Goal: Transaction & Acquisition: Purchase product/service

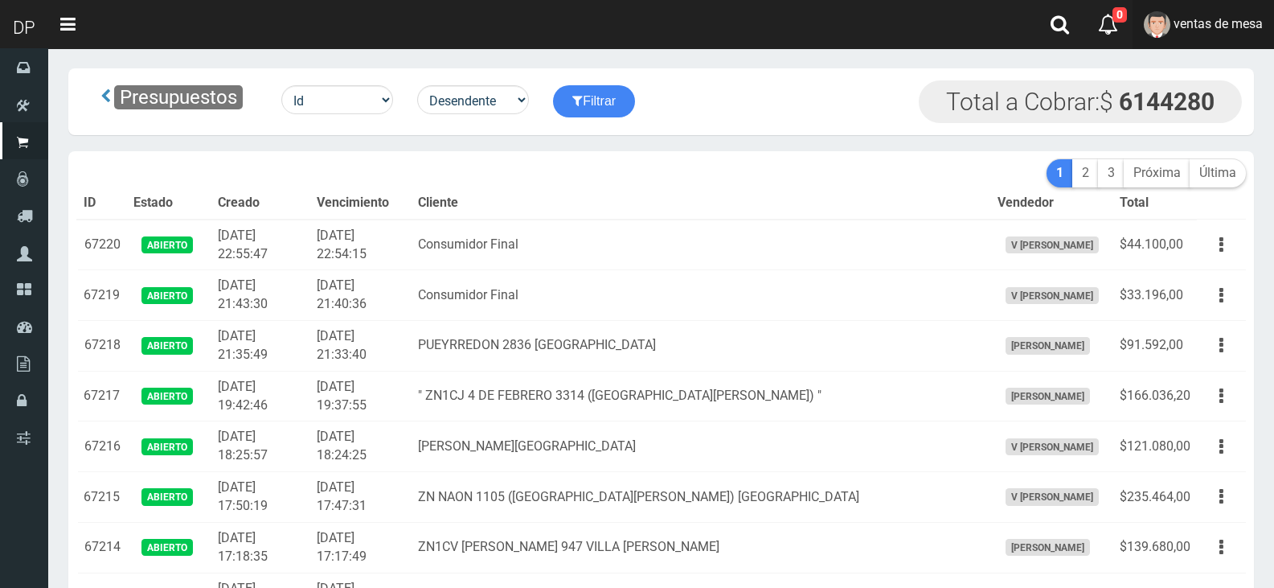
click at [1158, 31] on img at bounding box center [1157, 24] width 27 height 27
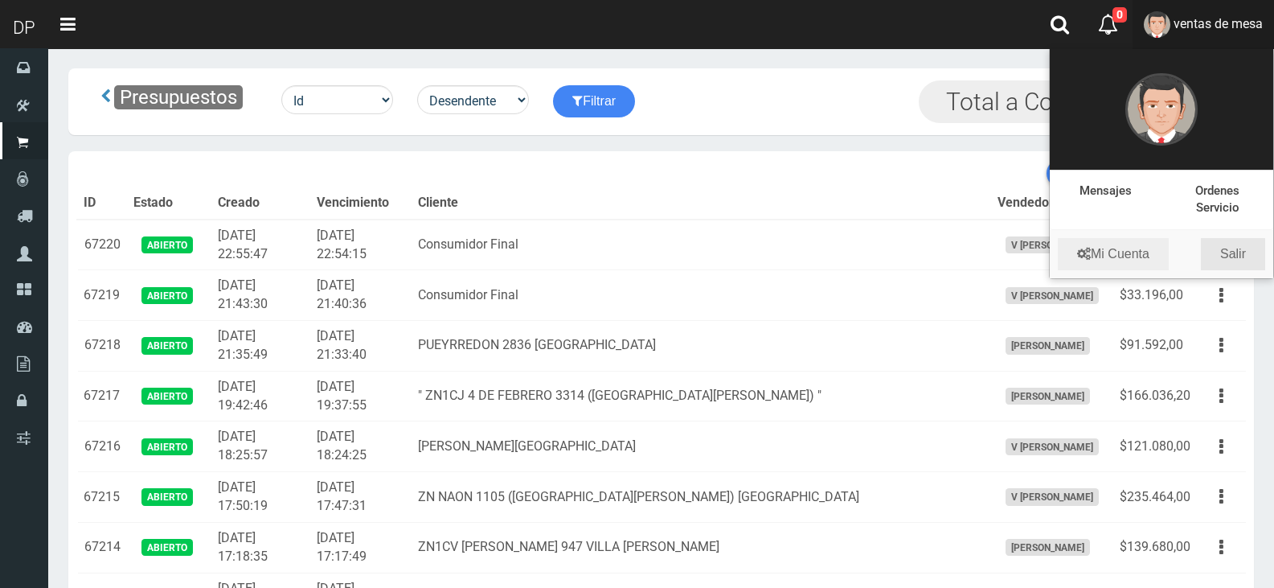
click at [1248, 256] on link "Salir" at bounding box center [1233, 254] width 64 height 32
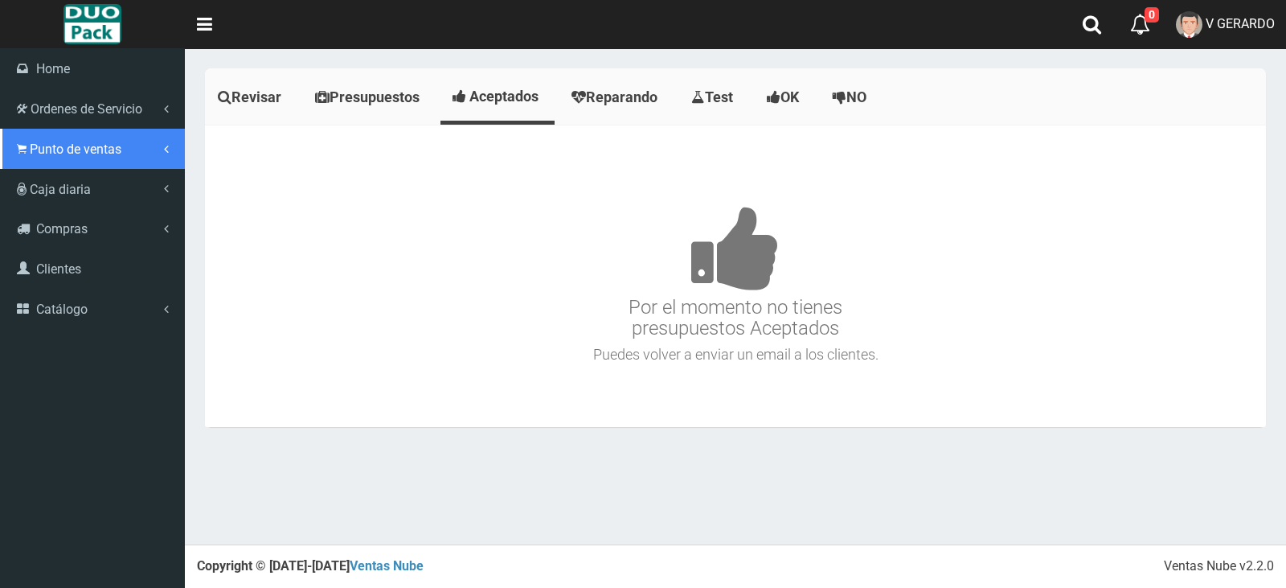
click at [26, 138] on link "Punto de ventas" at bounding box center [92, 149] width 185 height 40
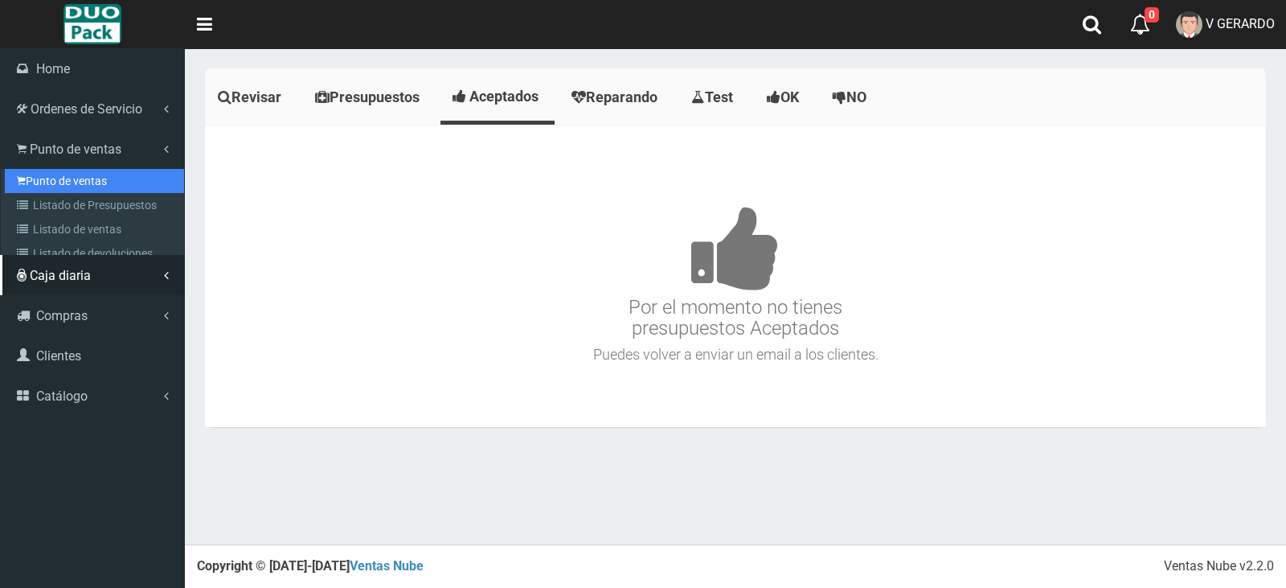
click at [75, 188] on link "Punto de ventas" at bounding box center [94, 181] width 179 height 24
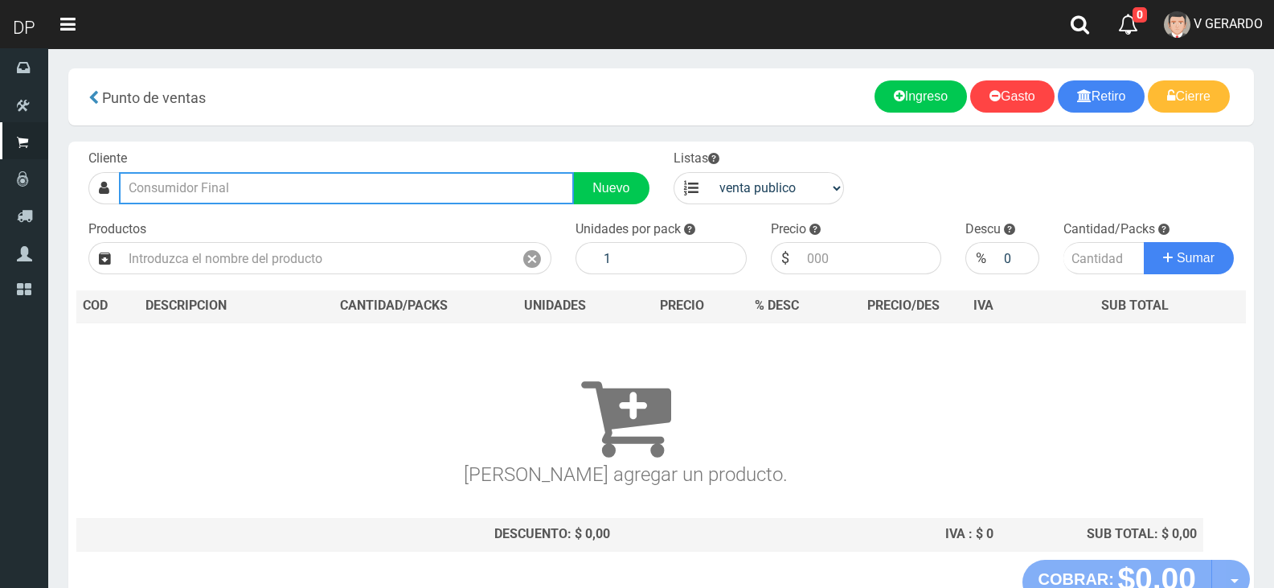
click at [193, 197] on input "text" at bounding box center [346, 188] width 455 height 32
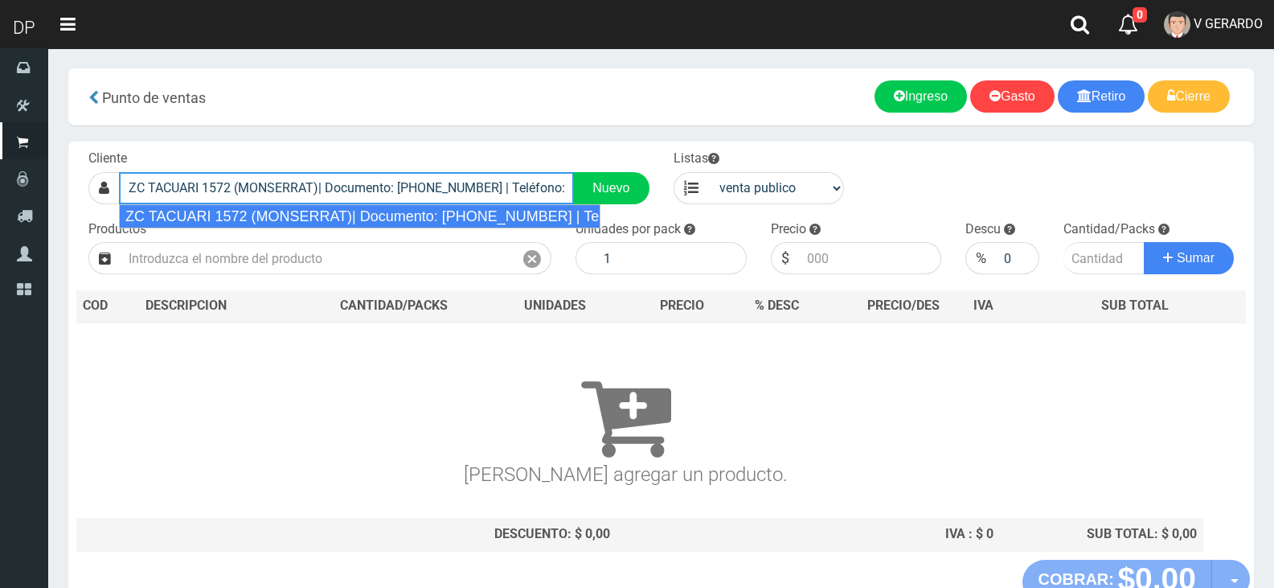
type input "ZC TACUARI 1572 (MONSERRAT)| Documento: 516518521 | Teléfono:"
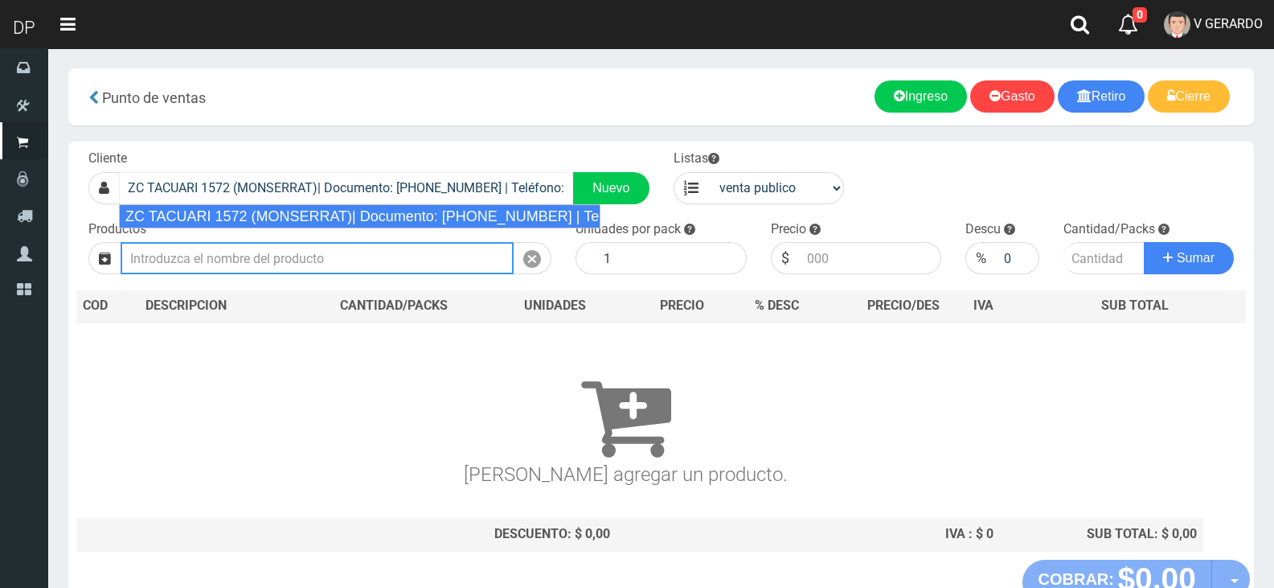
select select "2"
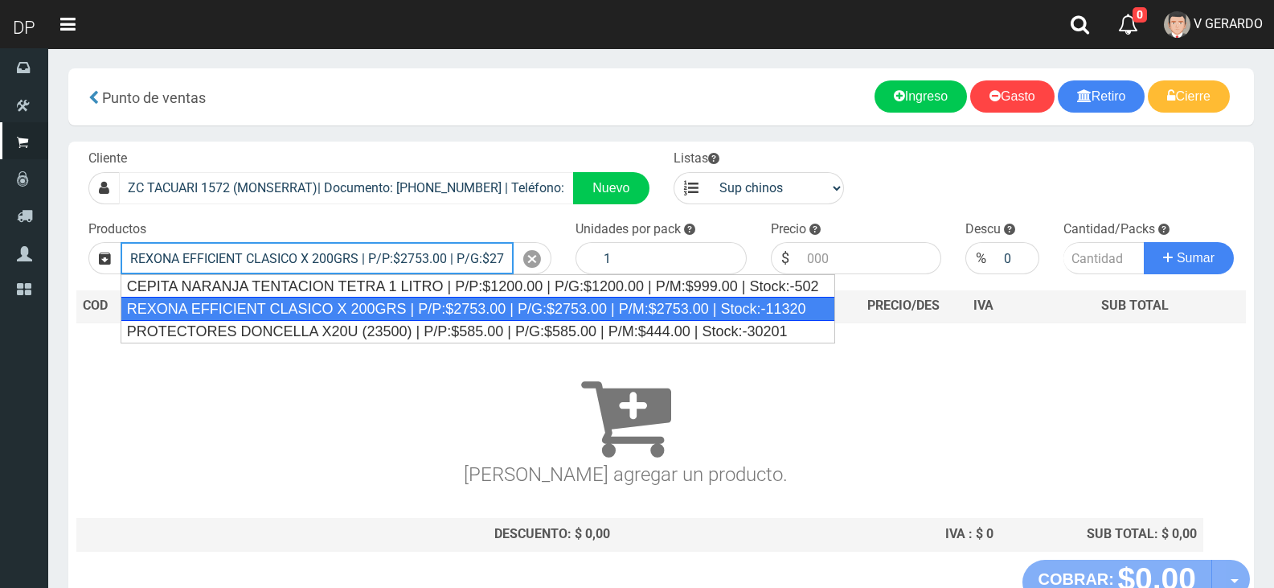
type input "REXONA EFFICIENT CLASICO X 200GRS | P/P:$2753.00 | P/G:$2753.00 | P/M:$2753.00 …"
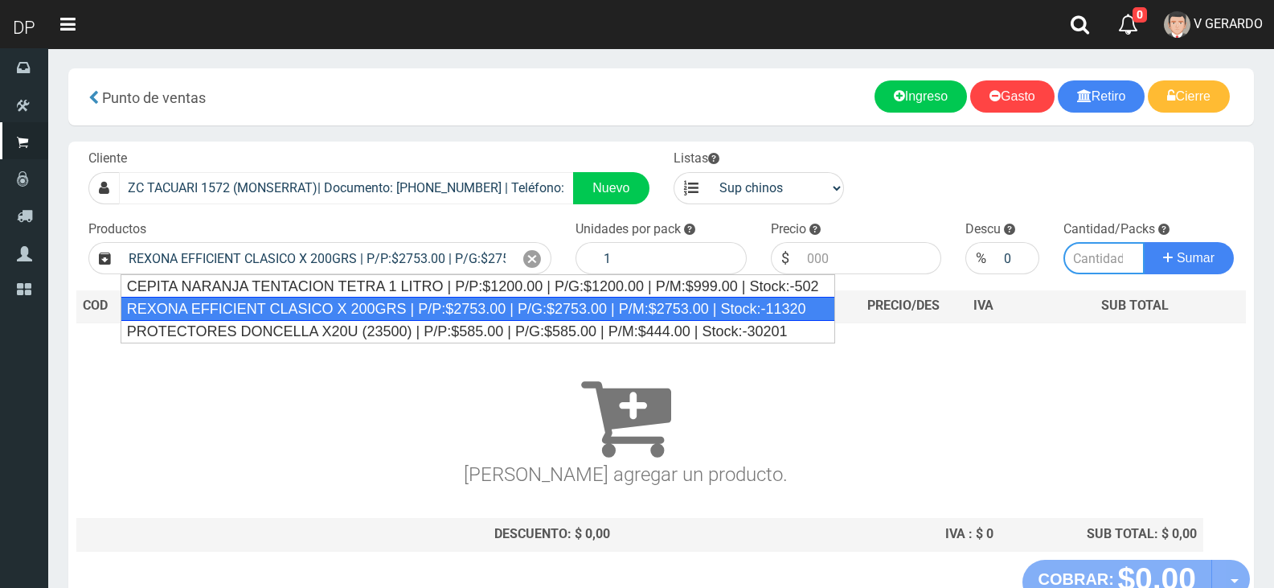
type input "12"
type input "2753.00"
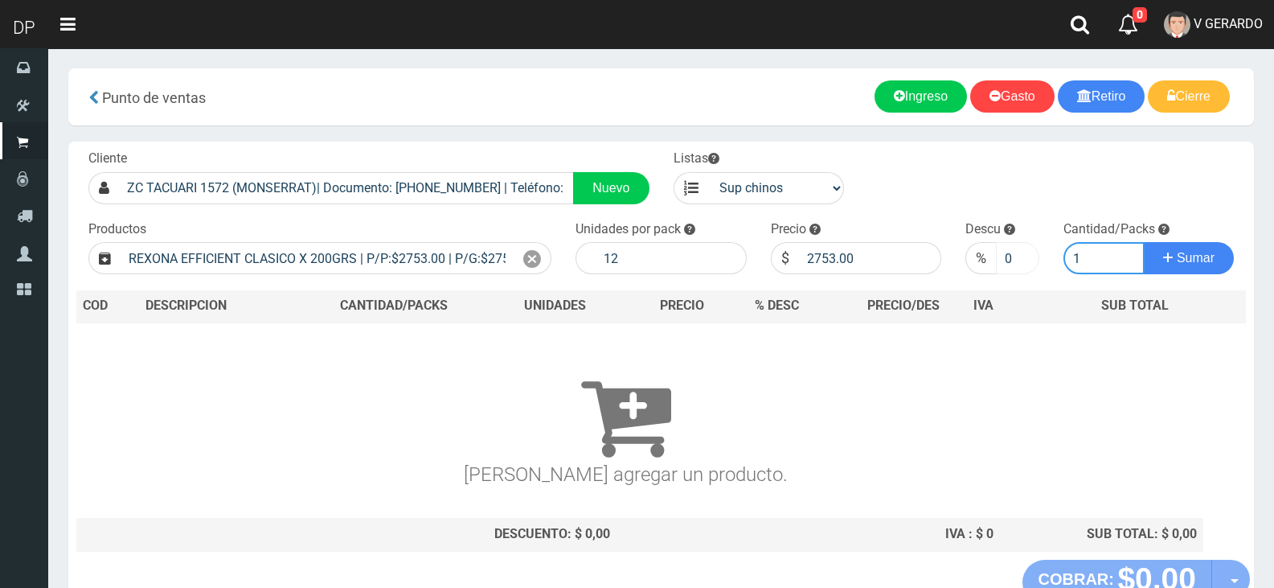
type input "1"
click at [1011, 260] on input "0" at bounding box center [1017, 258] width 43 height 32
type input "5"
click at [1144, 242] on button "Sumar" at bounding box center [1189, 258] width 90 height 32
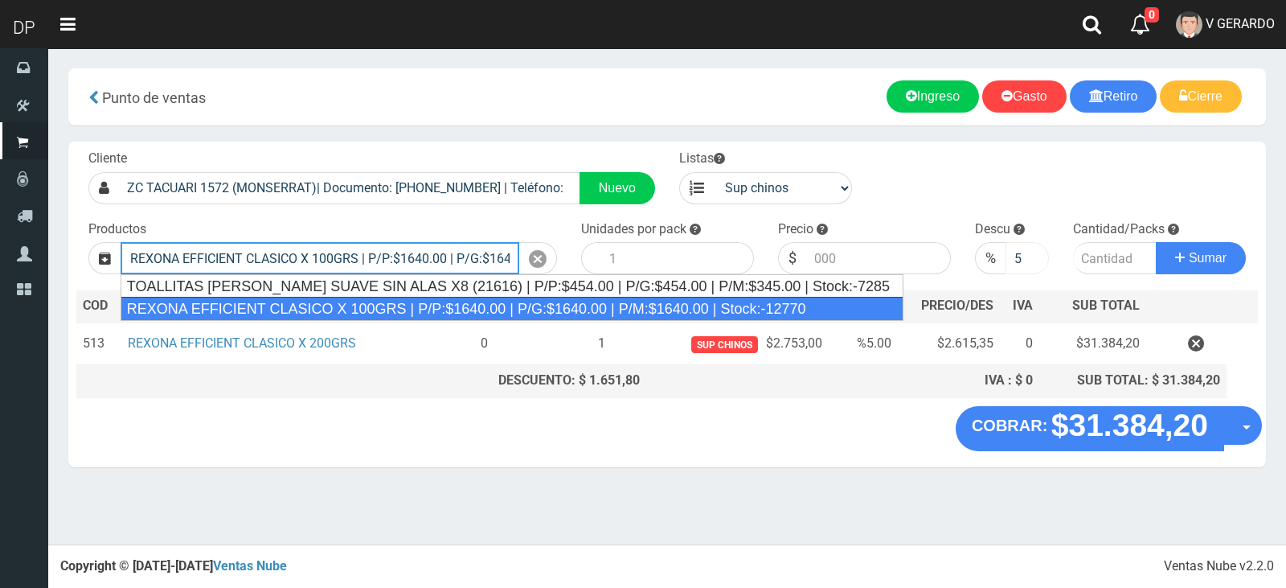
type input "REXONA EFFICIENT CLASICO X 100GRS | P/P:$1640.00 | P/G:$1640.00 | P/M:$1640.00 …"
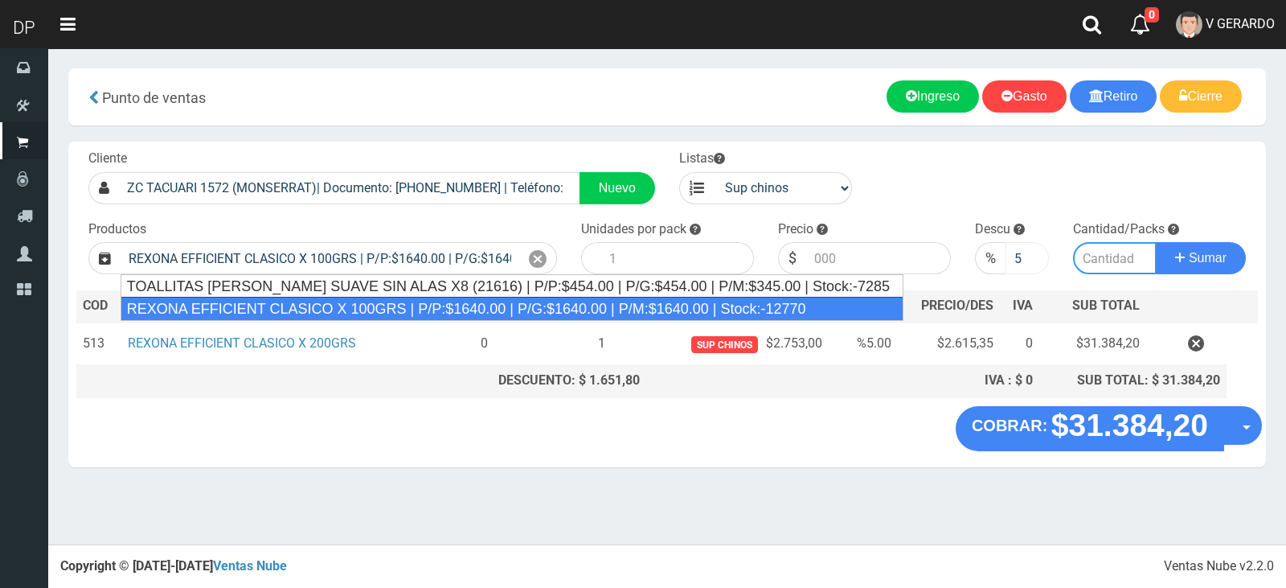
type input "12"
type input "1640.00"
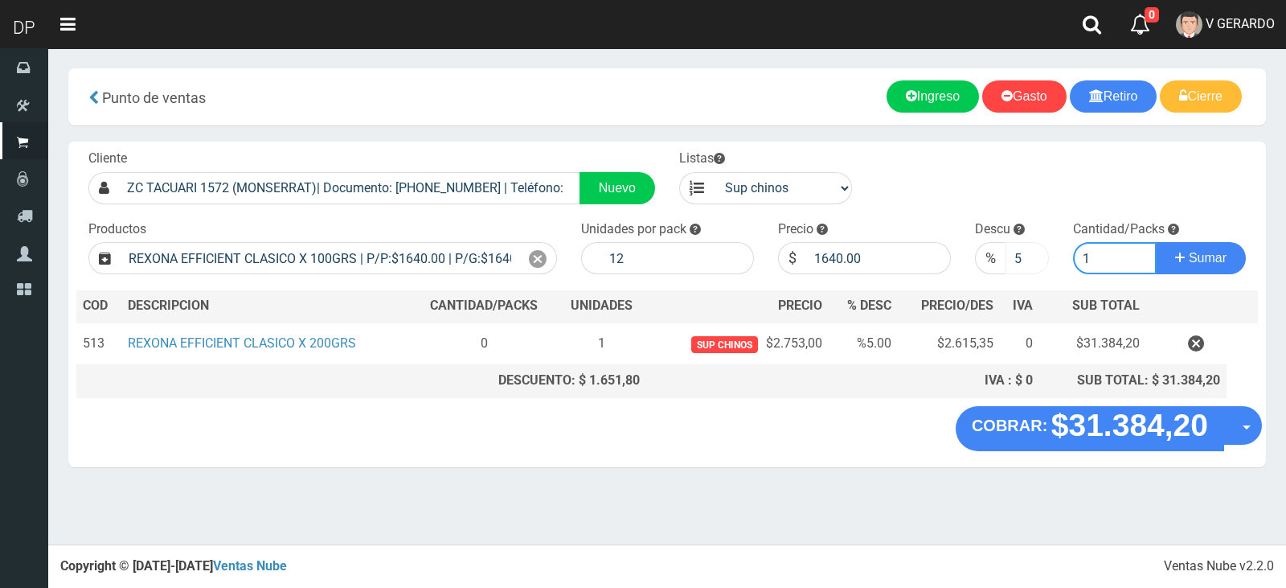
type input "1"
click at [1156, 242] on button "Sumar" at bounding box center [1201, 258] width 90 height 32
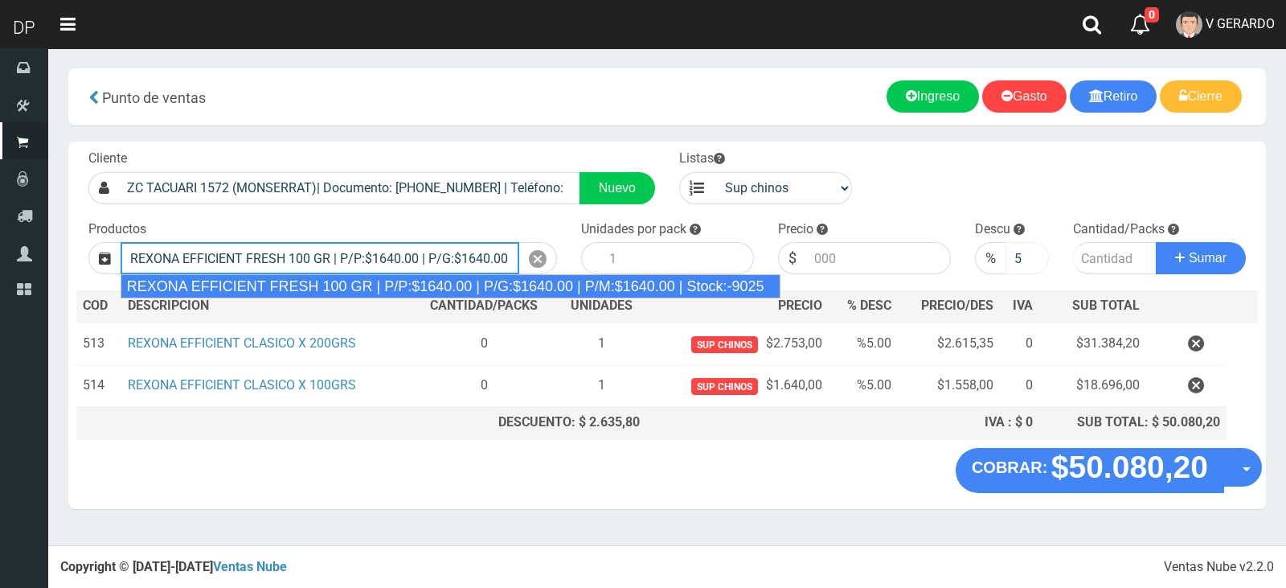
type input "REXONA EFFICIENT FRESH 100 GR | P/P:$1640.00 | P/G:$1640.00 | P/M:$1640.00 | St…"
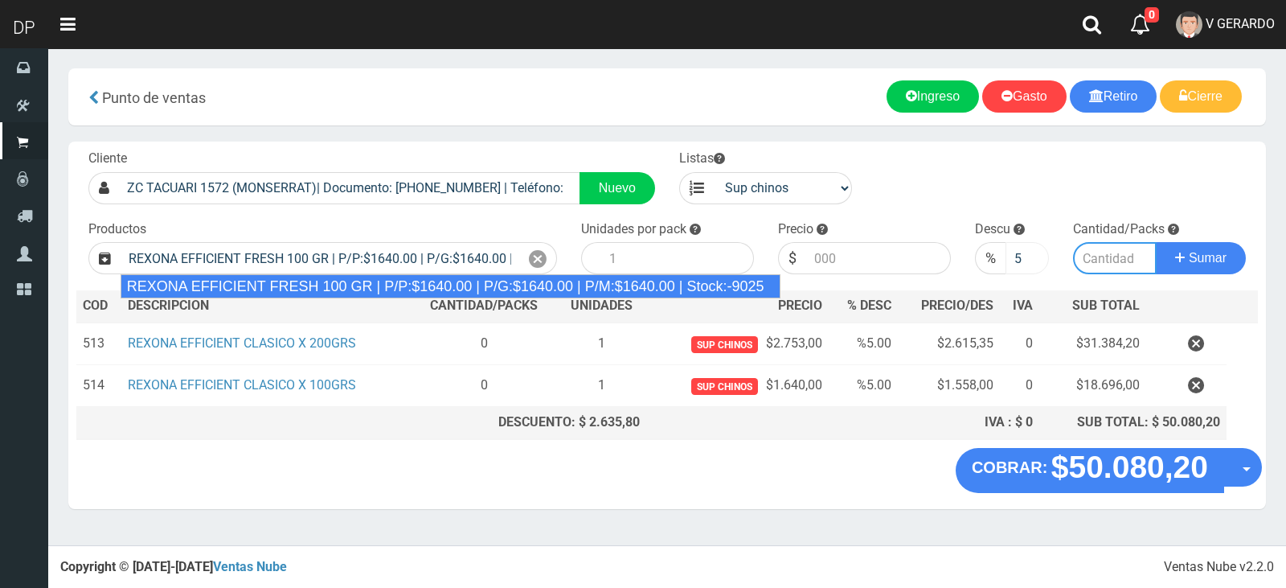
type input "12"
type input "1640.00"
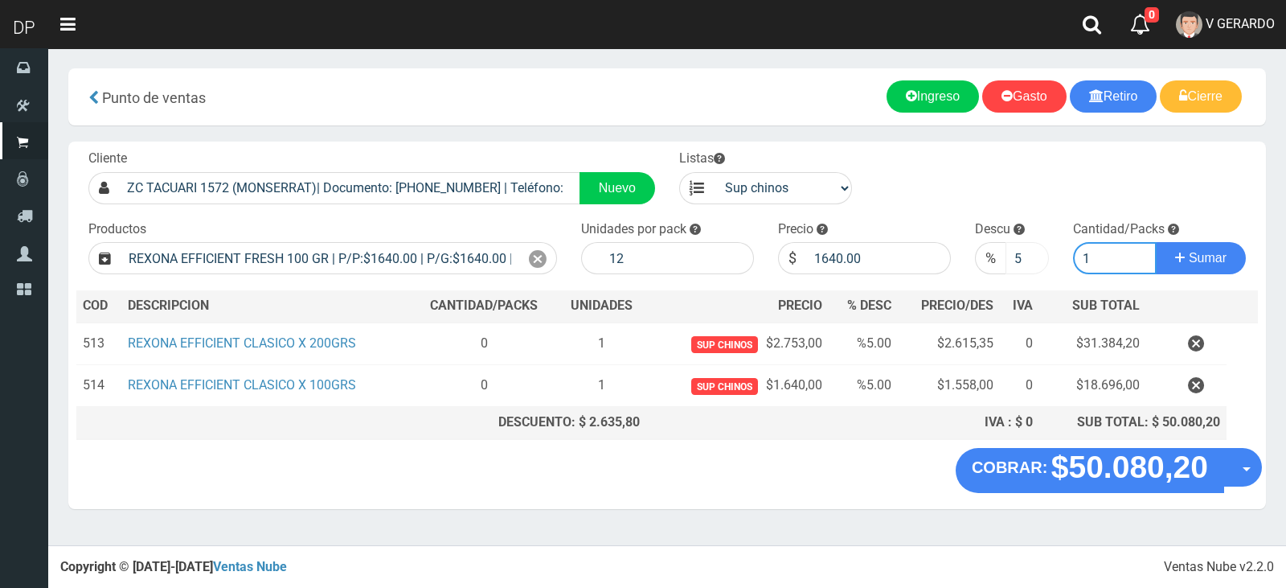
type input "1"
click at [1156, 242] on button "Sumar" at bounding box center [1201, 258] width 90 height 32
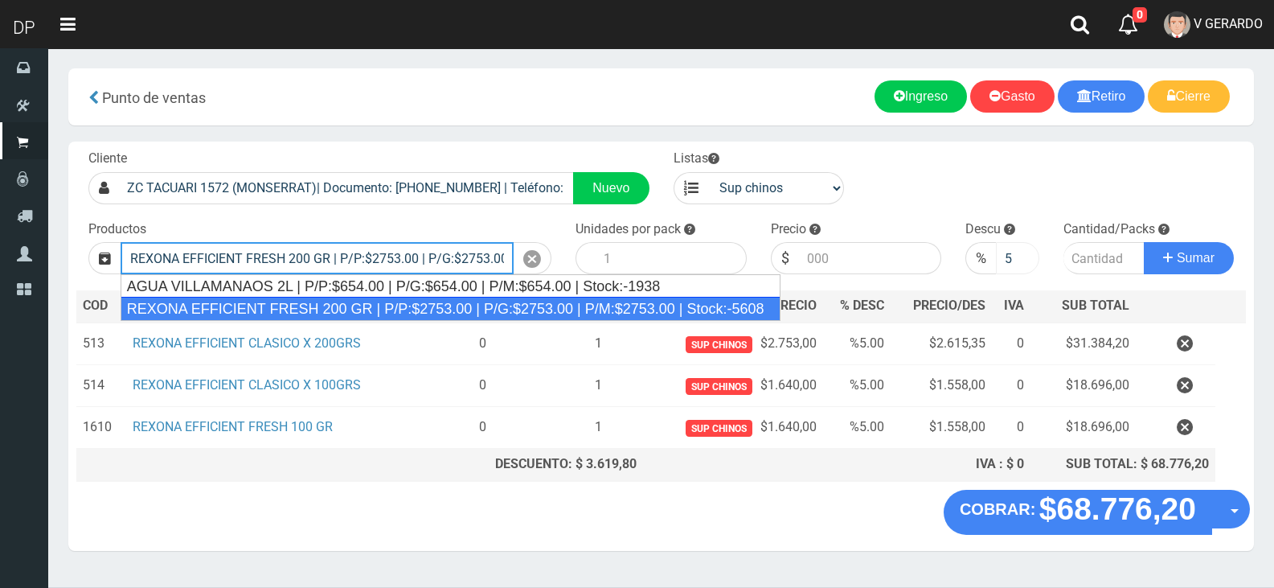
type input "REXONA EFFICIENT FRESH 200 GR | P/P:$2753.00 | P/G:$2753.00 | P/M:$2753.00 | St…"
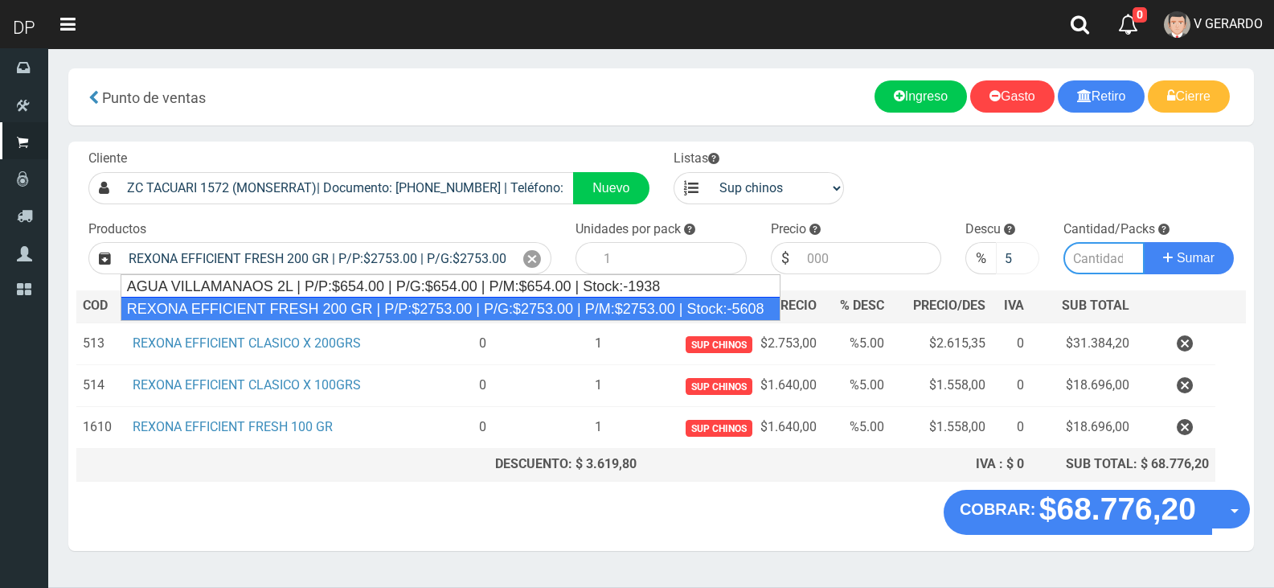
type input "12"
type input "2753.00"
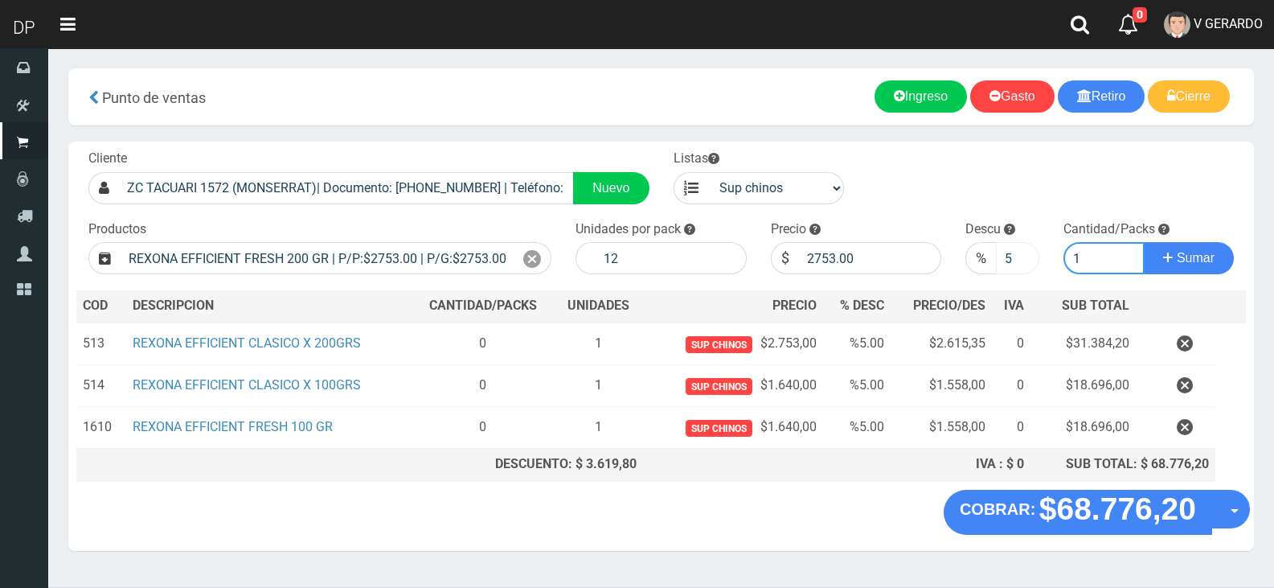
type input "1"
click at [1144, 242] on button "Sumar" at bounding box center [1189, 258] width 90 height 32
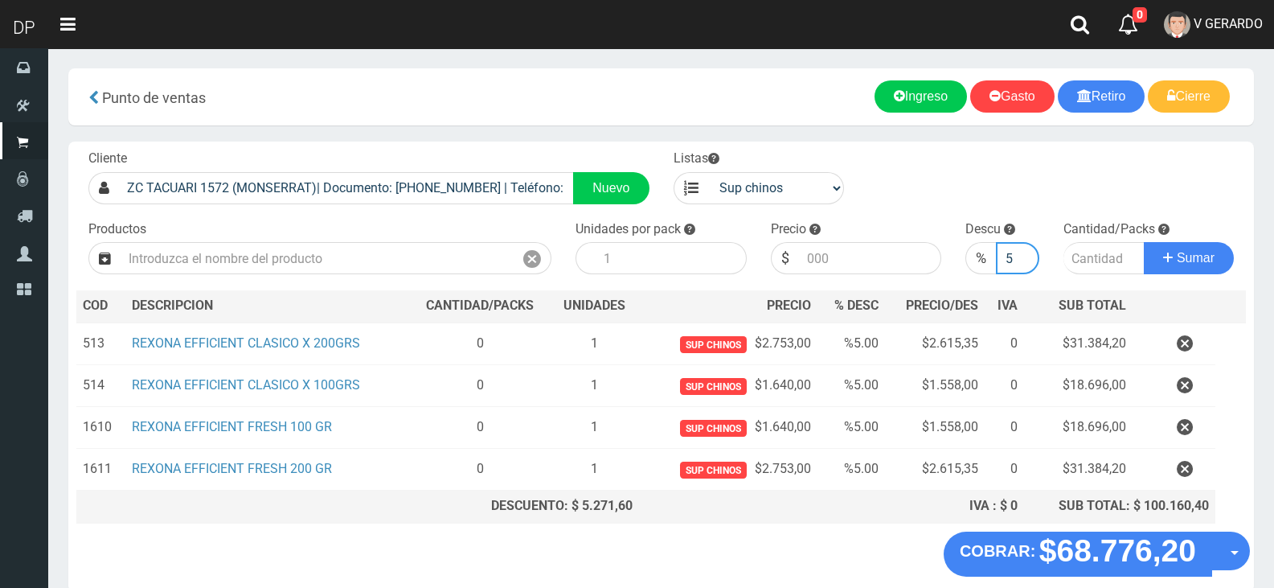
click at [1011, 260] on input "5" at bounding box center [1017, 258] width 43 height 32
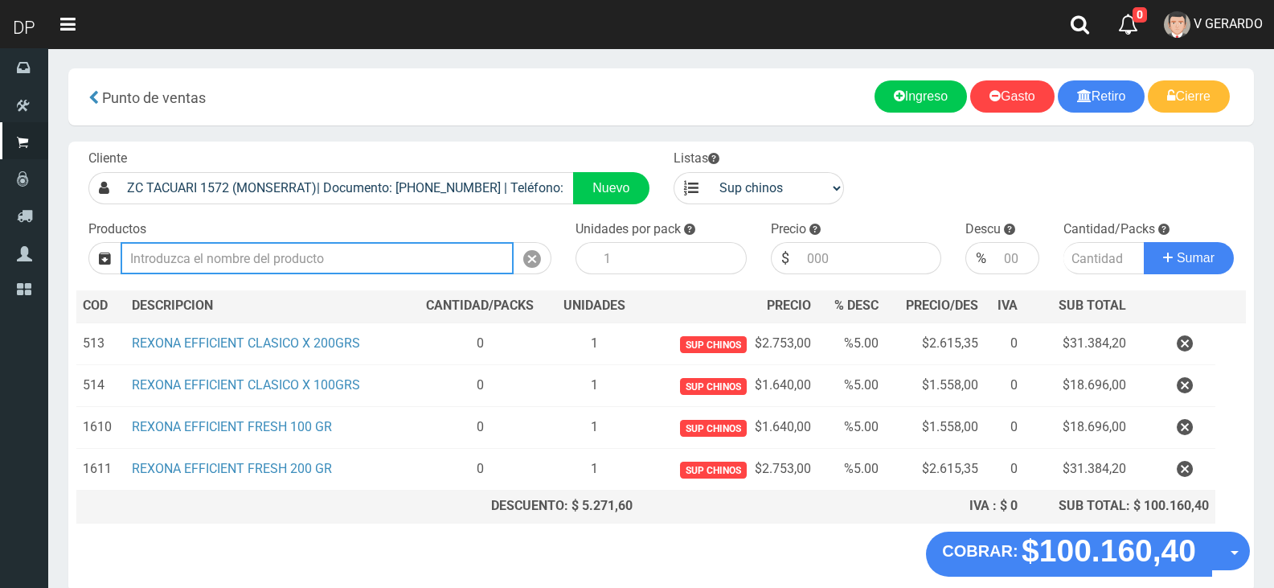
click at [395, 248] on input "text" at bounding box center [317, 258] width 393 height 32
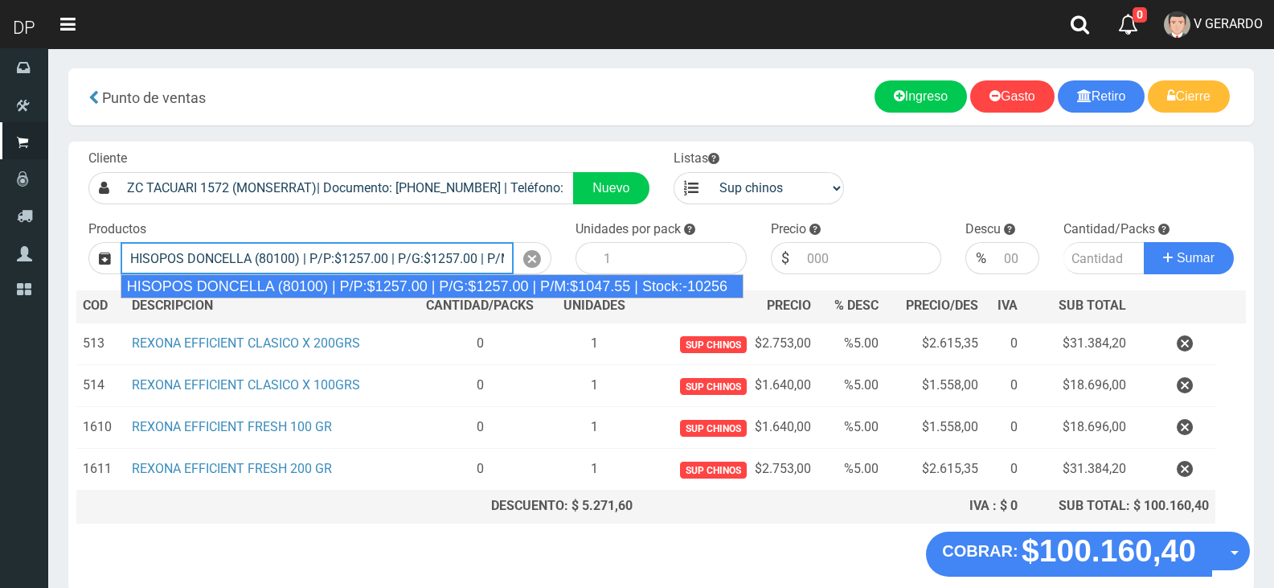
type input "HISOPOS DONCELLA (80100) | P/P:$1257.00 | P/G:$1257.00 | P/M:$1047.55 | Stock:-…"
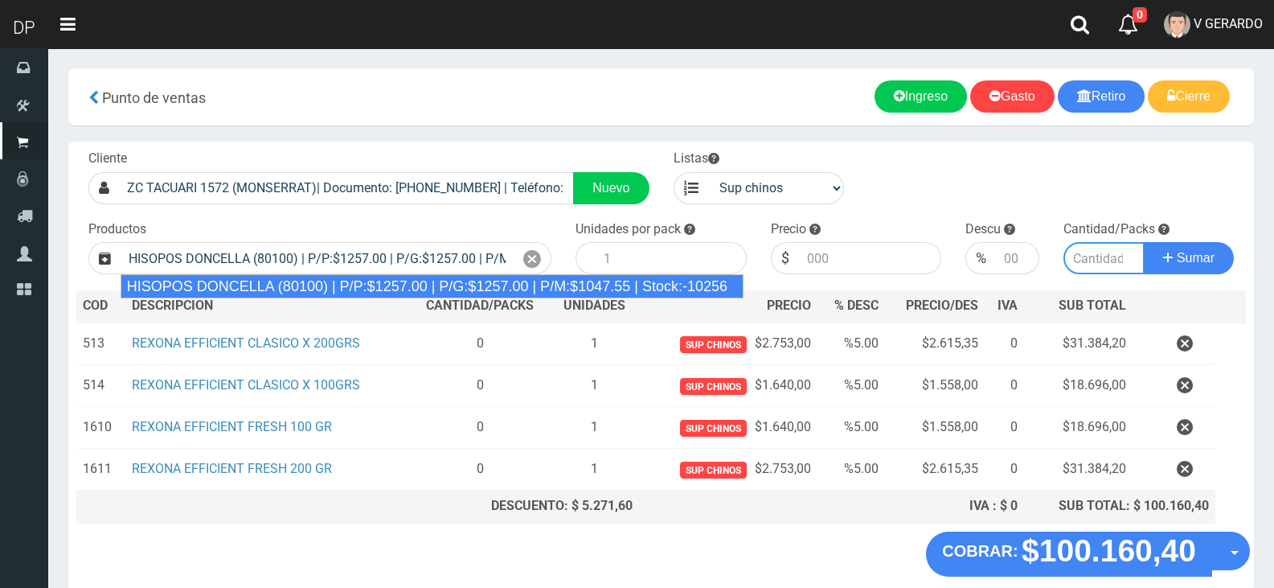
type input "24"
type input "1257.00"
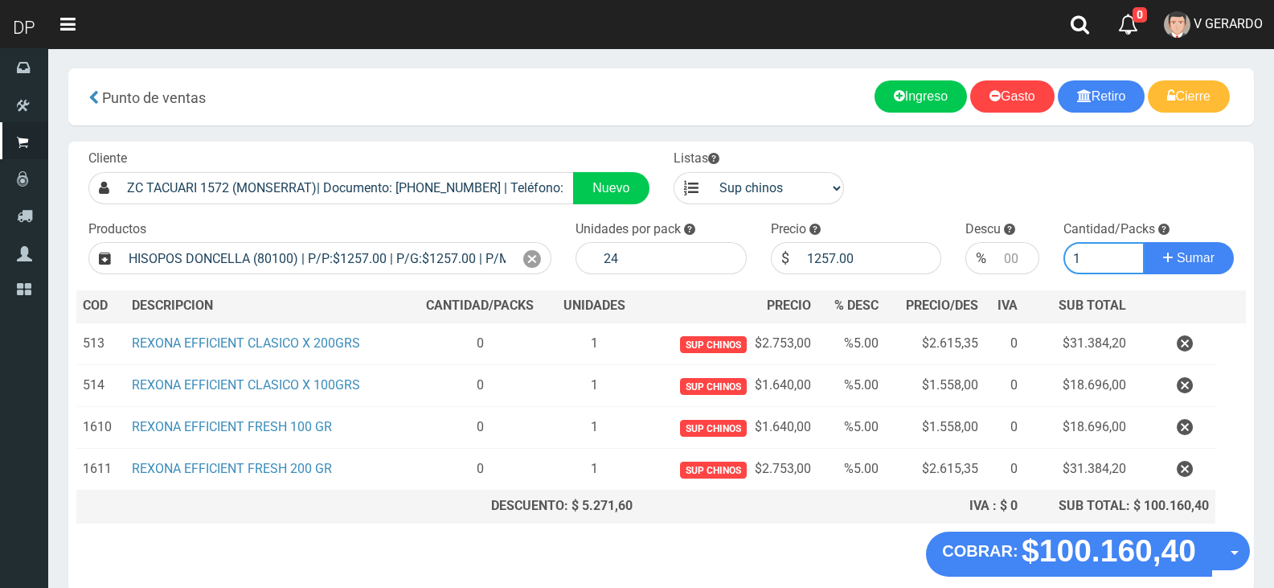
type input "1"
click at [1144, 242] on button "Sumar" at bounding box center [1189, 258] width 90 height 32
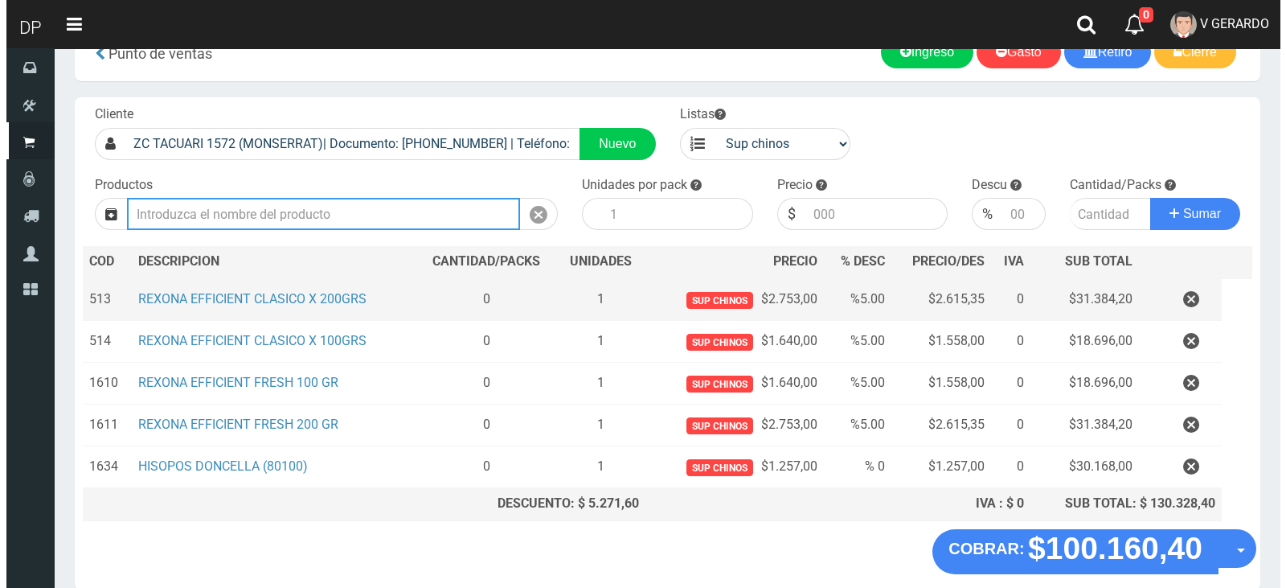
scroll to position [120, 0]
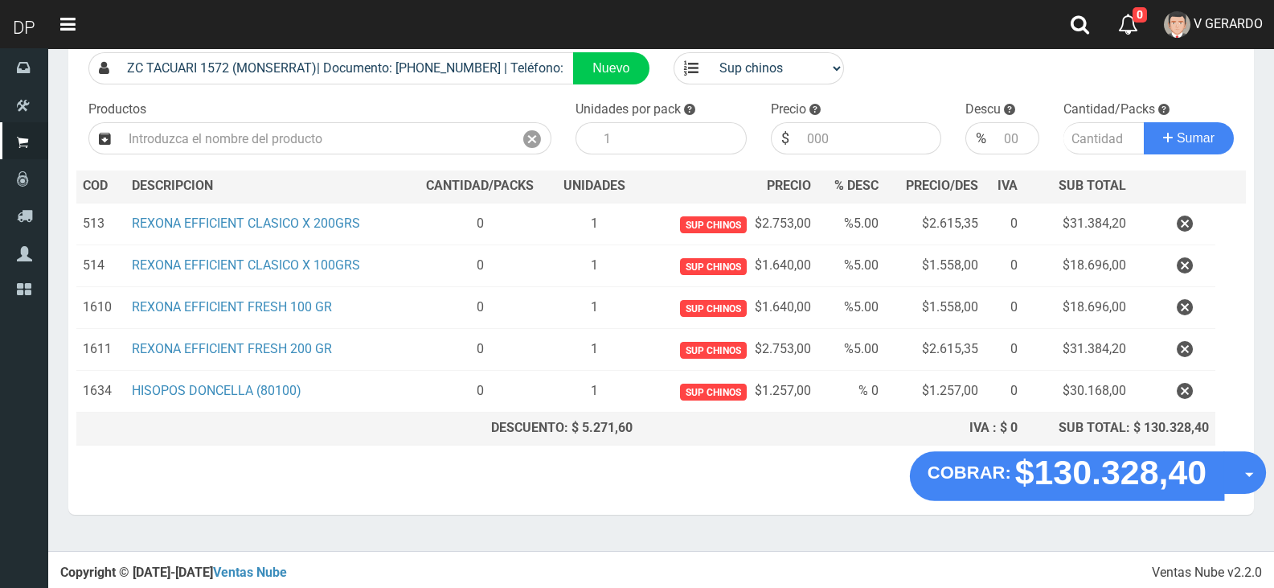
click at [1245, 478] on button "Opciones" at bounding box center [1245, 472] width 43 height 43
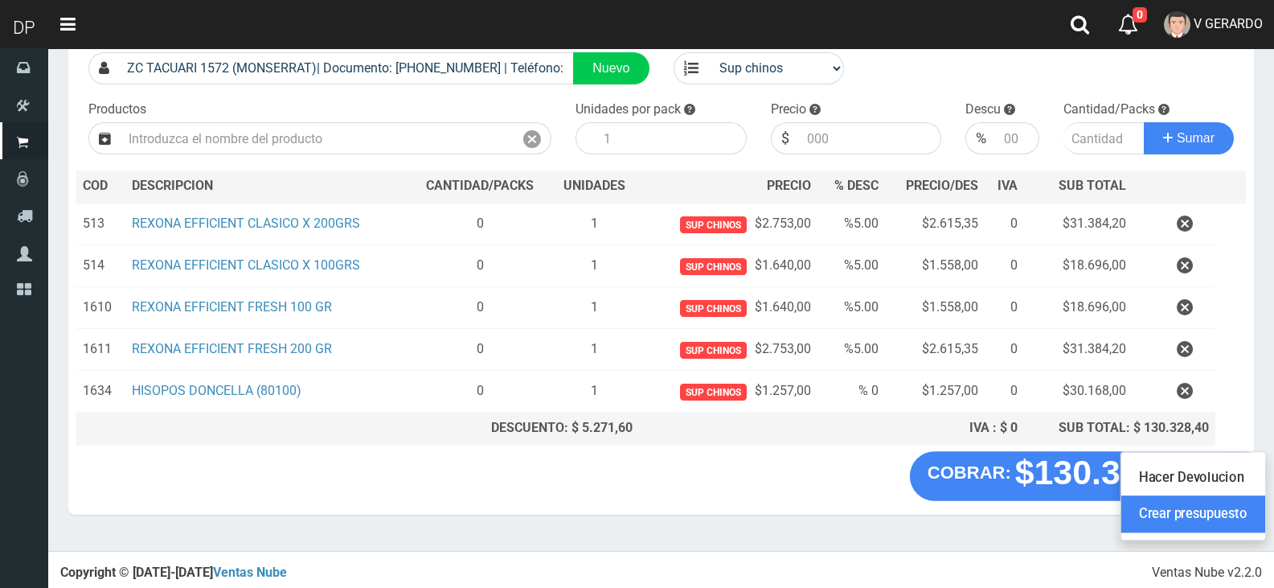
click at [1239, 519] on link "Crear presupuesto" at bounding box center [1193, 514] width 144 height 37
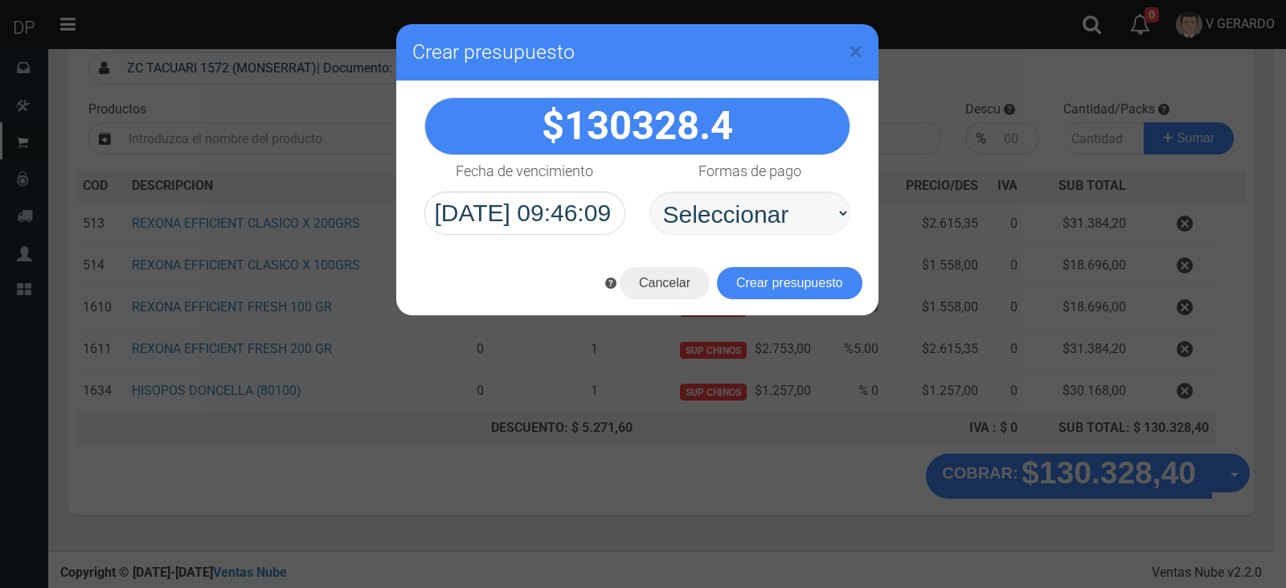
click at [732, 201] on select "Seleccionar Efectivo Tarjeta de Crédito Depósito Débito" at bounding box center [750, 212] width 201 height 43
select select "Efectivo"
click at [650, 191] on select "Seleccionar Efectivo Tarjeta de Crédito Depósito Débito" at bounding box center [750, 212] width 201 height 43
click at [768, 290] on button "Crear presupuesto" at bounding box center [790, 283] width 146 height 32
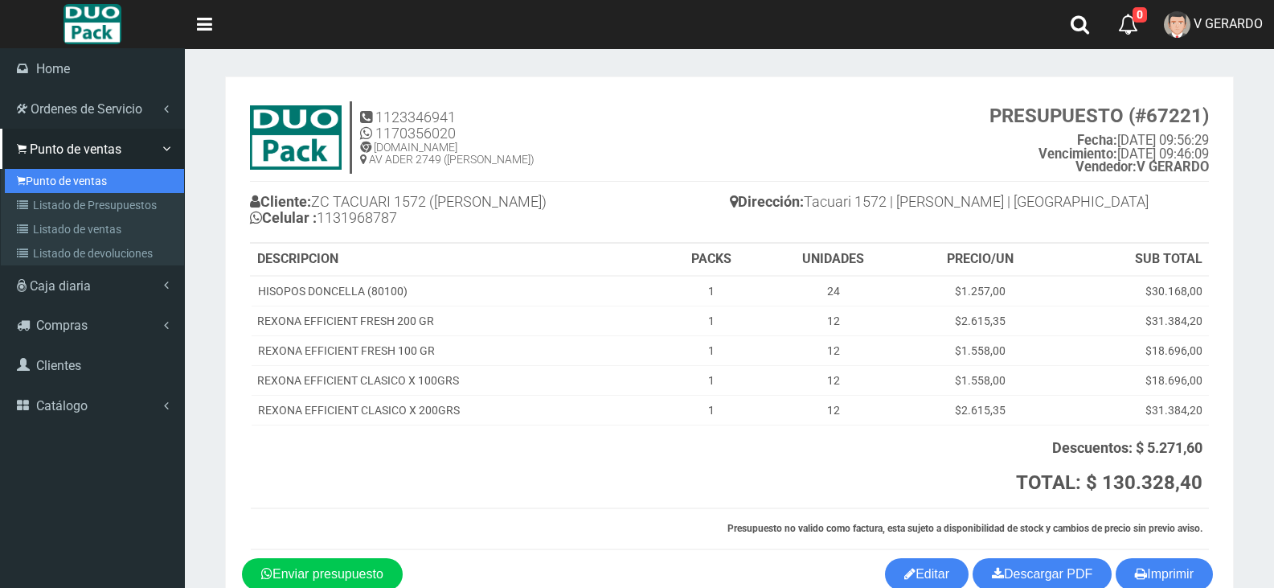
click at [60, 179] on link "Punto de ventas" at bounding box center [94, 181] width 179 height 24
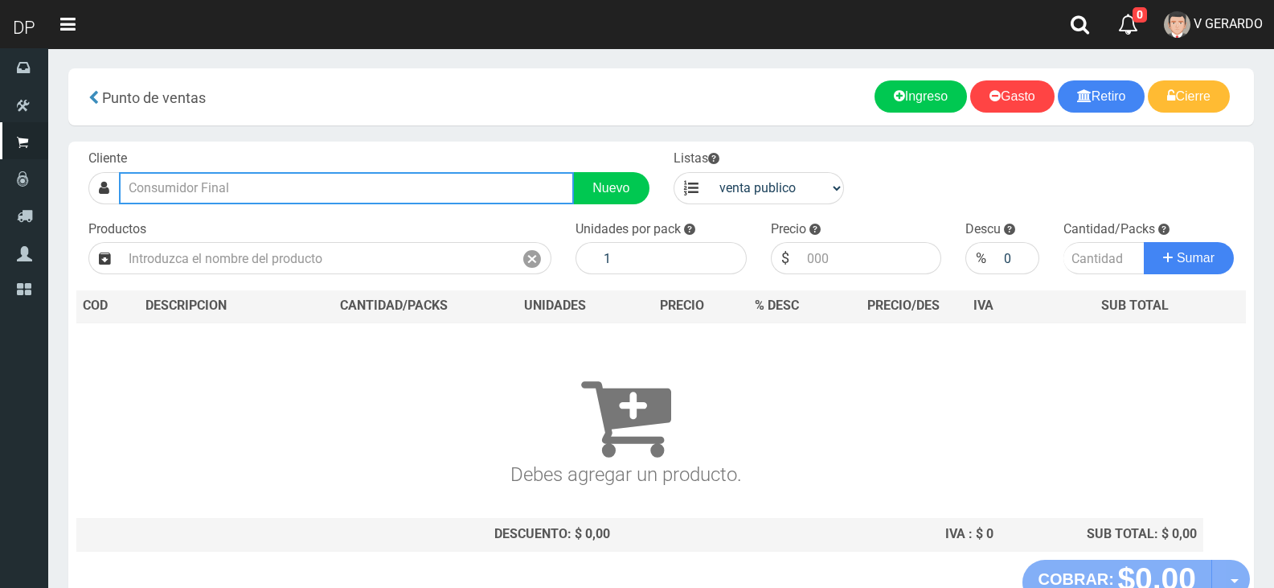
click at [174, 181] on input "text" at bounding box center [346, 188] width 455 height 32
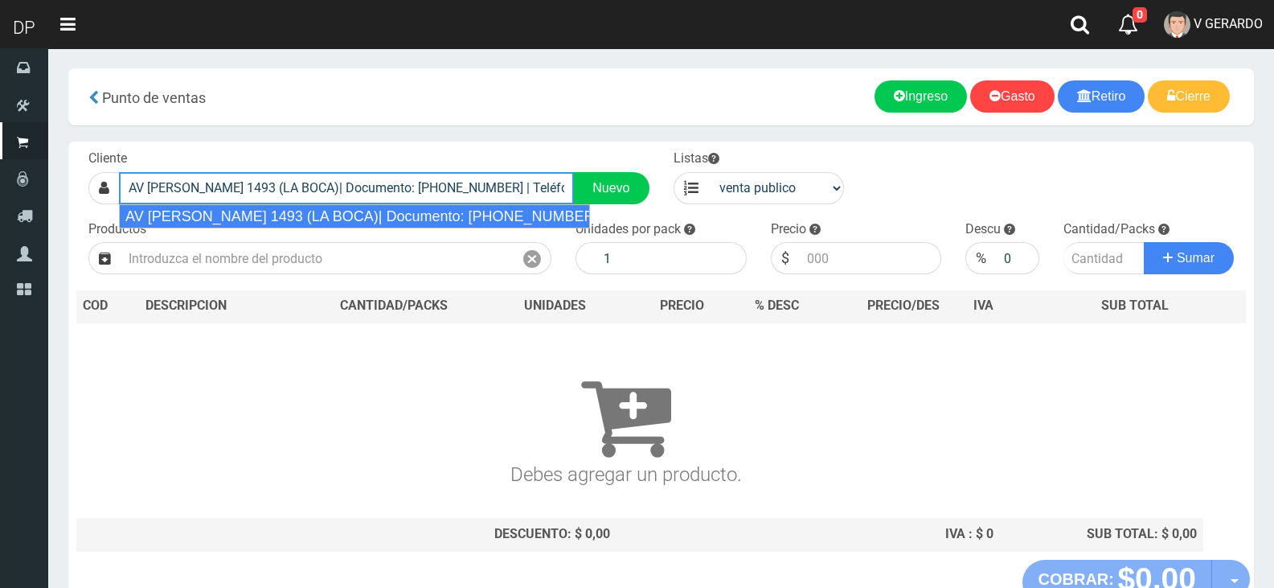
type input "AV [PERSON_NAME] 1493 (LA BOCA)| Documento: [PHONE_NUMBER] | Teléfono:"
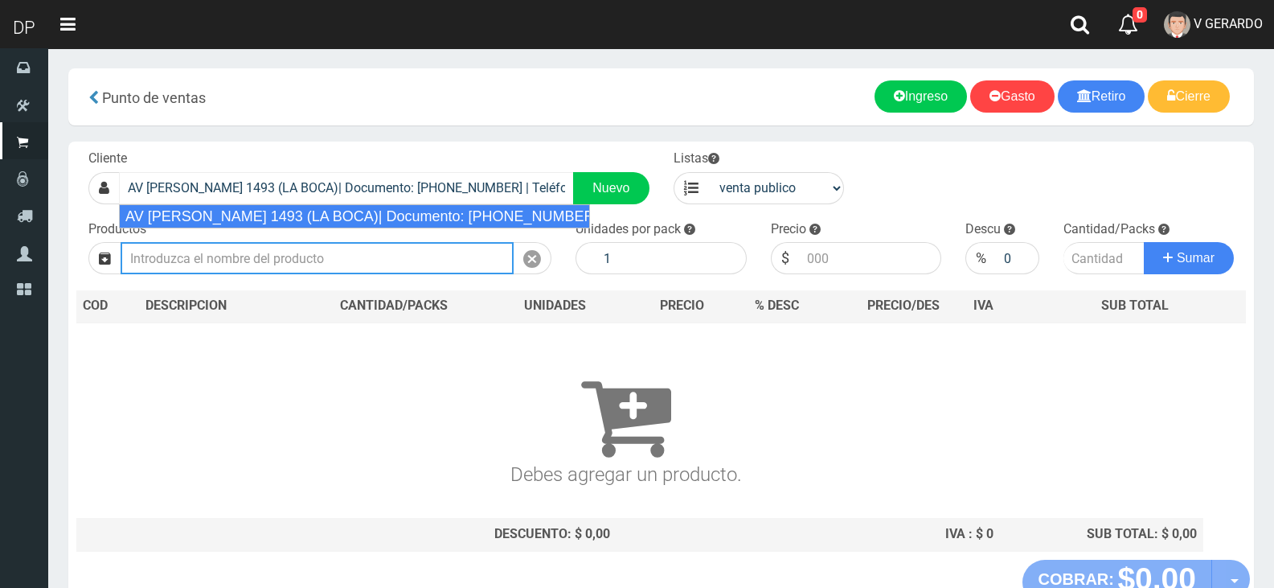
select select "2"
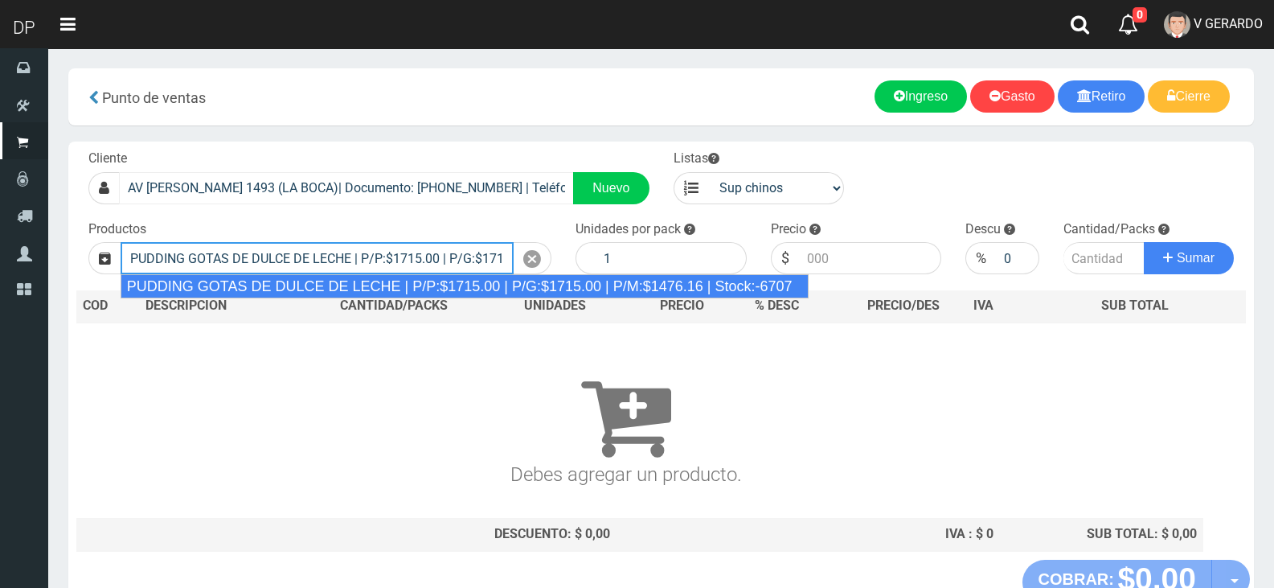
type input "PUDDING GOTAS DE DULCE DE LECHE | P/P:$1715.00 | P/G:$1715.00 | P/M:$1476.16 | …"
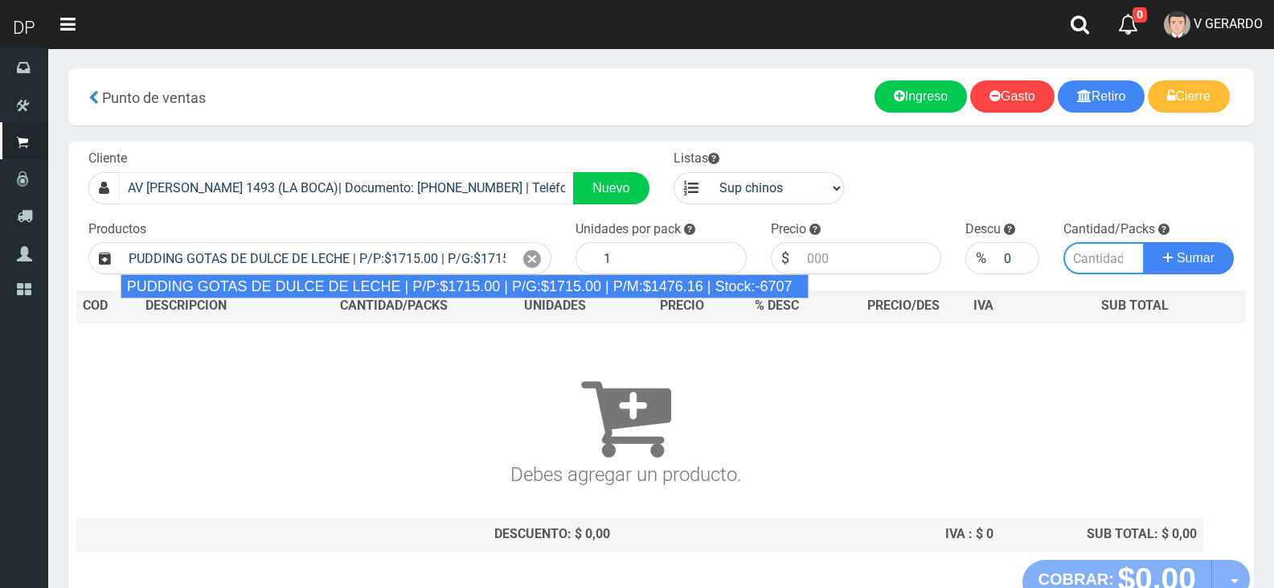
type input "8"
type input "1715.00"
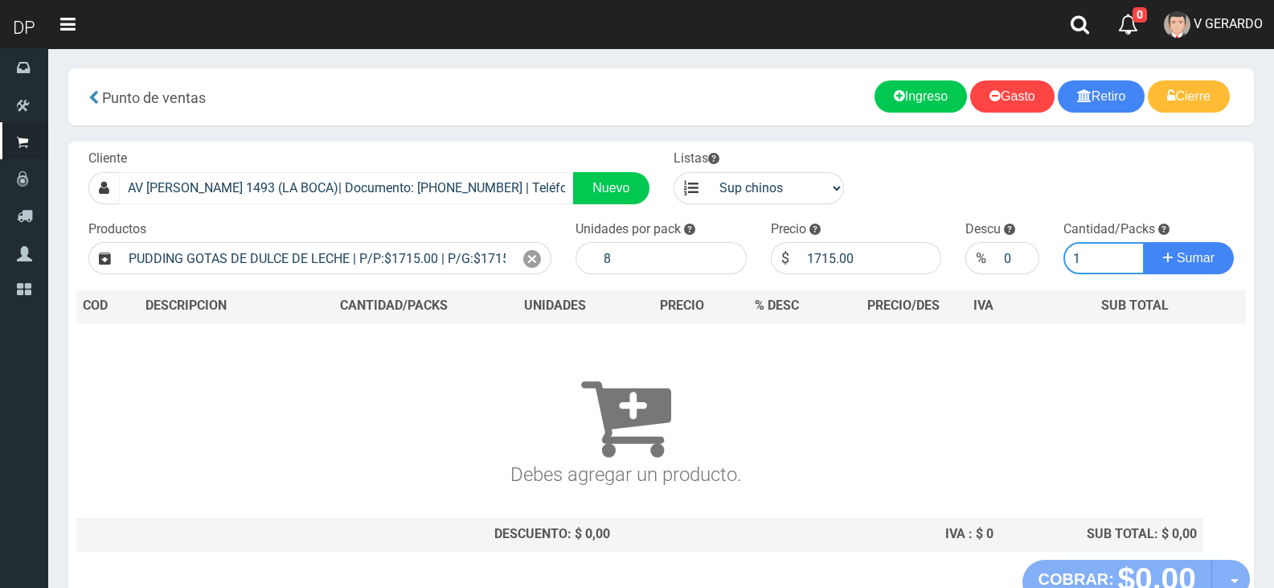
type input "1"
click at [1144, 242] on button "Sumar" at bounding box center [1189, 258] width 90 height 32
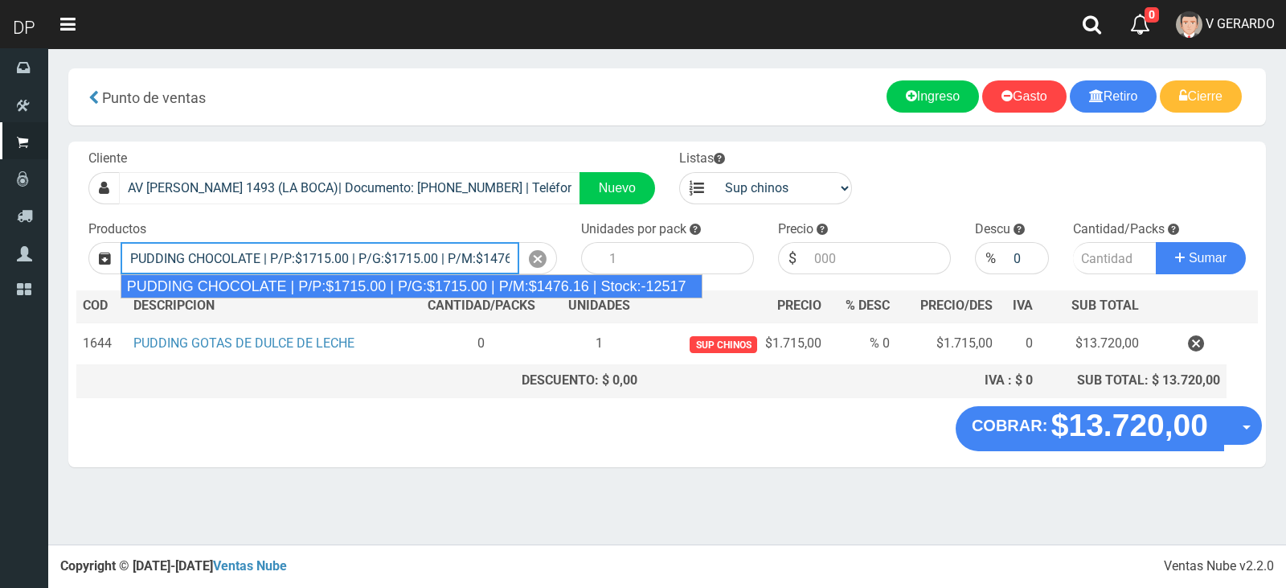
type input "PUDDING CHOCOLATE | P/P:$1715.00 | P/G:$1715.00 | P/M:$1476.16 | Stock:-12517"
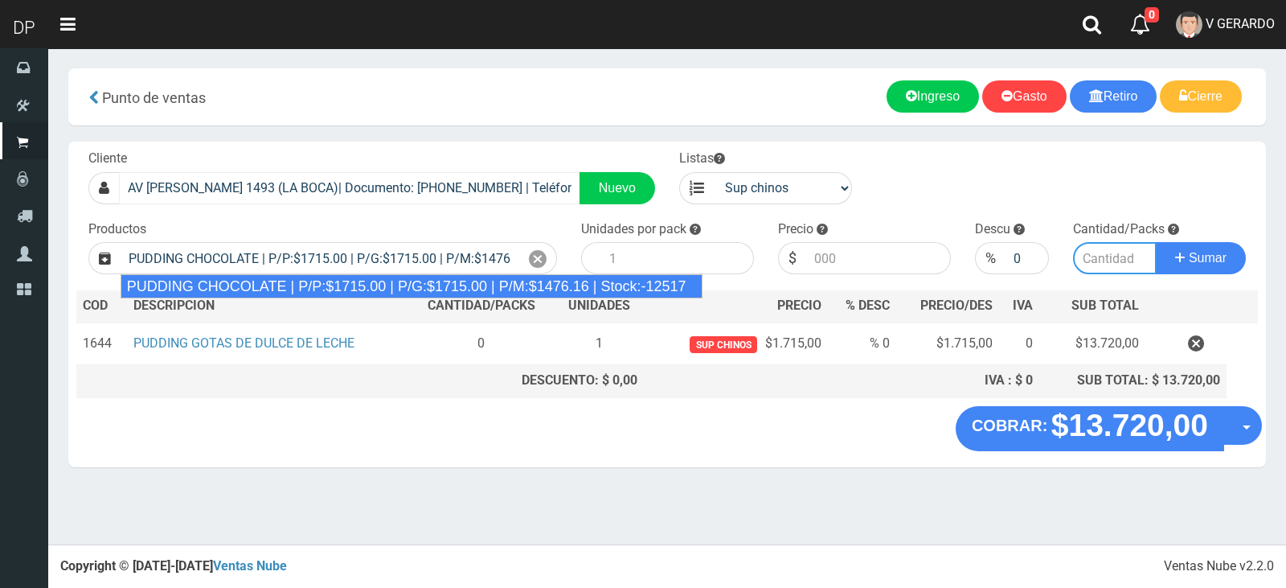
type input "8"
type input "1715.00"
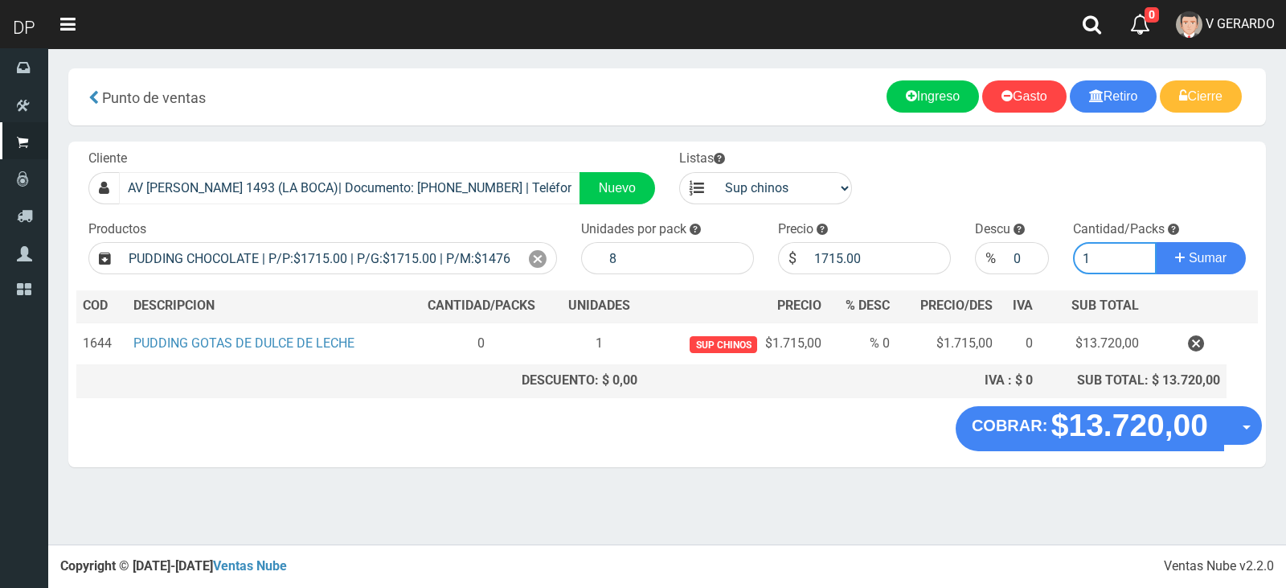
type input "1"
click at [1156, 242] on button "Sumar" at bounding box center [1201, 258] width 90 height 32
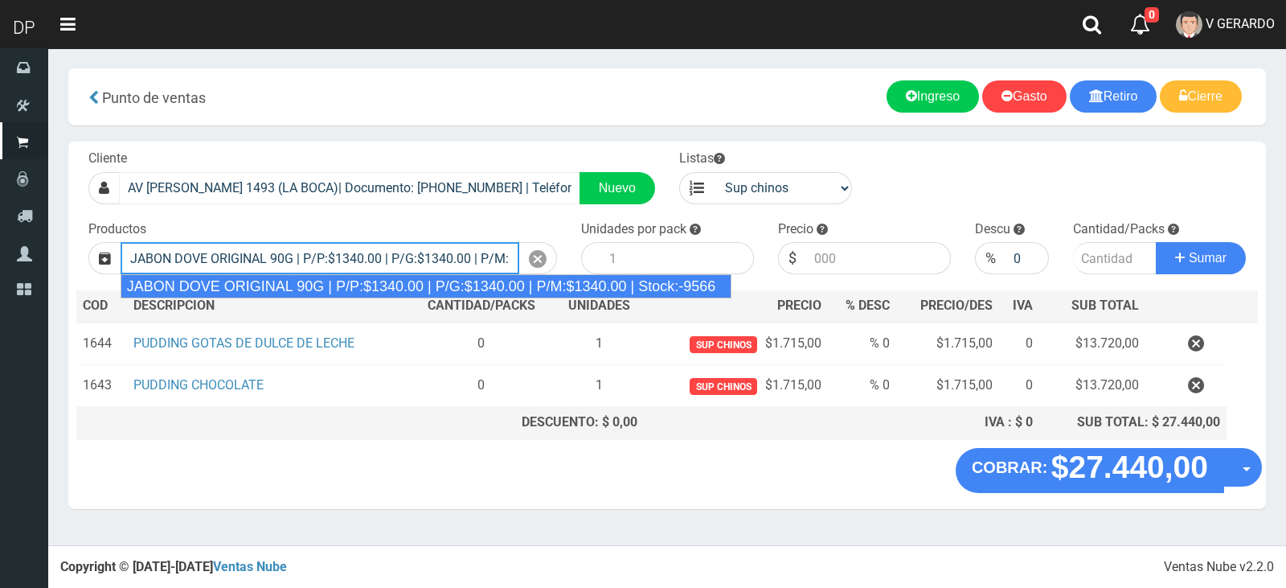
type input "JABON DOVE ORIGINAL 90G | P/P:$1340.00 | P/G:$1340.00 | P/M:$1340.00 | Stock:-9…"
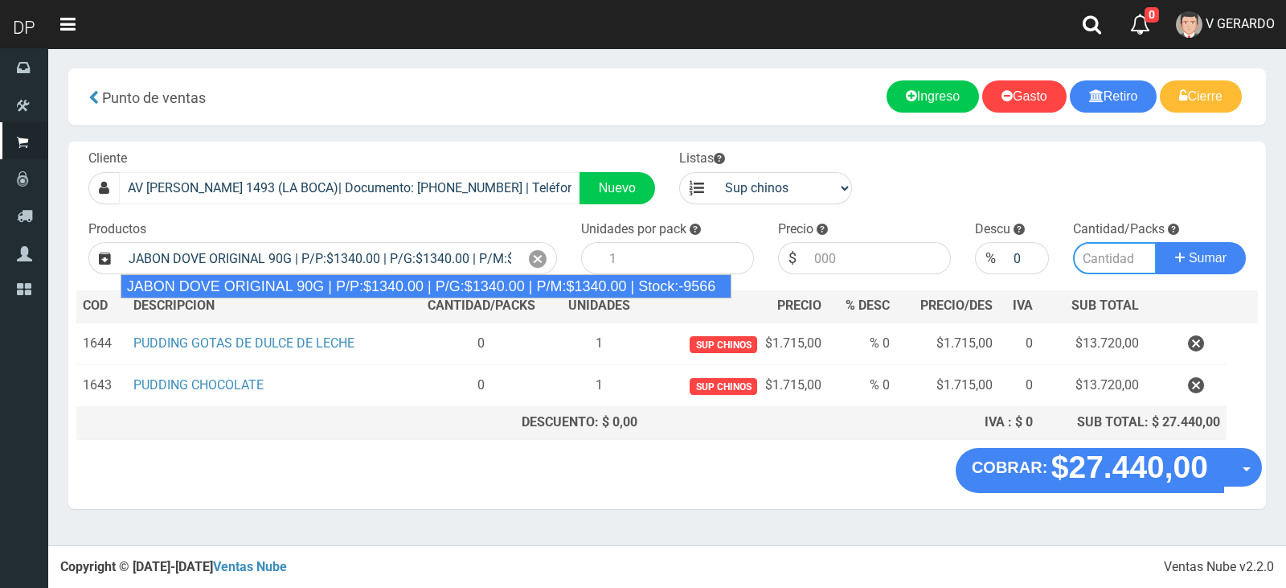
type input "60"
type input "1340.00"
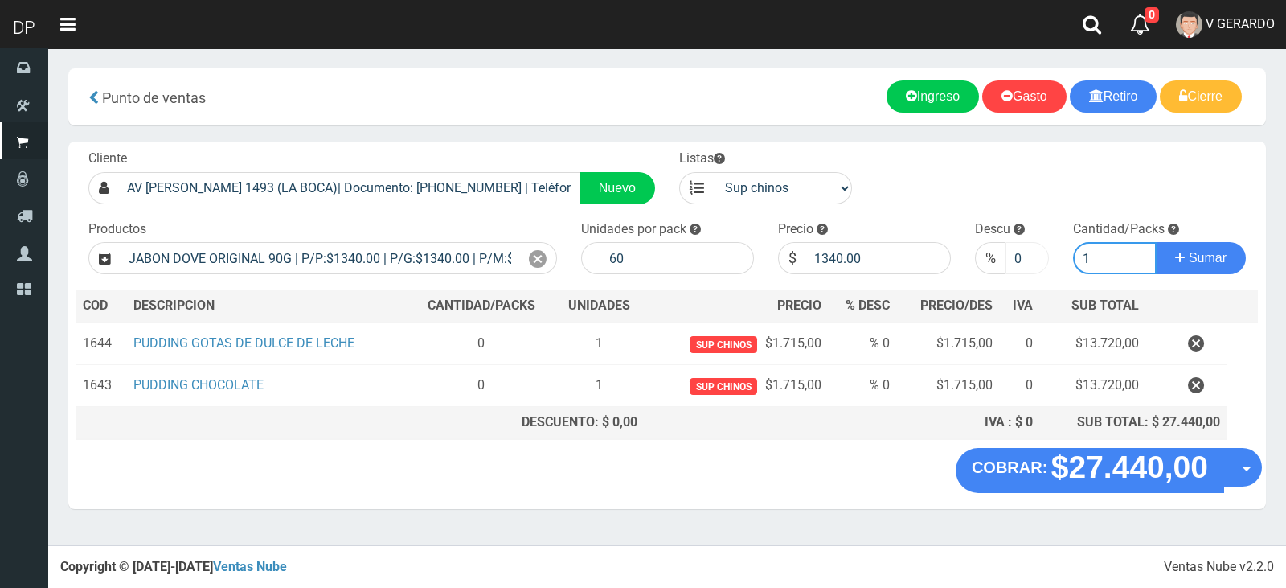
type input "1"
click at [1008, 257] on input "0" at bounding box center [1028, 258] width 44 height 32
type input "10"
click at [1156, 242] on button "Sumar" at bounding box center [1201, 258] width 90 height 32
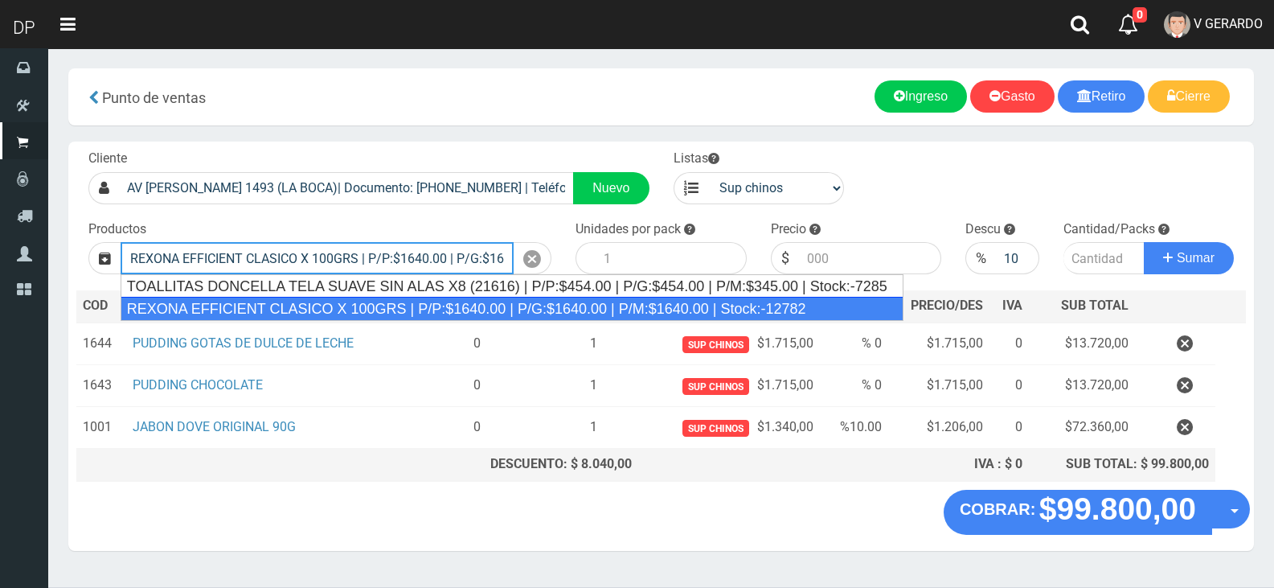
type input "REXONA EFFICIENT CLASICO X 100GRS | P/P:$1640.00 | P/G:$1640.00 | P/M:$1640.00 …"
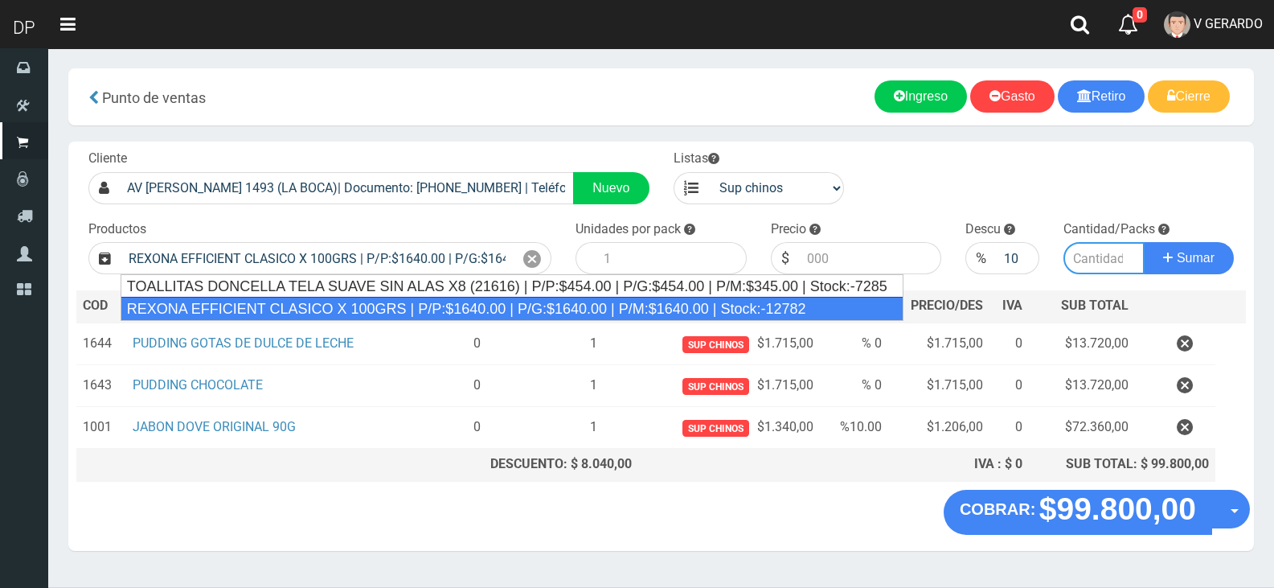
type input "12"
type input "1640.00"
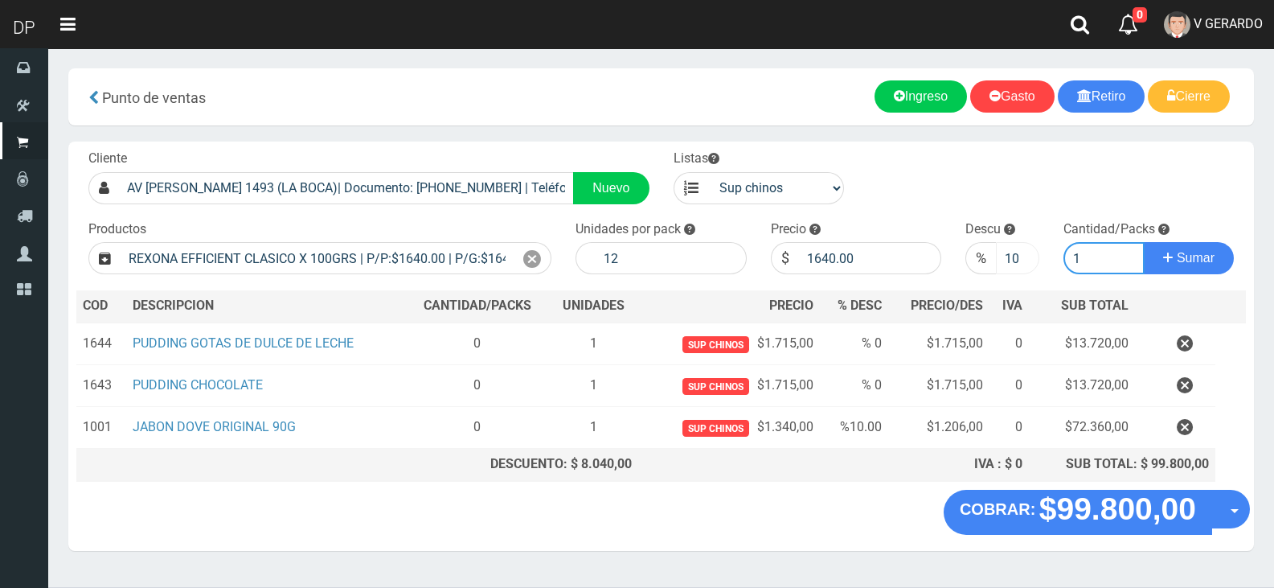
type input "1"
click at [1013, 253] on input "10" at bounding box center [1017, 258] width 43 height 32
type input "5"
click at [1144, 242] on button "Sumar" at bounding box center [1189, 258] width 90 height 32
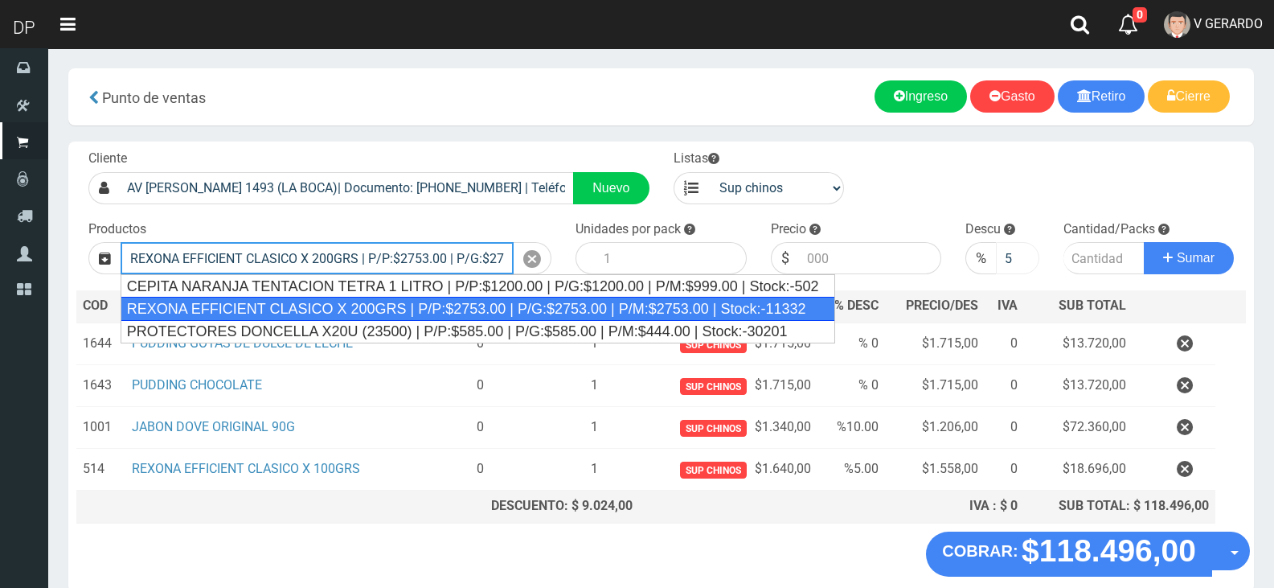
type input "REXONA EFFICIENT CLASICO X 200GRS | P/P:$2753.00 | P/G:$2753.00 | P/M:$2753.00 …"
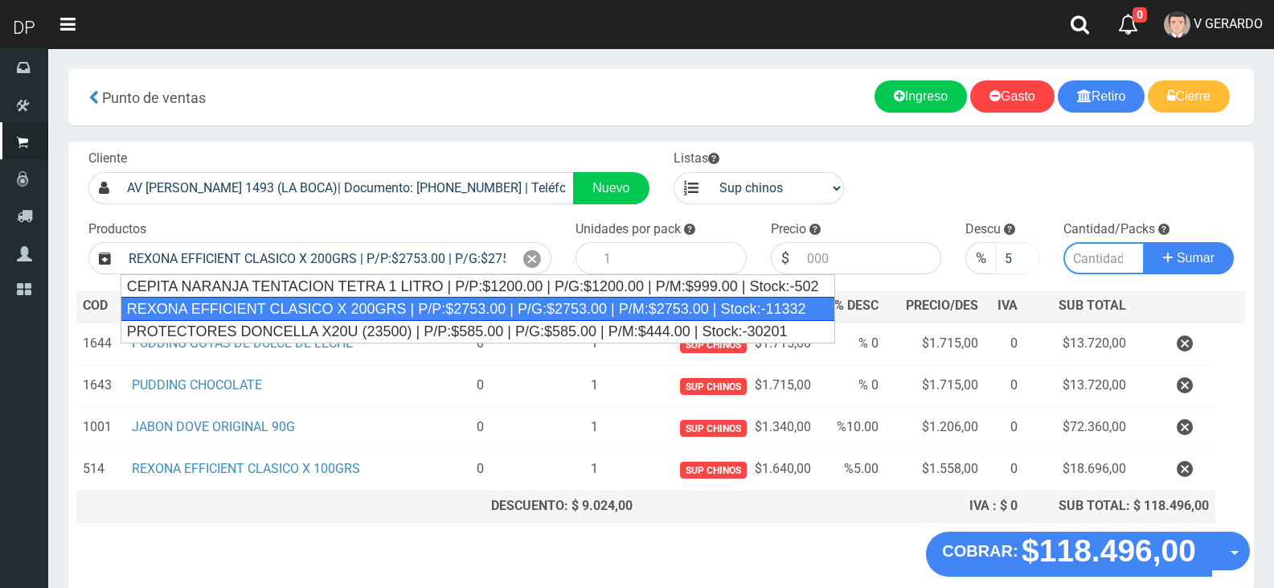
type input "12"
type input "2753.00"
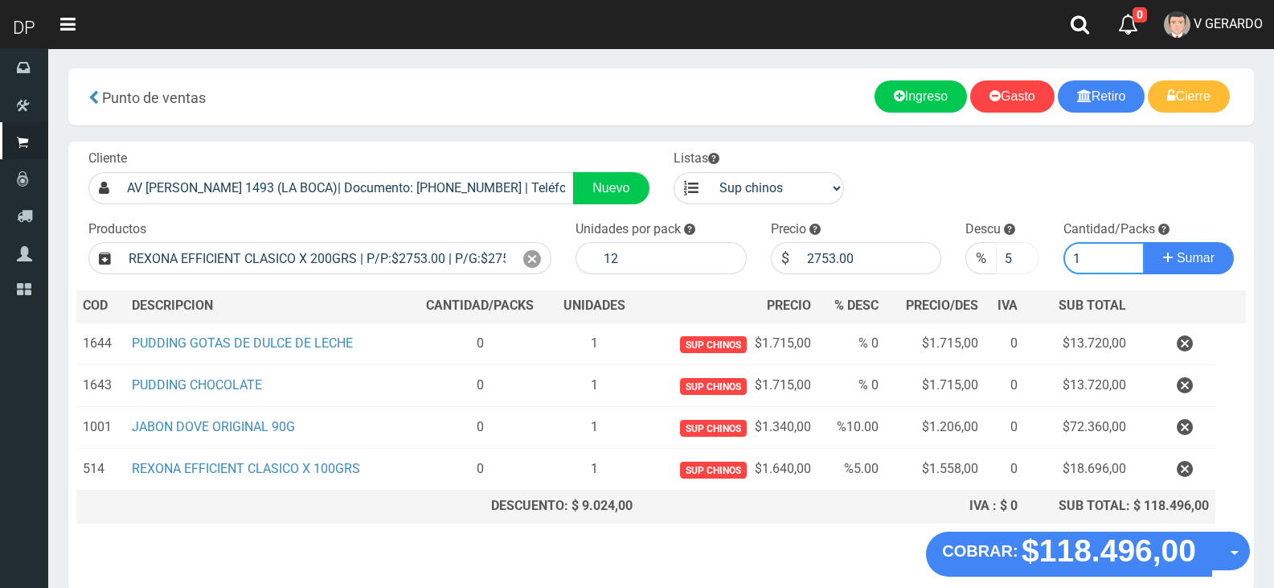
type input "1"
click at [1144, 242] on button "Sumar" at bounding box center [1189, 258] width 90 height 32
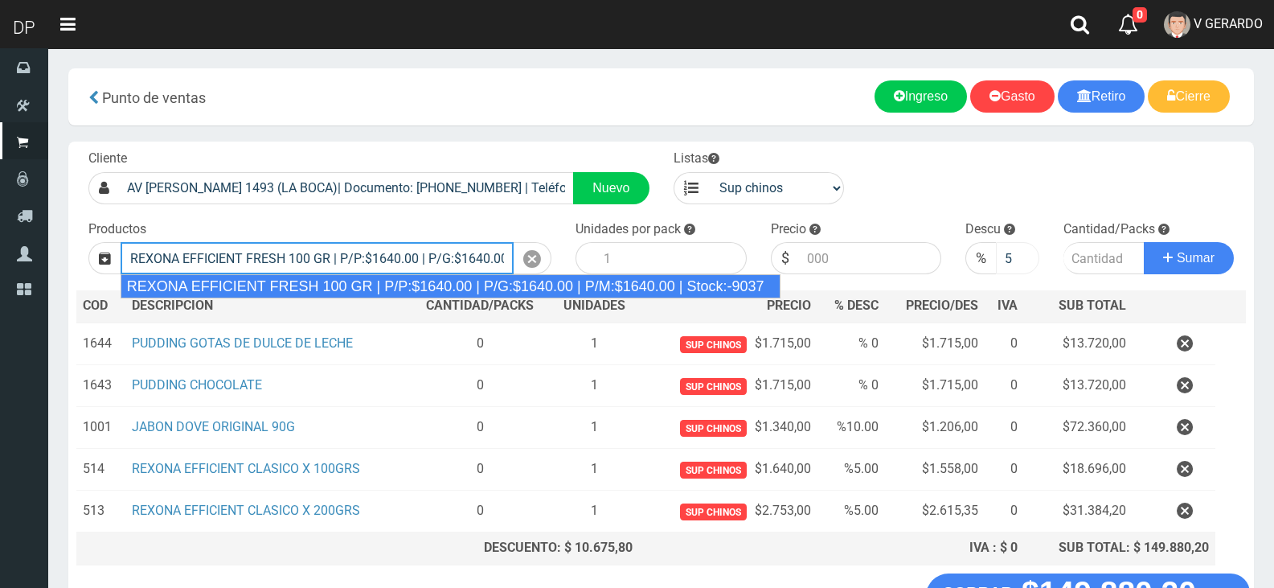
type input "REXONA EFFICIENT FRESH 100 GR | P/P:$1640.00 | P/G:$1640.00 | P/M:$1640.00 | St…"
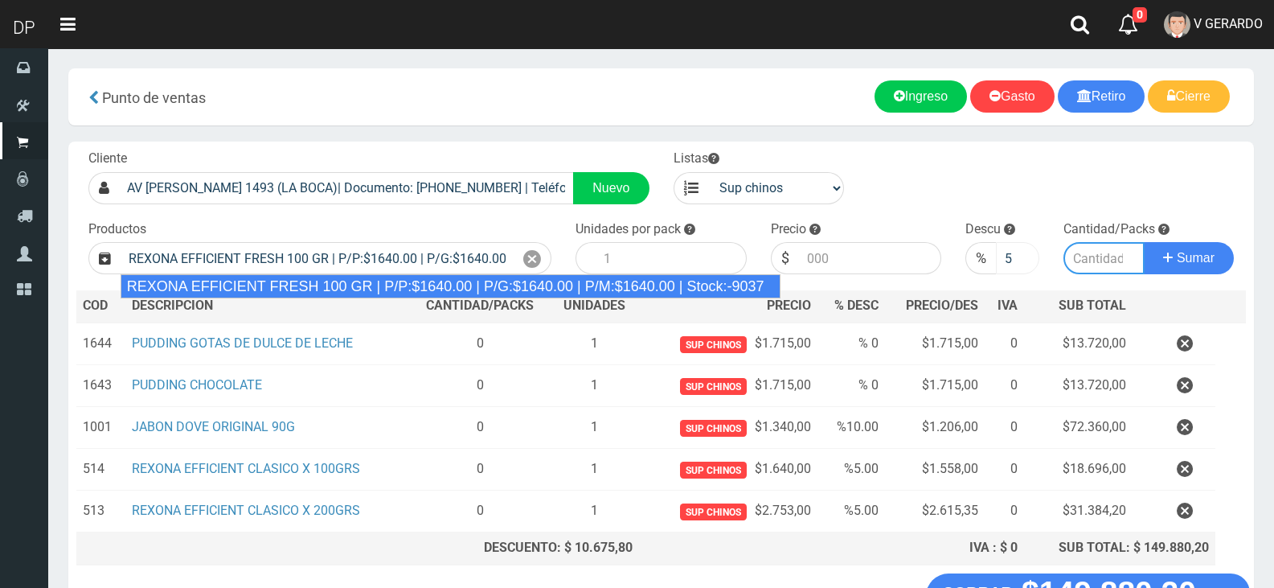
type input "12"
type input "1640.00"
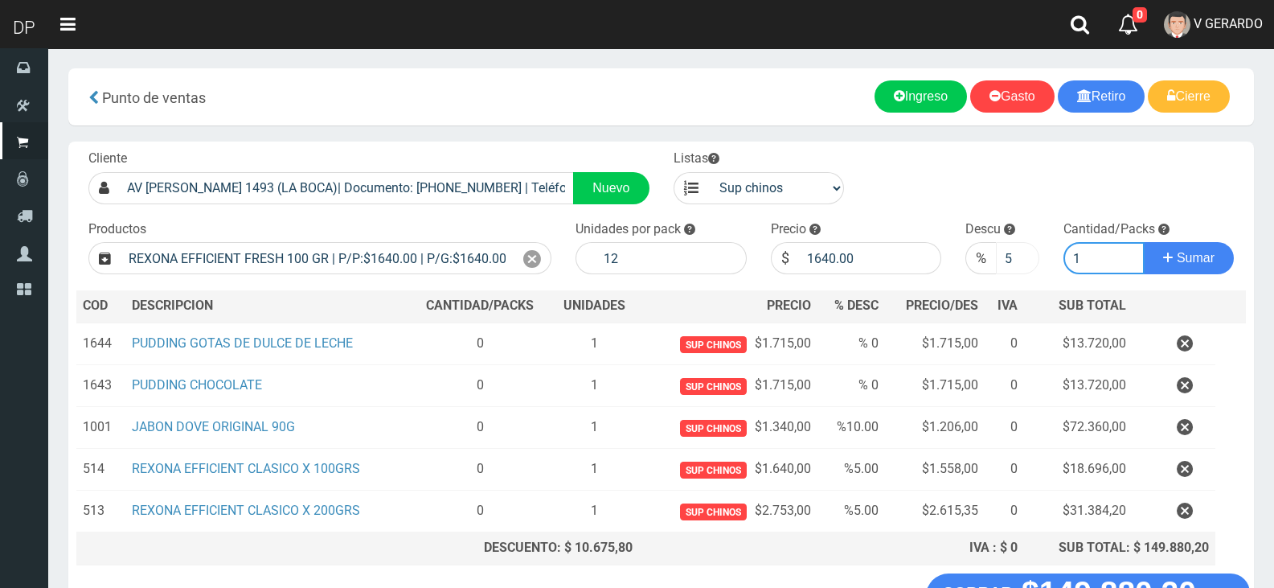
type input "1"
click at [1144, 242] on button "Sumar" at bounding box center [1189, 258] width 90 height 32
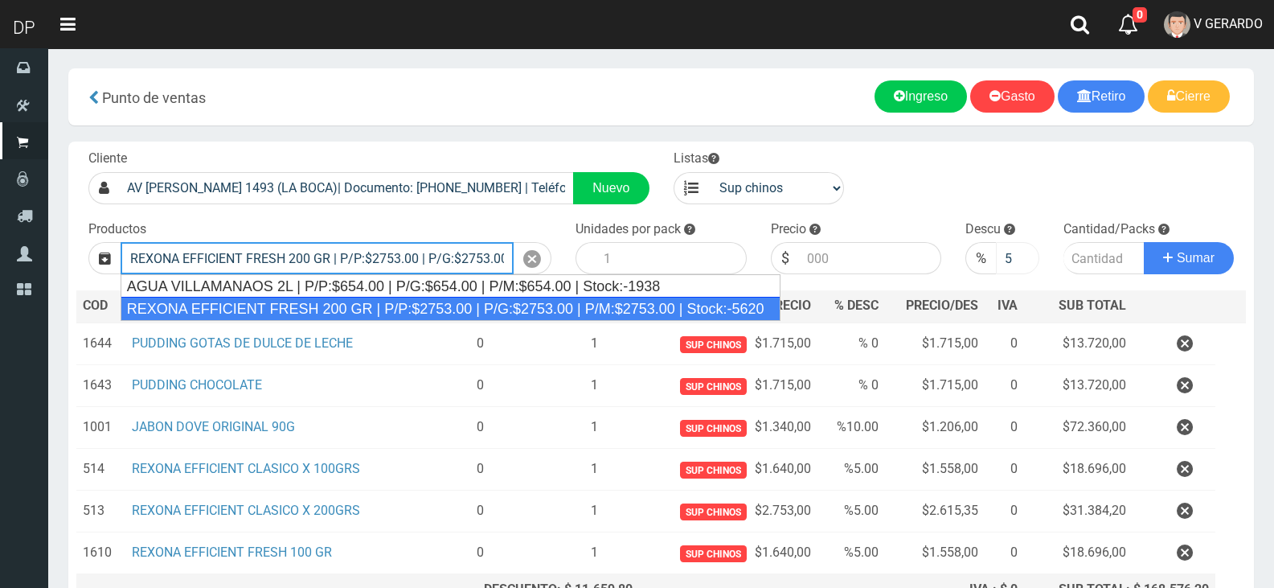
type input "REXONA EFFICIENT FRESH 200 GR | P/P:$2753.00 | P/G:$2753.00 | P/M:$2753.00 | St…"
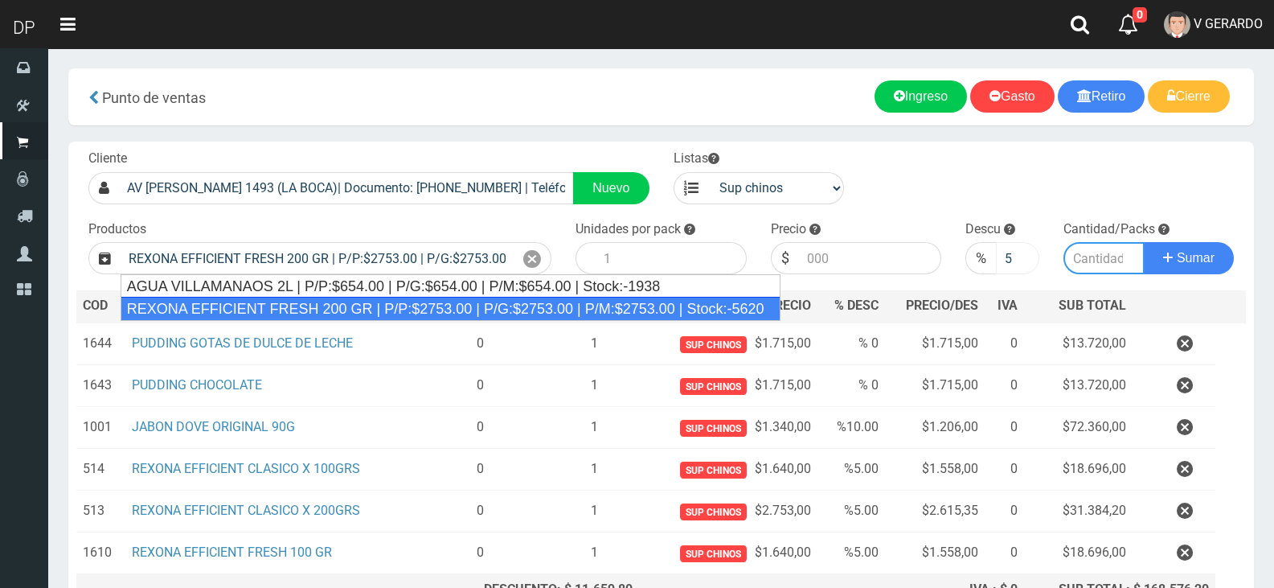
type input "12"
type input "2753.00"
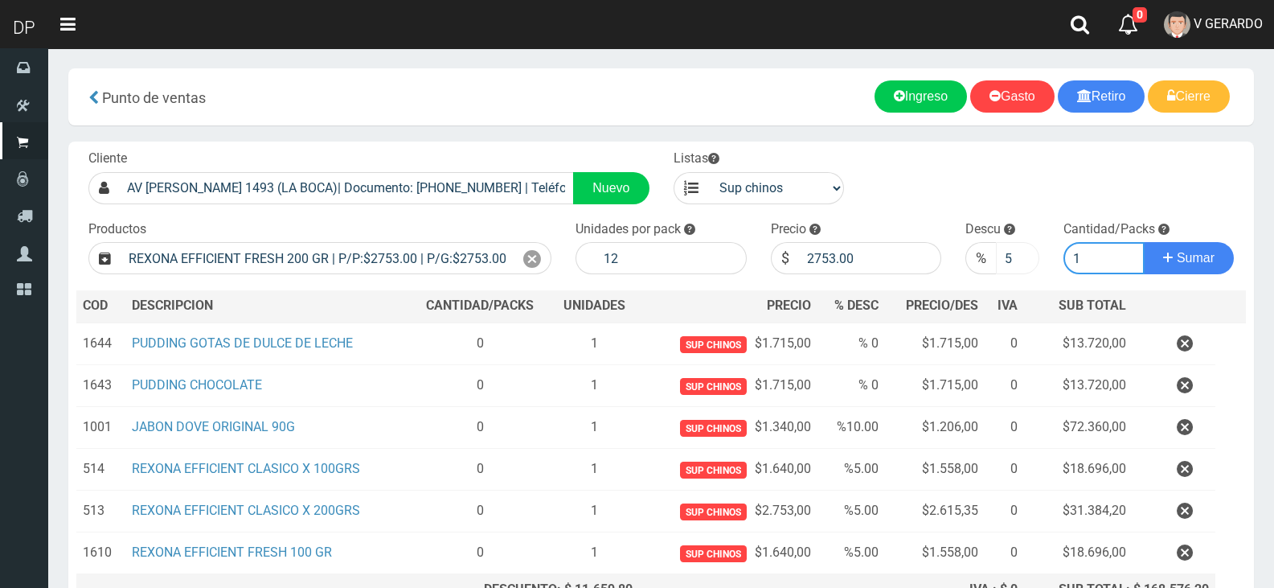
type input "1"
click at [1144, 242] on button "Sumar" at bounding box center [1189, 258] width 90 height 32
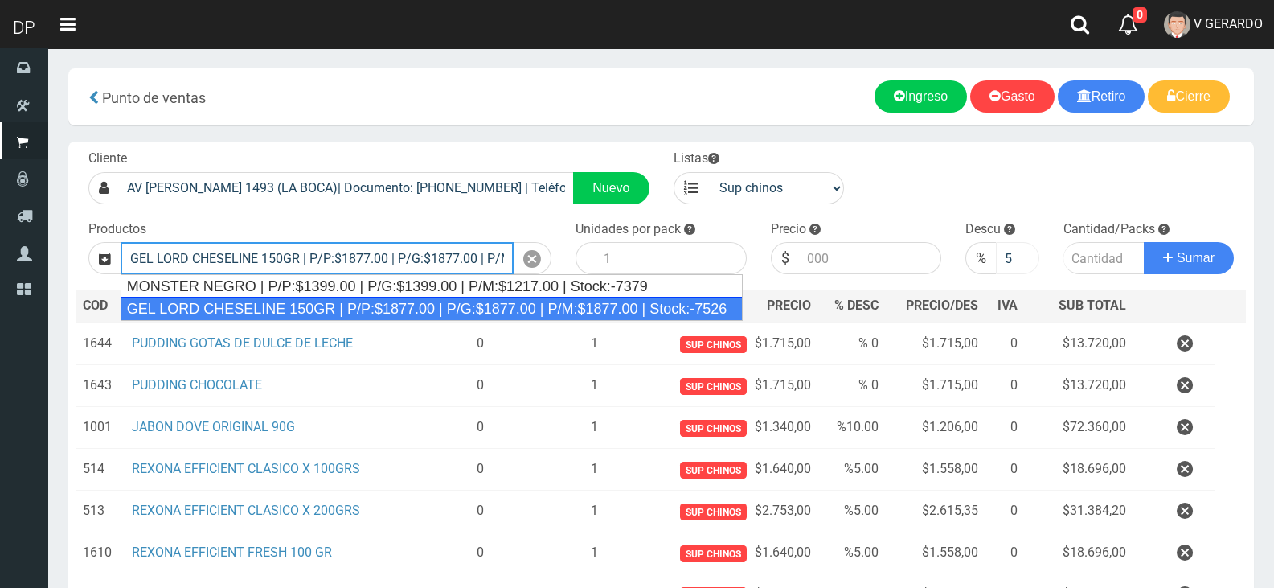
type input "GEL LORD CHESELINE 150GR | P/P:$1877.00 | P/G:$1877.00 | P/M:$1877.00 | Stock:-…"
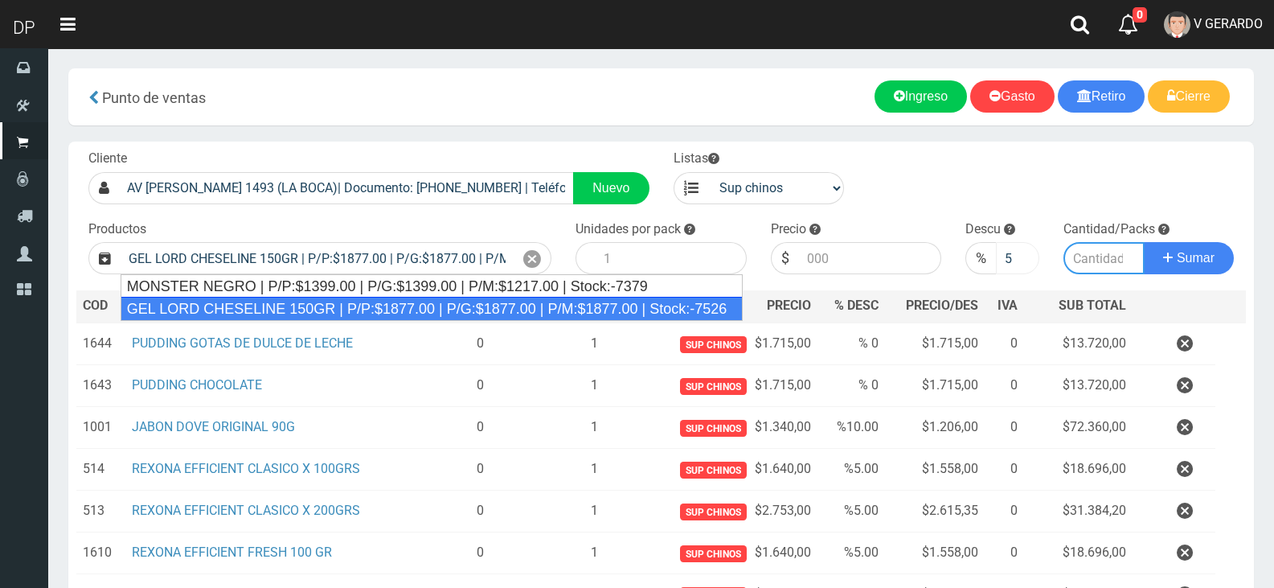
type input "12"
type input "1877.00"
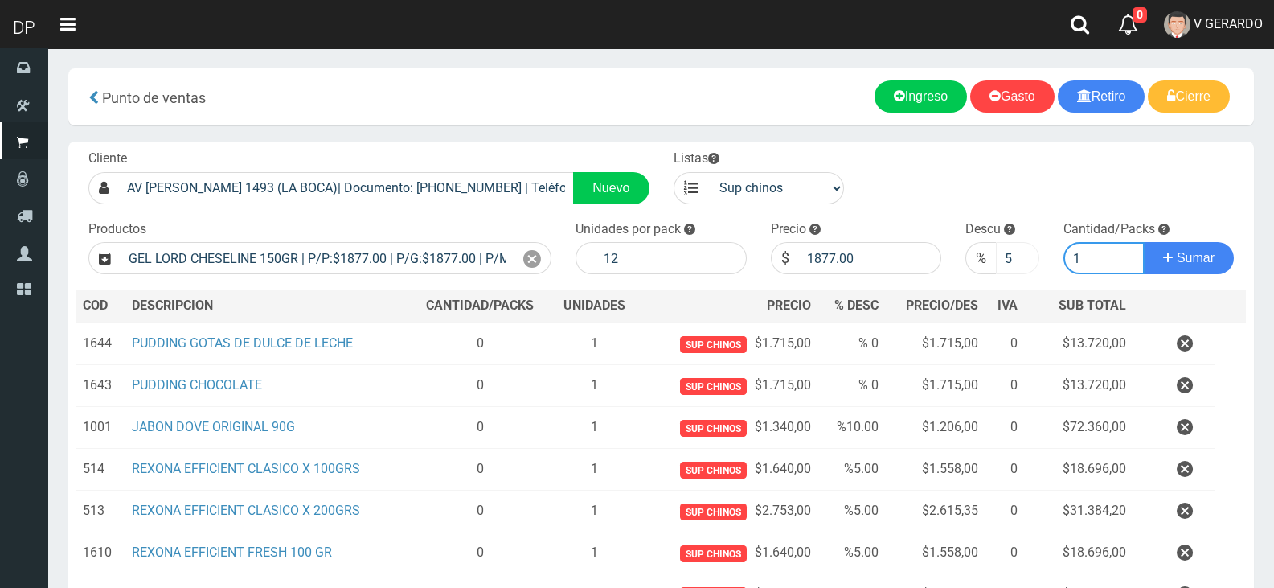
type input "1"
click at [1013, 253] on input "5" at bounding box center [1017, 258] width 43 height 32
type input "10"
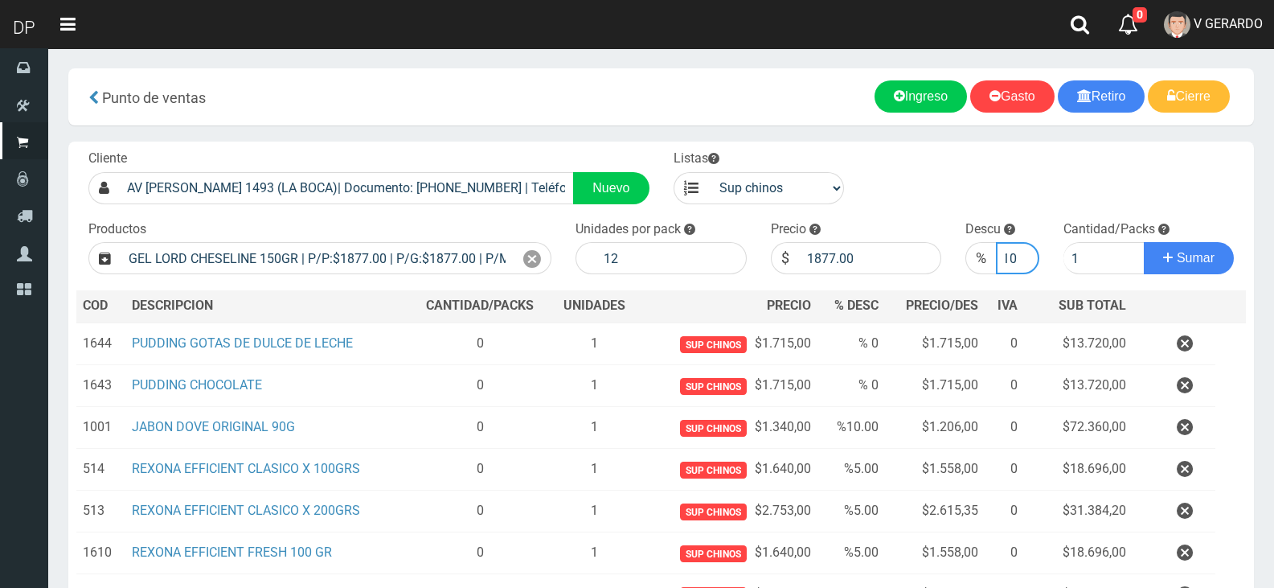
click at [1144, 242] on button "Sumar" at bounding box center [1189, 258] width 90 height 32
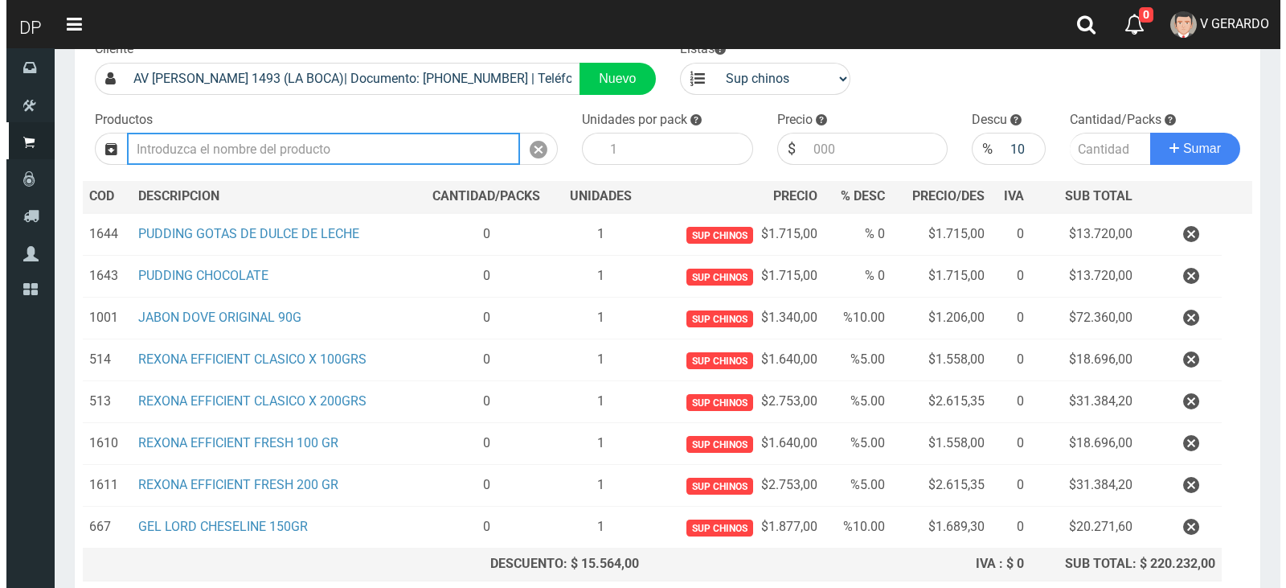
scroll to position [245, 0]
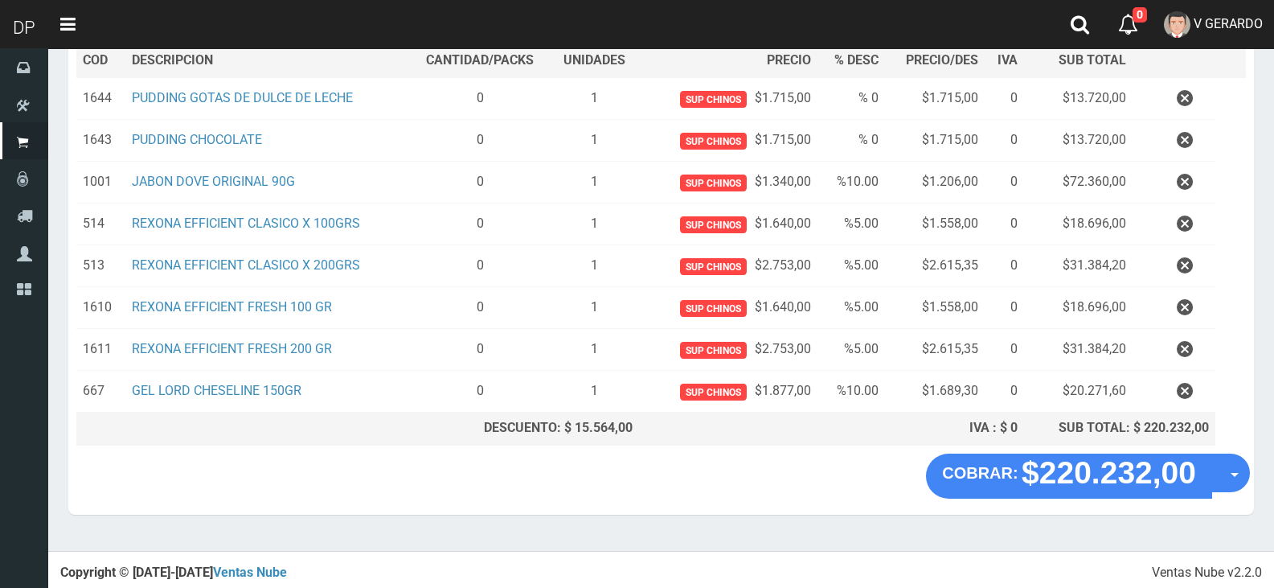
click at [1253, 485] on section "× Titulo del Msj texto Mas Texto Cancelar Aceptar Punto de ventas Ingreso" at bounding box center [661, 177] width 1226 height 748
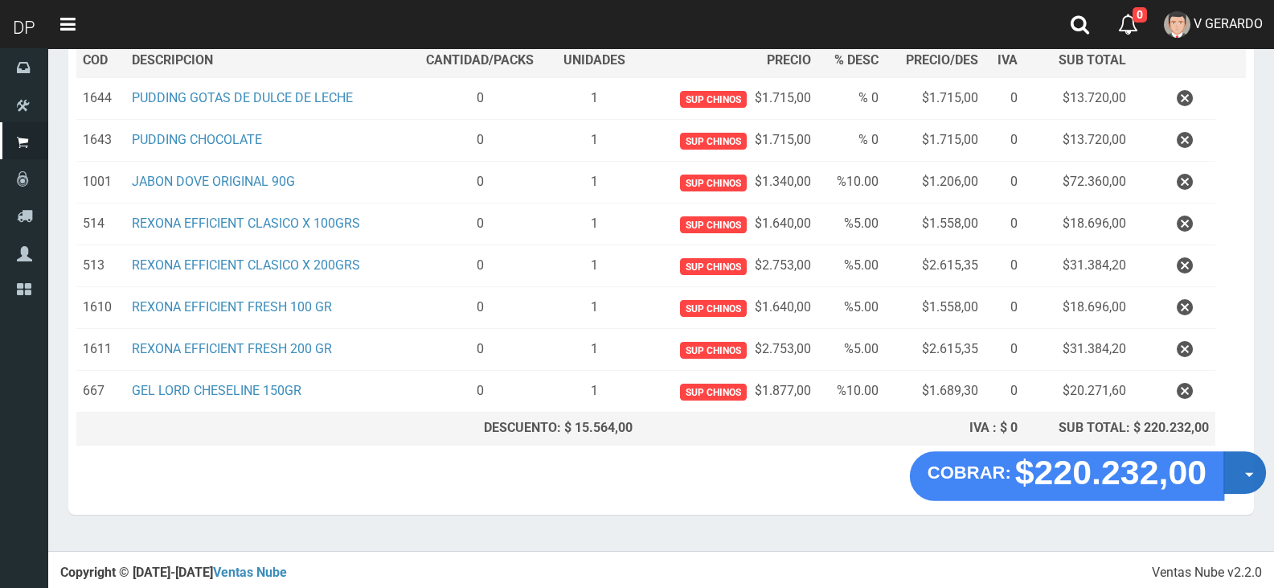
click at [1250, 481] on button "Opciones" at bounding box center [1245, 472] width 43 height 43
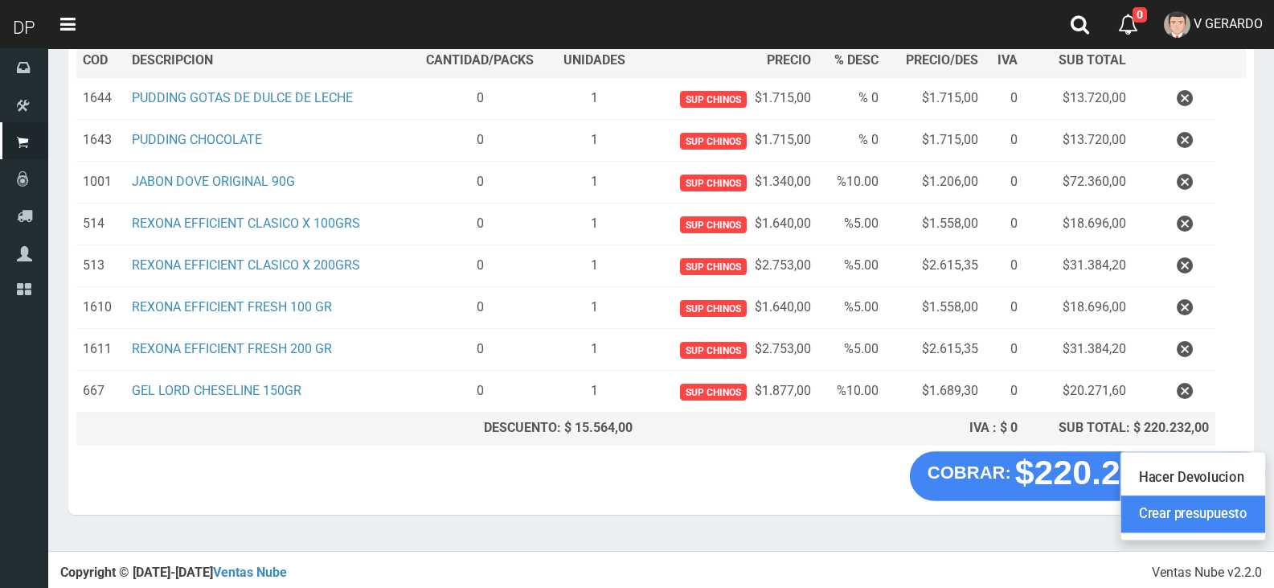
click at [1248, 504] on link "Crear presupuesto" at bounding box center [1193, 514] width 144 height 37
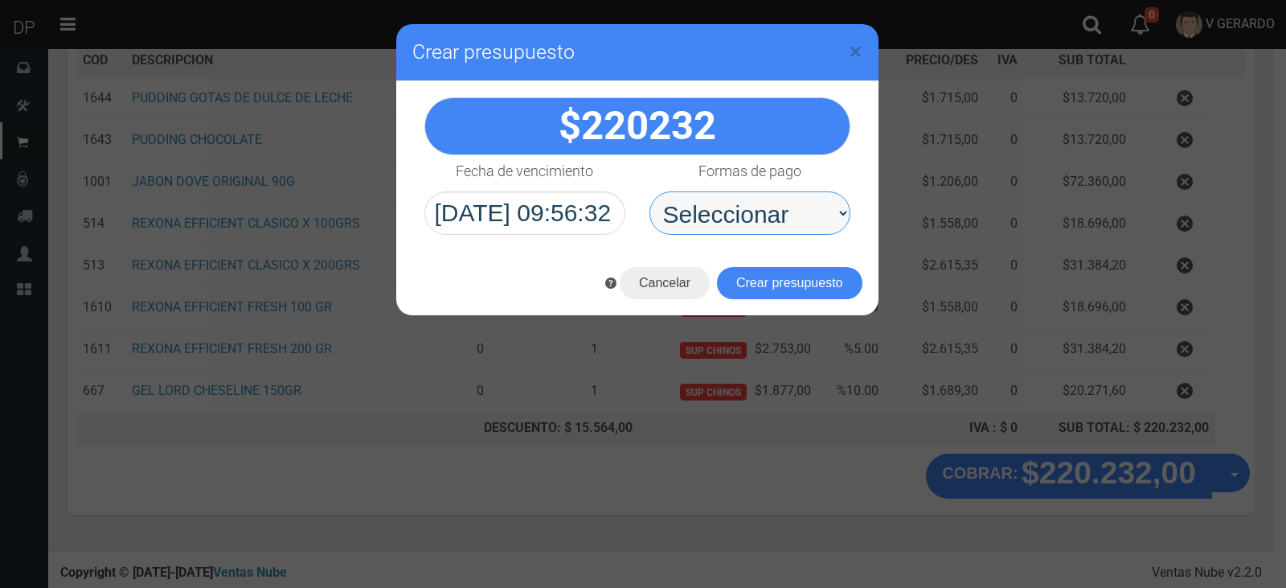
drag, startPoint x: 744, startPoint y: 203, endPoint x: 744, endPoint y: 212, distance: 9.6
click at [744, 203] on select "Seleccionar Efectivo Tarjeta de Crédito Depósito Débito" at bounding box center [750, 212] width 201 height 43
select select "Efectivo"
click at [650, 191] on select "Seleccionar Efectivo Tarjeta de Crédito Depósito Débito" at bounding box center [750, 212] width 201 height 43
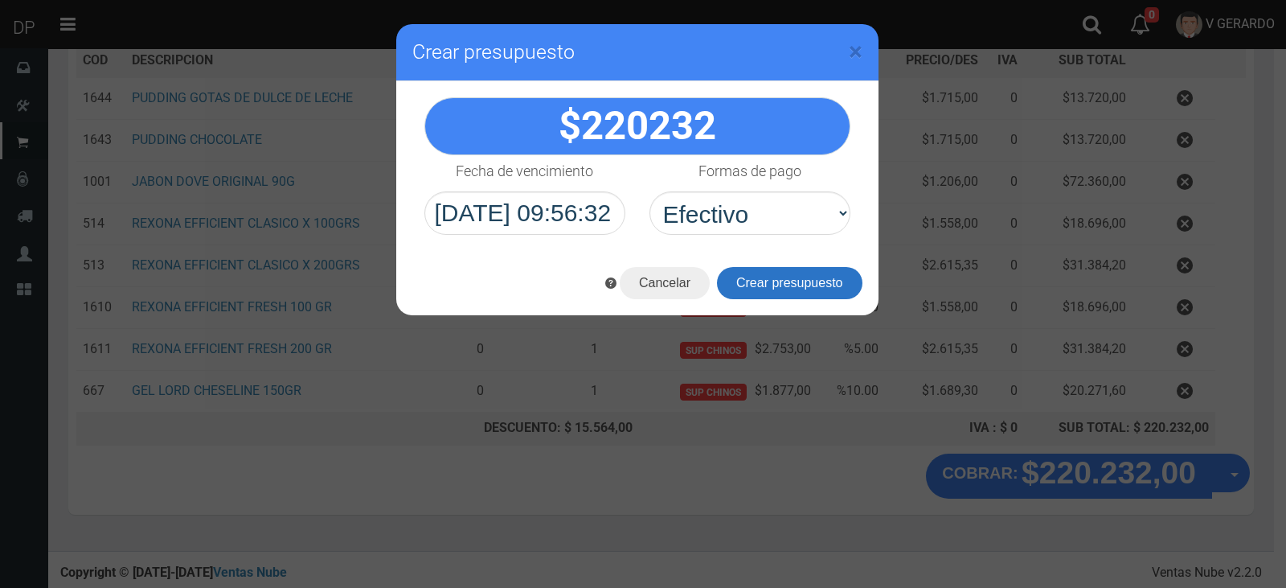
click at [769, 273] on button "Crear presupuesto" at bounding box center [790, 283] width 146 height 32
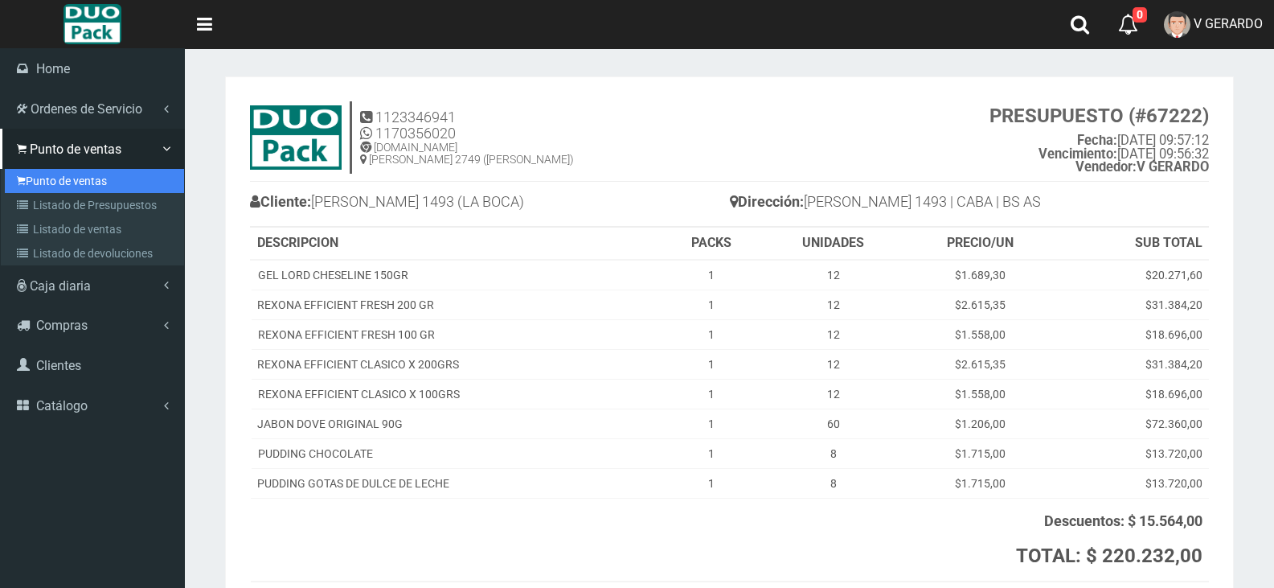
click at [38, 187] on link "Punto de ventas" at bounding box center [94, 181] width 179 height 24
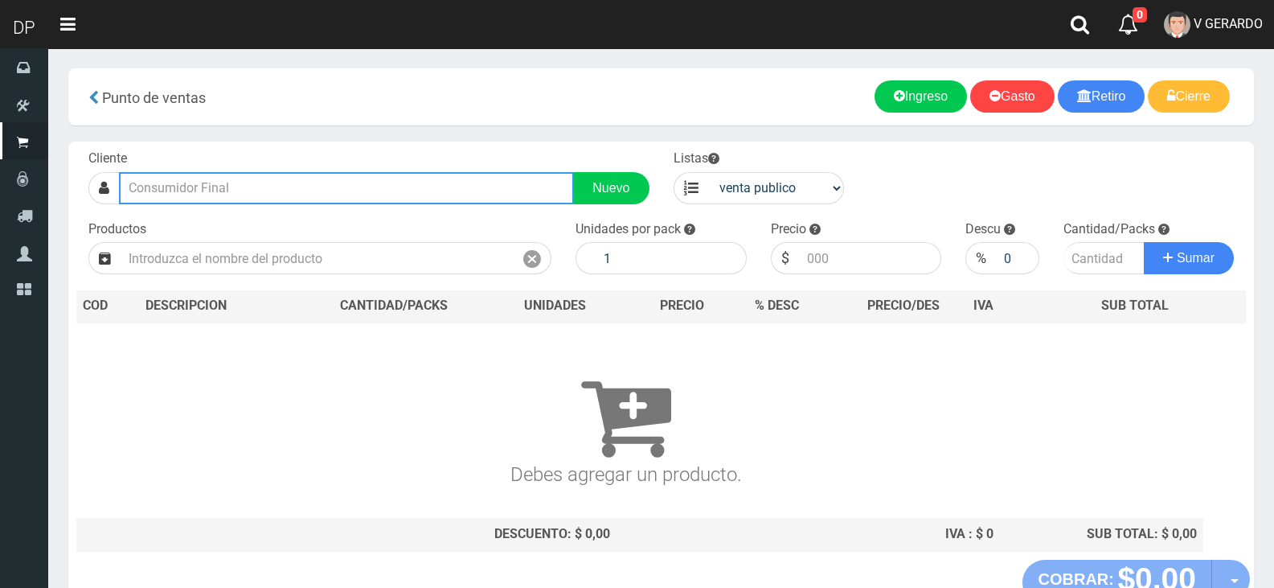
click at [333, 203] on input "text" at bounding box center [346, 188] width 455 height 32
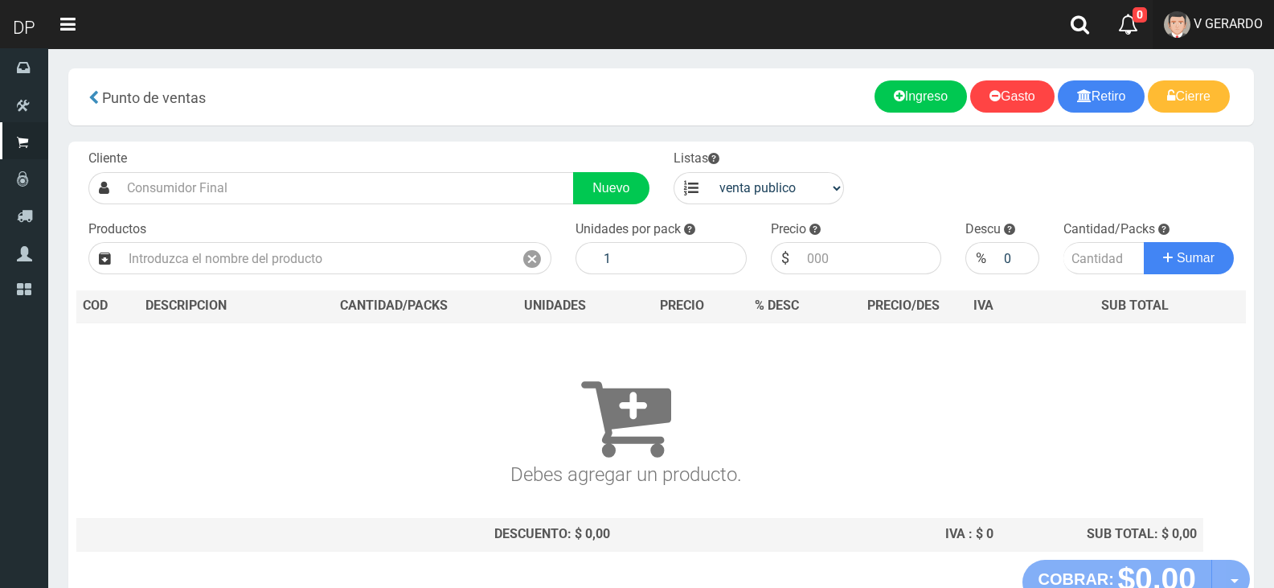
click at [1220, 47] on link "V GERARDO" at bounding box center [1213, 24] width 121 height 49
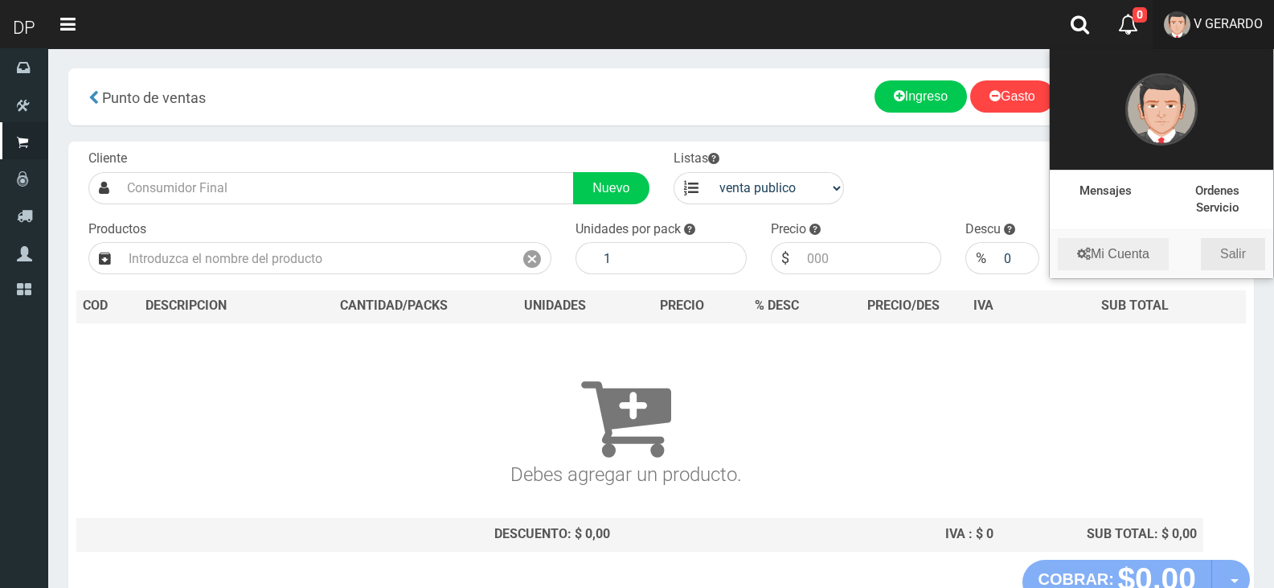
click at [1235, 252] on link "Salir" at bounding box center [1233, 254] width 64 height 32
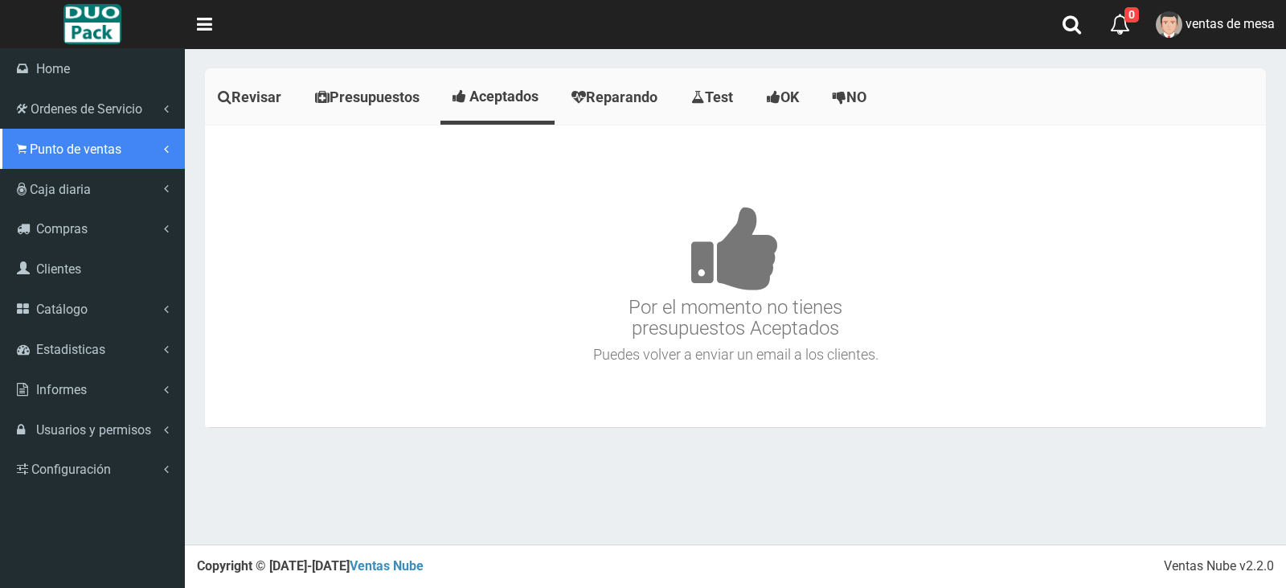
click at [35, 166] on link "Punto de ventas" at bounding box center [92, 149] width 185 height 40
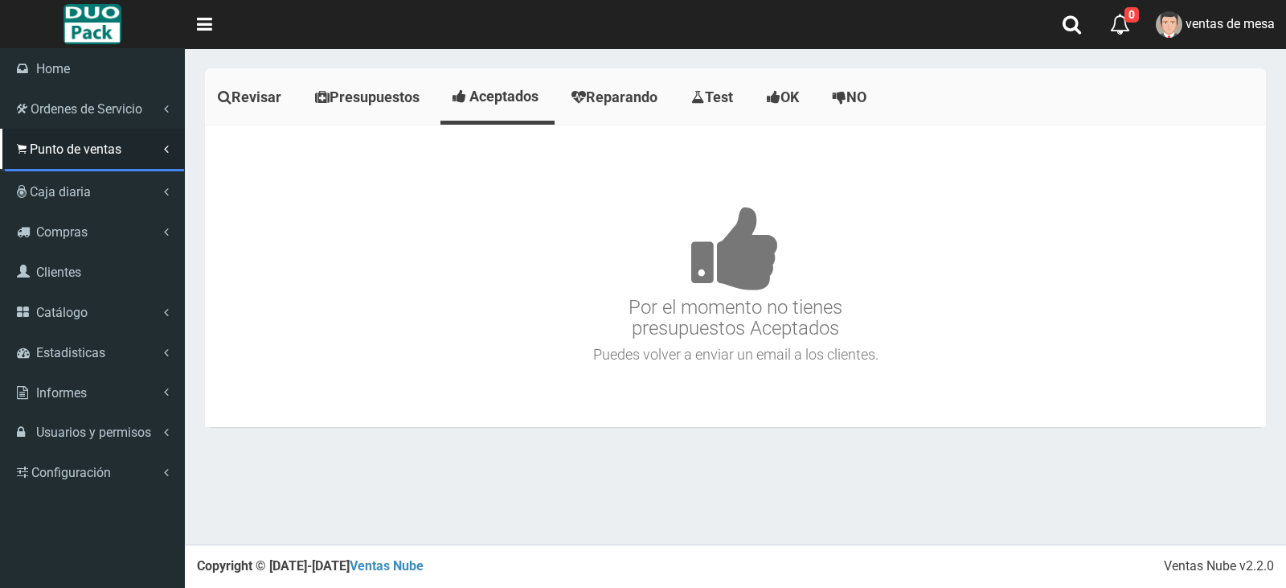
click at [51, 185] on link "Punto de ventas" at bounding box center [94, 181] width 179 height 24
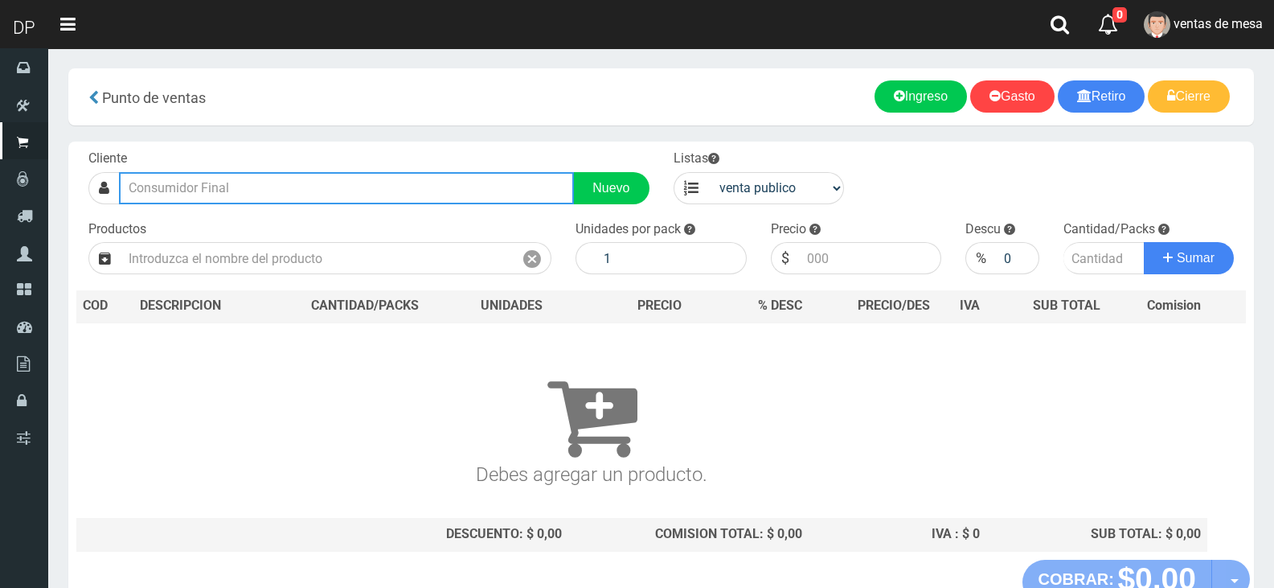
click at [303, 187] on input "text" at bounding box center [346, 188] width 455 height 32
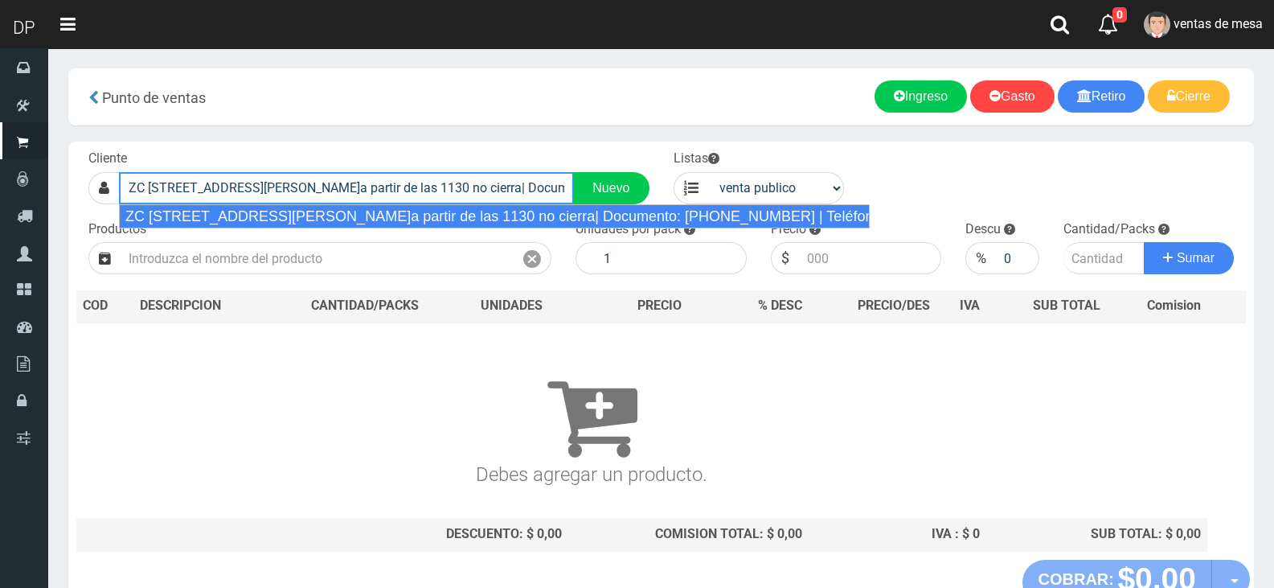
type input "ZC [STREET_ADDRESS][PERSON_NAME]a partir de las 1130 no cierra| Documento: [PHO…"
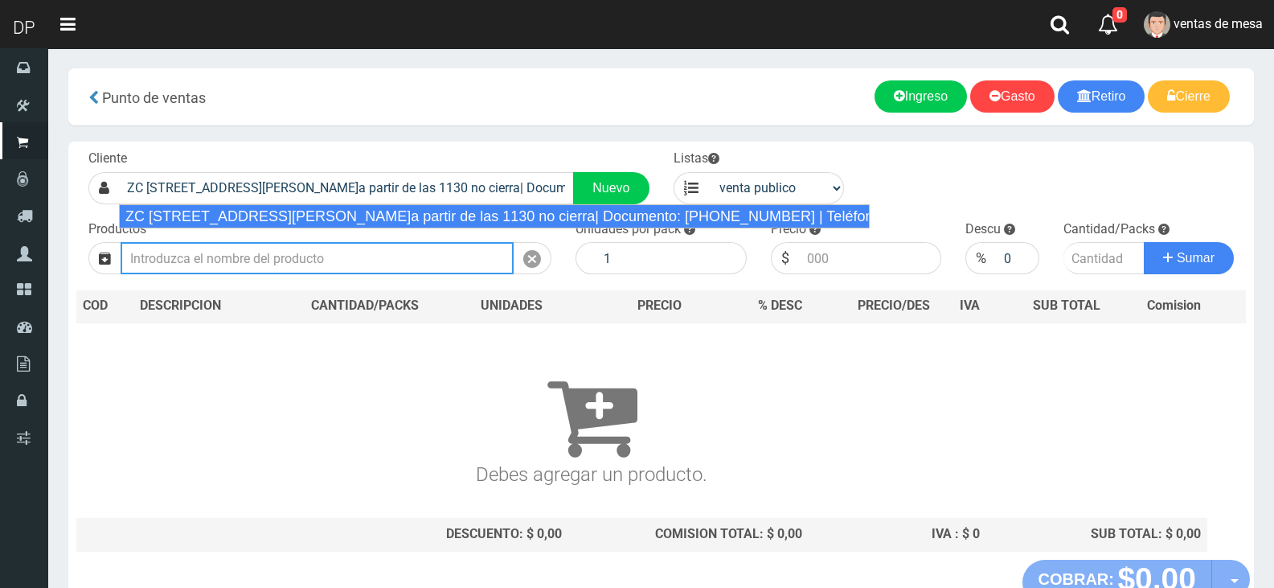
select select "2"
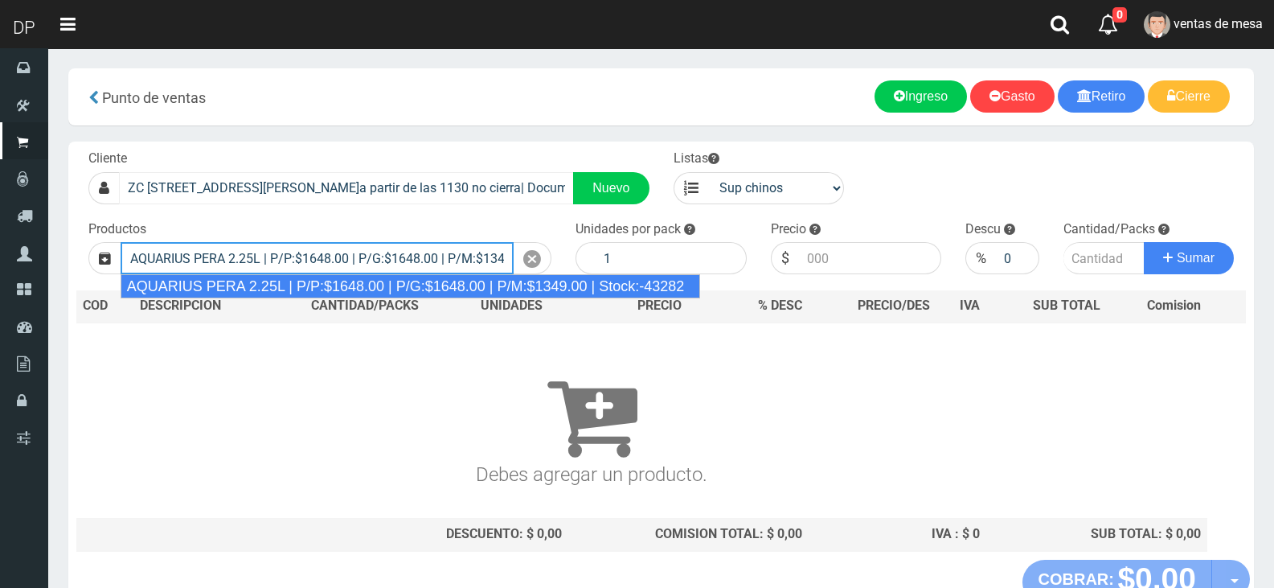
type input "AQUARIUS PERA 2.25L | P/P:$1648.00 | P/G:$1648.00 | P/M:$1349.00 | Stock:-43282"
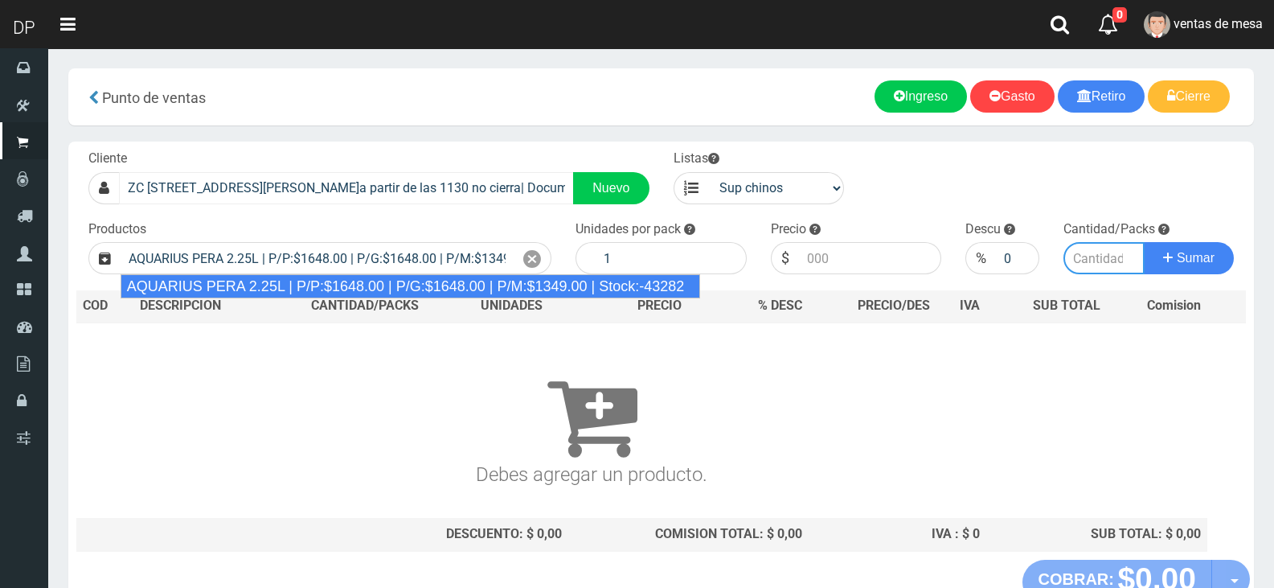
type input "6"
type input "1648.00"
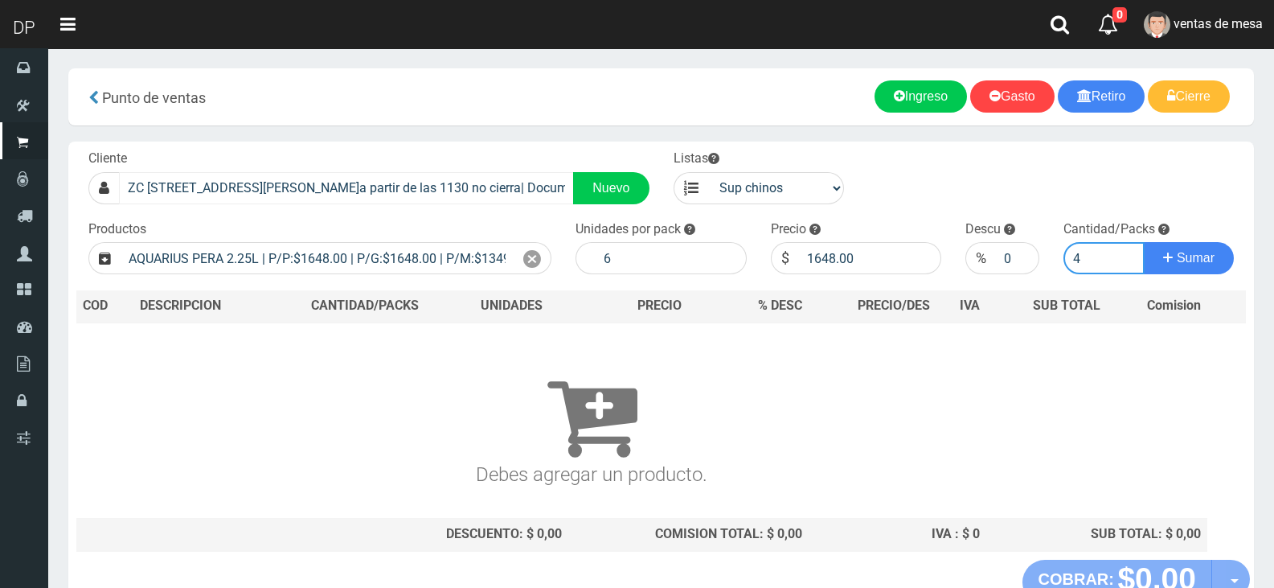
type input "4"
click at [1144, 242] on button "Sumar" at bounding box center [1189, 258] width 90 height 32
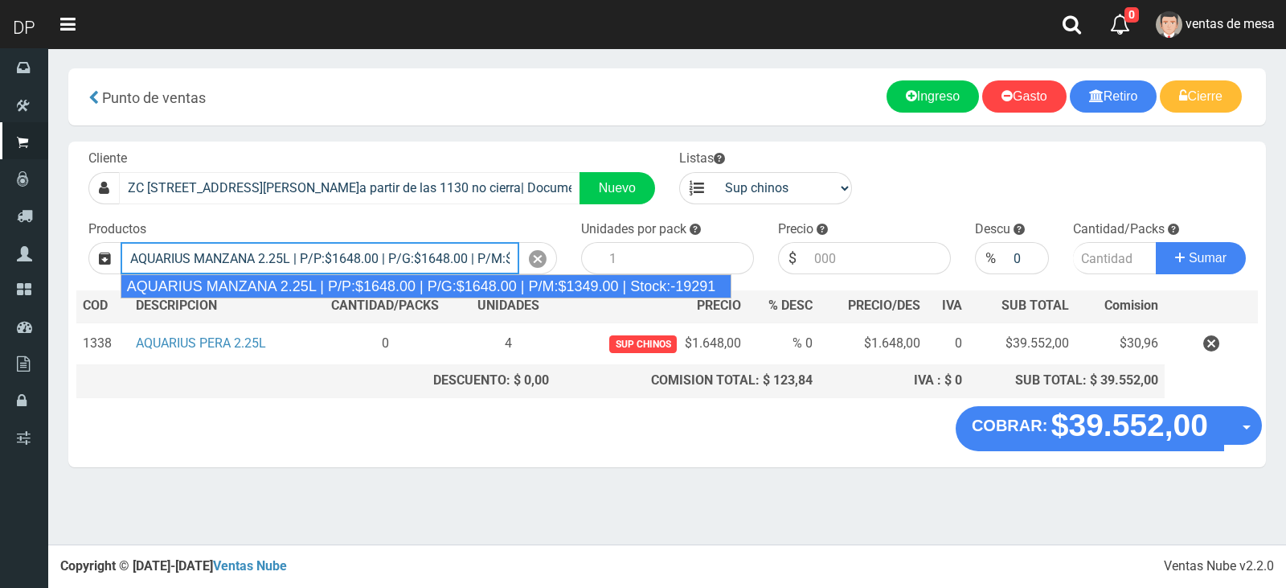
type input "AQUARIUS MANZANA 2.25L | P/P:$1648.00 | P/G:$1648.00 | P/M:$1349.00 | Stock:-19…"
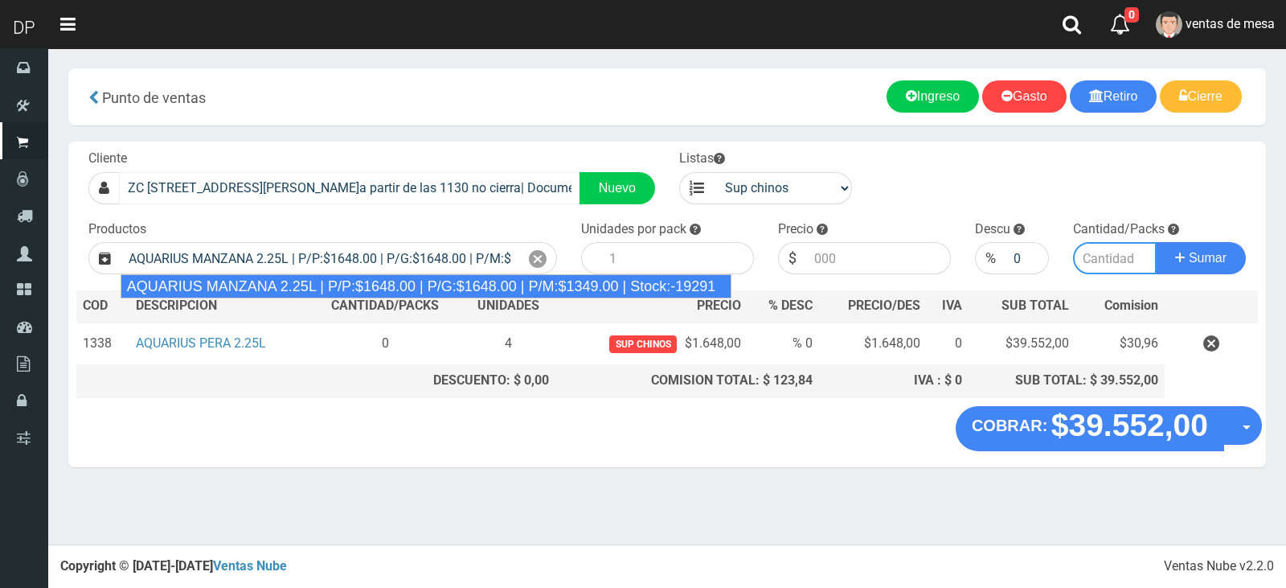
type input "6"
type input "1648.00"
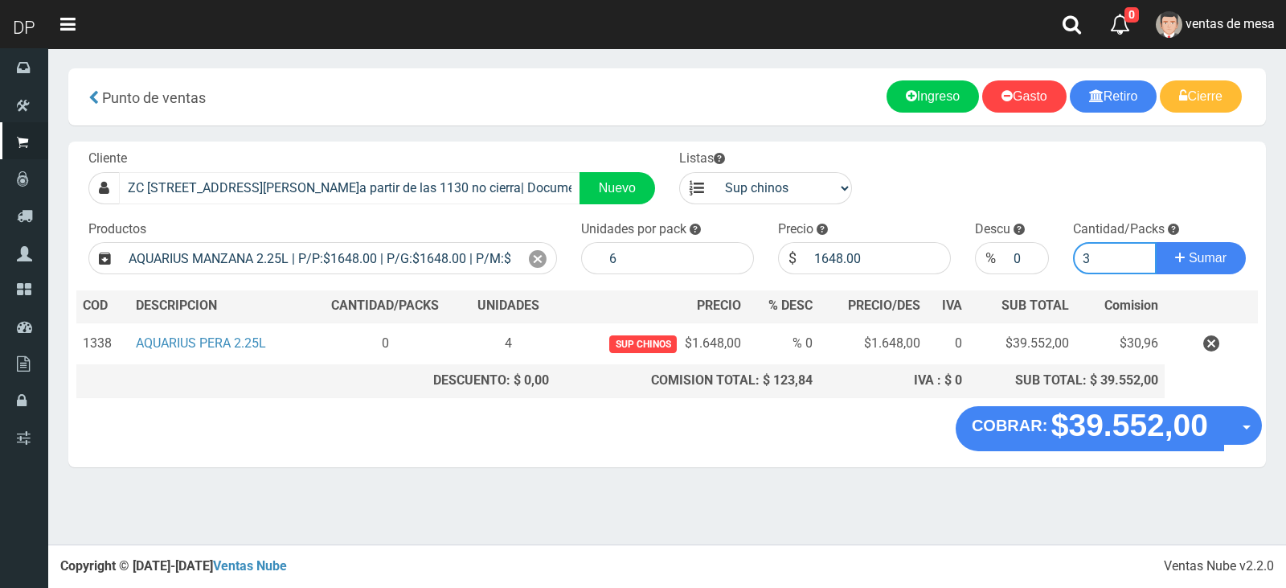
type input "3"
click at [1156, 242] on button "Sumar" at bounding box center [1201, 258] width 90 height 32
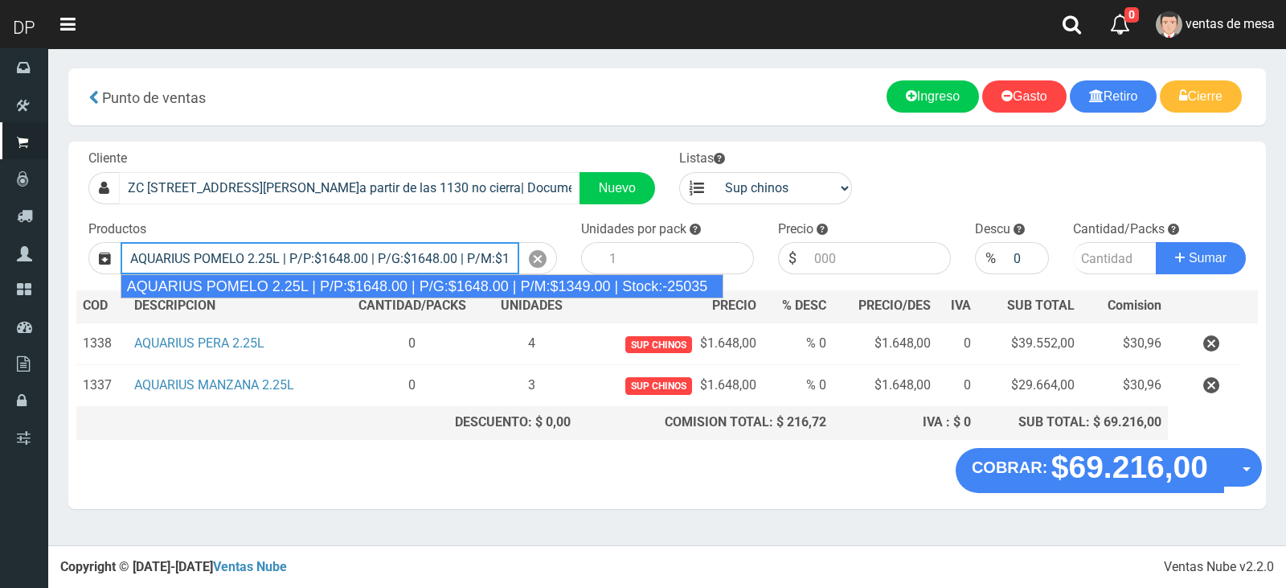
type input "AQUARIUS POMELO 2.25L | P/P:$1648.00 | P/G:$1648.00 | P/M:$1349.00 | Stock:-250…"
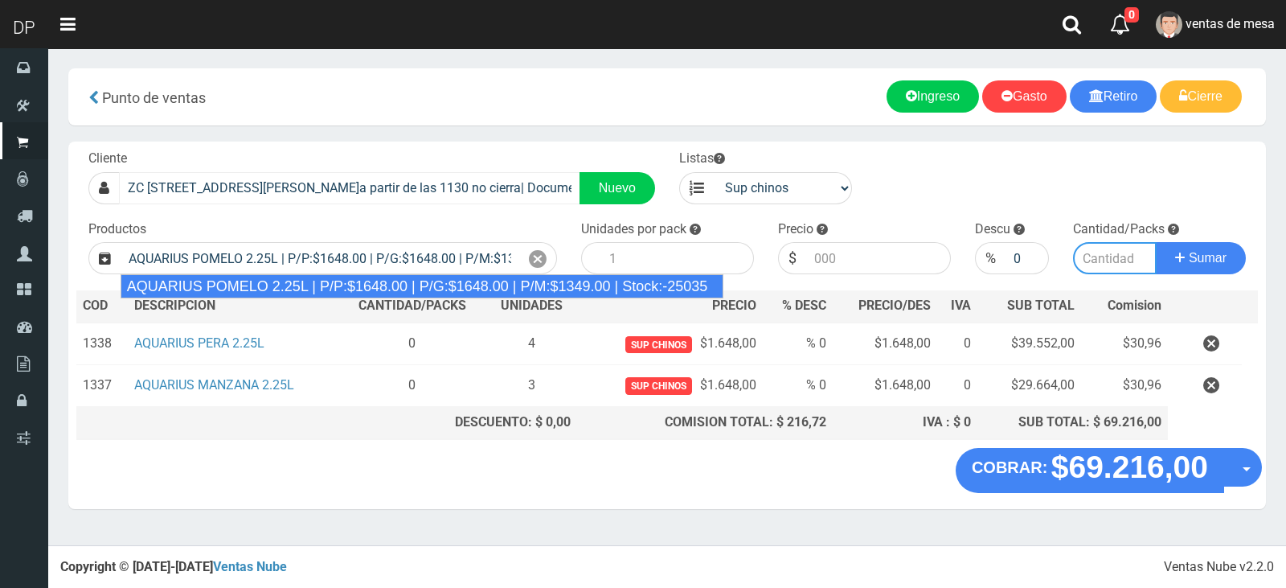
type input "6"
type input "1648.00"
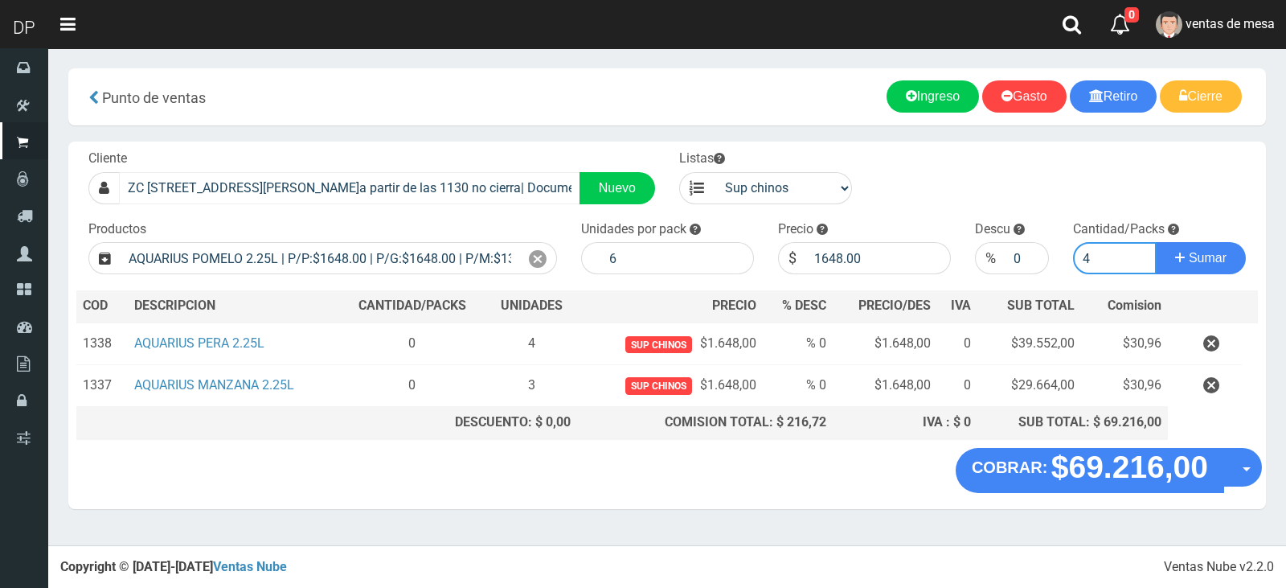
type input "4"
click at [1156, 242] on button "Sumar" at bounding box center [1201, 258] width 90 height 32
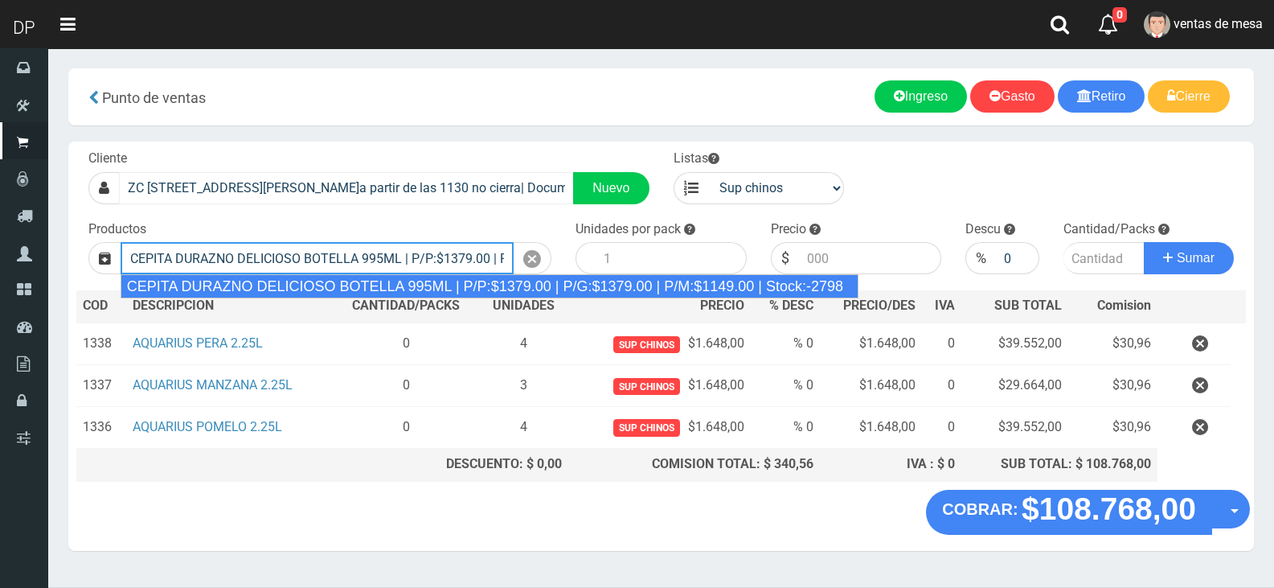
type input "CEPITA DURAZNO DELICIOSO BOTELLA 995ML | P/P:$1379.00 | P/G:$1379.00 | P/M:$114…"
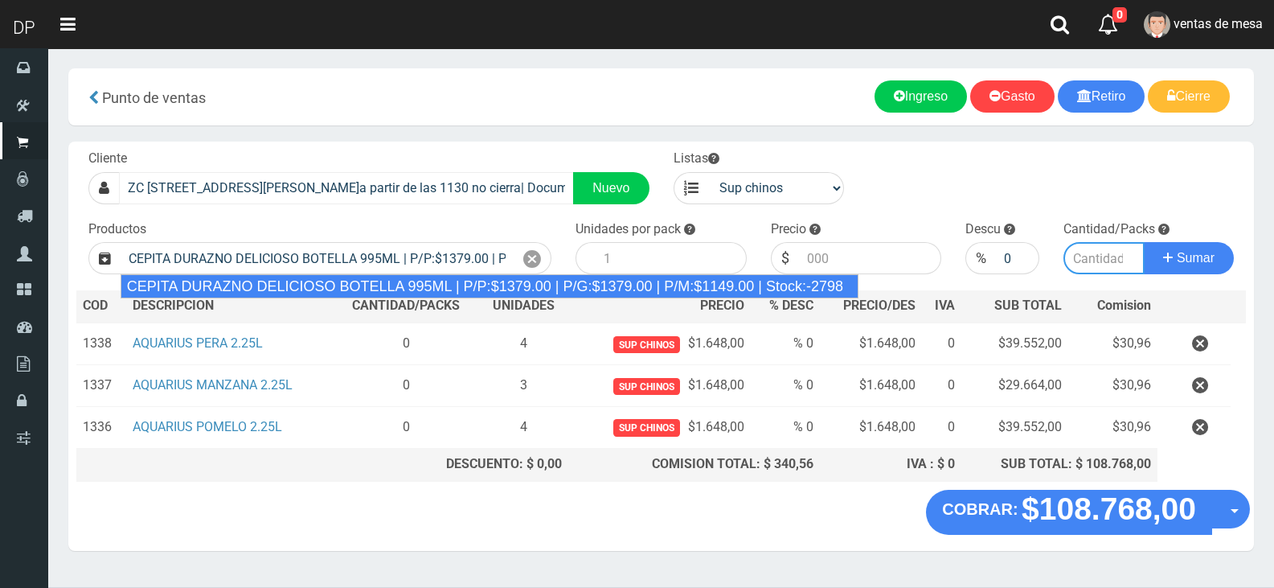
type input "6"
type input "1379.00"
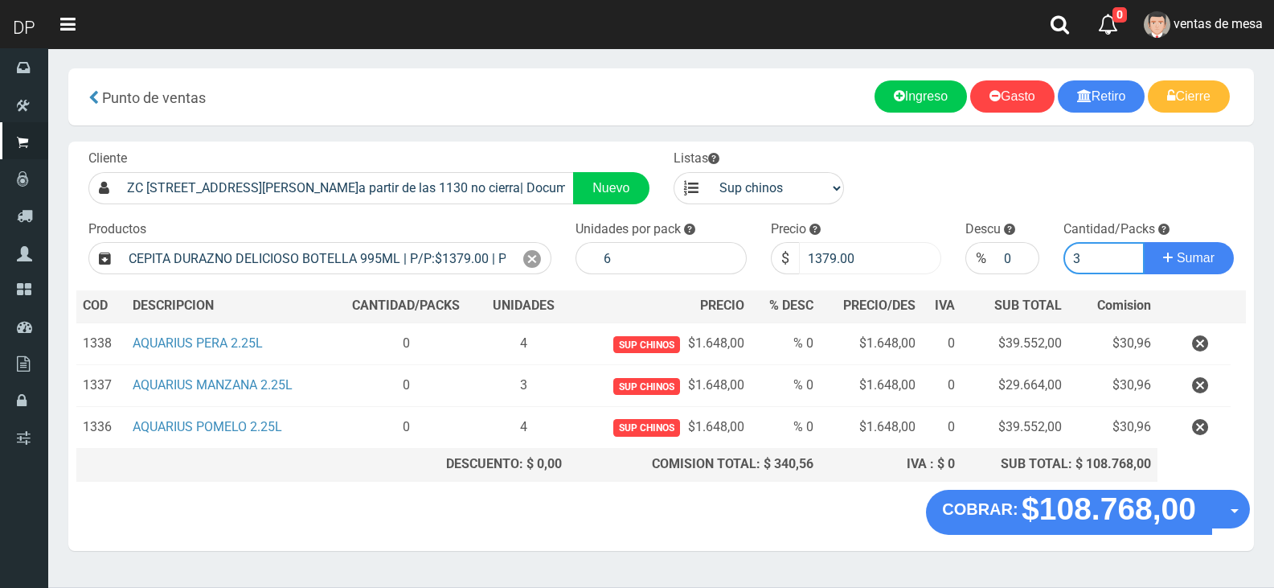
type input "3"
drag, startPoint x: 829, startPoint y: 256, endPoint x: 858, endPoint y: 256, distance: 28.9
click at [858, 256] on input "1379.00" at bounding box center [870, 258] width 143 height 32
type input "1320"
click at [1144, 242] on button "Sumar" at bounding box center [1189, 258] width 90 height 32
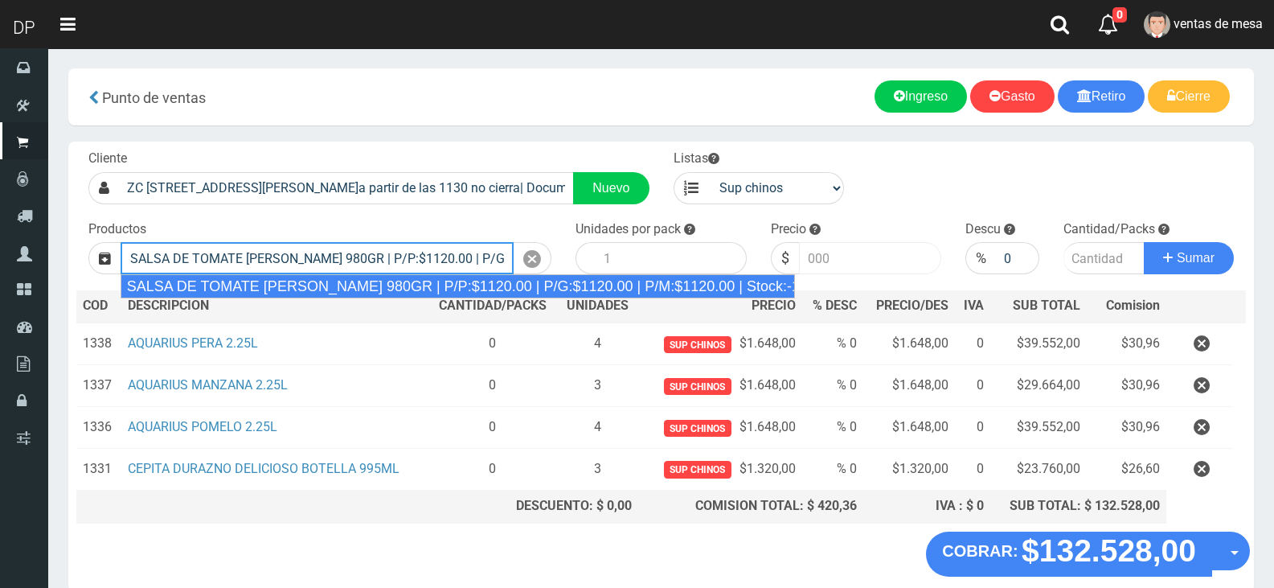
type input "SALSA DE TOMATE ORESTES 980GR | P/P:$1120.00 | P/G:$1120.00 | P/M:$1120.00 | St…"
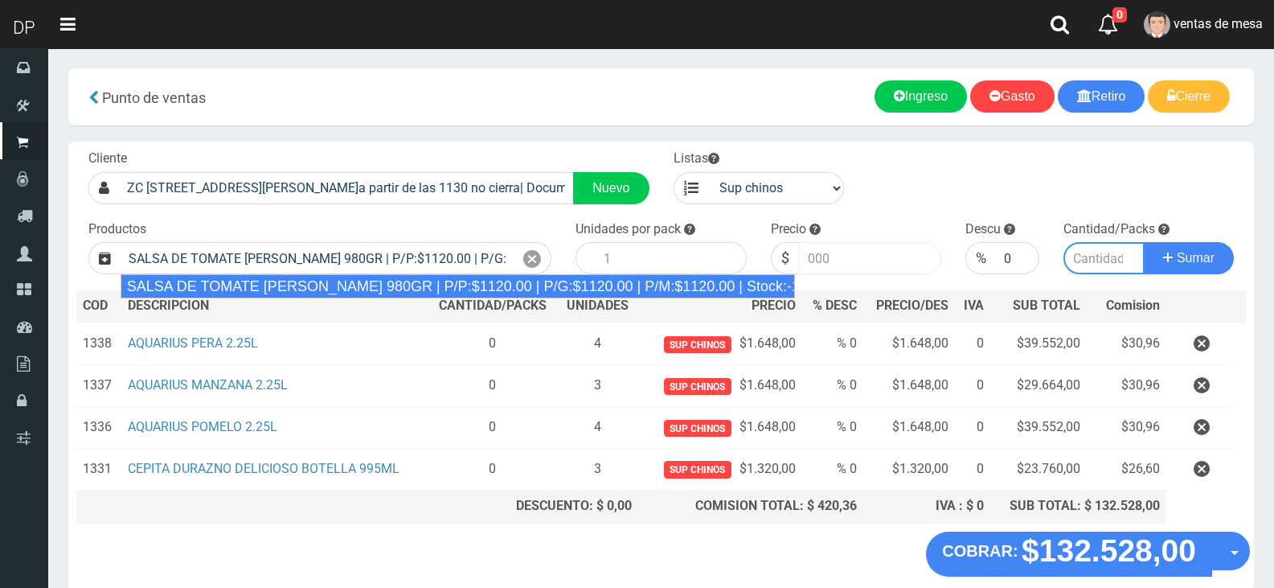
type input "8"
type input "1120.00"
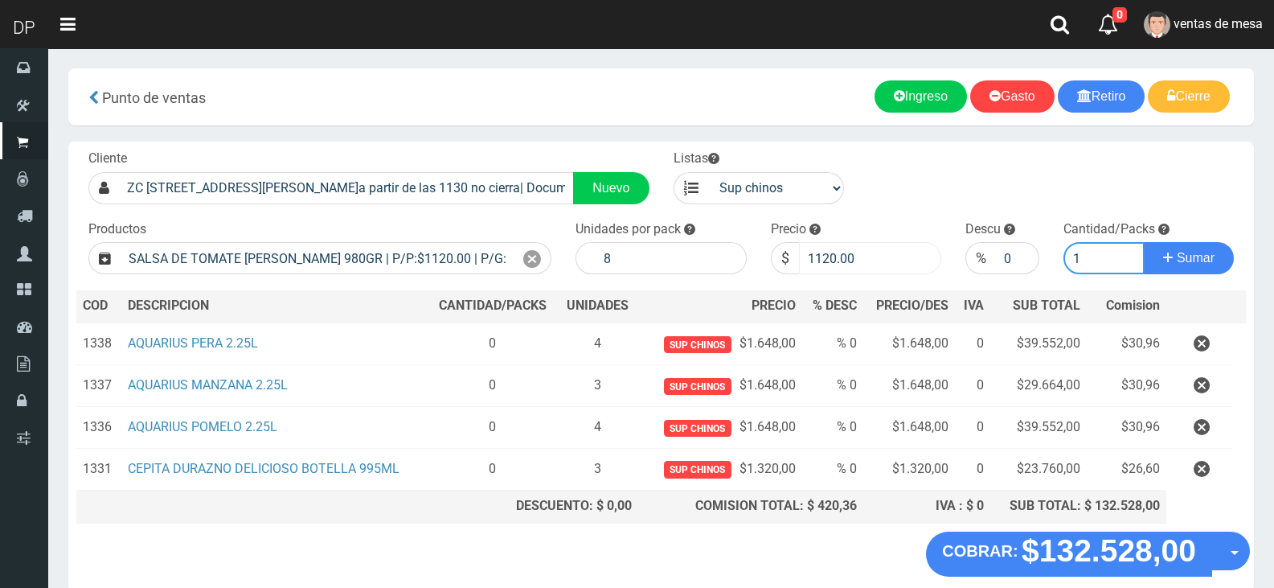
type input "1"
click at [1144, 242] on button "Sumar" at bounding box center [1189, 258] width 90 height 32
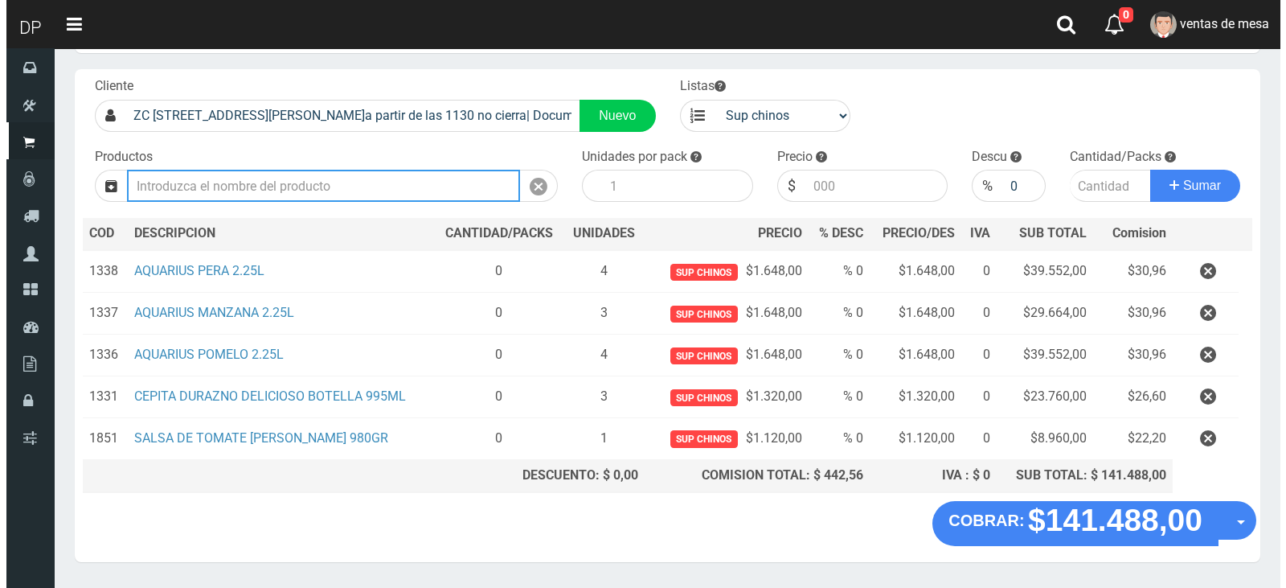
scroll to position [120, 0]
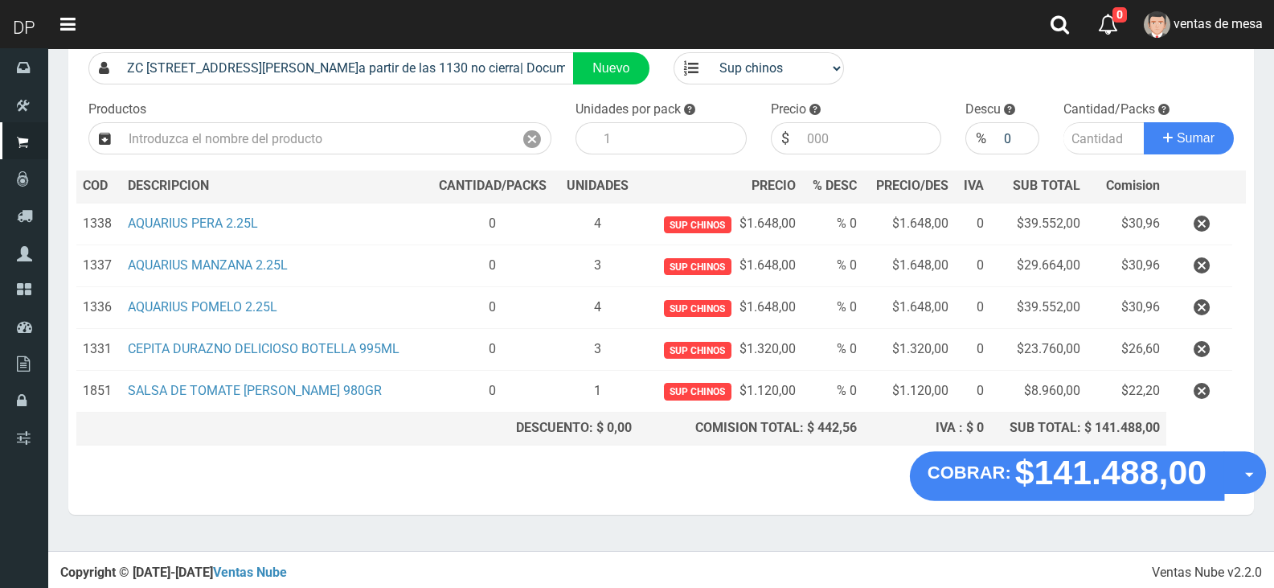
click at [1248, 470] on button "Opciones" at bounding box center [1245, 472] width 43 height 43
click at [0, 0] on link "Hacer Devolucion" at bounding box center [0, 0] width 0 height 0
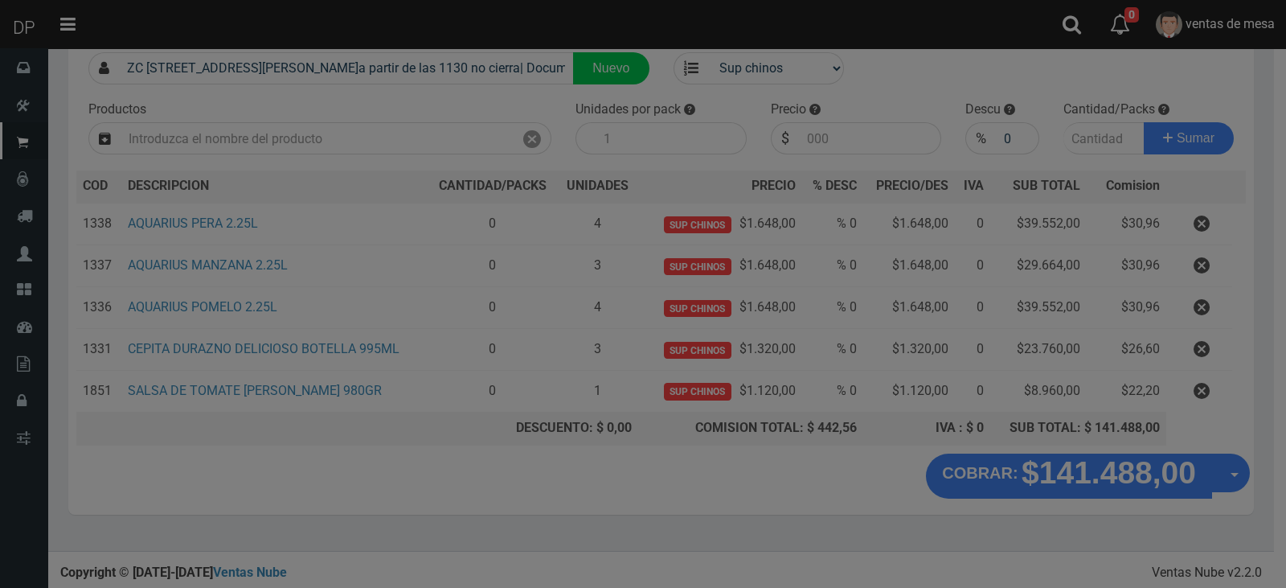
click at [0, 0] on div "× Hacer devolucion 141488 Formas de pago" at bounding box center [0, 0] width 0 height 0
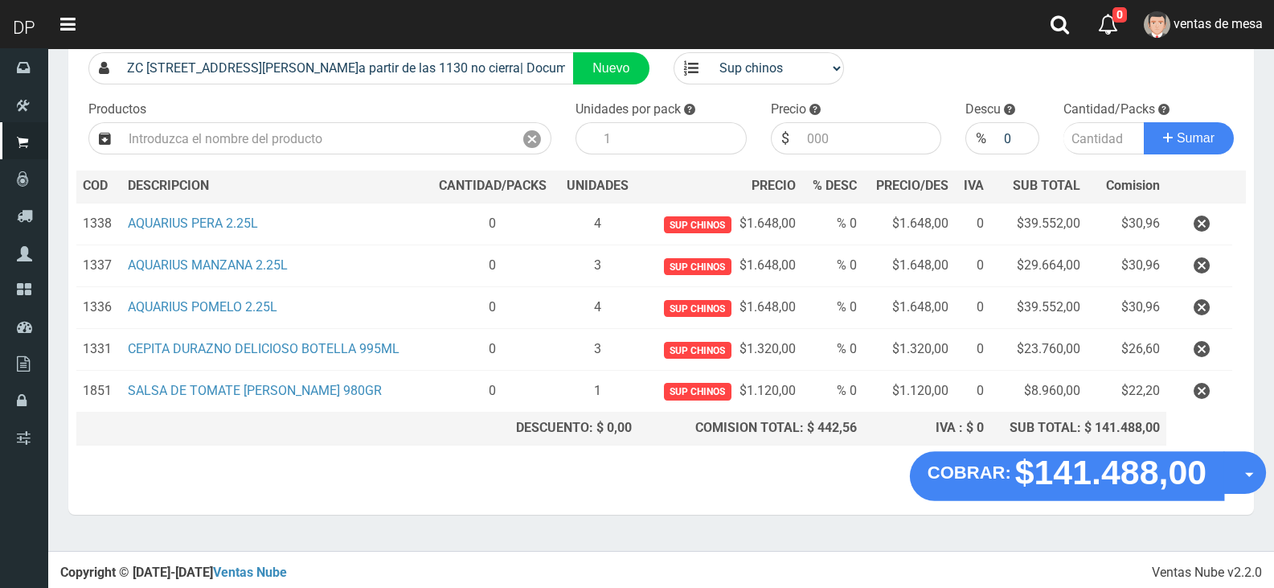
click at [1257, 486] on button "Opciones" at bounding box center [1245, 472] width 43 height 43
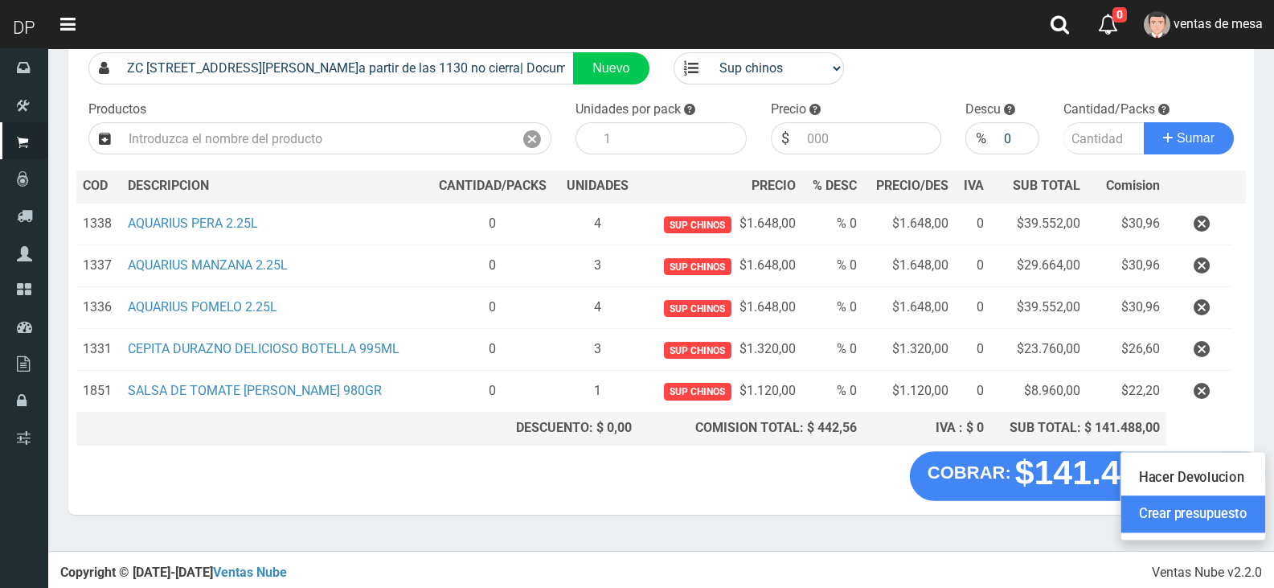
click at [1238, 514] on link "Crear presupuesto" at bounding box center [1193, 513] width 144 height 37
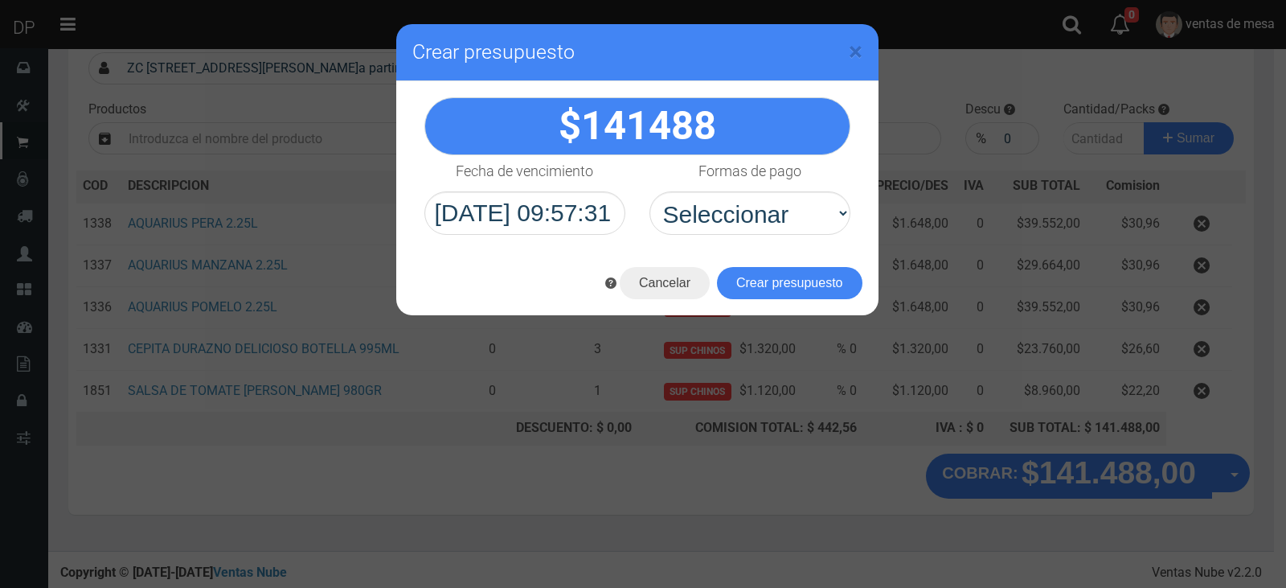
select select "Efectivo"
click at [650, 191] on select "Seleccionar Efectivo Tarjeta de Crédito Depósito Débito" at bounding box center [750, 212] width 201 height 43
drag, startPoint x: 772, startPoint y: 237, endPoint x: 776, endPoint y: 278, distance: 41.2
click at [776, 278] on button "Crear presupuesto" at bounding box center [790, 283] width 146 height 32
click at [0, 0] on div "Cargando..." at bounding box center [0, 0] width 0 height 0
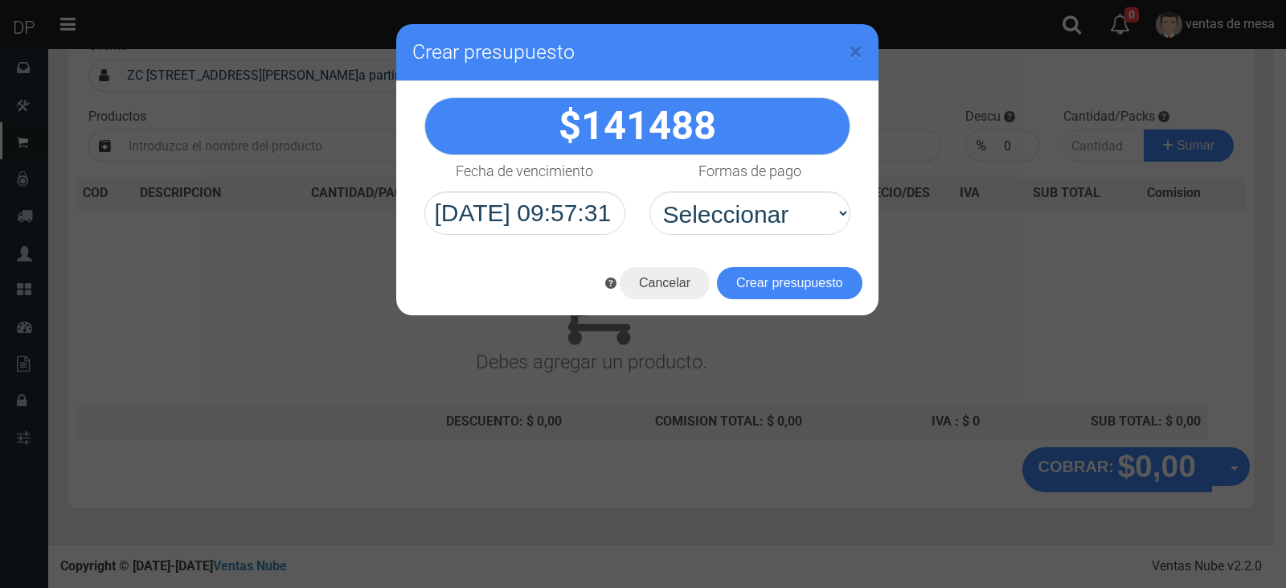
scroll to position [106, 0]
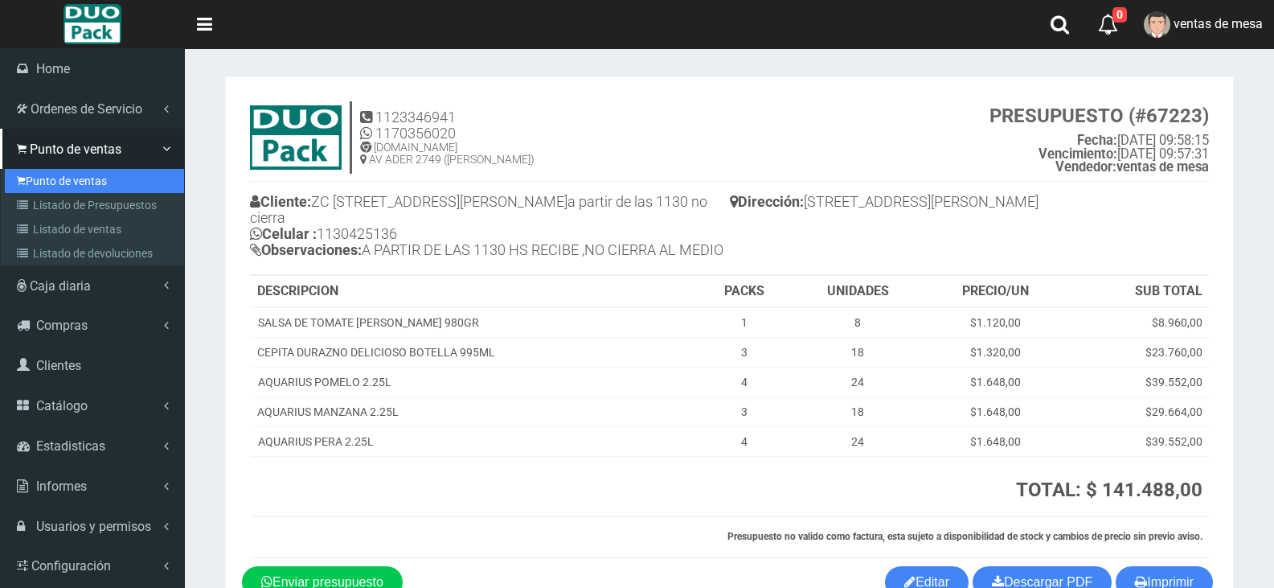
click at [22, 178] on icon at bounding box center [21, 180] width 9 height 13
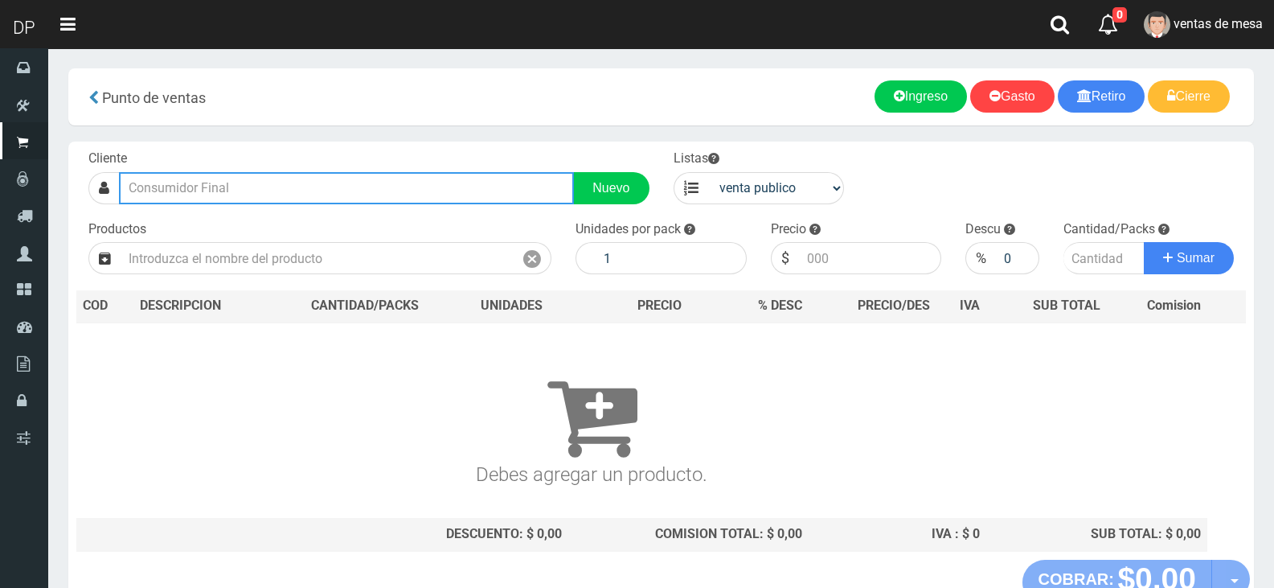
click at [351, 191] on input "text" at bounding box center [346, 188] width 455 height 32
click at [354, 191] on input "text" at bounding box center [346, 188] width 455 height 32
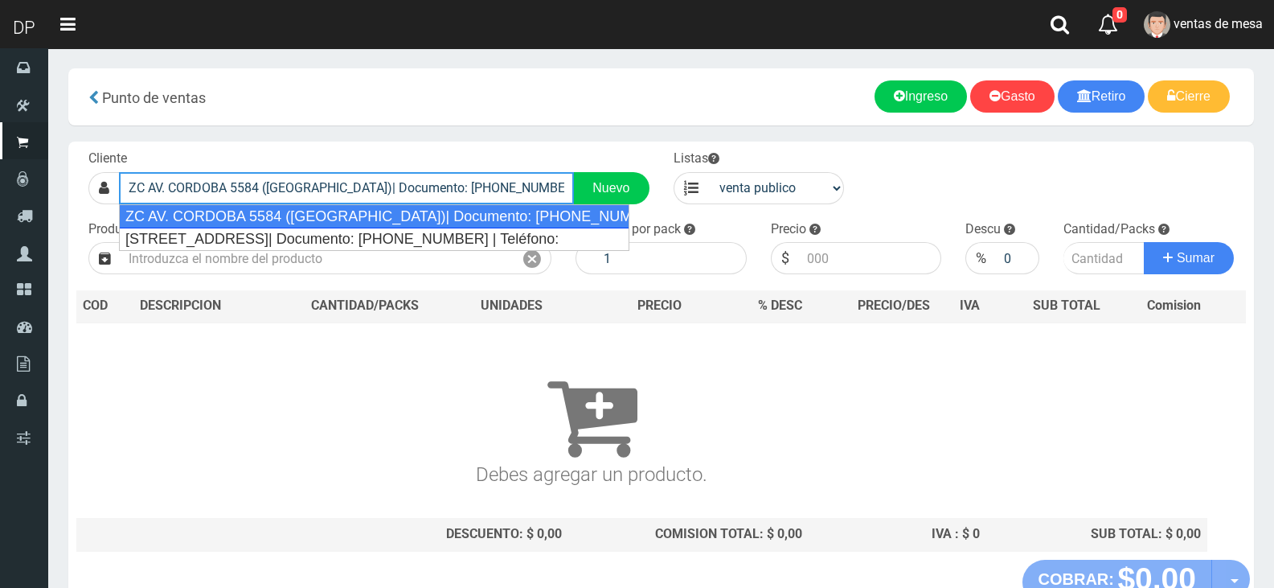
type input "ZC AV. CORDOBA 5584 (PALERMO)| Documento: 01325131023 | Teléfono:"
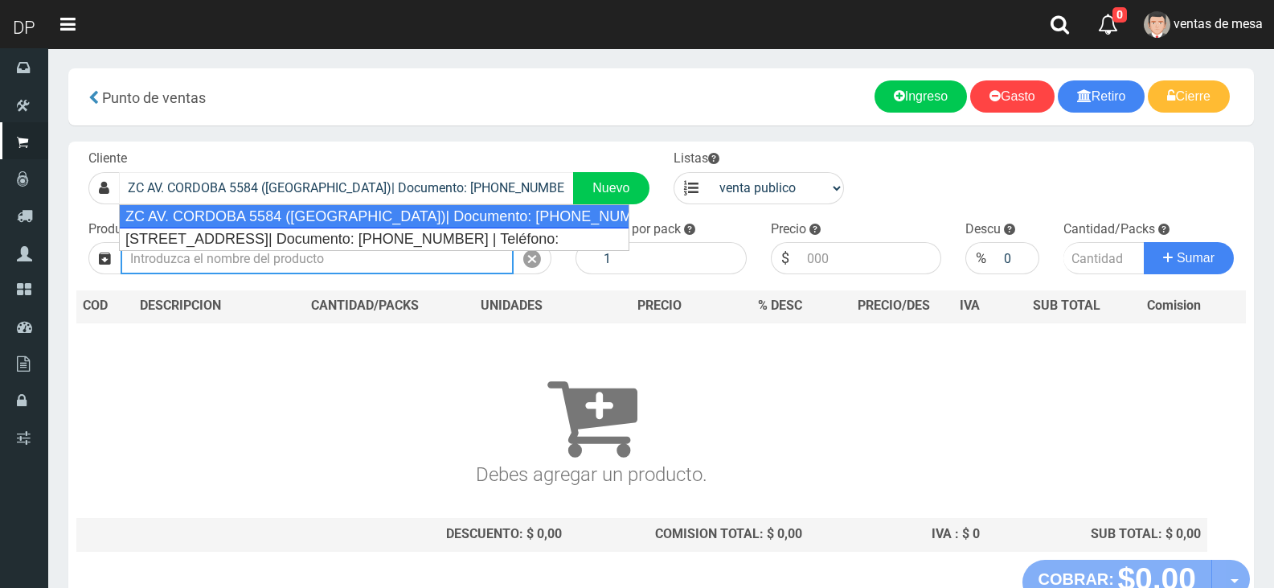
select select "2"
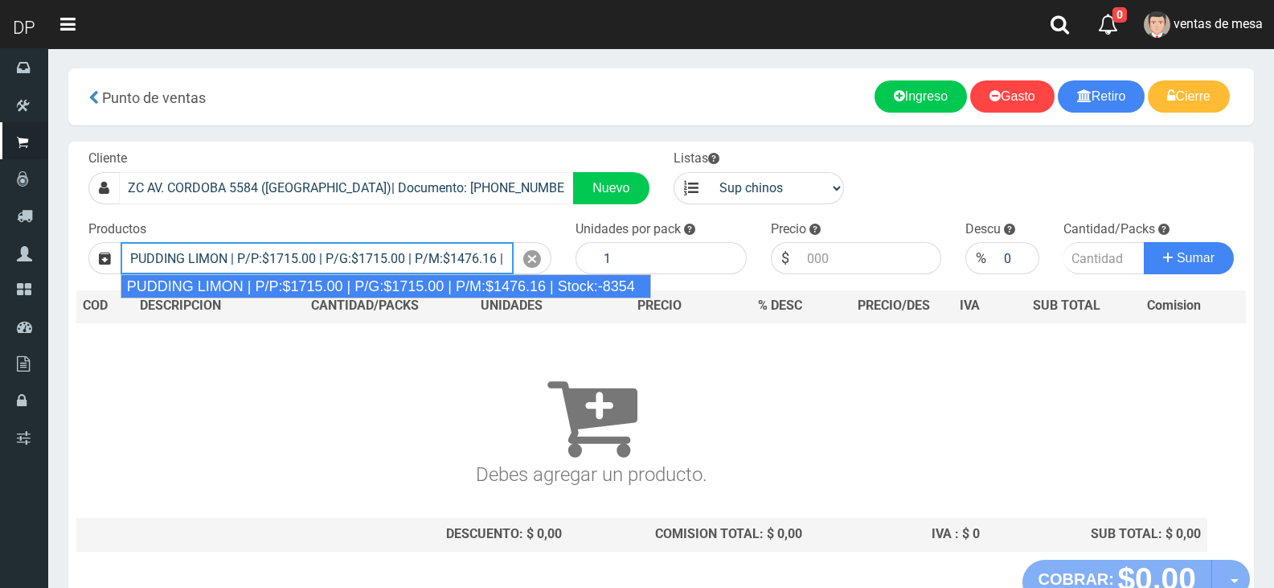
type input "PUDDING LIMON | P/P:$1715.00 | P/G:$1715.00 | P/M:$1476.16 | Stock:-8354"
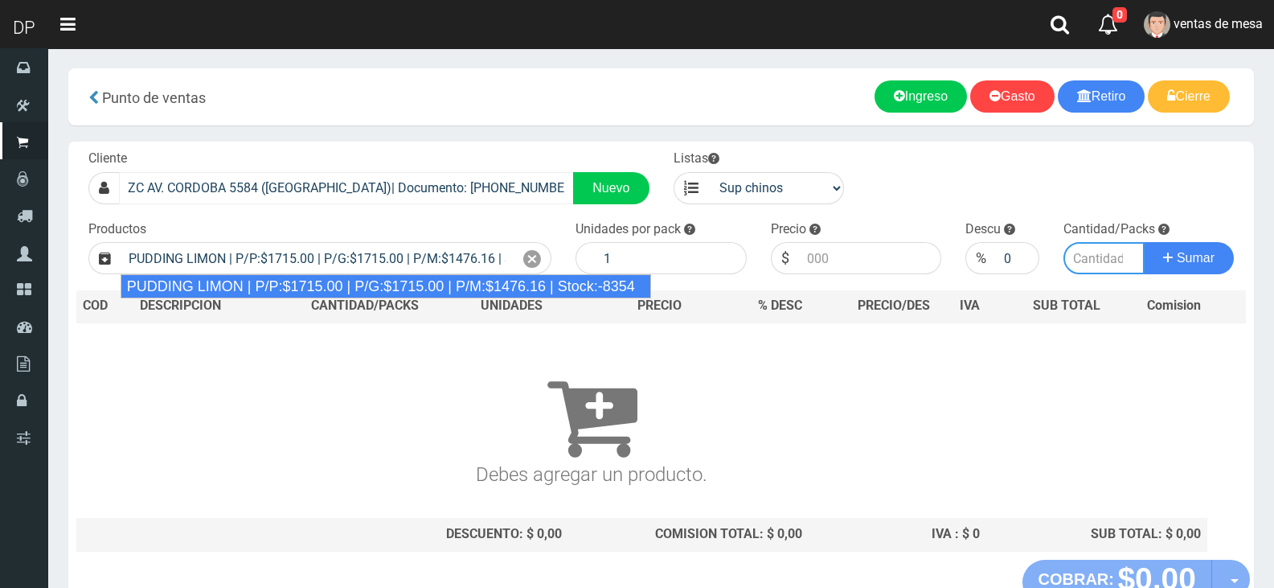
type input "8"
type input "1715.00"
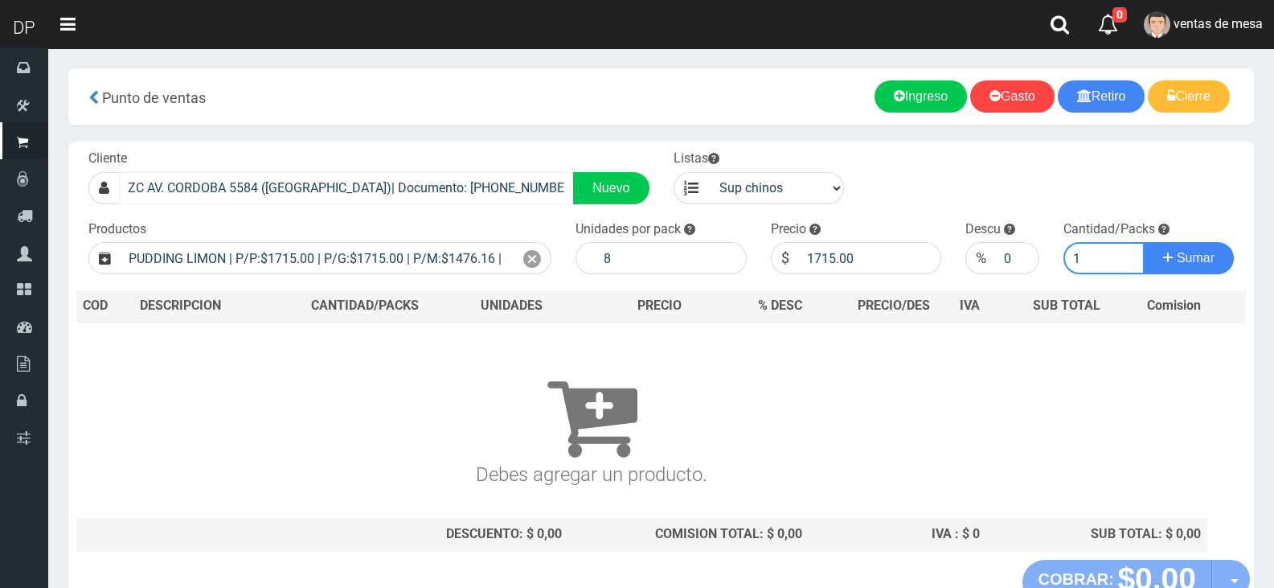
type input "1"
click at [1144, 242] on button "Sumar" at bounding box center [1189, 258] width 90 height 32
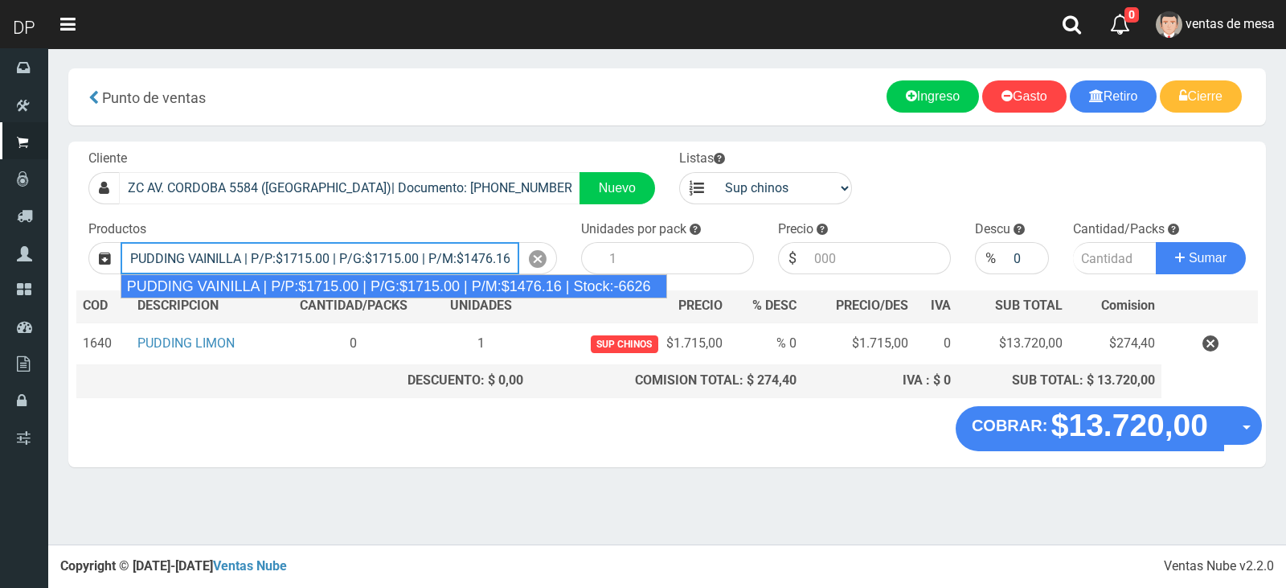
type input "PUDDING VAINILLA | P/P:$1715.00 | P/G:$1715.00 | P/M:$1476.16 | Stock:-6626"
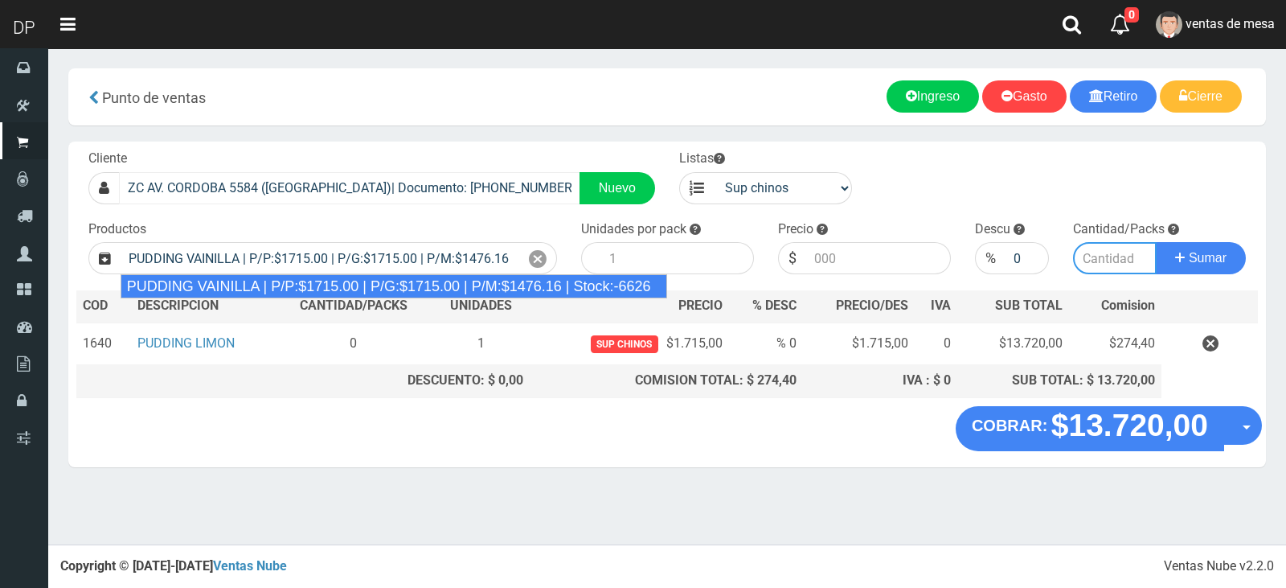
type input "8"
type input "1715.00"
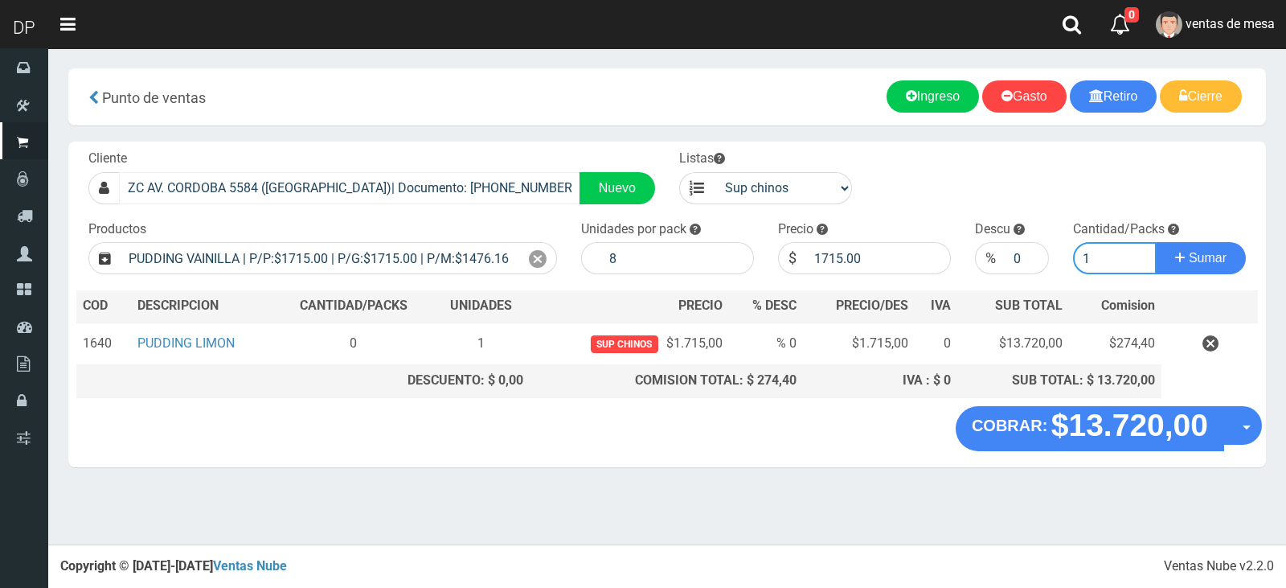
click at [1156, 242] on button "Sumar" at bounding box center [1201, 258] width 90 height 32
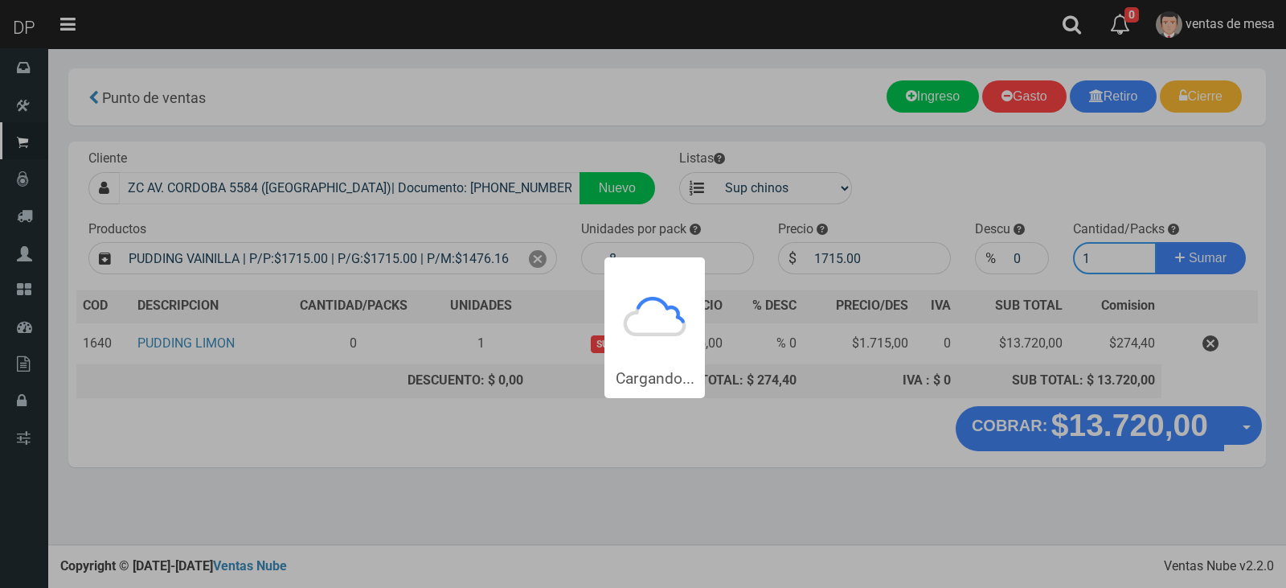
type input "11"
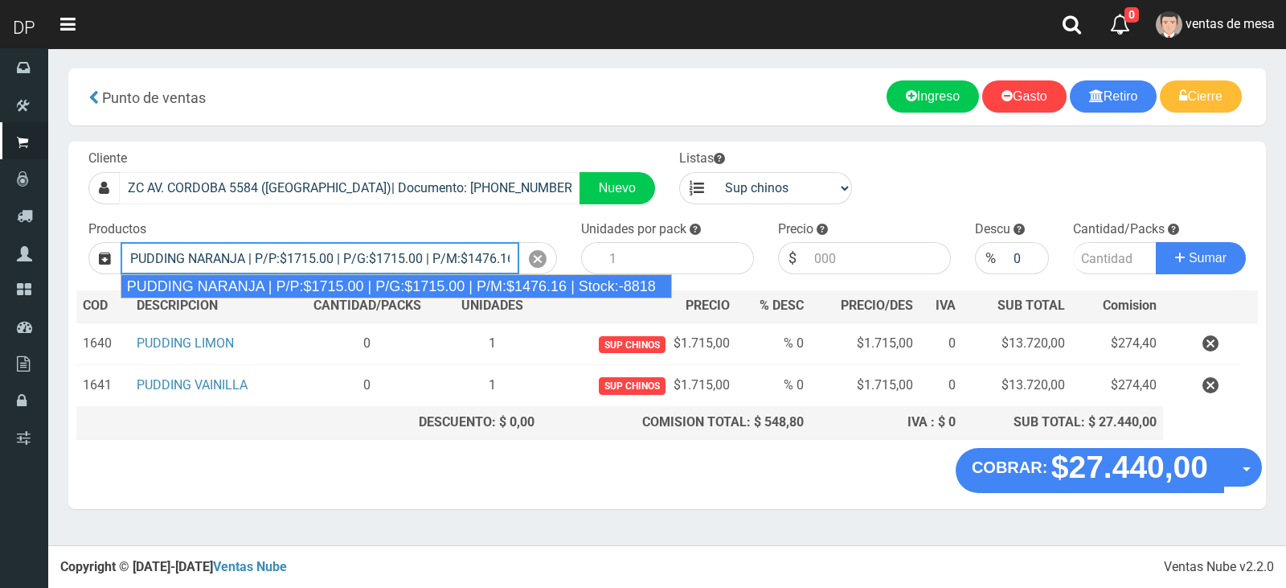
type input "PUDDING NARANJA | P/P:$1715.00 | P/G:$1715.00 | P/M:$1476.16 | Stock:-8818"
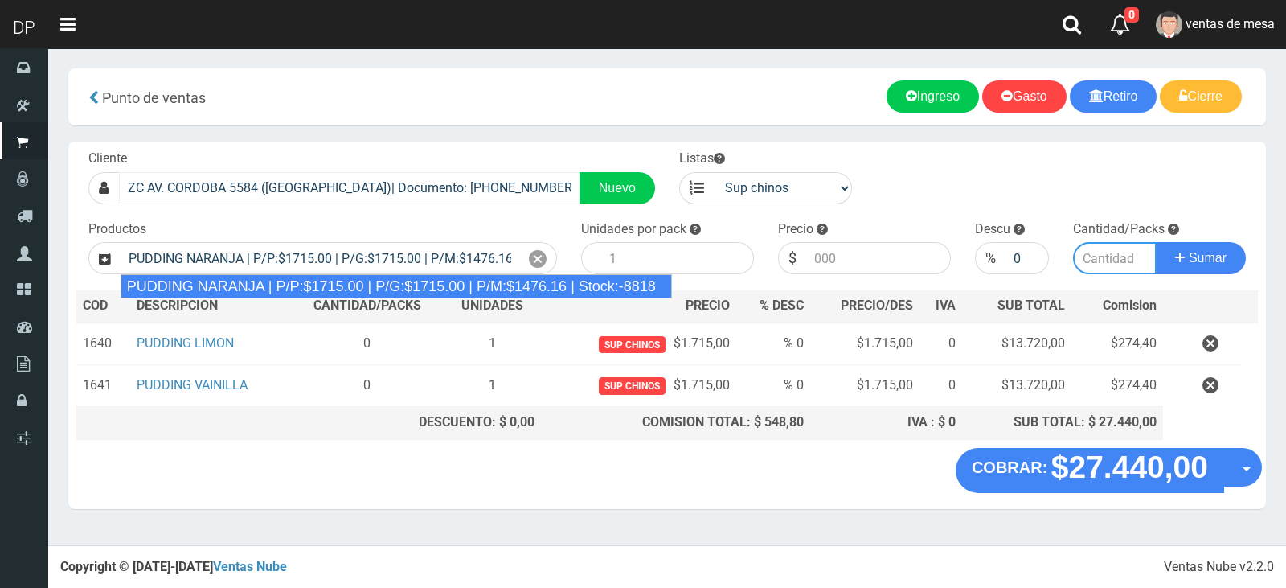
type input "8"
type input "1715.00"
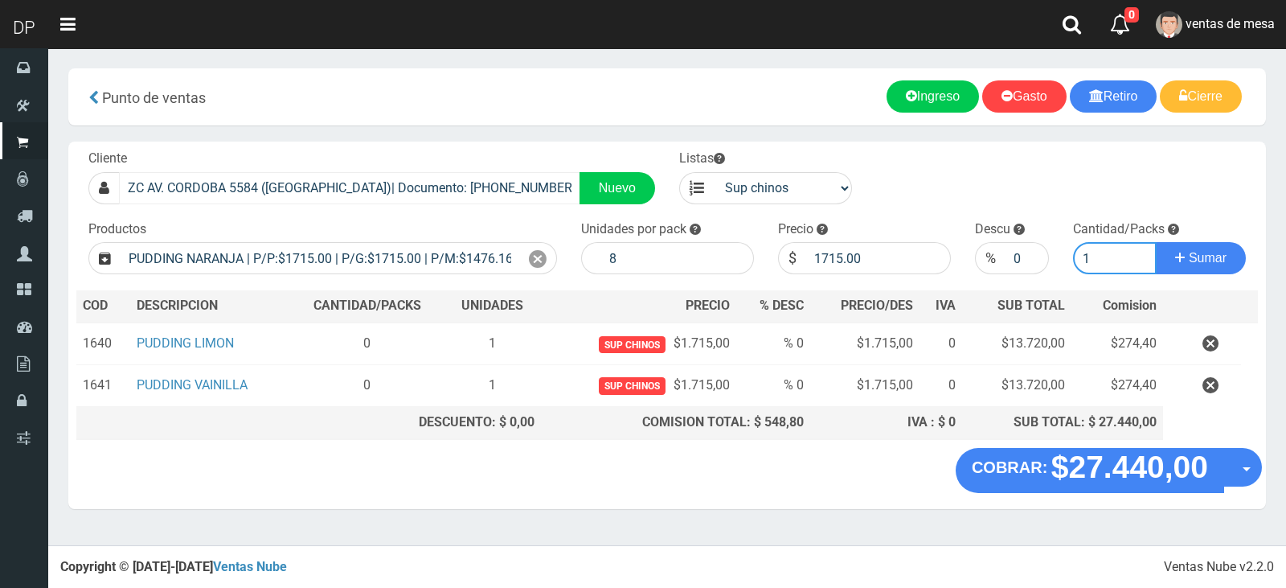
type input "1"
click at [1156, 242] on button "Sumar" at bounding box center [1201, 258] width 90 height 32
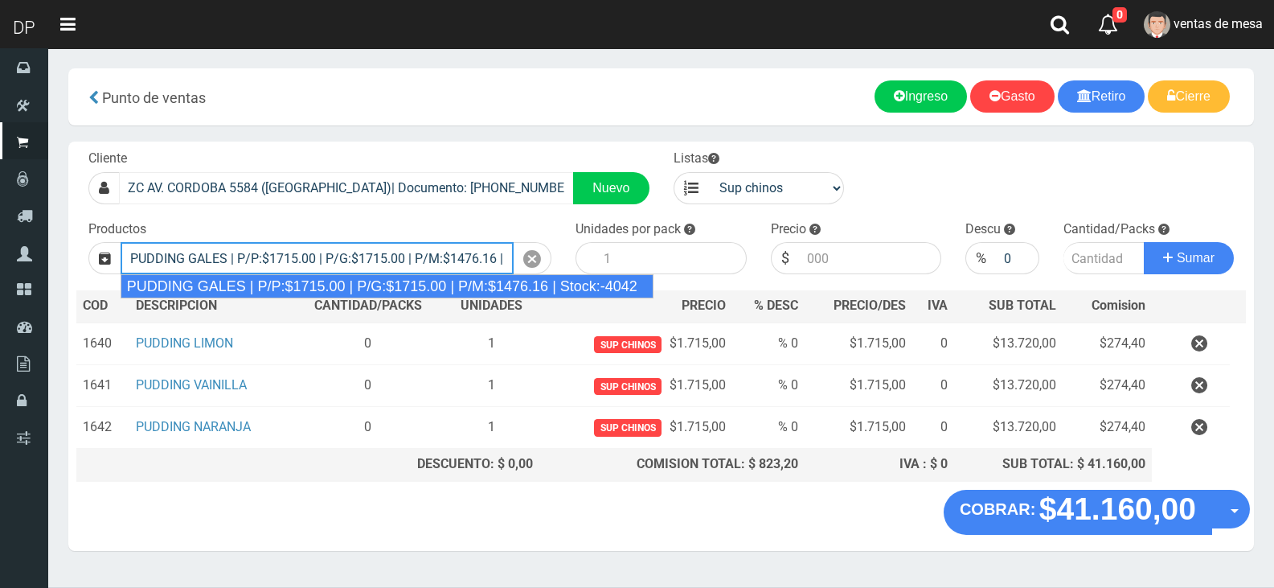
type input "PUDDING GALES | P/P:$1715.00 | P/G:$1715.00 | P/M:$1476.16 | Stock:-4042"
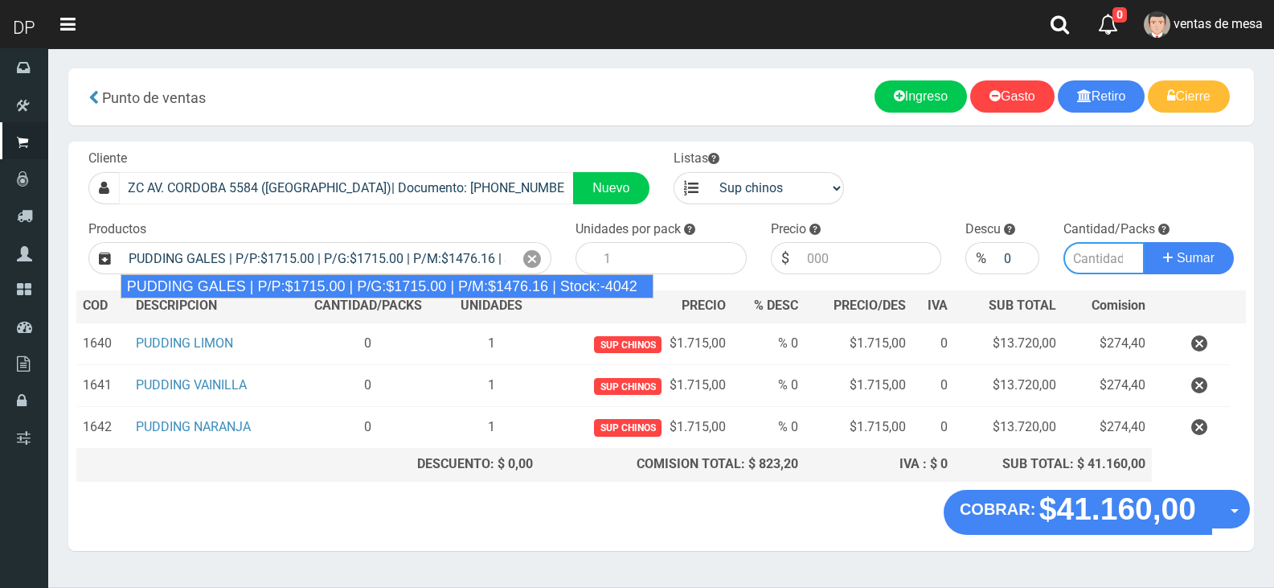
type input "8"
type input "1715.00"
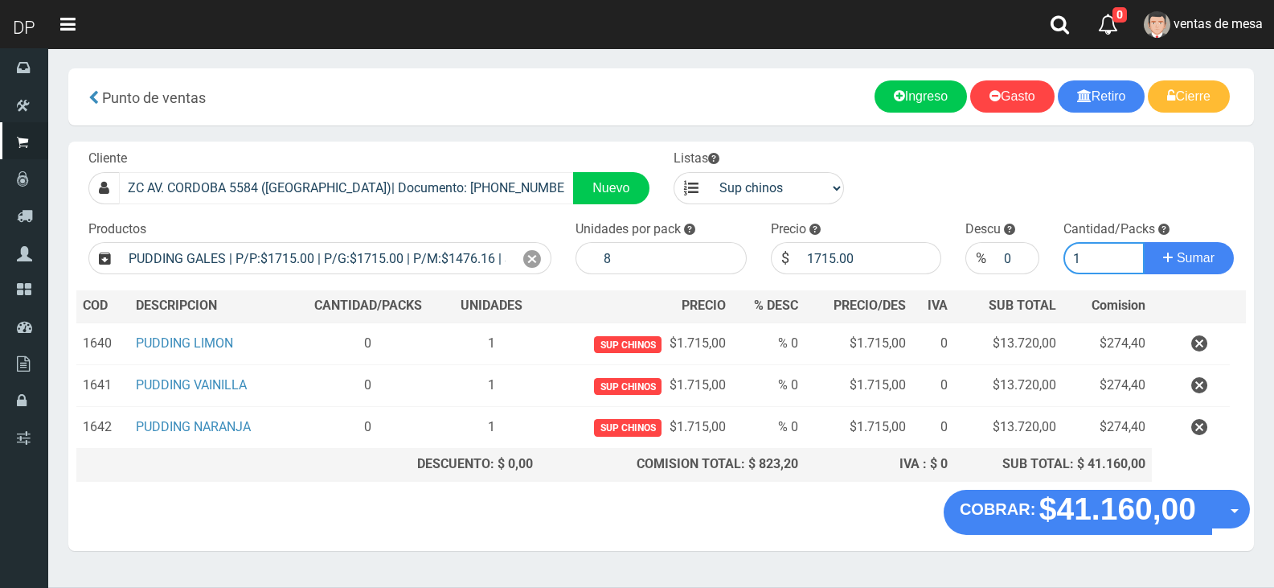
type input "1"
click at [1144, 242] on button "Sumar" at bounding box center [1189, 258] width 90 height 32
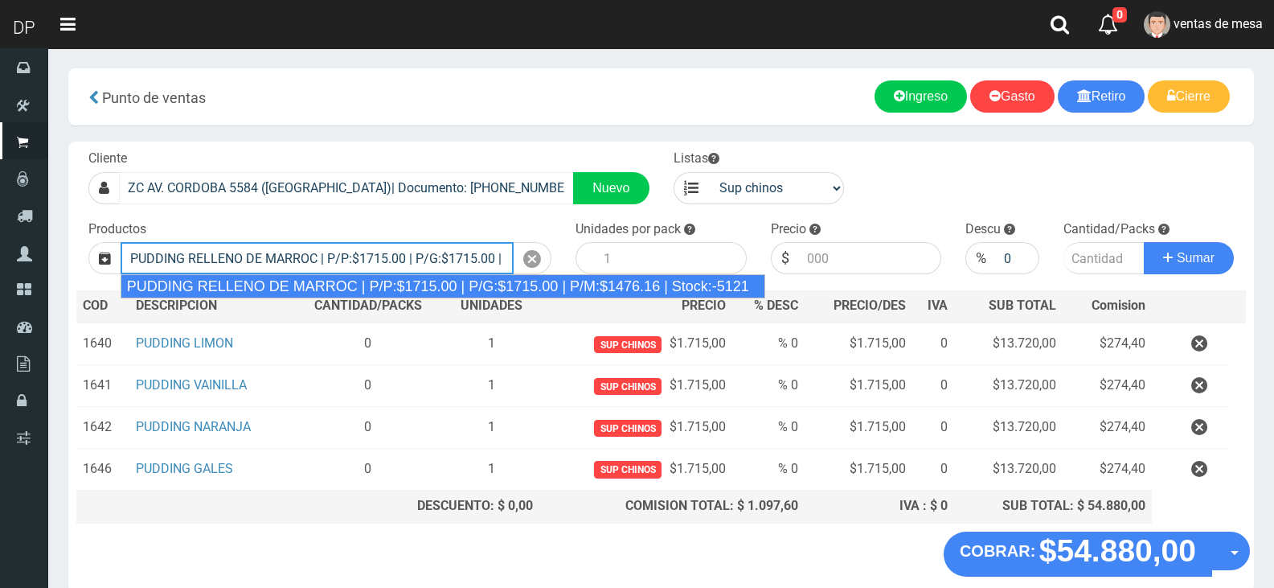
type input "PUDDING RELLENO DE MARROC | P/P:$1715.00 | P/G:$1715.00 | P/M:$1476.16 | Stock:…"
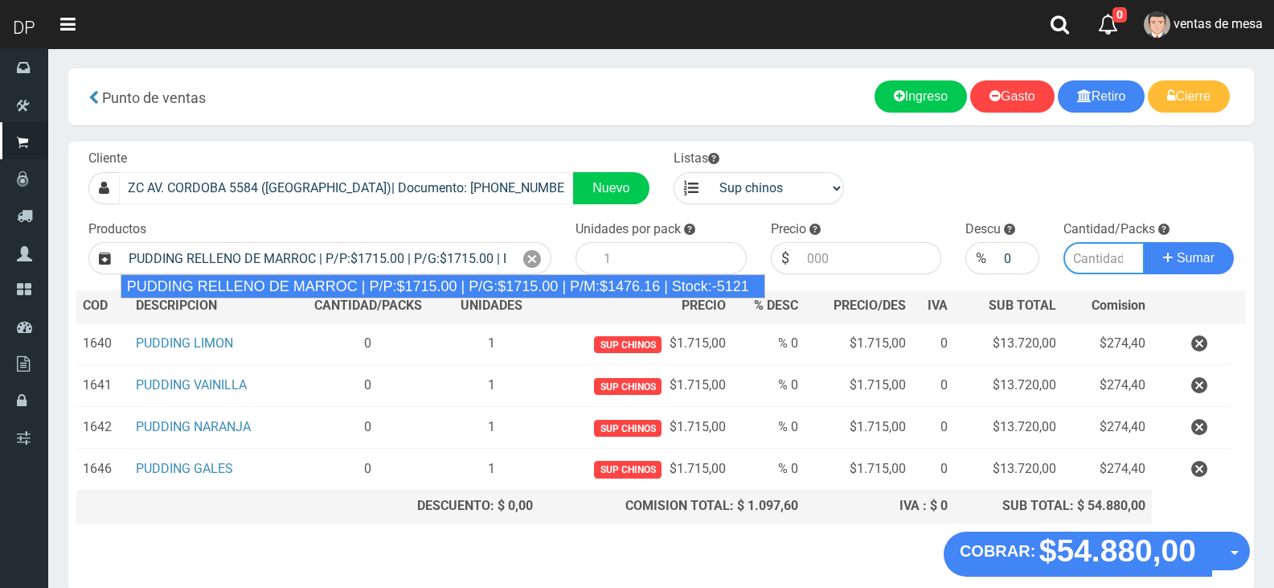
type input "8"
type input "1715.00"
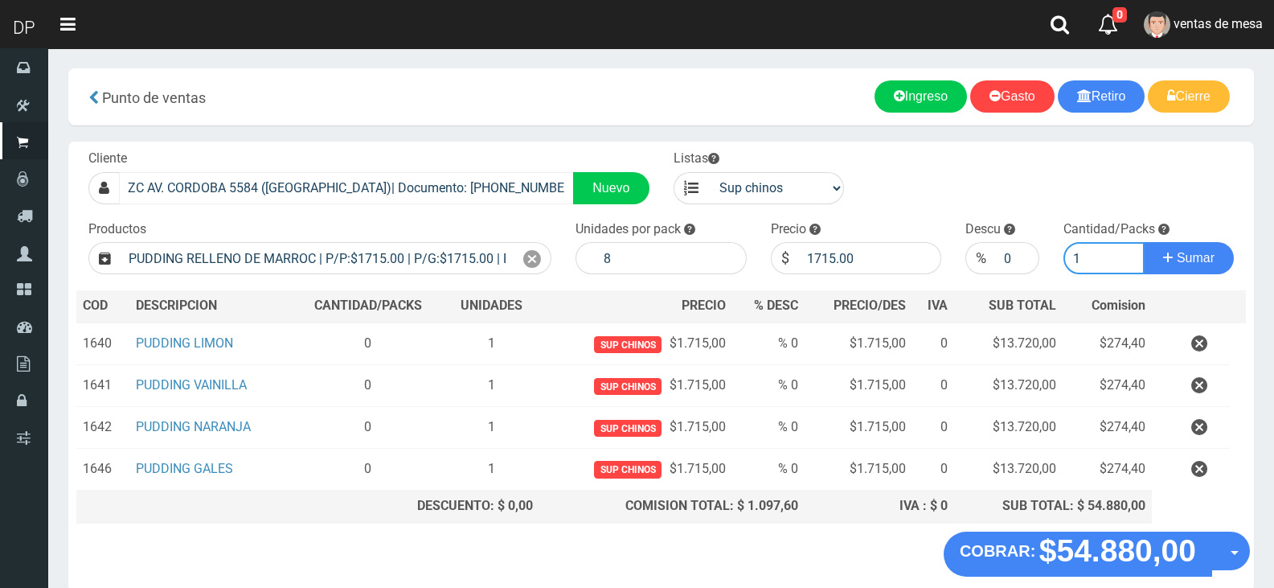
type input "1"
click at [1144, 242] on button "Sumar" at bounding box center [1189, 258] width 90 height 32
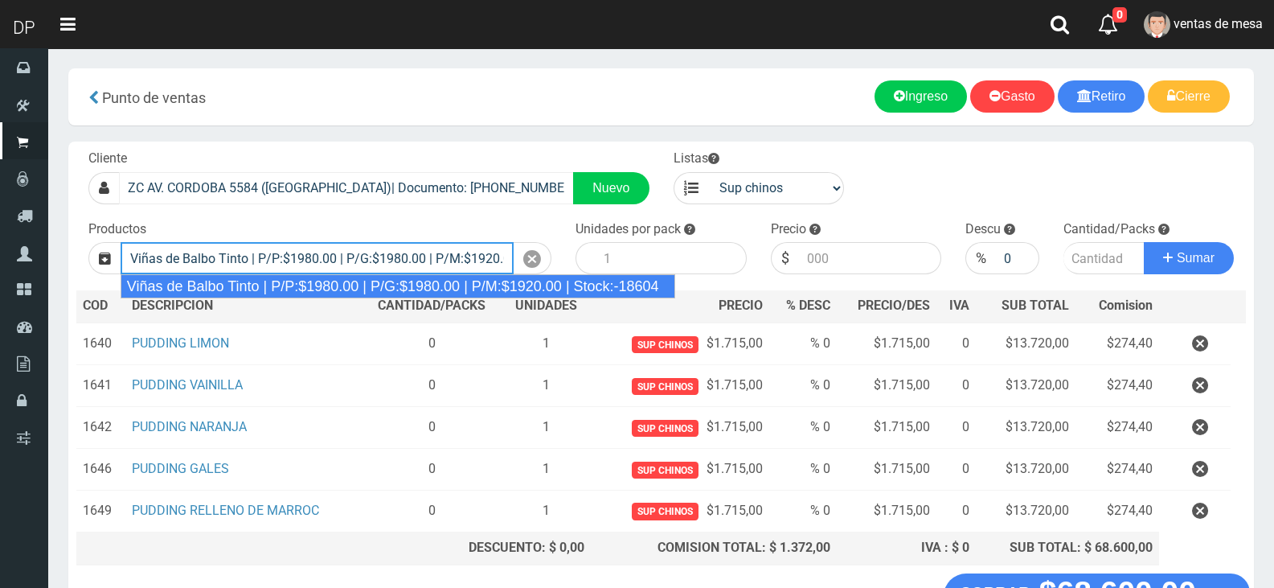
type input "Viñas de Balbo Tinto | P/P:$1980.00 | P/G:$1980.00 | P/M:$1920.00 | Stock:-18604"
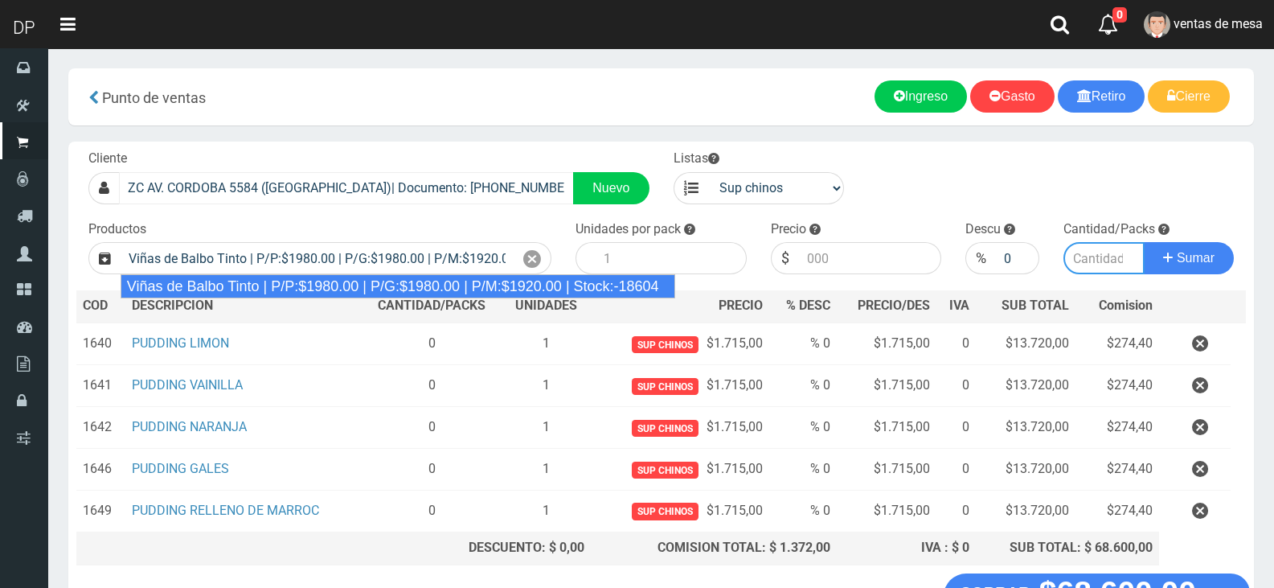
type input "6"
type input "1980.00"
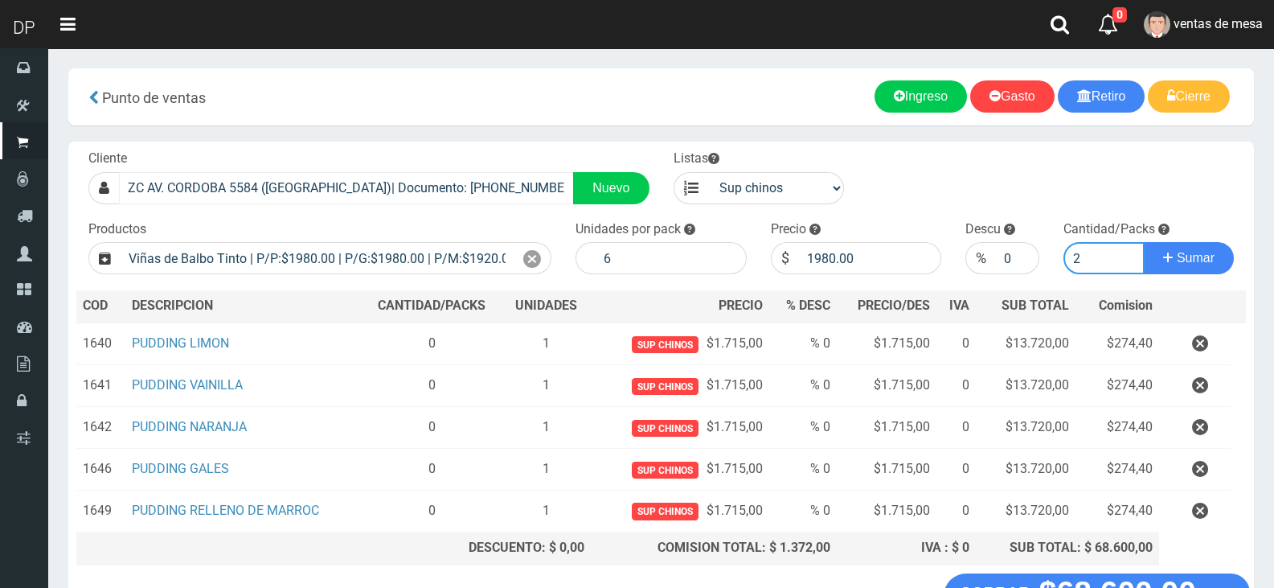
type input "2"
click at [1144, 242] on button "Sumar" at bounding box center [1189, 258] width 90 height 32
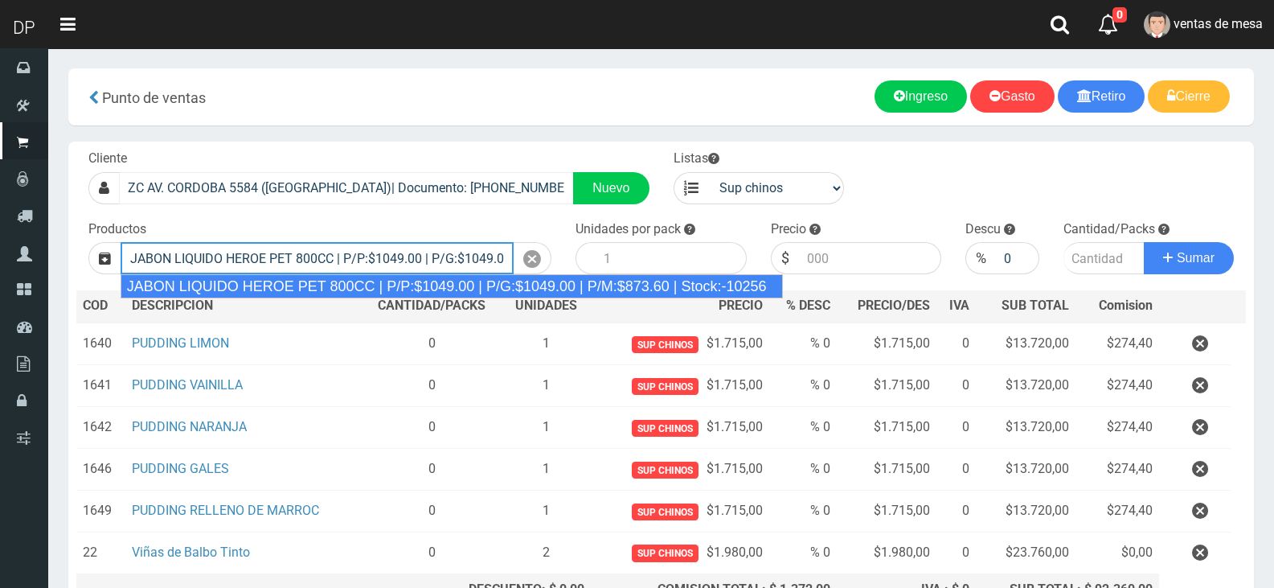
type input "JABON LIQUIDO HEROE PET 800CC | P/P:$1049.00 | P/G:$1049.00 | P/M:$873.60 | Sto…"
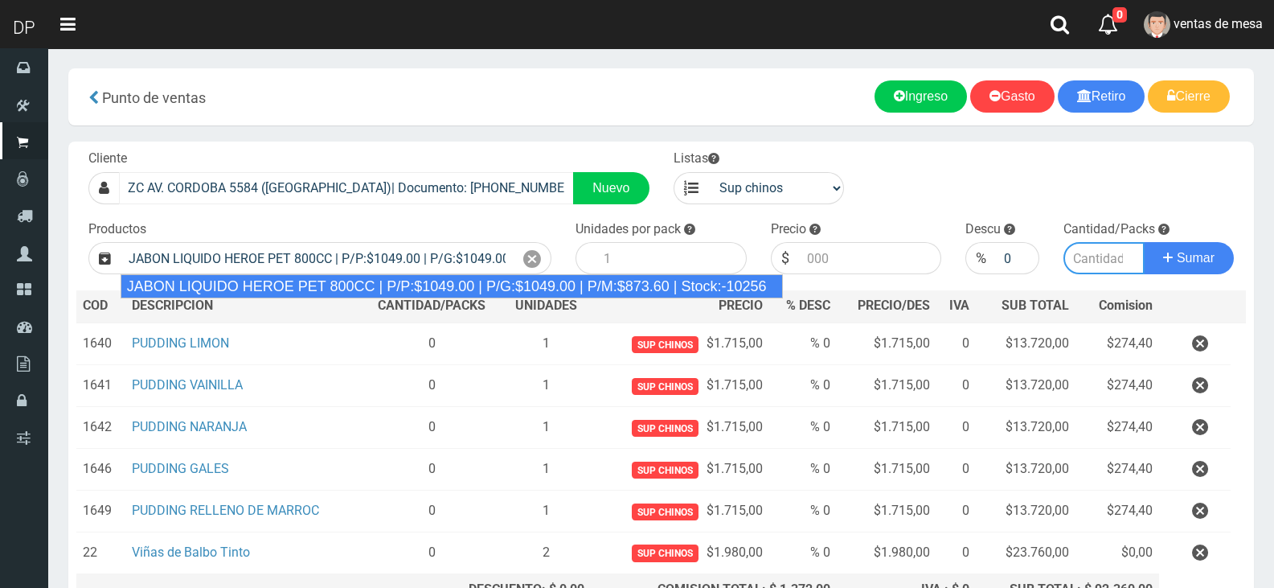
type input "15"
type input "1049.00"
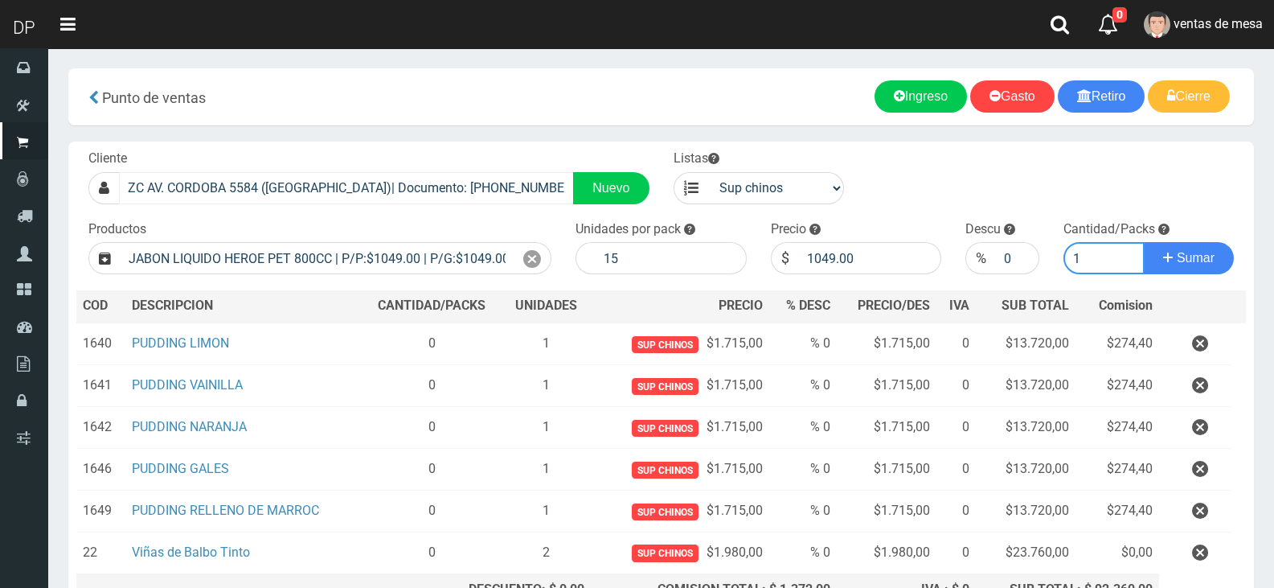
type input "1"
click at [1144, 242] on button "Sumar" at bounding box center [1189, 258] width 90 height 32
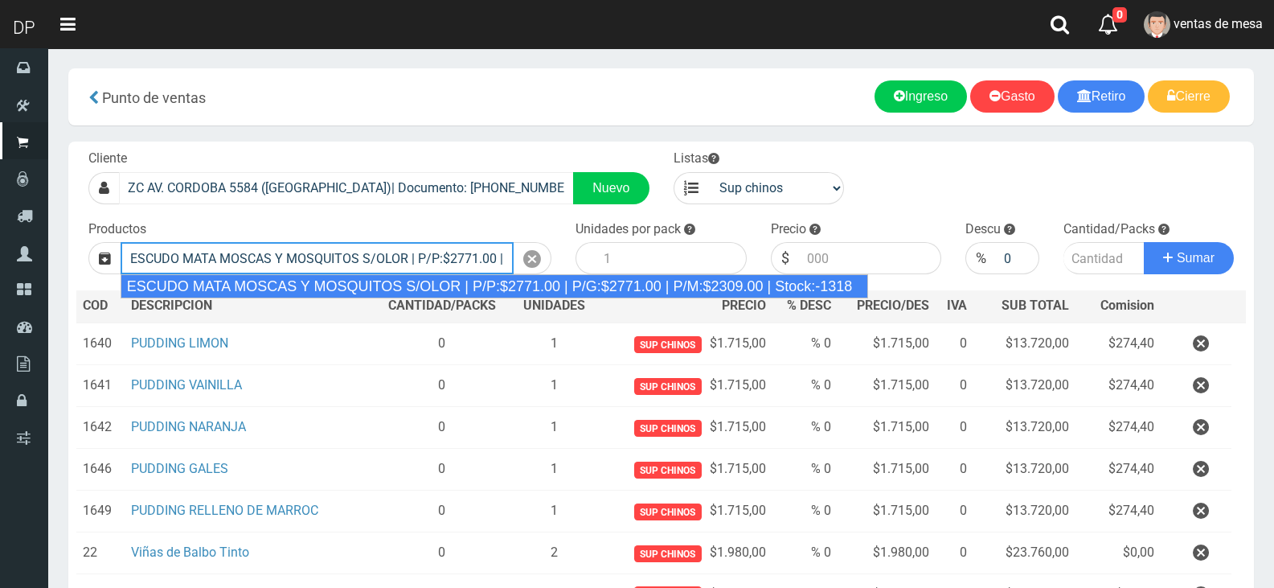
type input "ESCUDO MATA MOSCAS Y MOSQUITOS S/OLOR | P/P:$2771.00 | P/G:$2771.00 | P/M:$2309…"
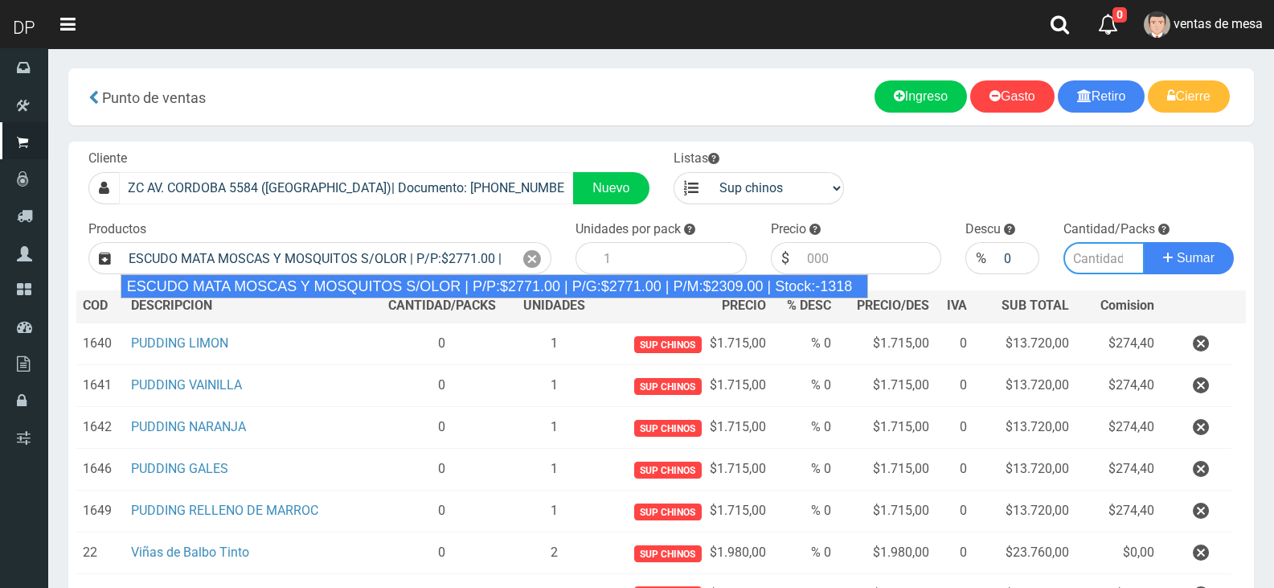
type input "12"
type input "2771.00"
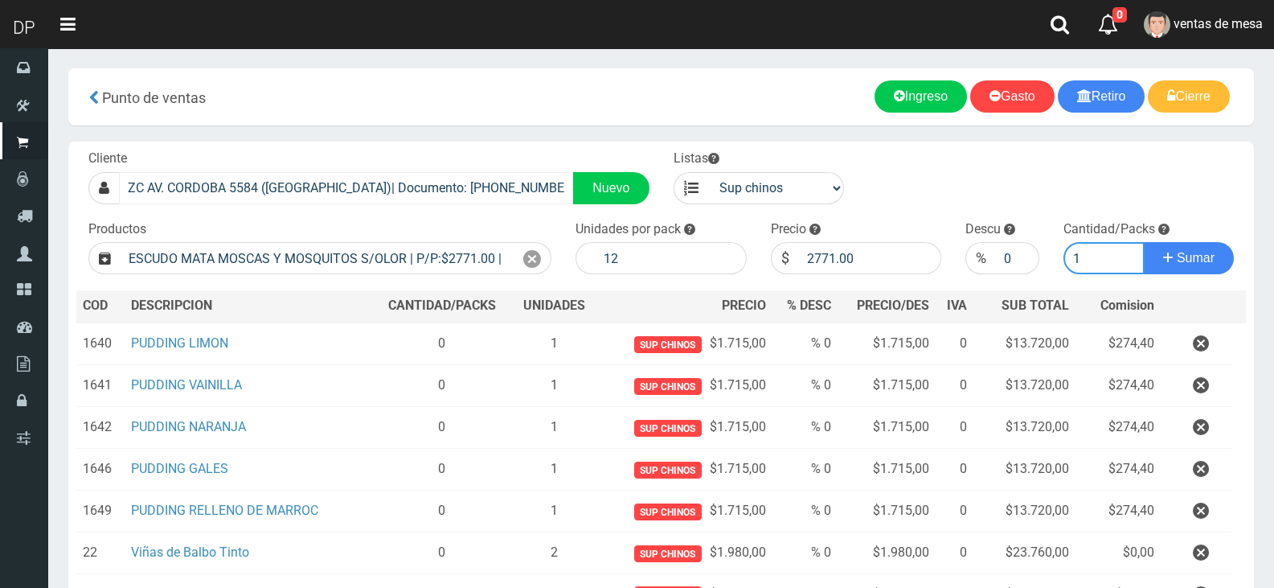
type input "1"
click at [1144, 242] on button "Sumar" at bounding box center [1189, 258] width 90 height 32
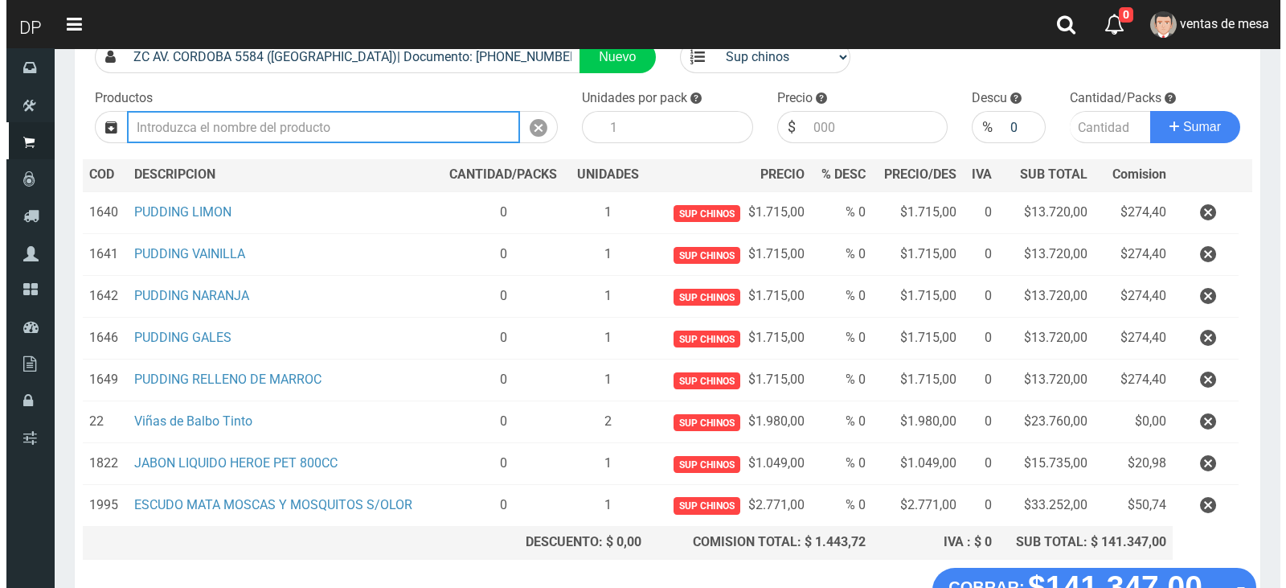
scroll to position [245, 0]
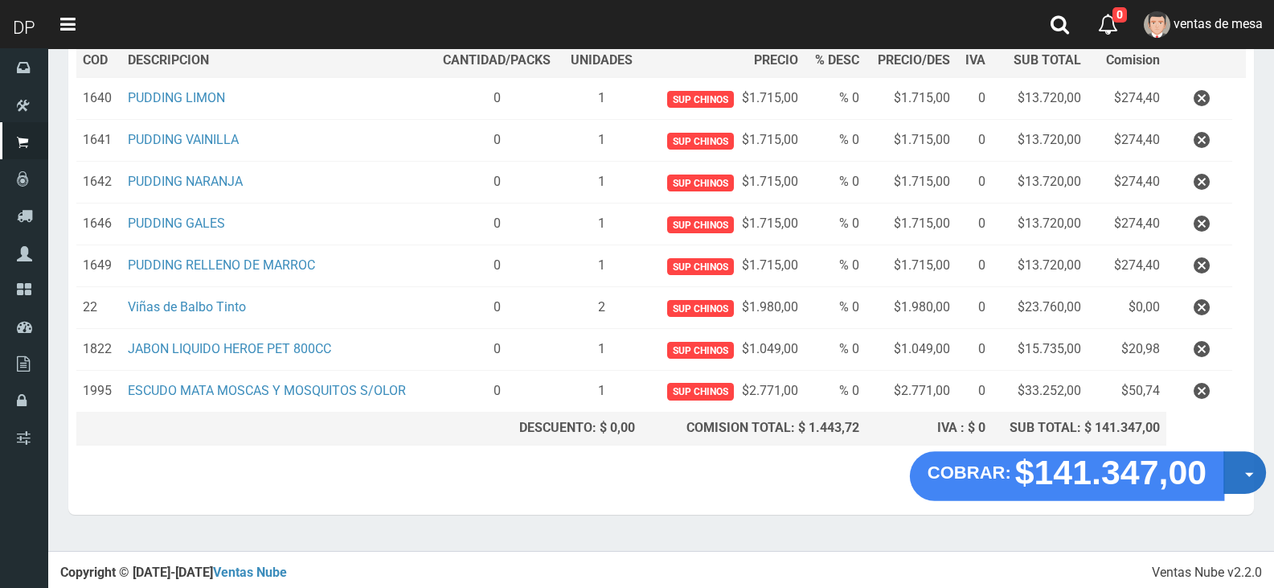
click at [1226, 471] on button "Opciones" at bounding box center [1245, 472] width 43 height 43
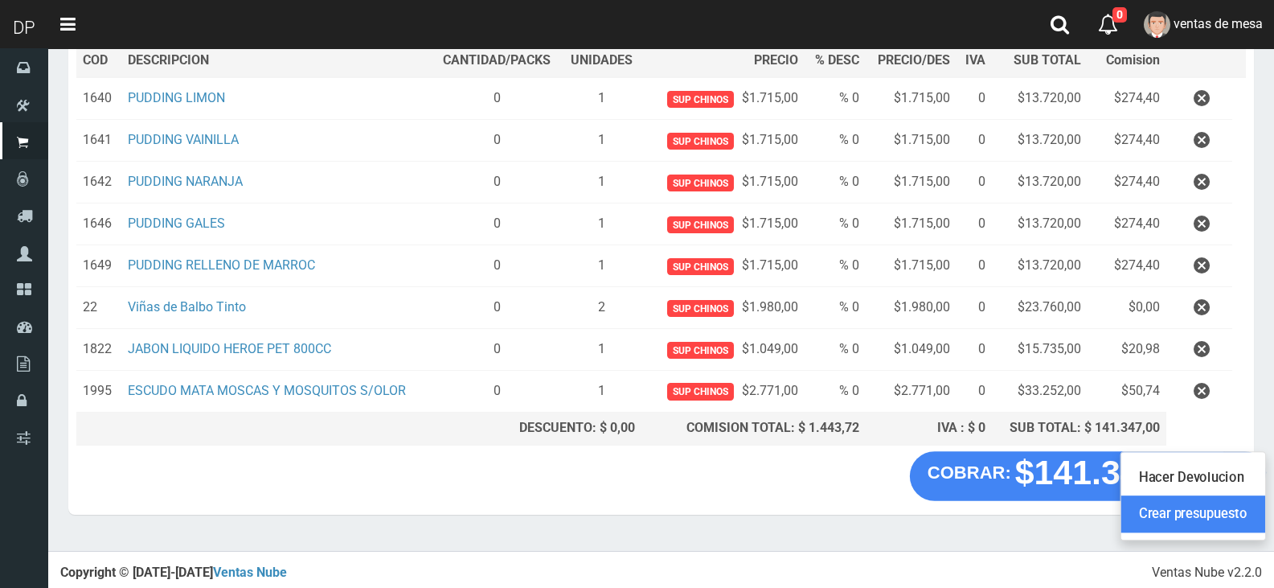
click at [1220, 502] on link "Crear presupuesto" at bounding box center [1193, 513] width 144 height 37
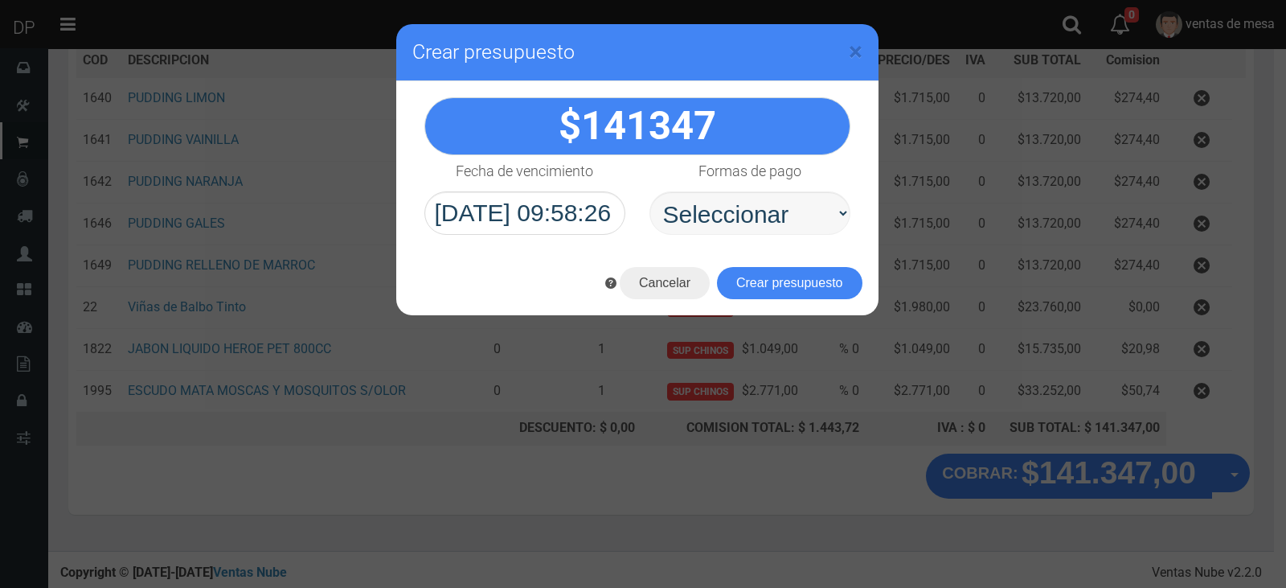
click at [725, 212] on select "Seleccionar Efectivo Tarjeta de Crédito Depósito Débito" at bounding box center [750, 212] width 201 height 43
select select "Efectivo"
click at [650, 191] on select "Seleccionar Efectivo Tarjeta de Crédito Depósito Débito" at bounding box center [750, 212] width 201 height 43
click at [738, 273] on button "Crear presupuesto" at bounding box center [790, 283] width 146 height 32
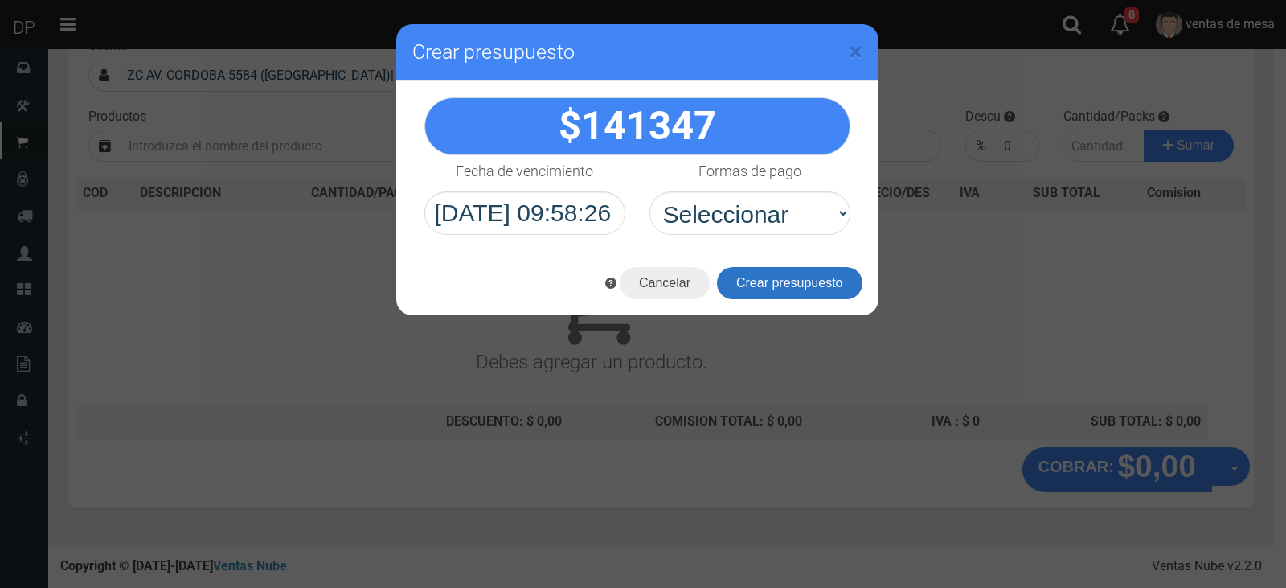
scroll to position [106, 0]
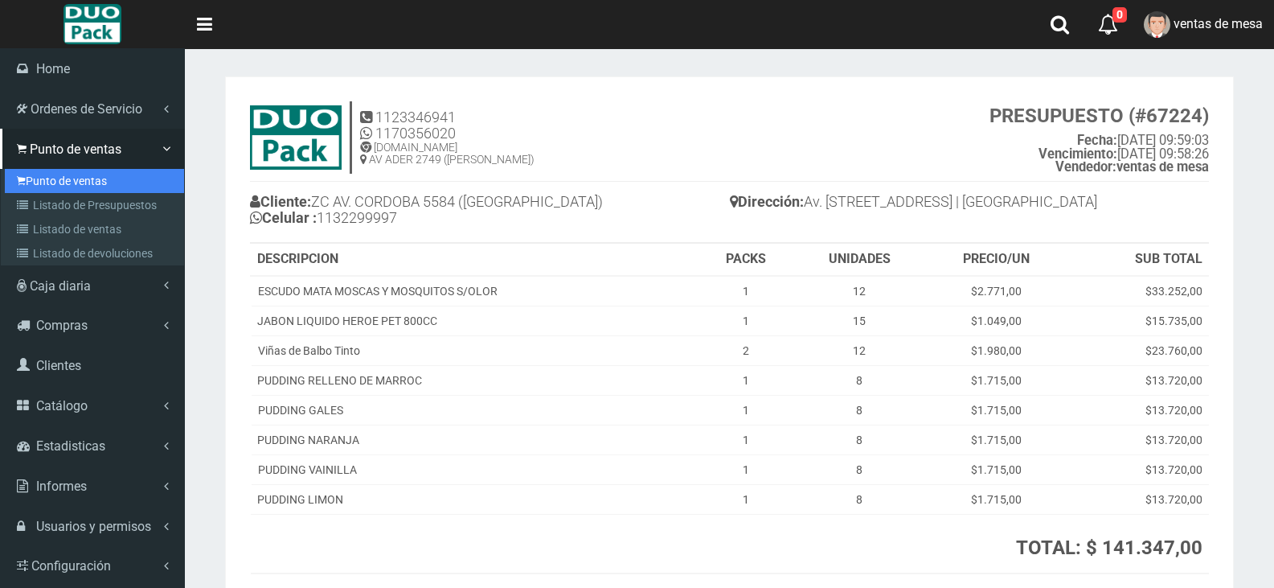
click at [43, 177] on link "Punto de ventas" at bounding box center [94, 181] width 179 height 24
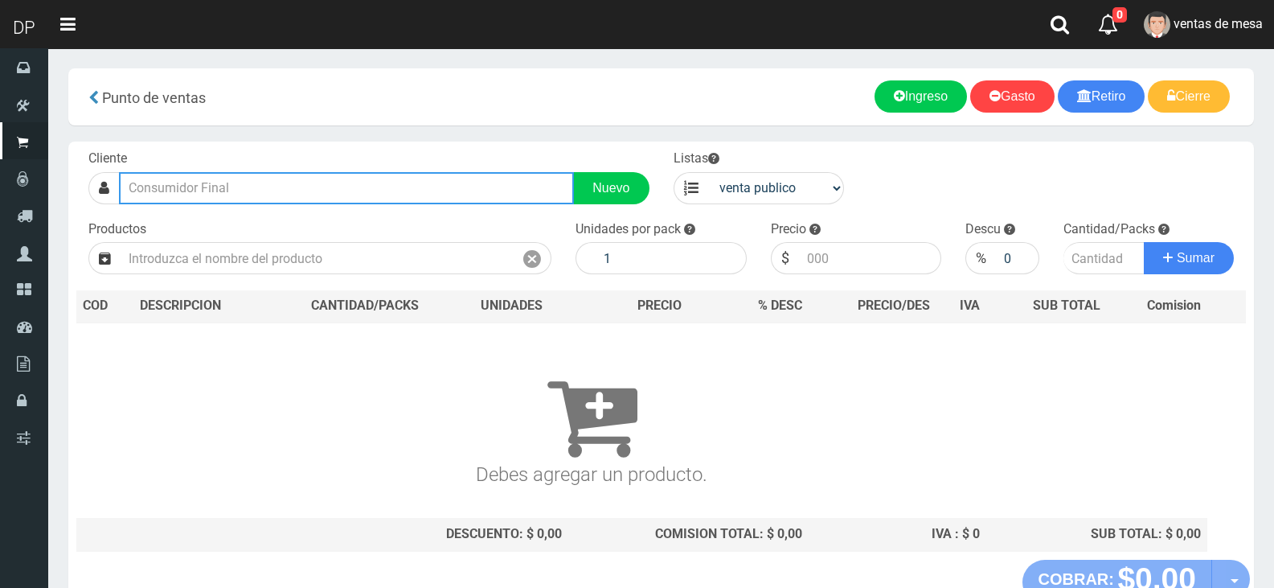
click at [133, 191] on input "text" at bounding box center [346, 188] width 455 height 32
click at [142, 190] on input "text" at bounding box center [346, 188] width 455 height 32
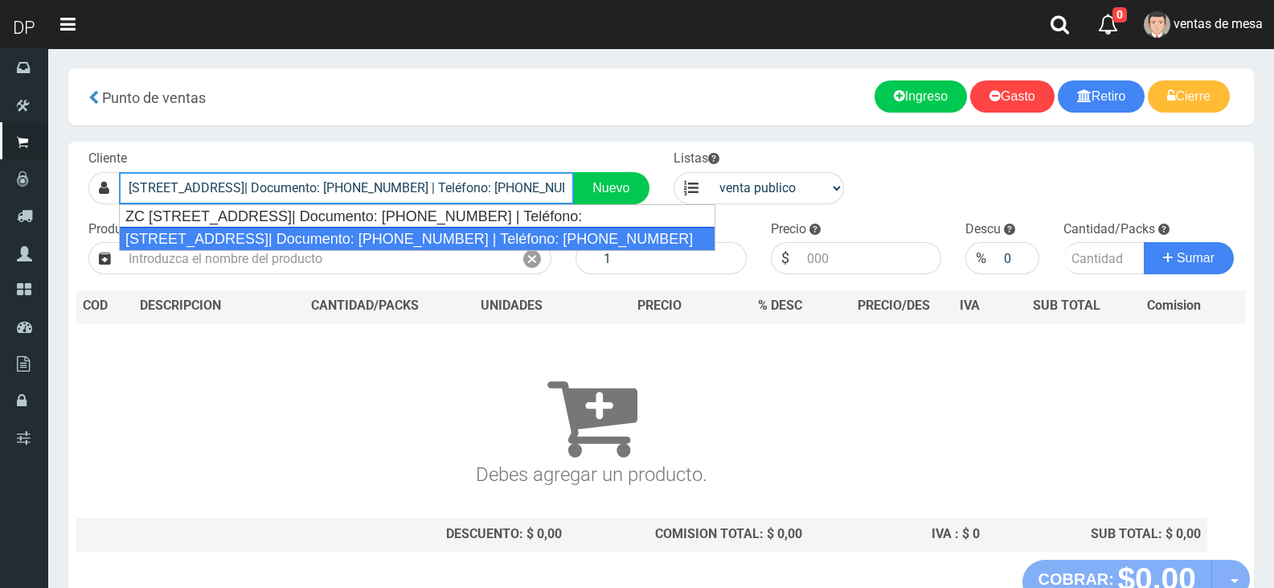
type input "[STREET_ADDRESS]| Documento: [PHONE_NUMBER] | Teléfono: [PHONE_NUMBER]"
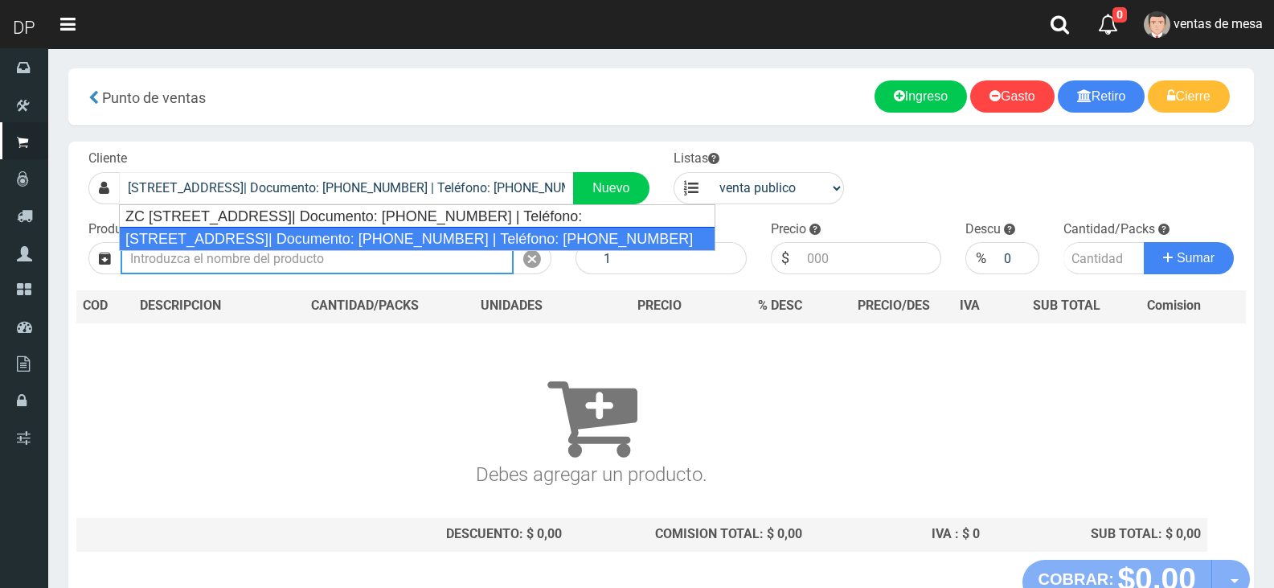
select select "2"
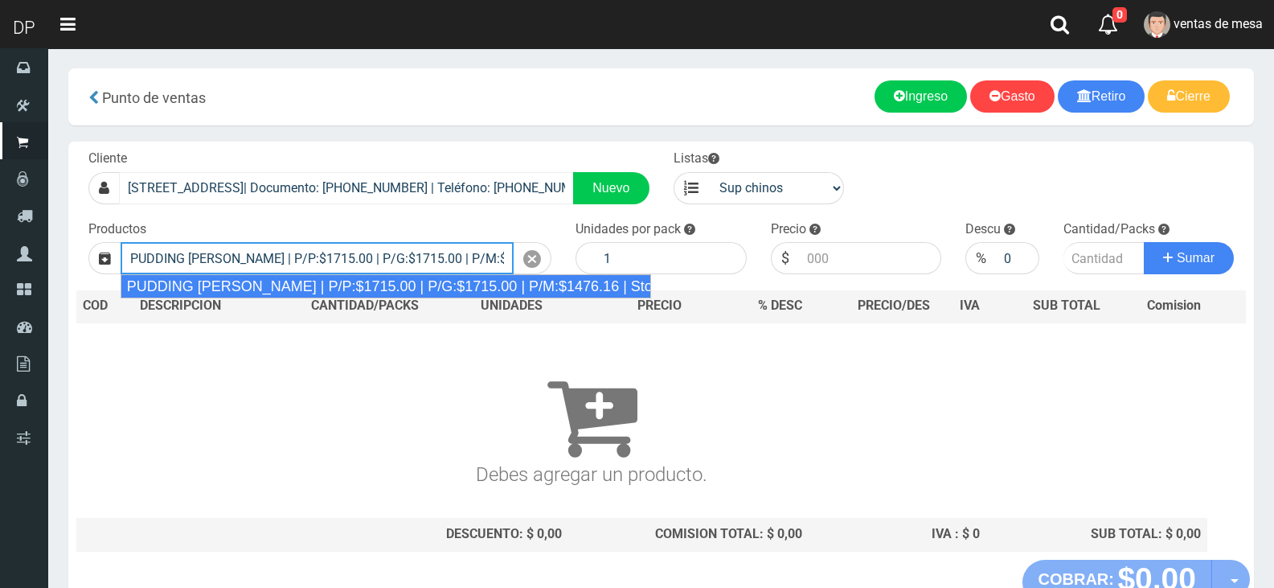
type input "PUDDING [PERSON_NAME] | P/P:$1715.00 | P/G:$1715.00 | P/M:$1476.16 | Stock:-8362"
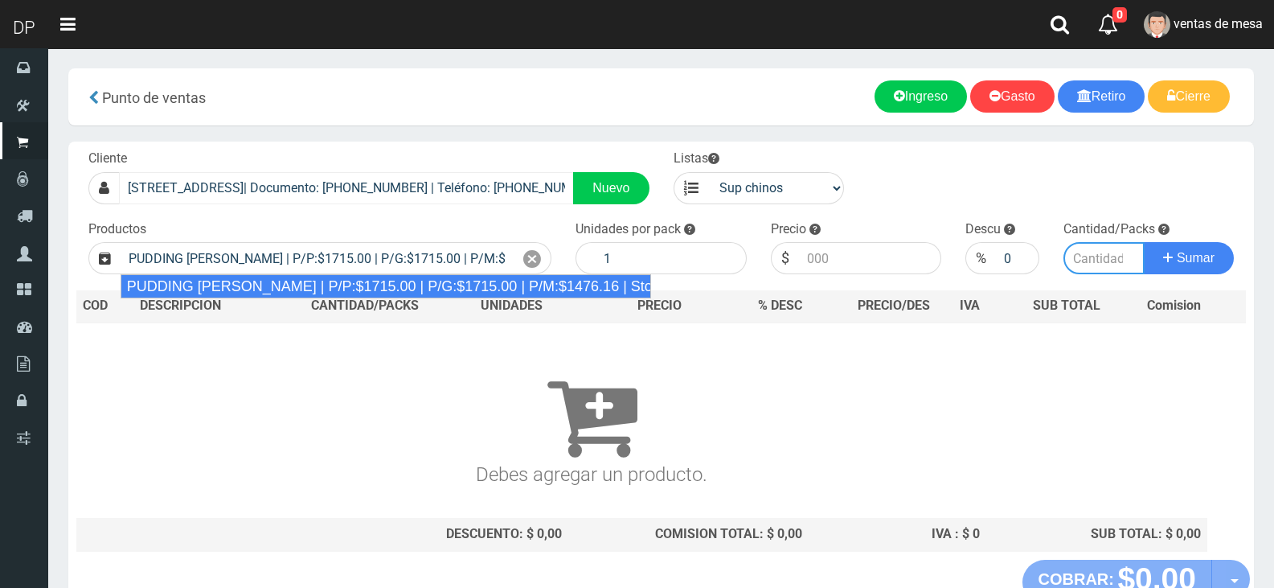
type input "8"
type input "1715.00"
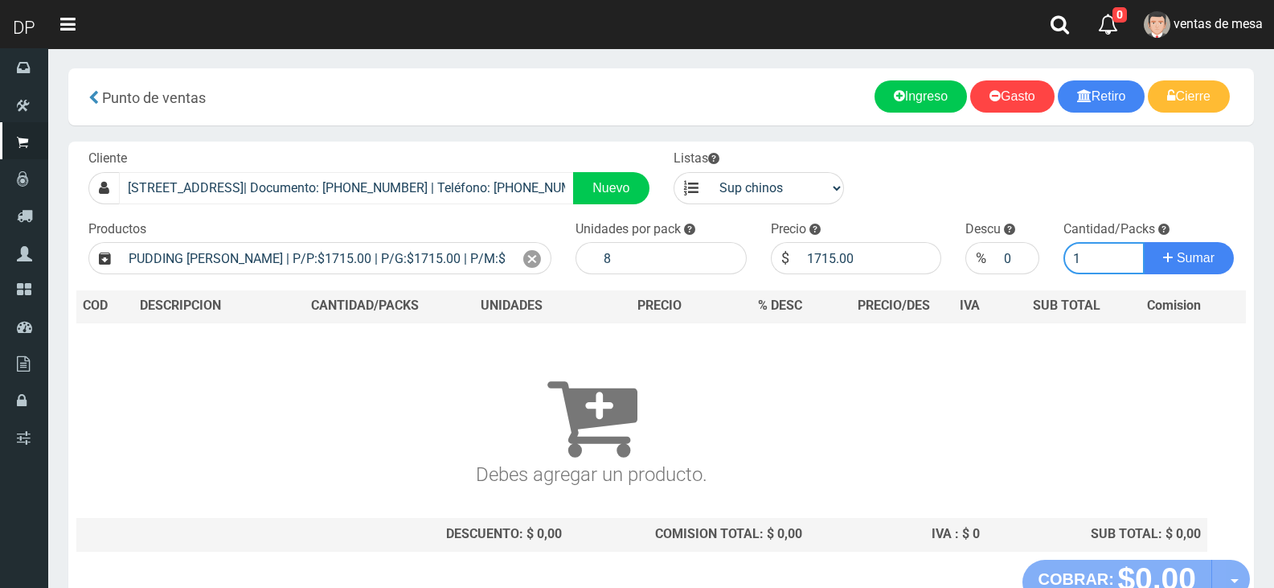
type input "1"
click at [1144, 242] on button "Sumar" at bounding box center [1189, 258] width 90 height 32
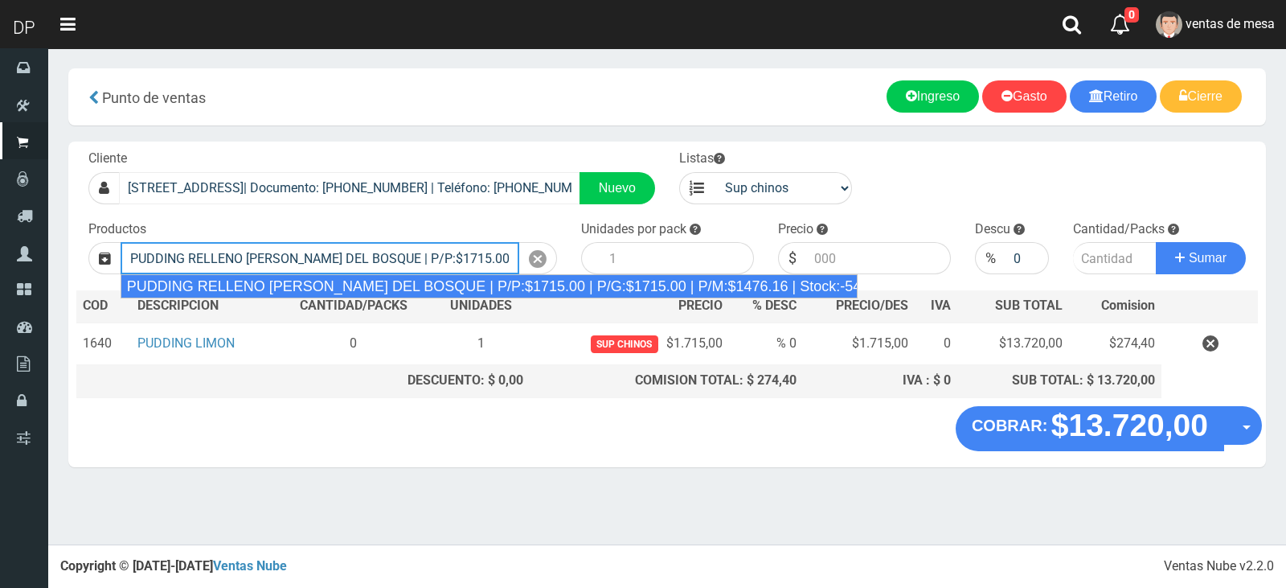
type input "PUDDING RELLENO [PERSON_NAME] DEL BOSQUE | P/P:$1715.00 | P/G:$1715.00 | P/M:$1…"
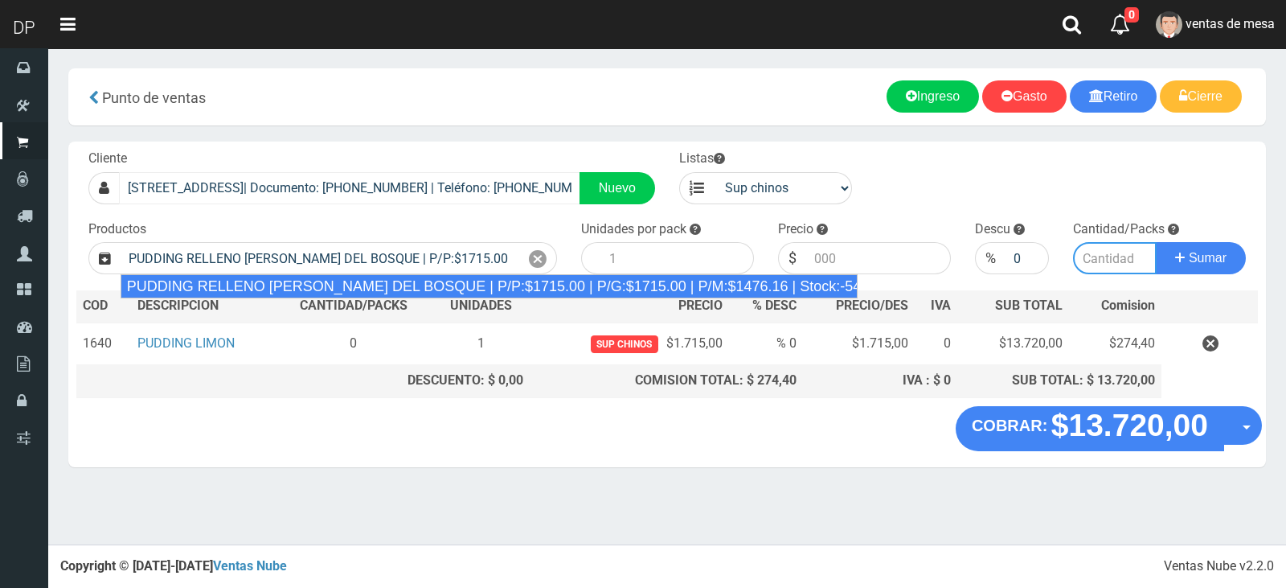
type input "8"
type input "1715.00"
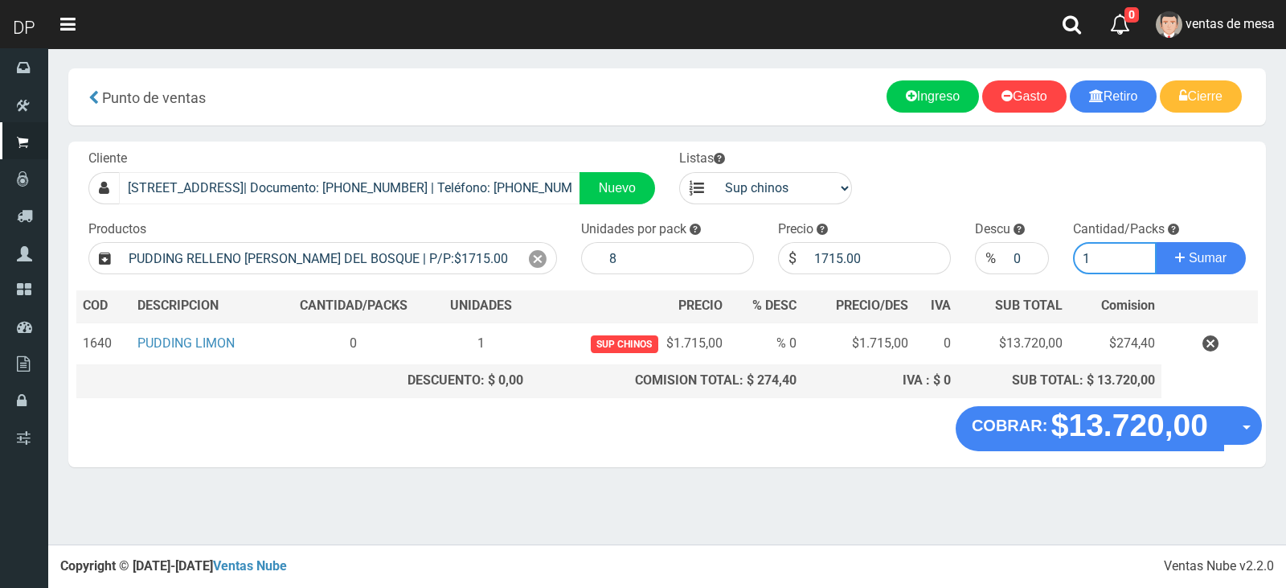
type input "1"
click at [1156, 242] on button "Sumar" at bounding box center [1201, 258] width 90 height 32
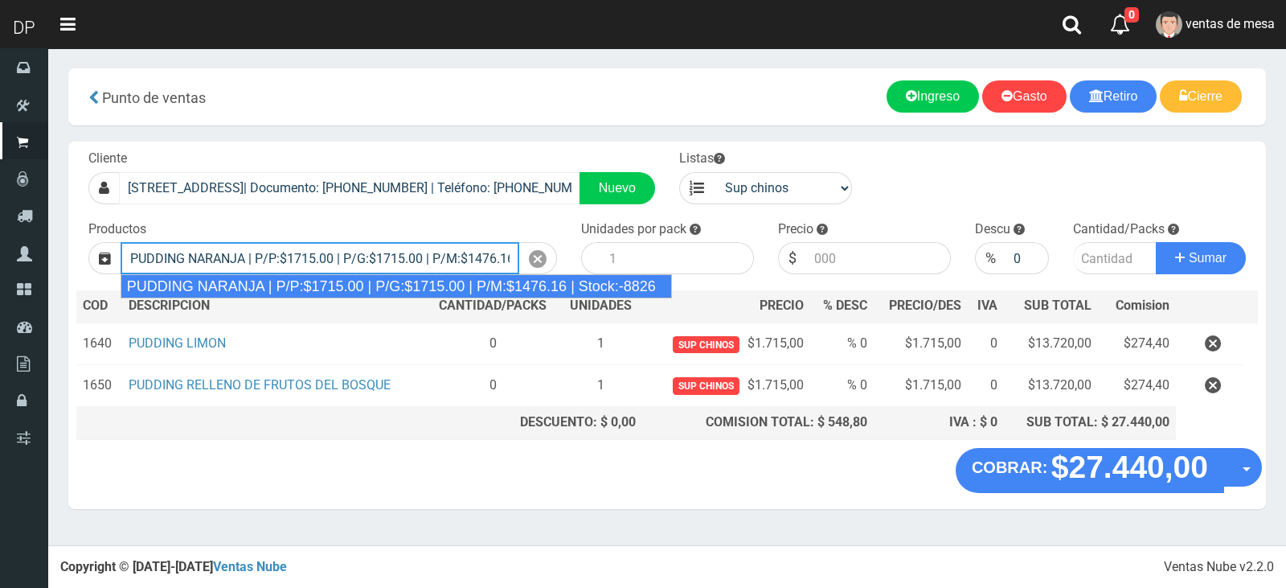
type input "PUDDING NARANJA | P/P:$1715.00 | P/G:$1715.00 | P/M:$1476.16 | Stock:-8826"
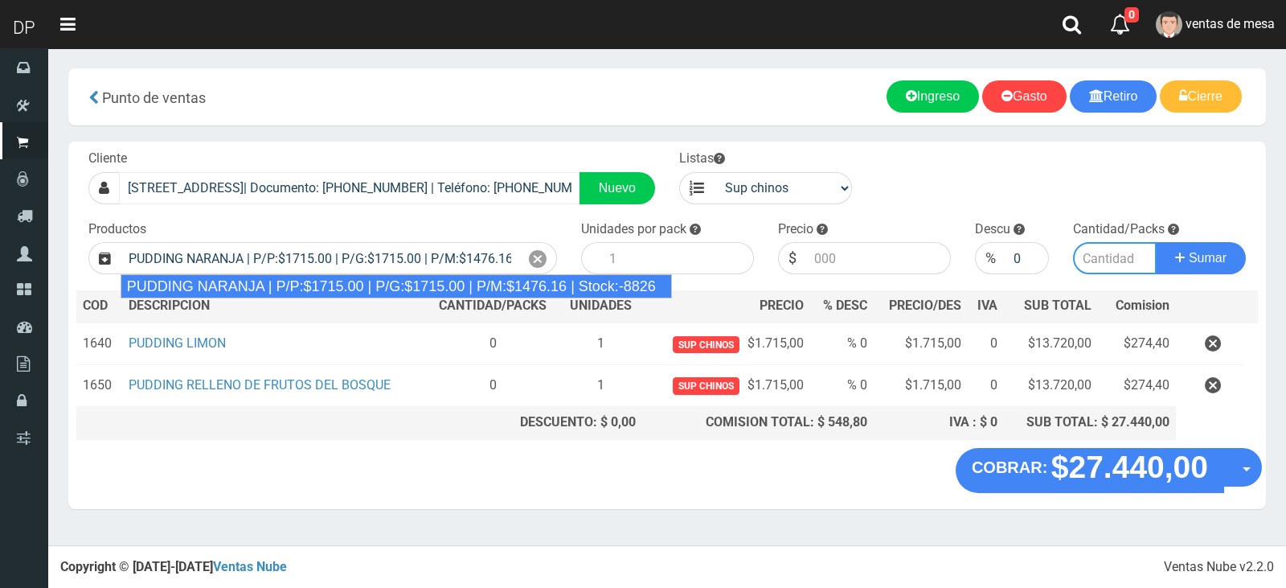
type input "8"
type input "1715.00"
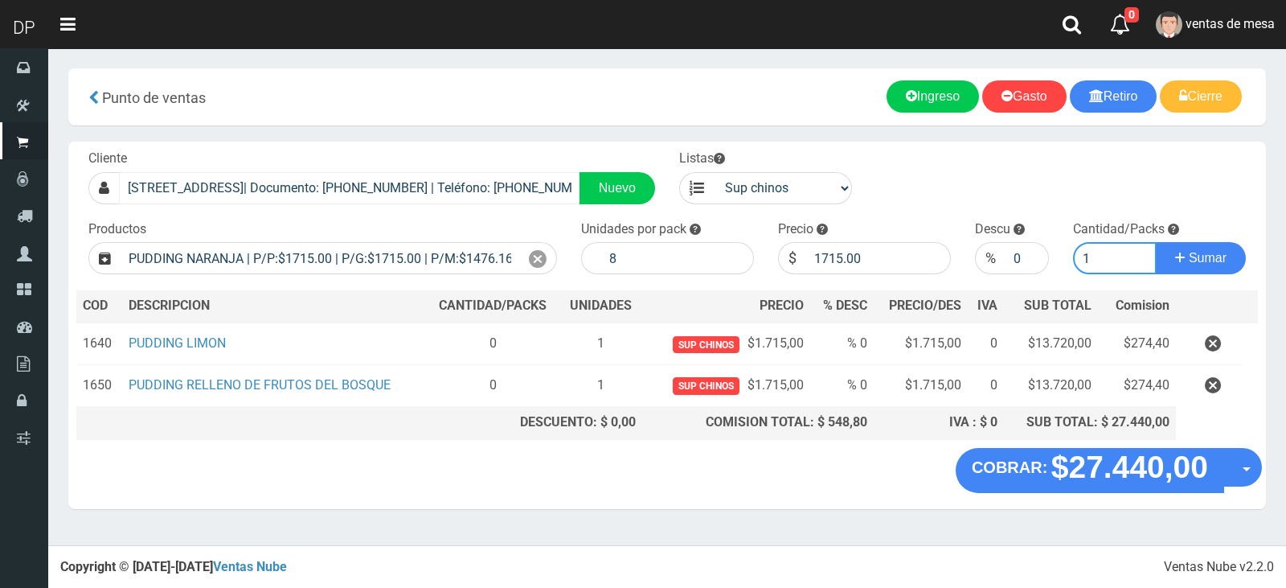
type input "1"
click at [1156, 242] on button "Sumar" at bounding box center [1201, 258] width 90 height 32
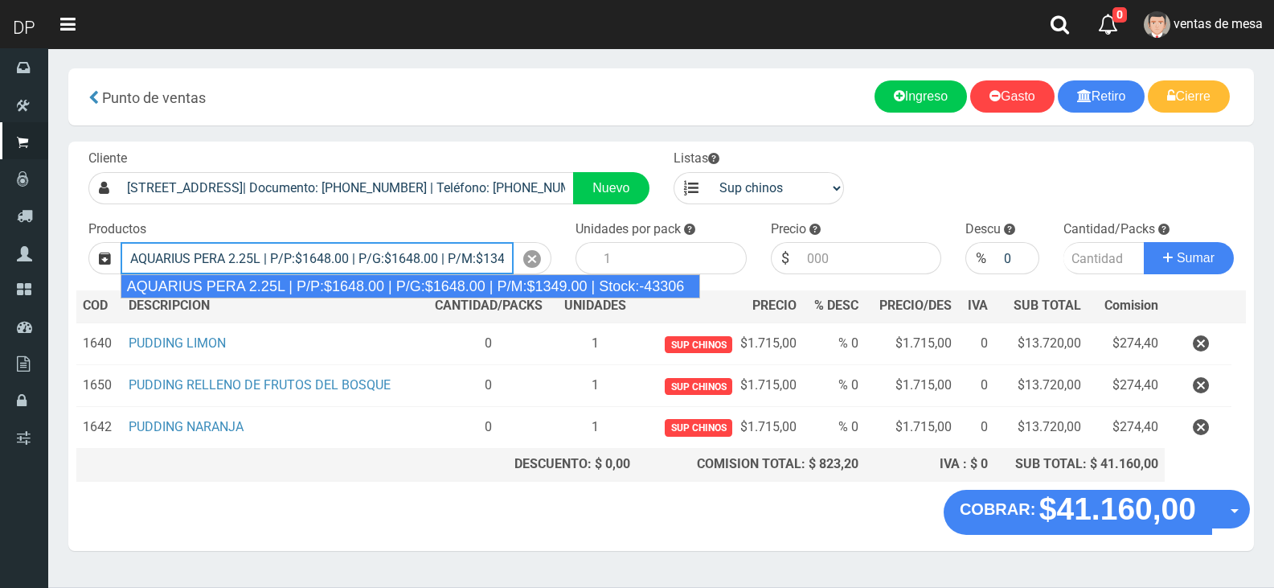
type input "AQUARIUS PERA 2.25L | P/P:$1648.00 | P/G:$1648.00 | P/M:$1349.00 | Stock:-43306"
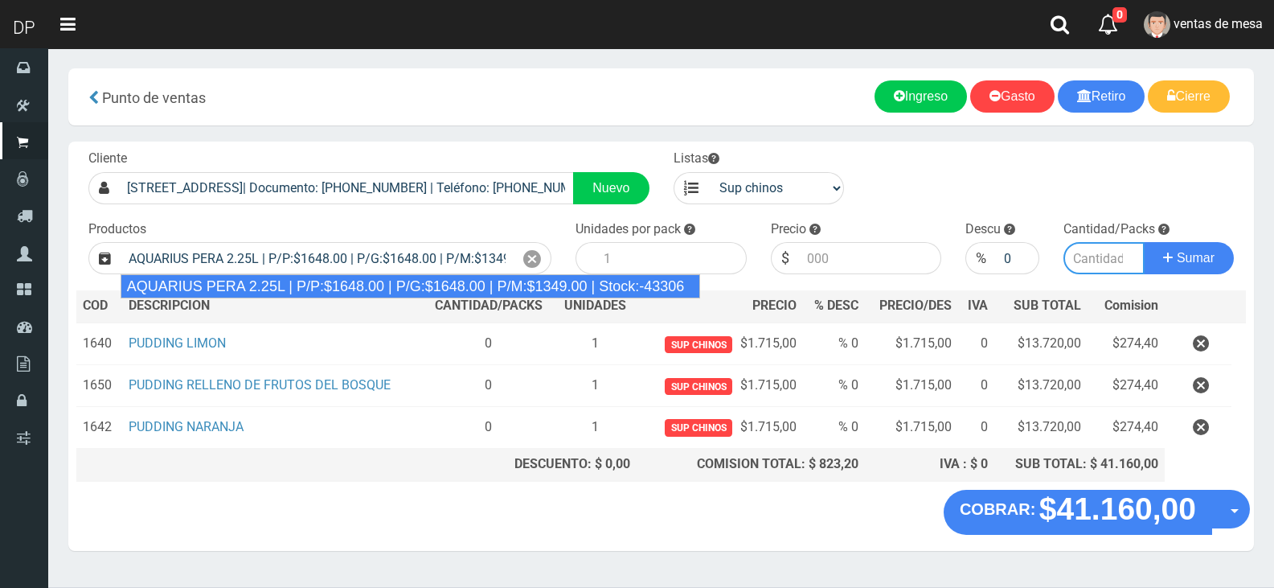
type input "6"
type input "1648.00"
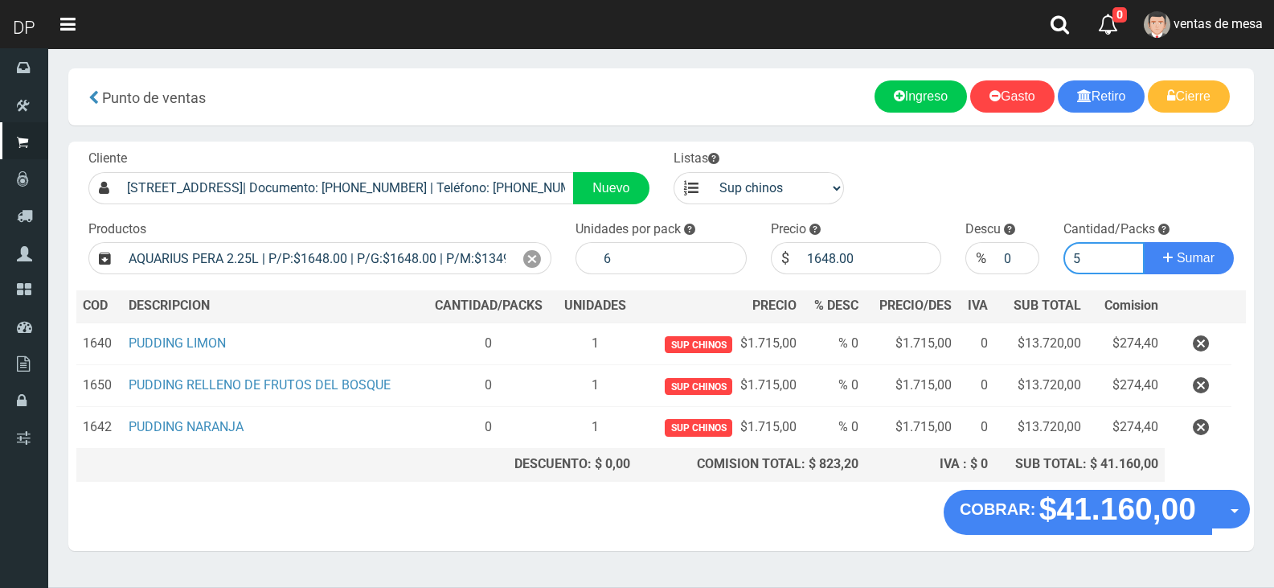
type input "5"
click at [1144, 242] on button "Sumar" at bounding box center [1189, 258] width 90 height 32
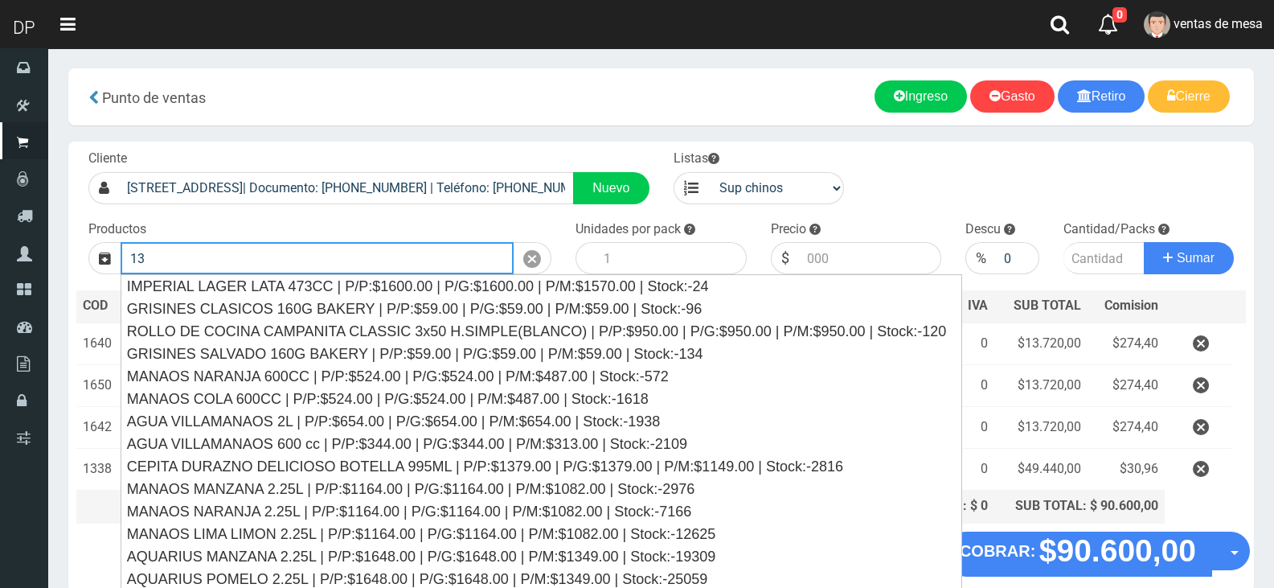
type input "1"
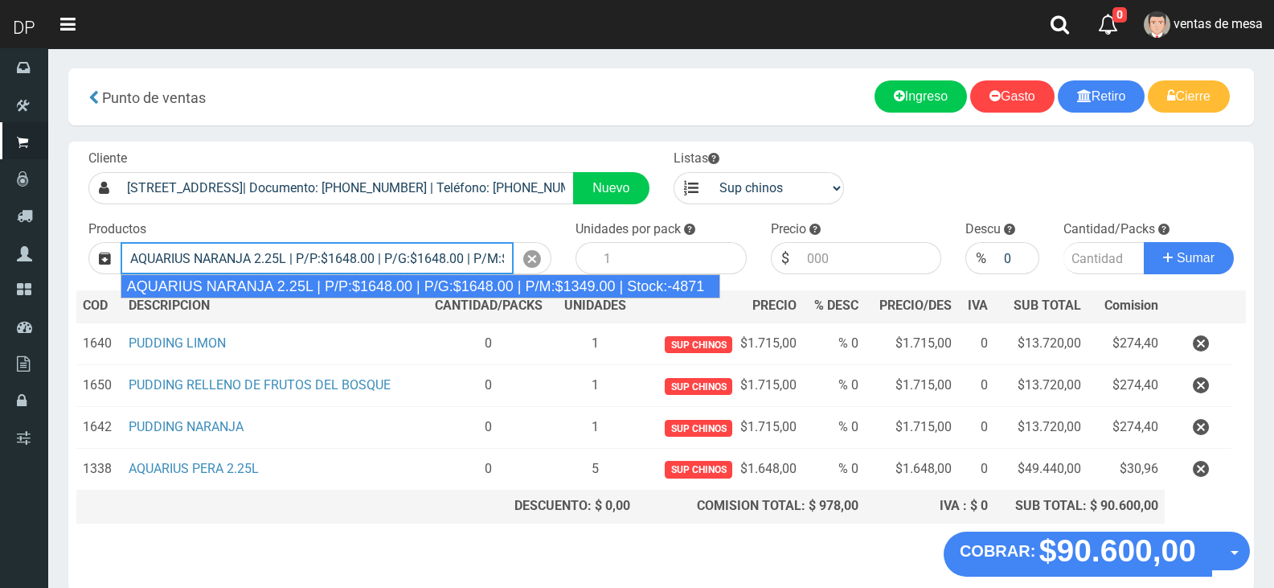
type input "AQUARIUS NARANJA 2.25L | P/P:$1648.00 | P/G:$1648.00 | P/M:$1349.00 | Stock:-48…"
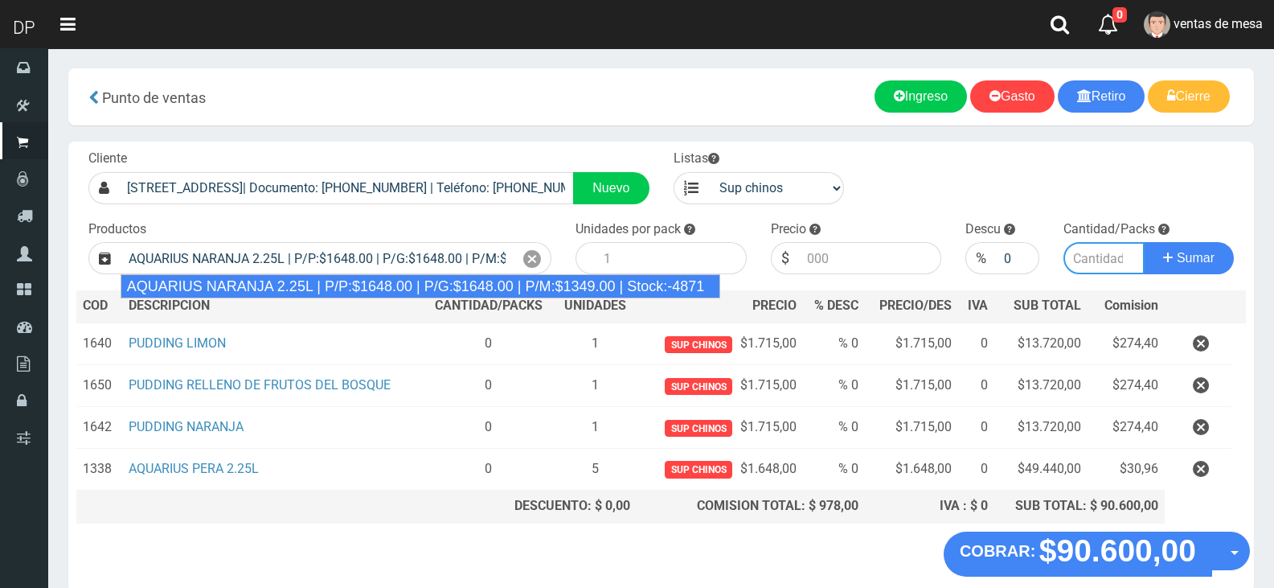
type input "6"
type input "1648.00"
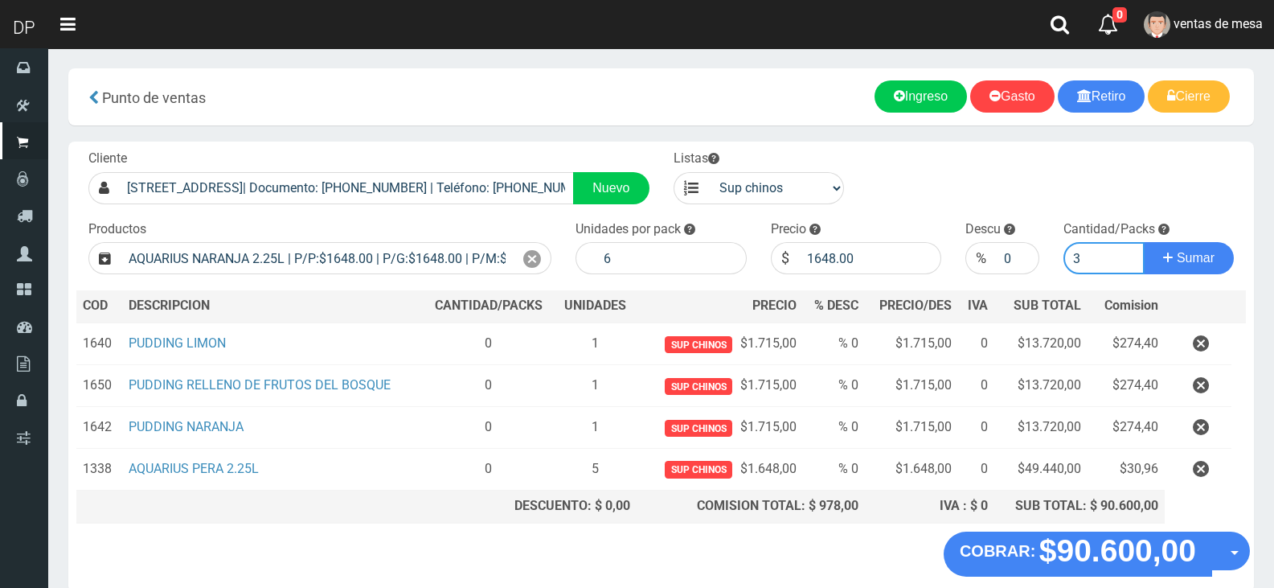
type input "3"
click at [1144, 242] on button "Sumar" at bounding box center [1189, 258] width 90 height 32
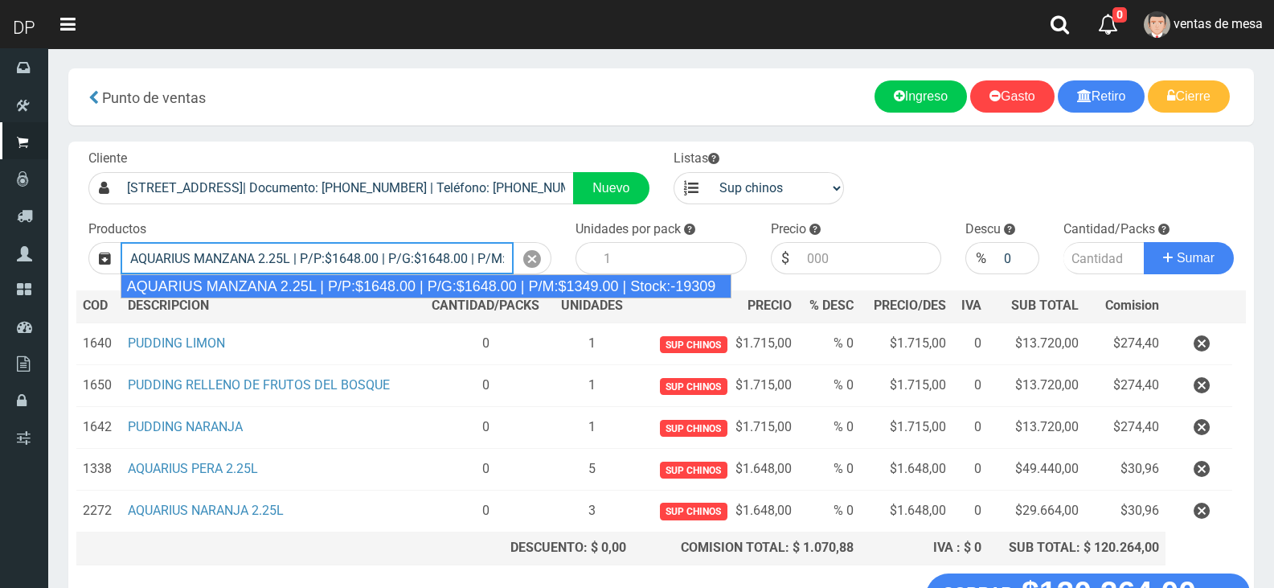
type input "AQUARIUS MANZANA 2.25L | P/P:$1648.00 | P/G:$1648.00 | P/M:$1349.00 | Stock:-19…"
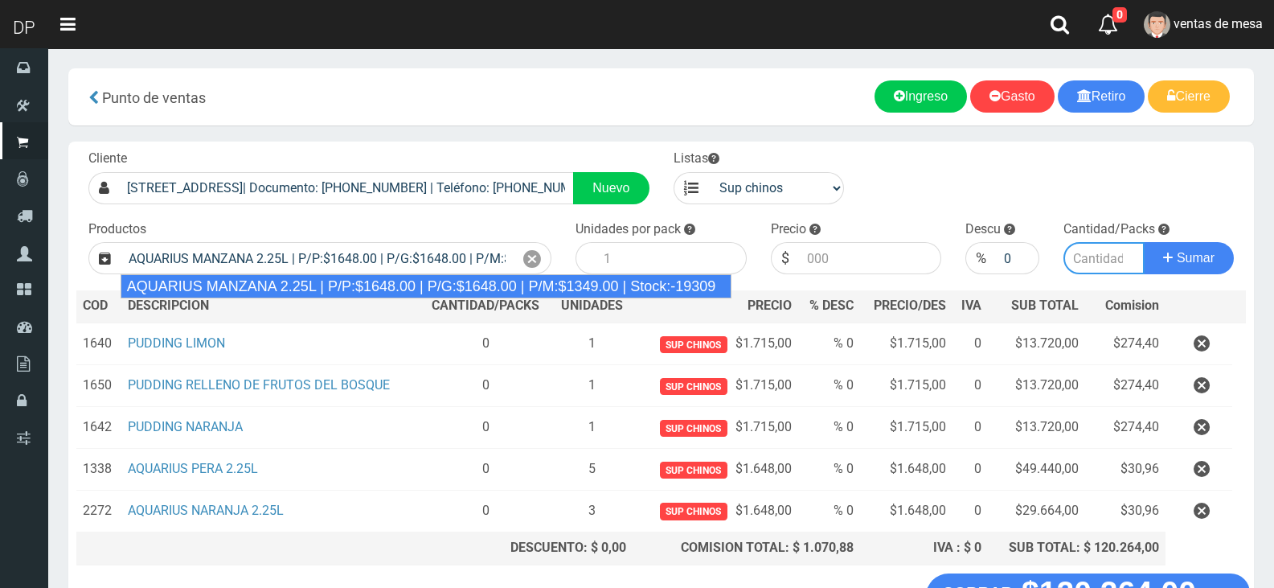
type input "6"
type input "1648.00"
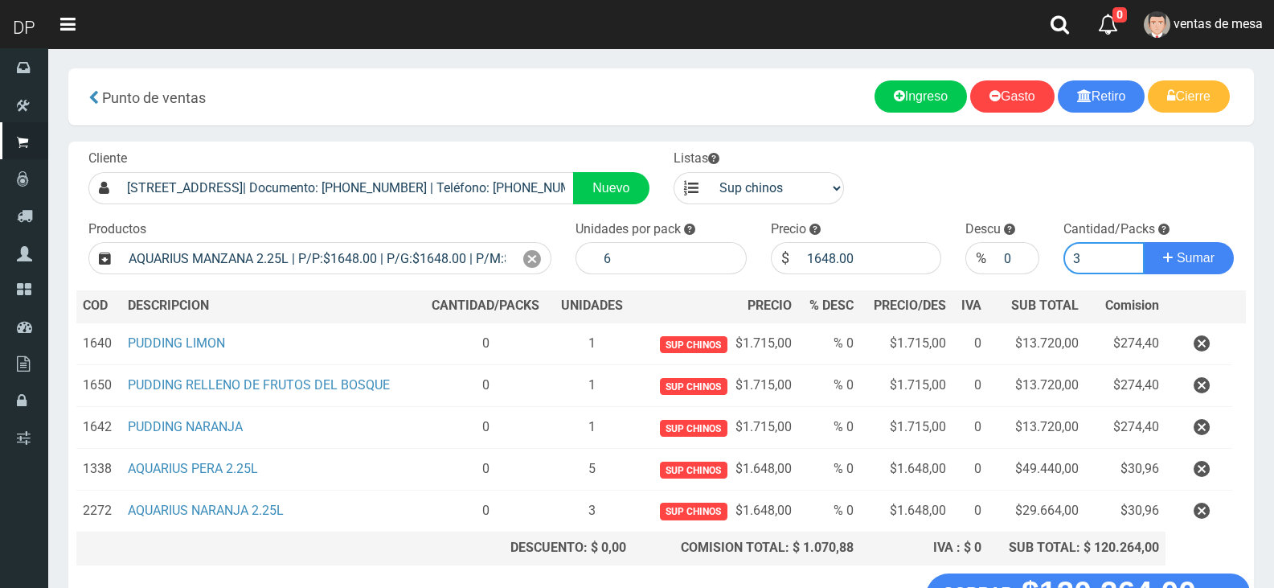
type input "3"
click at [1144, 242] on button "Sumar" at bounding box center [1189, 258] width 90 height 32
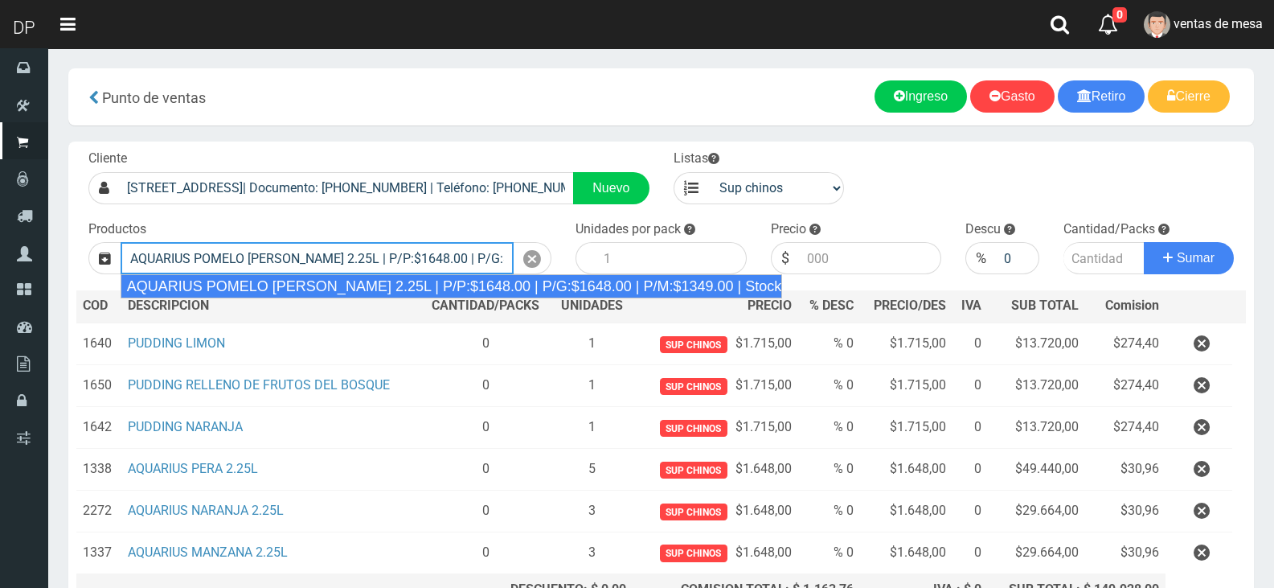
type input "AQUARIUS POMELO ROSADO 2.25L | P/P:$1648.00 | P/G:$1648.00 | P/M:$1349.00 | Sto…"
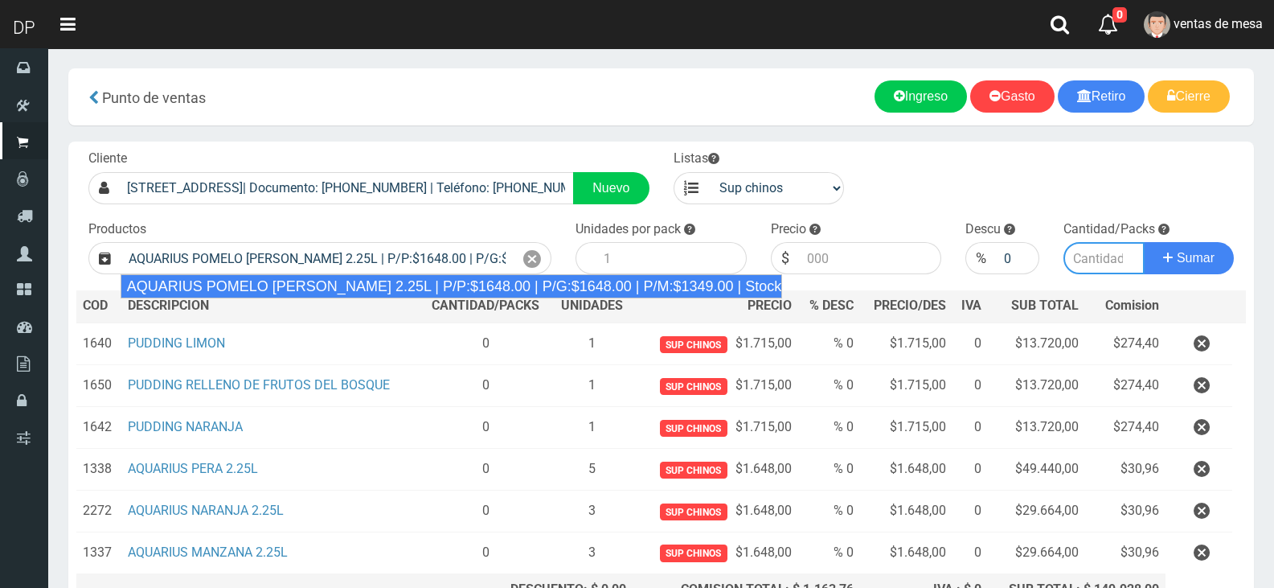
type input "6"
type input "1648.00"
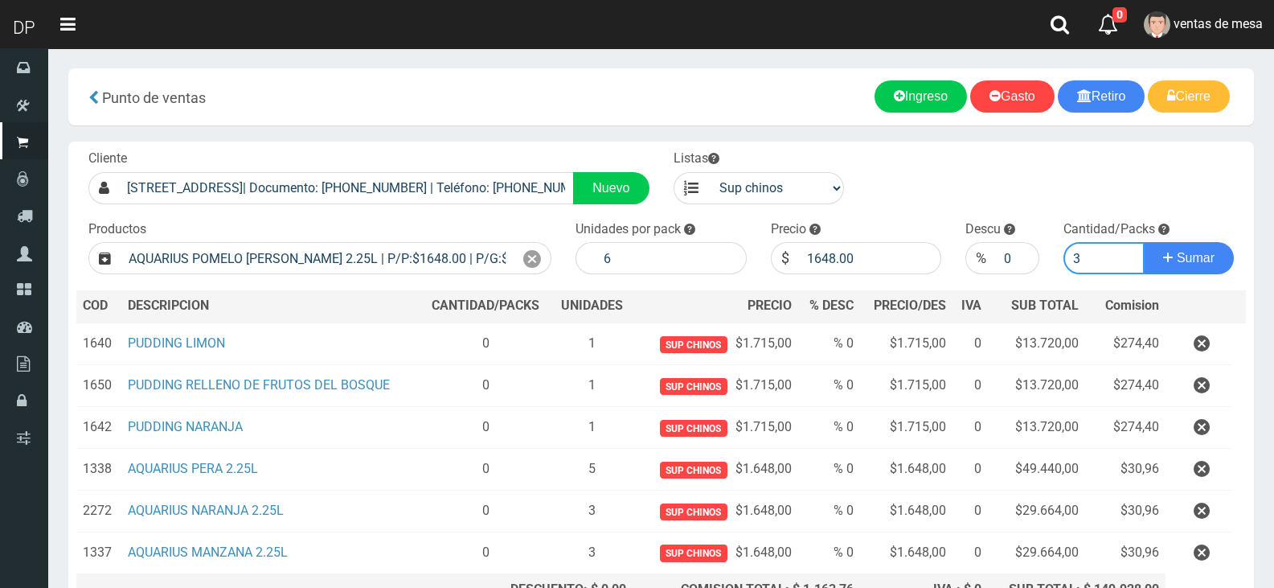
type input "3"
click at [1144, 242] on button "Sumar" at bounding box center [1189, 258] width 90 height 32
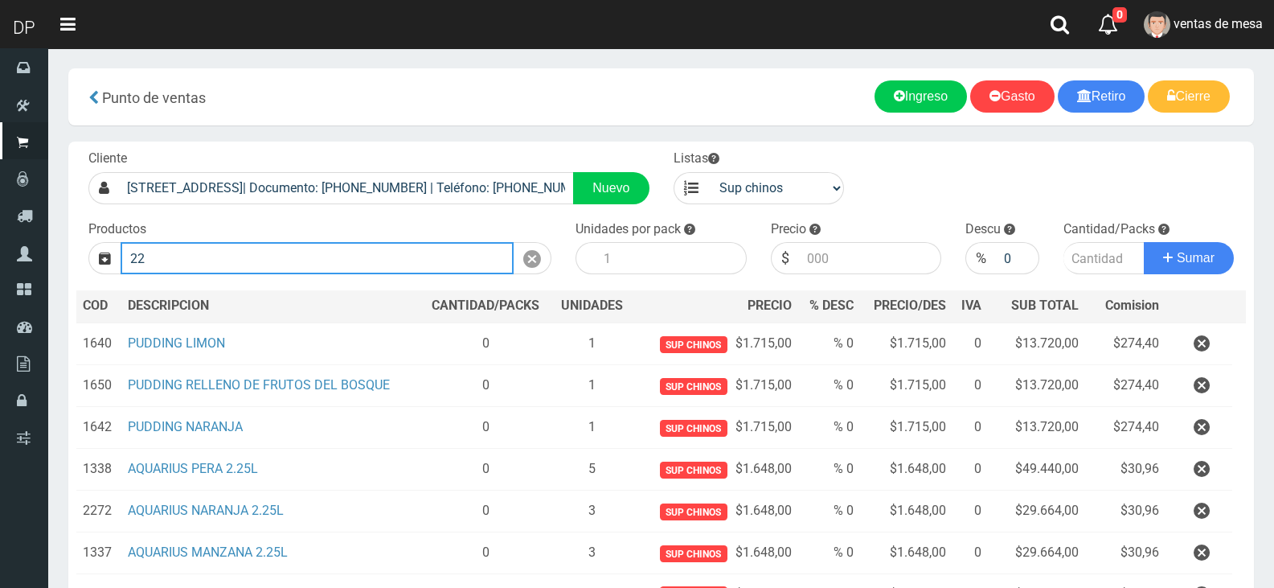
type input "2"
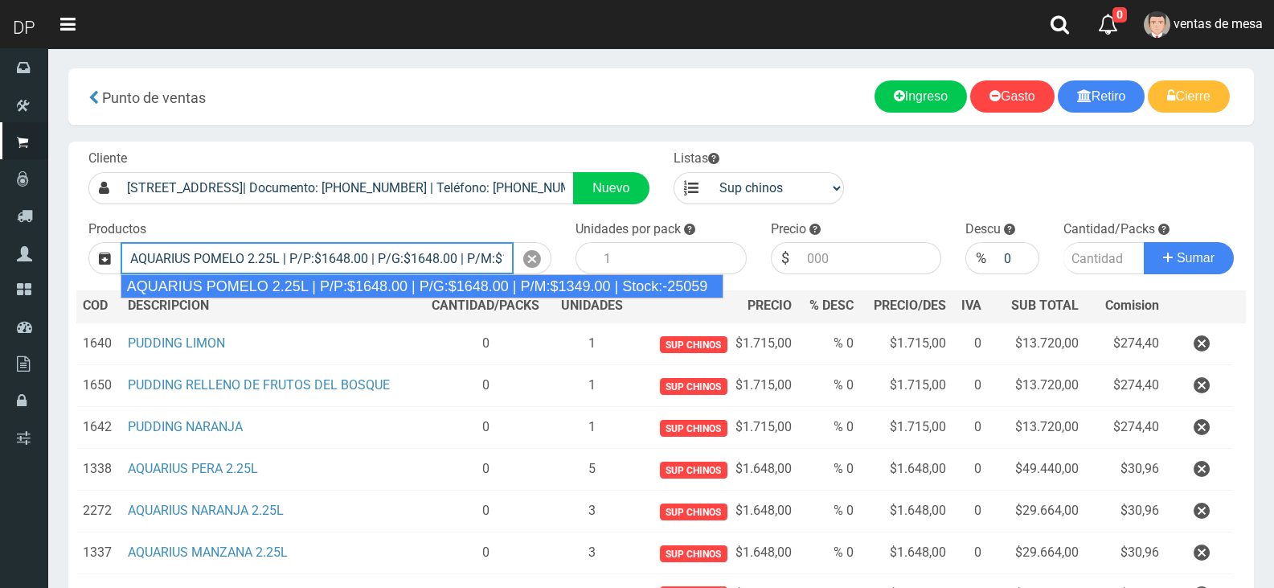
type input "AQUARIUS POMELO 2.25L | P/P:$1648.00 | P/G:$1648.00 | P/M:$1349.00 | Stock:-250…"
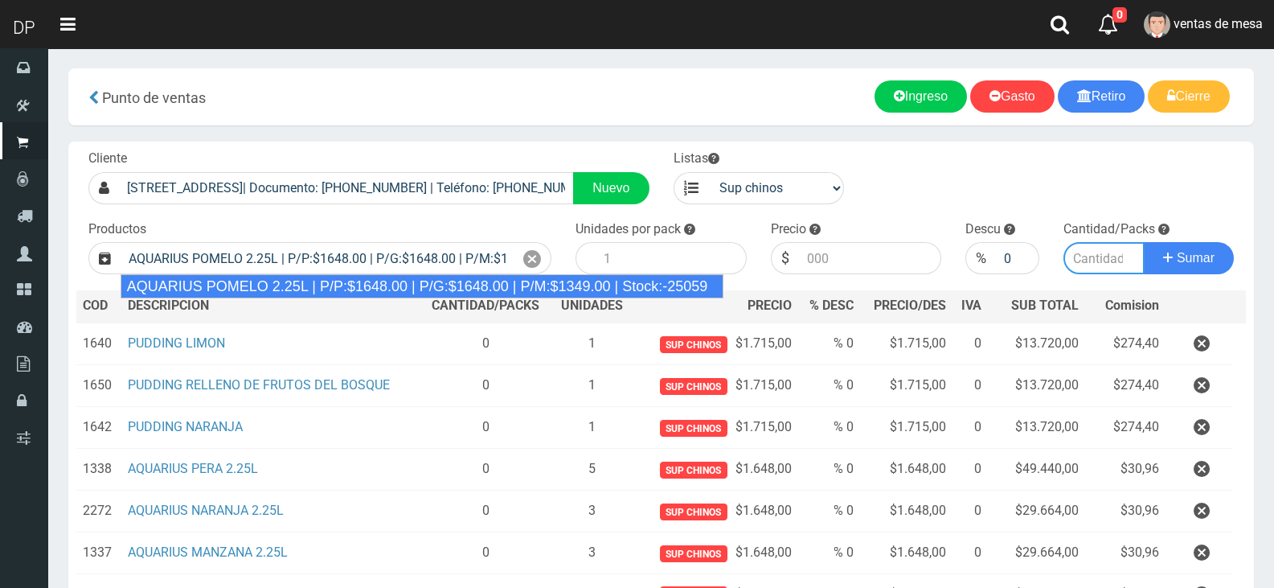
type input "6"
type input "1648.00"
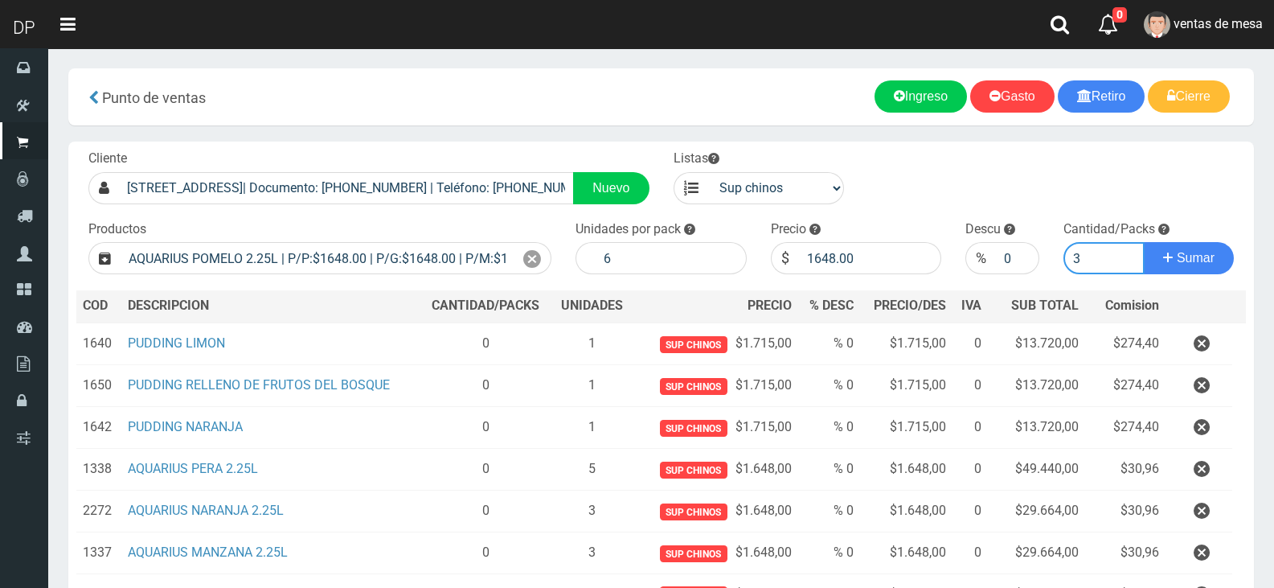
type input "3"
click at [1144, 242] on button "Sumar" at bounding box center [1189, 258] width 90 height 32
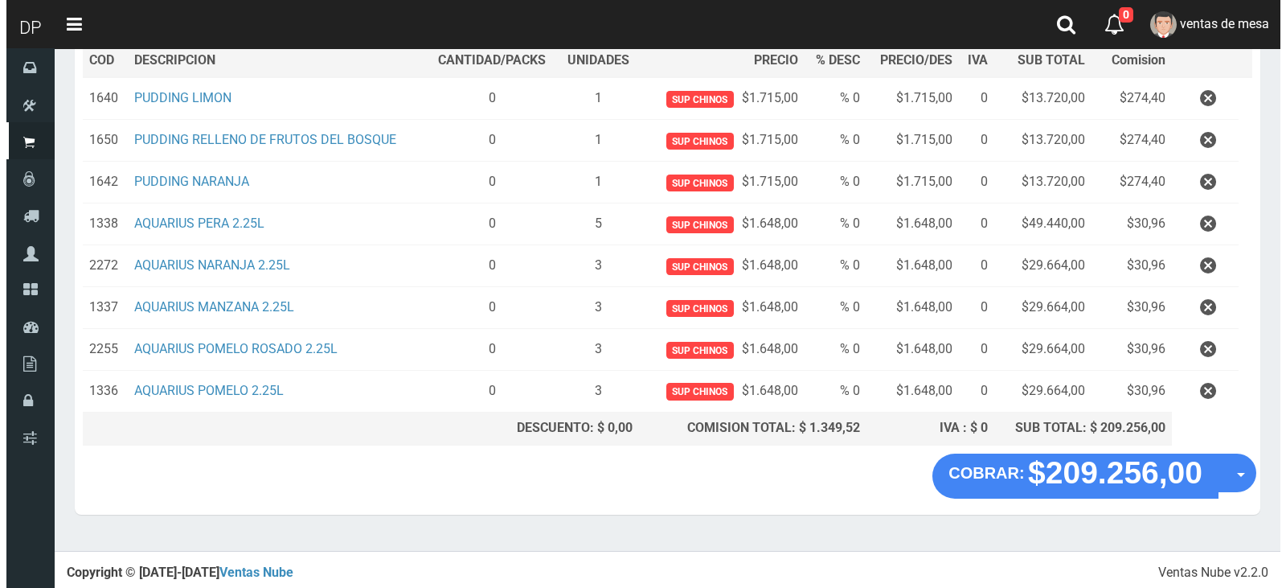
scroll to position [244, 0]
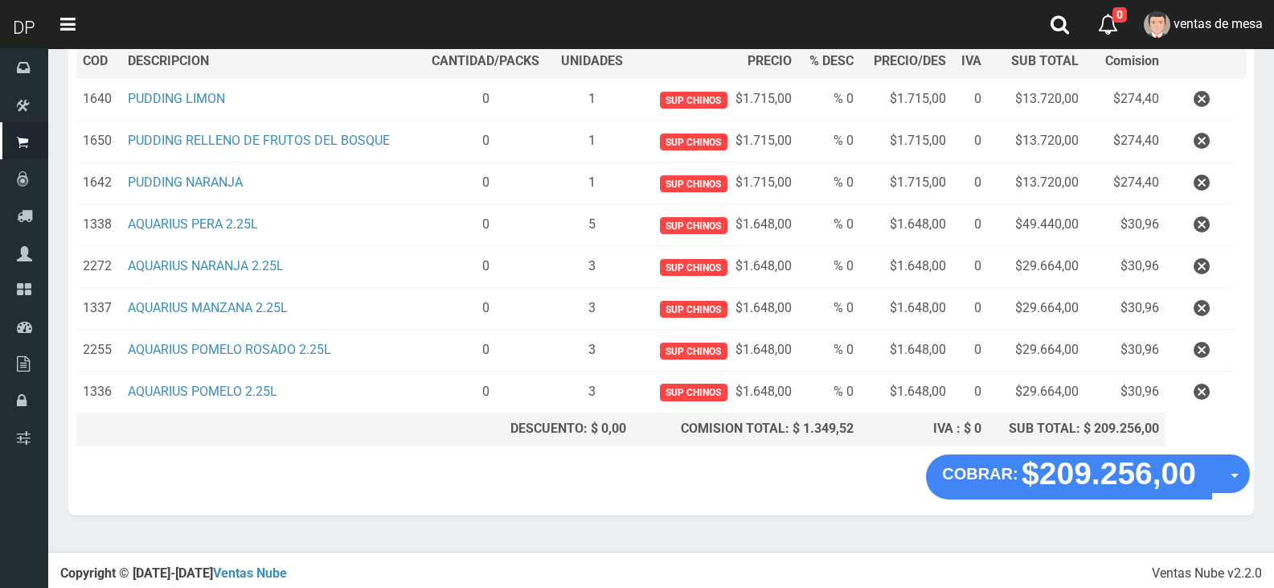
click at [1256, 483] on section "× Titulo del Msj texto Mas Texto Cancelar Aceptar Punto de ventas Ingreso" at bounding box center [661, 178] width 1226 height 748
click at [1241, 476] on button "Opciones" at bounding box center [1231, 473] width 39 height 39
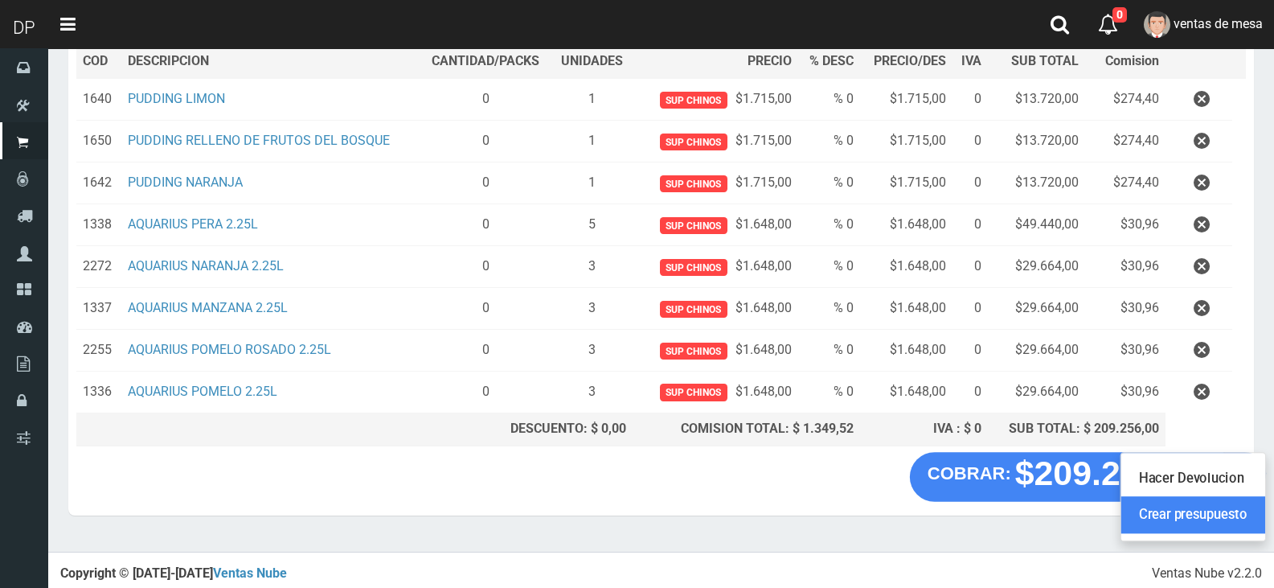
click at [1233, 519] on link "Crear presupuesto" at bounding box center [1193, 514] width 144 height 37
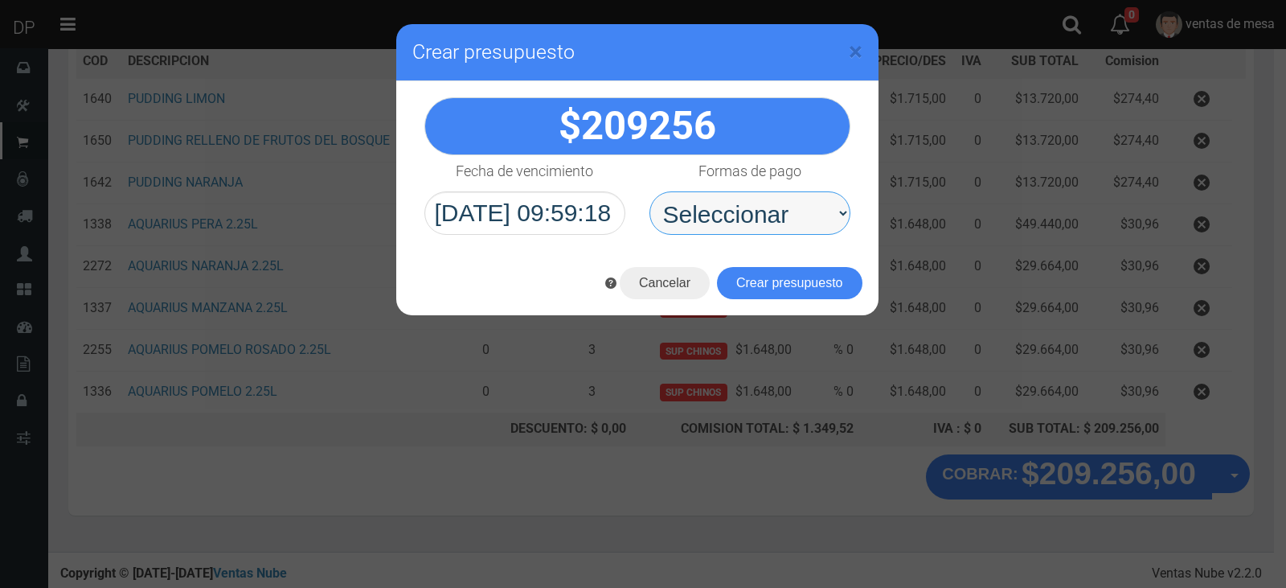
drag, startPoint x: 658, startPoint y: 223, endPoint x: 711, endPoint y: 229, distance: 53.4
click at [707, 226] on select "Seleccionar Efectivo Tarjeta de Crédito Depósito Débito" at bounding box center [750, 212] width 201 height 43
select select "Efectivo"
click at [650, 191] on select "Seleccionar Efectivo Tarjeta de Crédito Depósito Débito" at bounding box center [750, 212] width 201 height 43
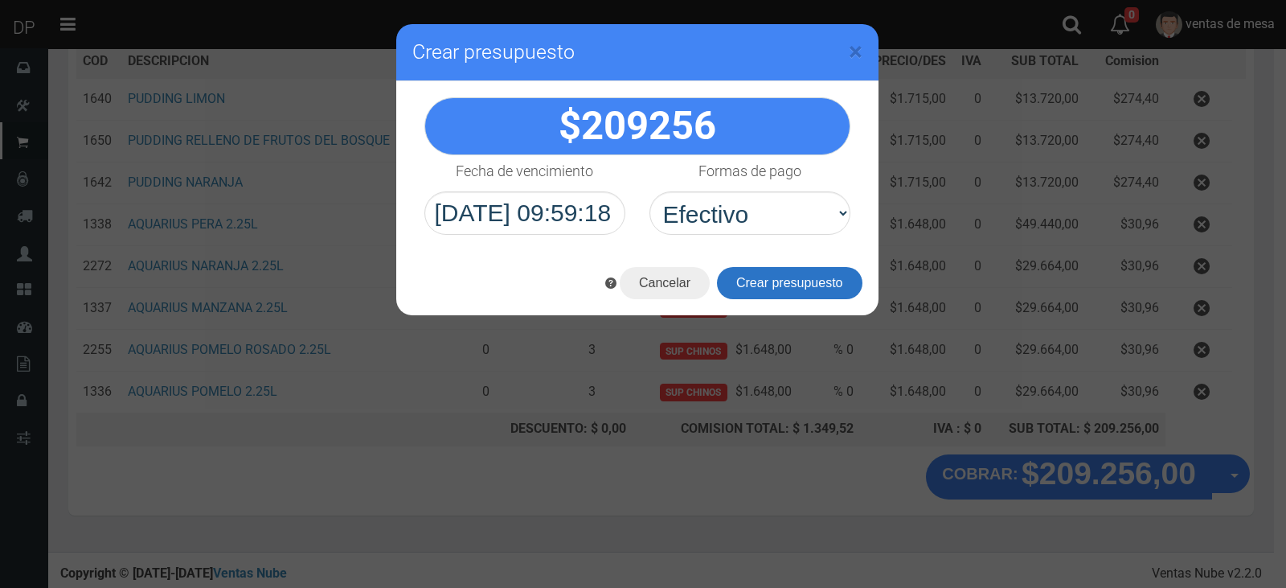
click at [766, 290] on button "Crear presupuesto" at bounding box center [790, 283] width 146 height 32
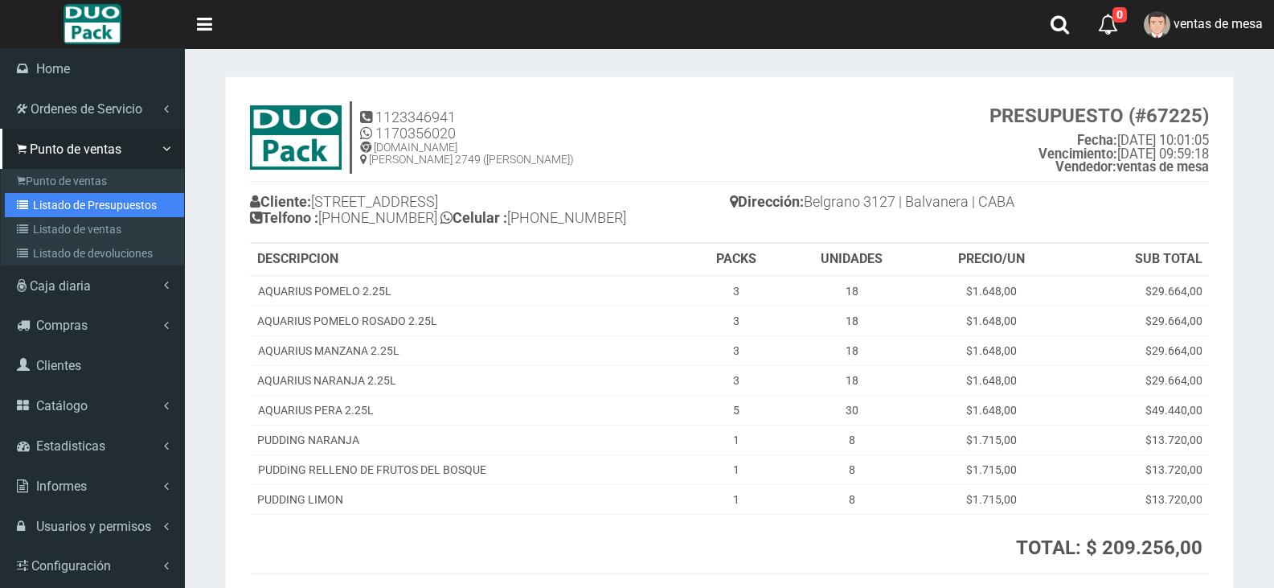
click at [39, 205] on link "Listado de Presupuestos" at bounding box center [94, 205] width 179 height 24
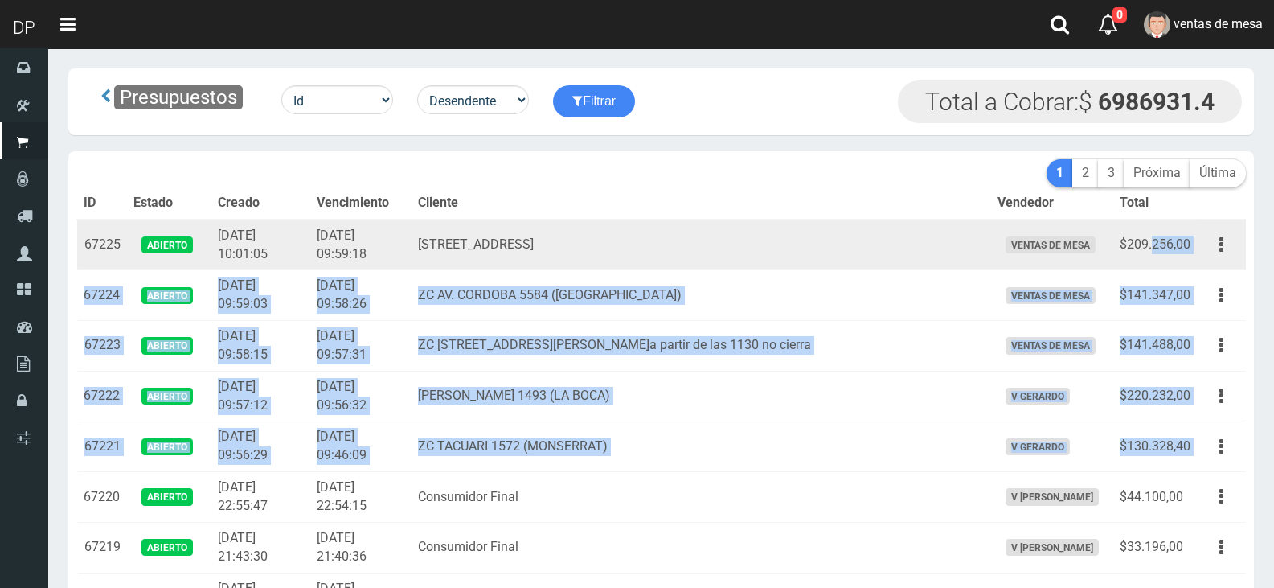
drag, startPoint x: 1159, startPoint y: 375, endPoint x: 1150, endPoint y: 237, distance: 137.8
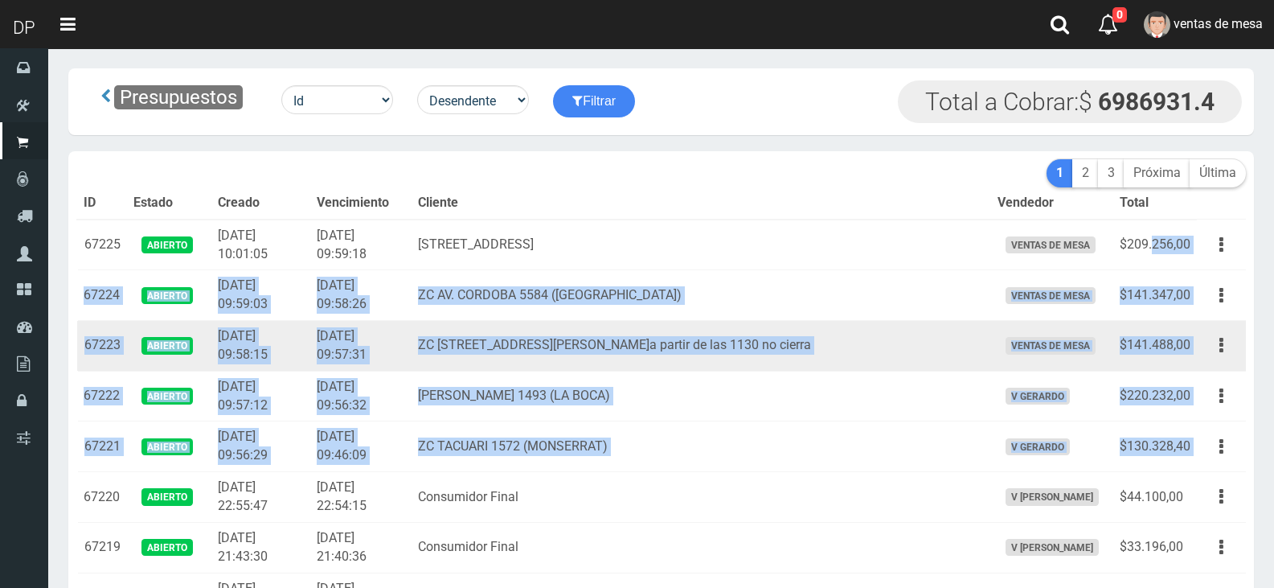
click at [1150, 322] on td "$141.488,00" at bounding box center [1155, 346] width 84 height 51
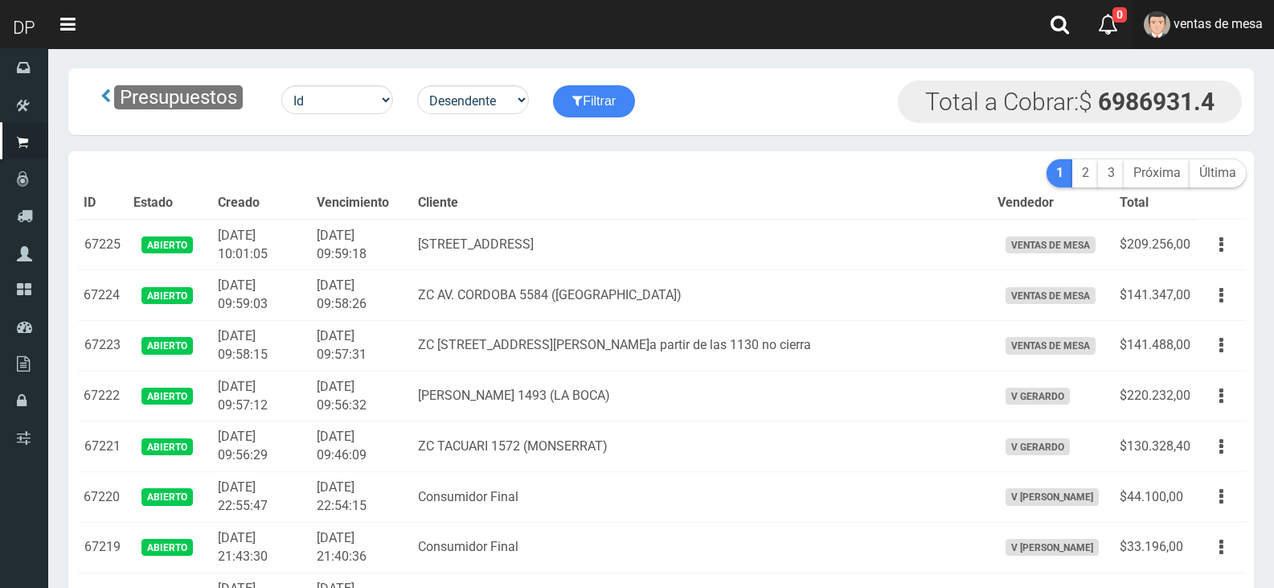
click at [1247, 24] on span "ventas de mesa" at bounding box center [1218, 23] width 89 height 15
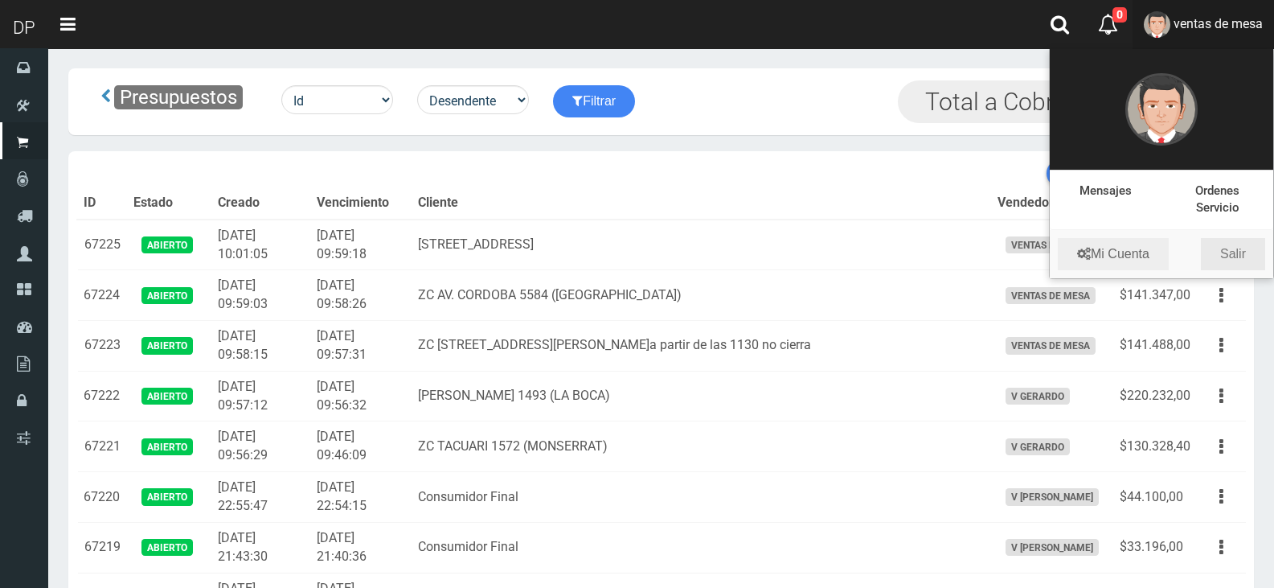
click at [1224, 257] on link "Salir" at bounding box center [1233, 254] width 64 height 32
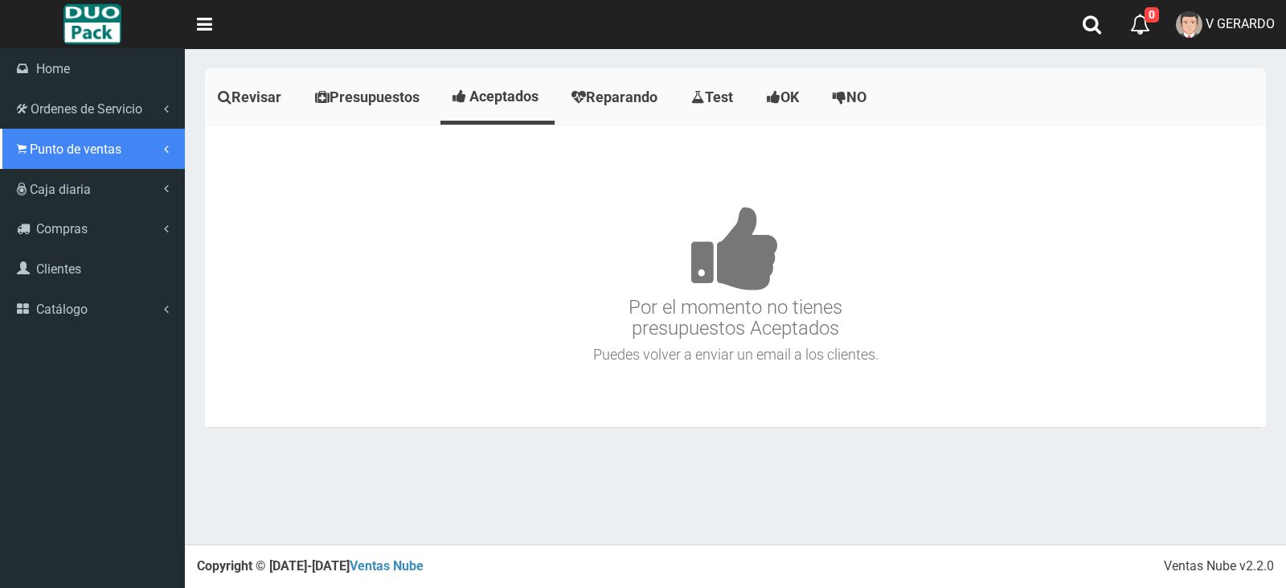
click at [12, 152] on link "Punto de ventas" at bounding box center [92, 149] width 185 height 40
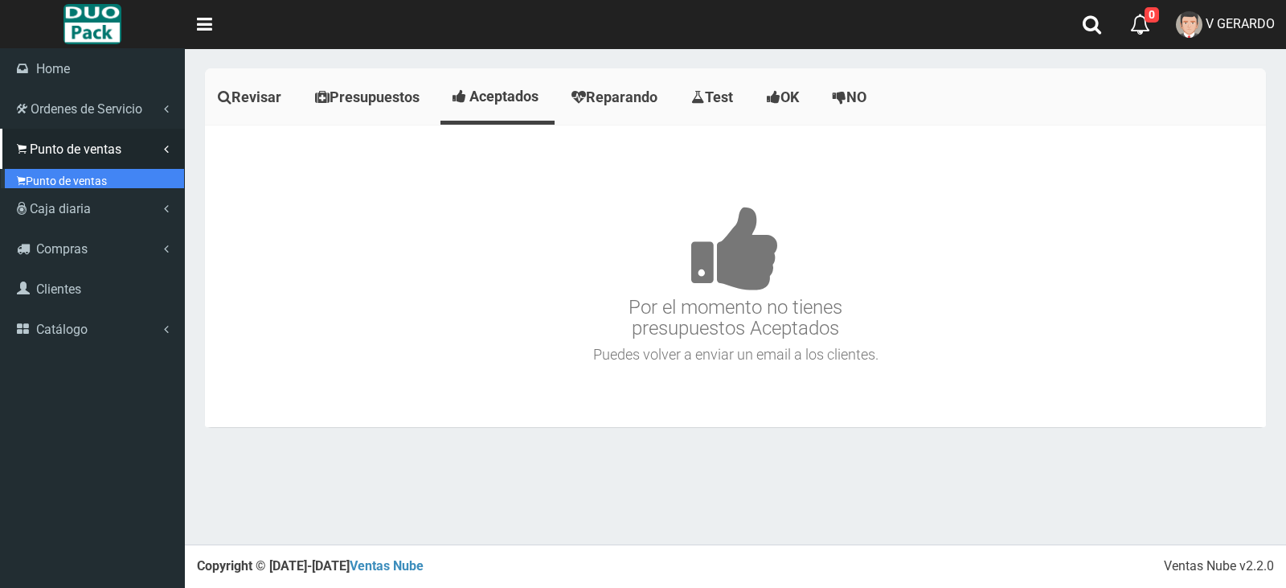
click at [50, 182] on link "Punto de ventas" at bounding box center [94, 181] width 179 height 24
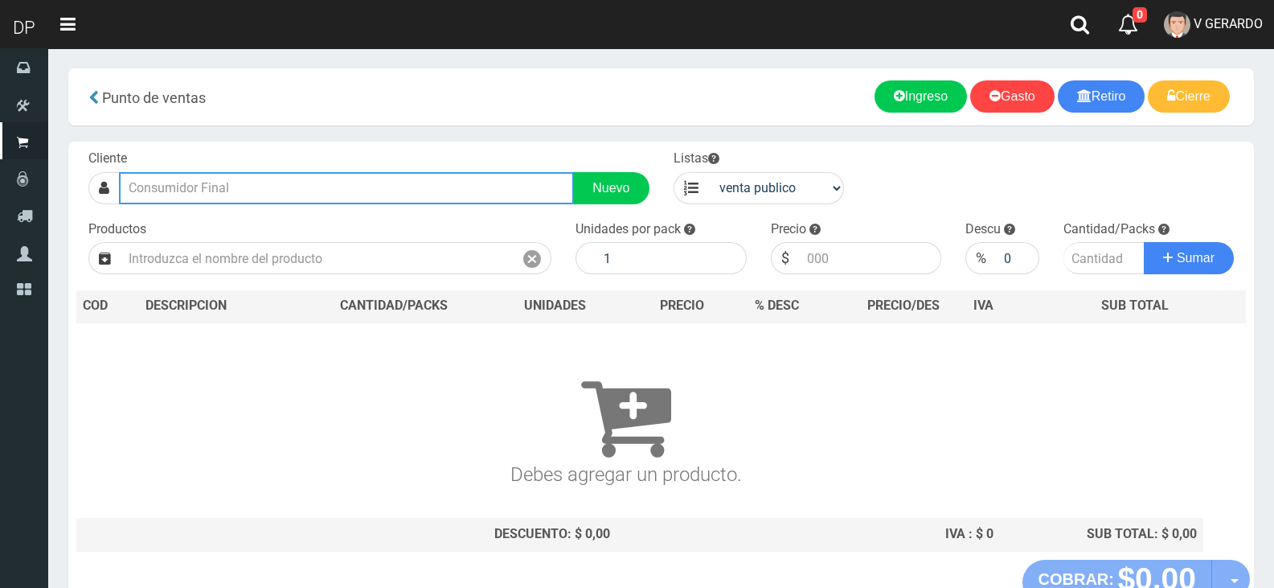
click at [298, 187] on input "text" at bounding box center [346, 188] width 455 height 32
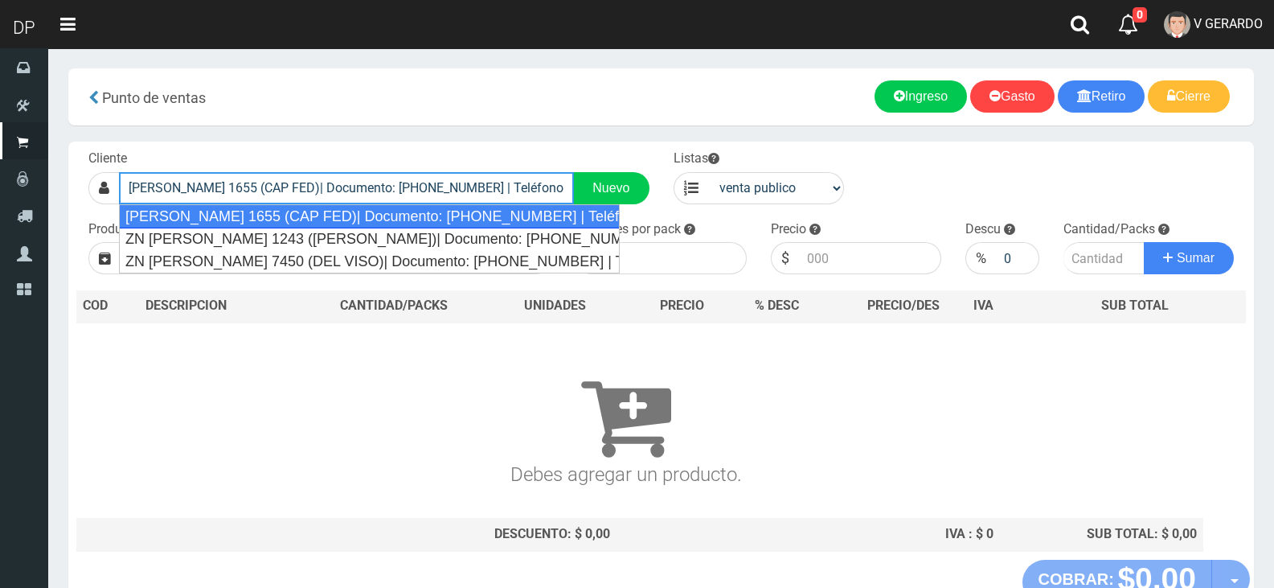
type input "[PERSON_NAME] 1655 (CAP FED)| Documento: [PHONE_NUMBER] | Teléfono:"
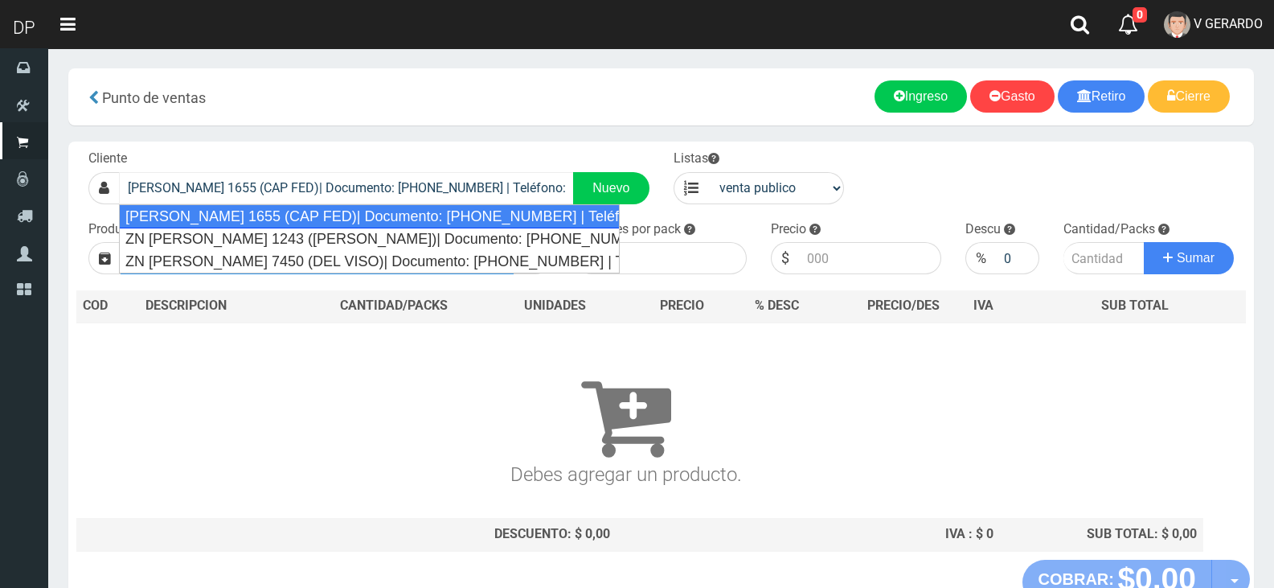
select select "2"
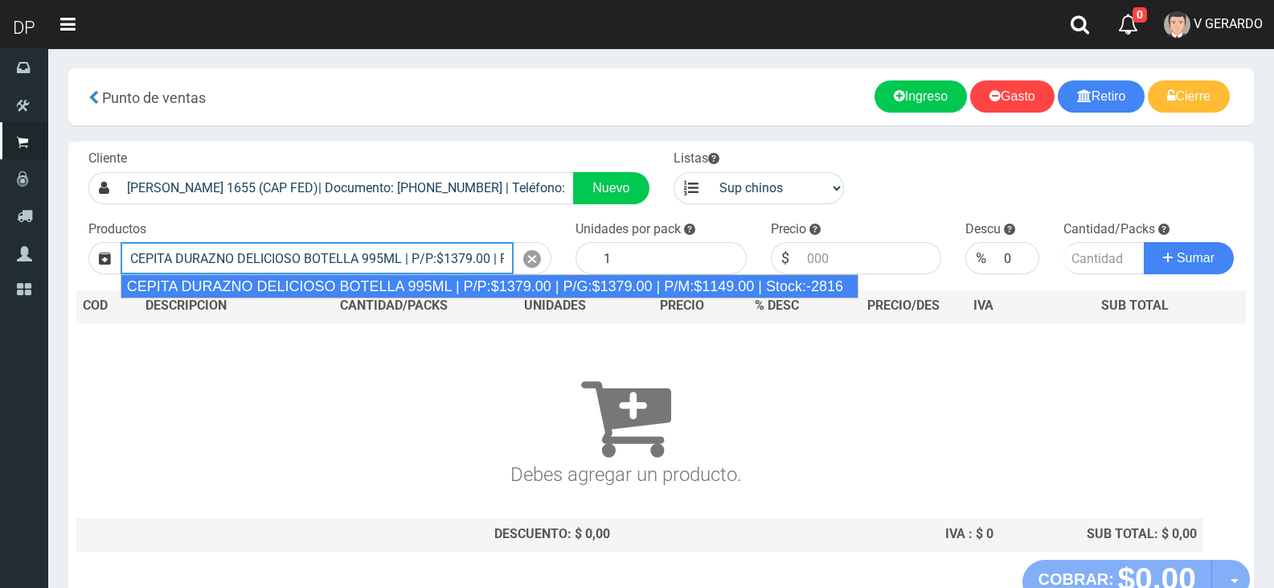
type input "CEPITA DURAZNO DELICIOSO BOTELLA 995ML | P/P:$1379.00 | P/G:$1379.00 | P/M:$114…"
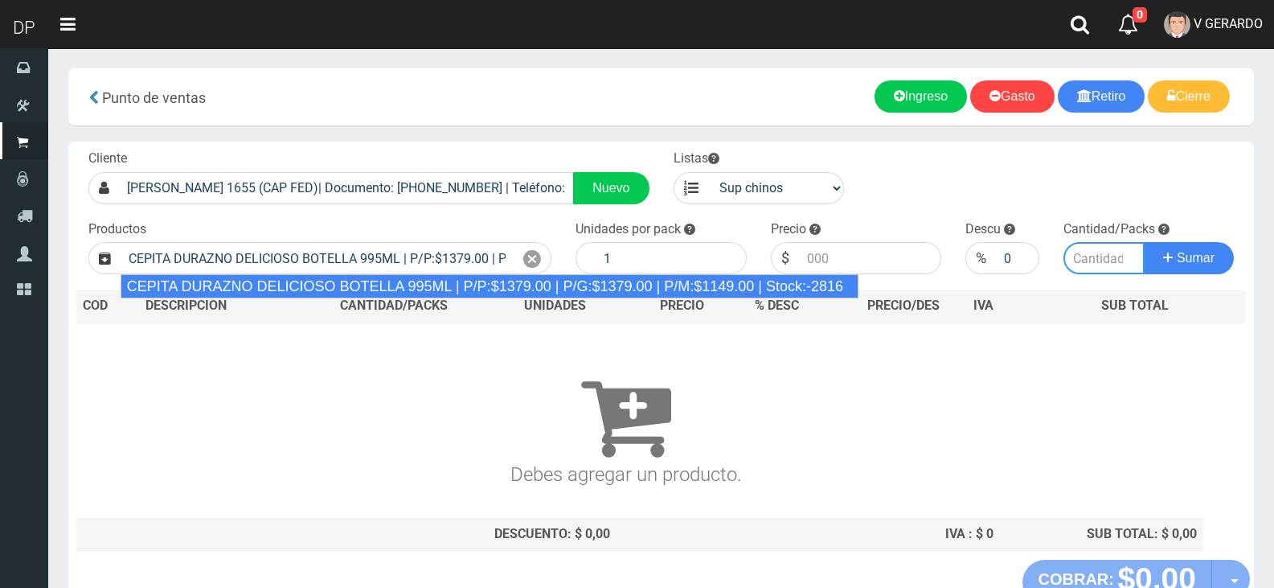
type input "6"
type input "1379.00"
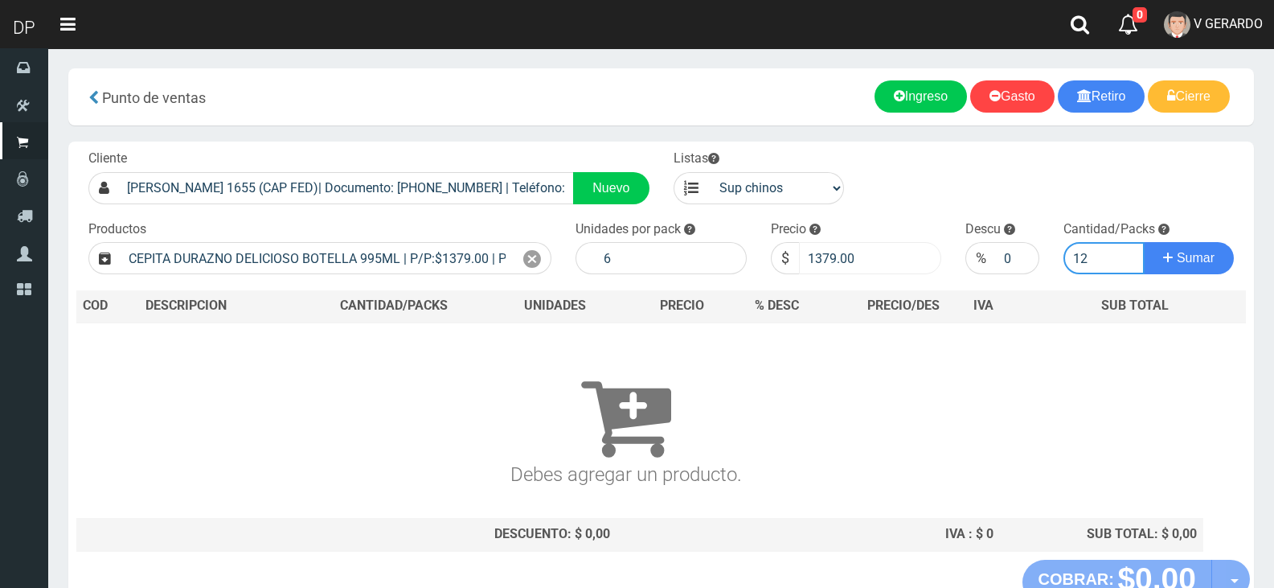
type input "12"
drag, startPoint x: 822, startPoint y: 253, endPoint x: 894, endPoint y: 252, distance: 72.4
click at [891, 252] on input "1379.00" at bounding box center [870, 258] width 143 height 32
click at [1144, 242] on button "Sumar" at bounding box center [1189, 258] width 90 height 32
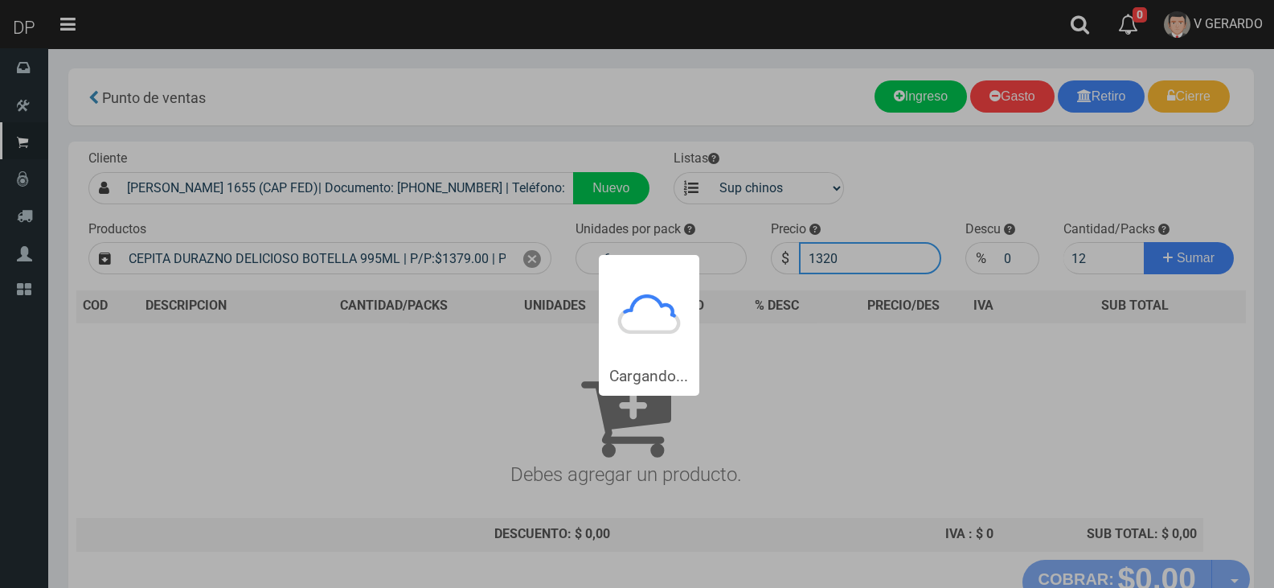
type input "13201"
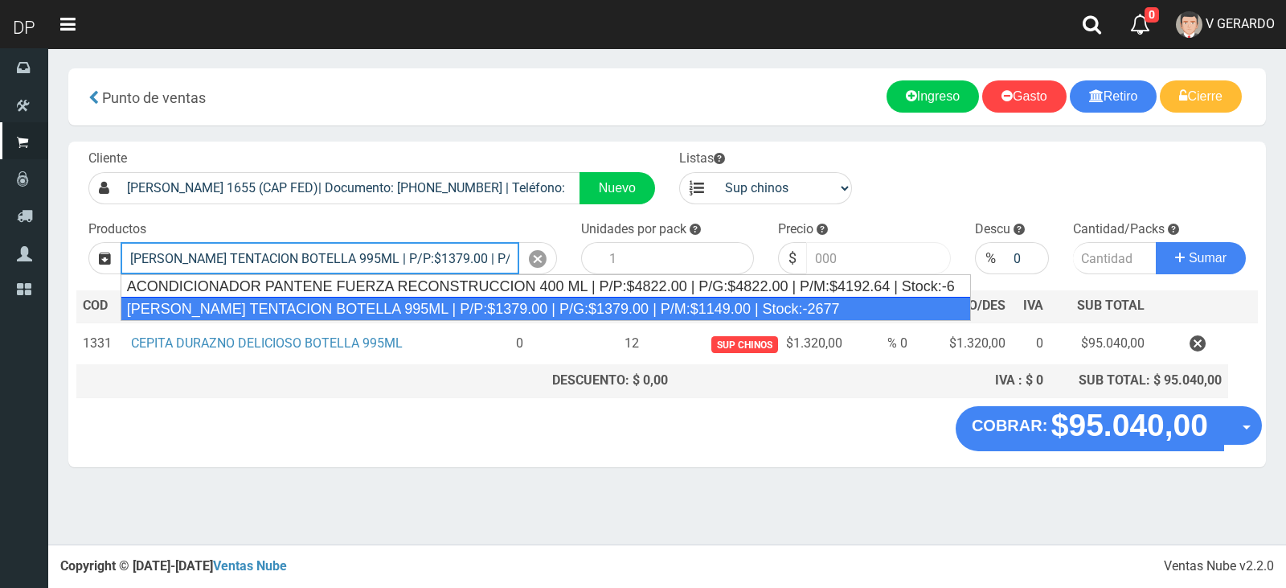
type input "[PERSON_NAME] TENTACION BOTELLA 995ML | P/P:$1379.00 | P/G:$1379.00 | P/M:$1149…"
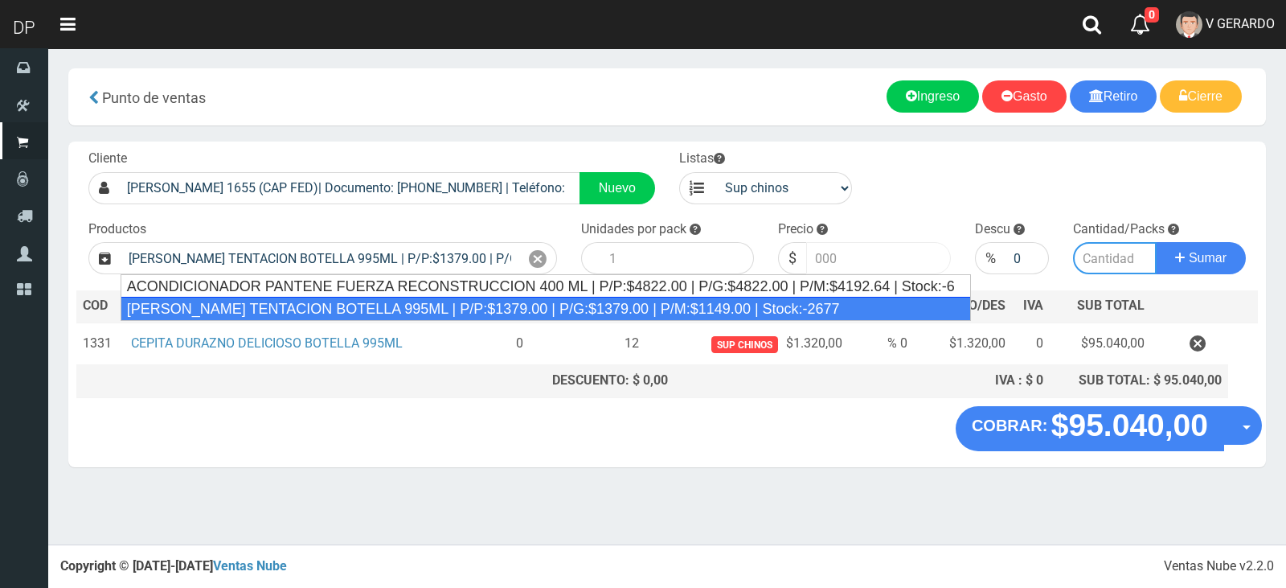
type input "6"
type input "1379.00"
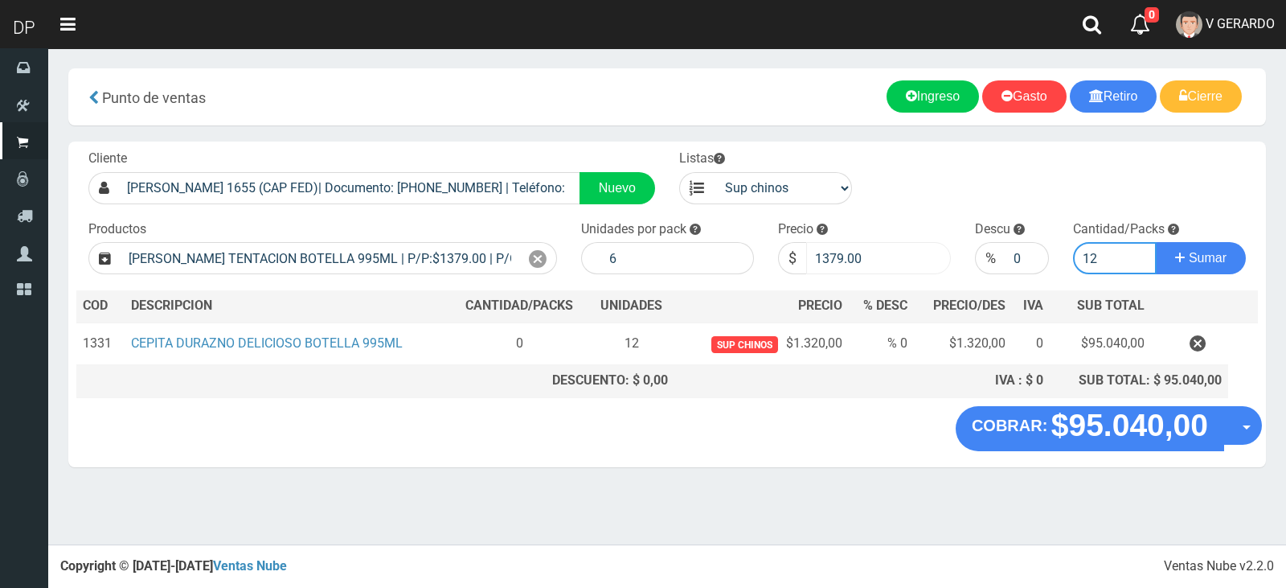
type input "12"
click at [894, 252] on input "1379.00" at bounding box center [878, 258] width 145 height 32
type input "1320"
click at [1156, 242] on button "Sumar" at bounding box center [1201, 258] width 90 height 32
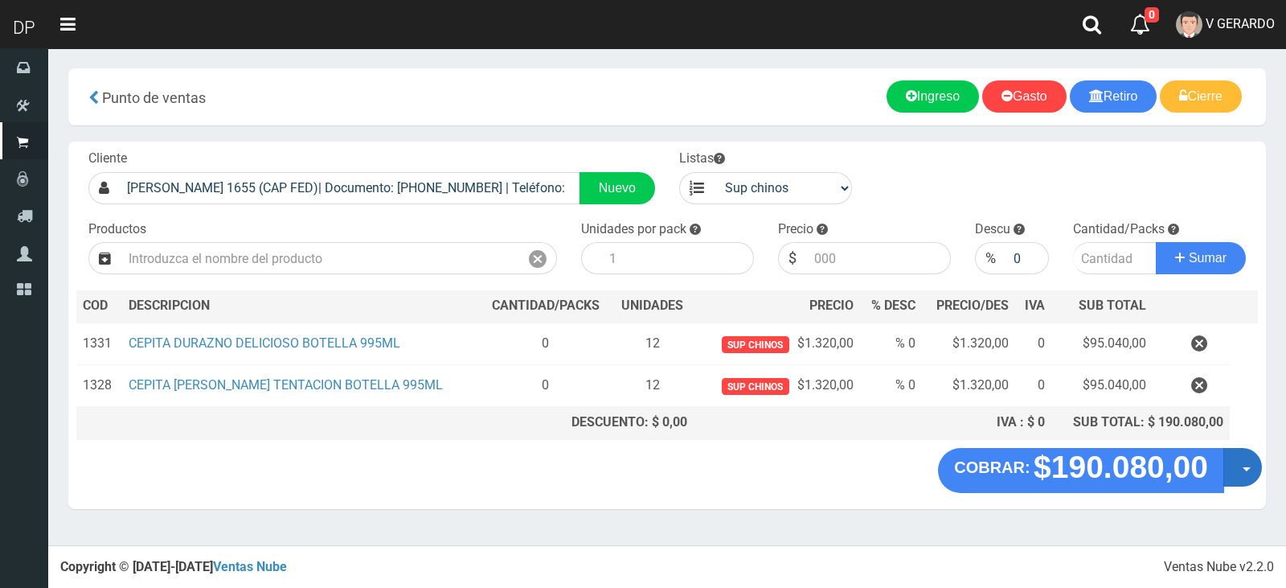
click at [1254, 470] on button "Opciones" at bounding box center [1243, 467] width 39 height 39
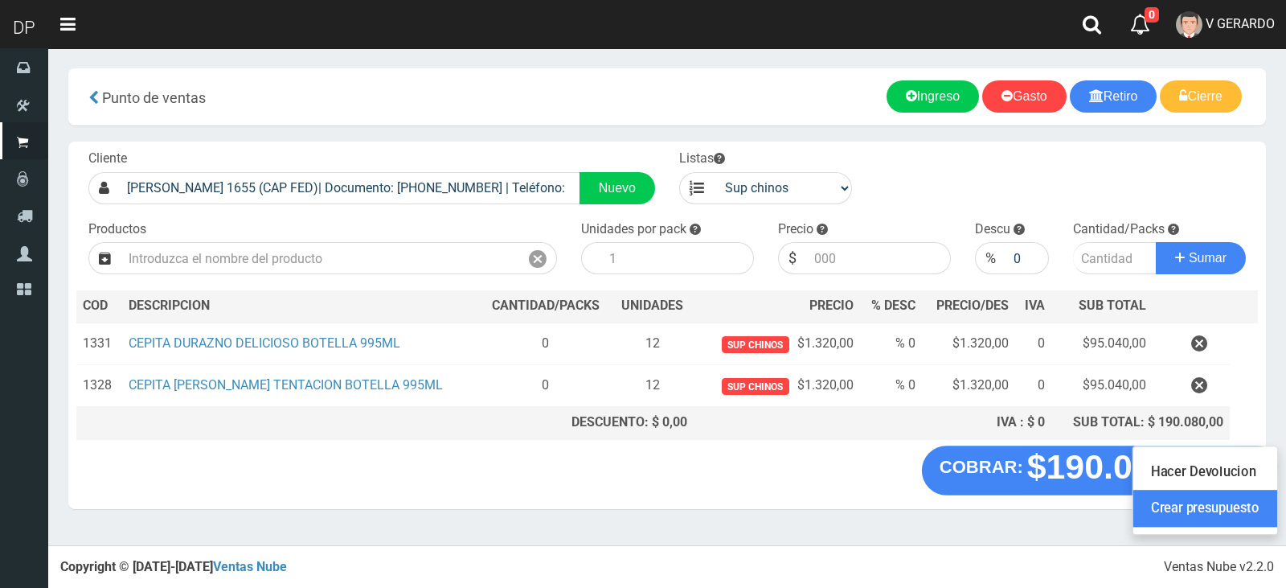
click at [1249, 509] on link "Crear presupuesto" at bounding box center [1206, 508] width 144 height 37
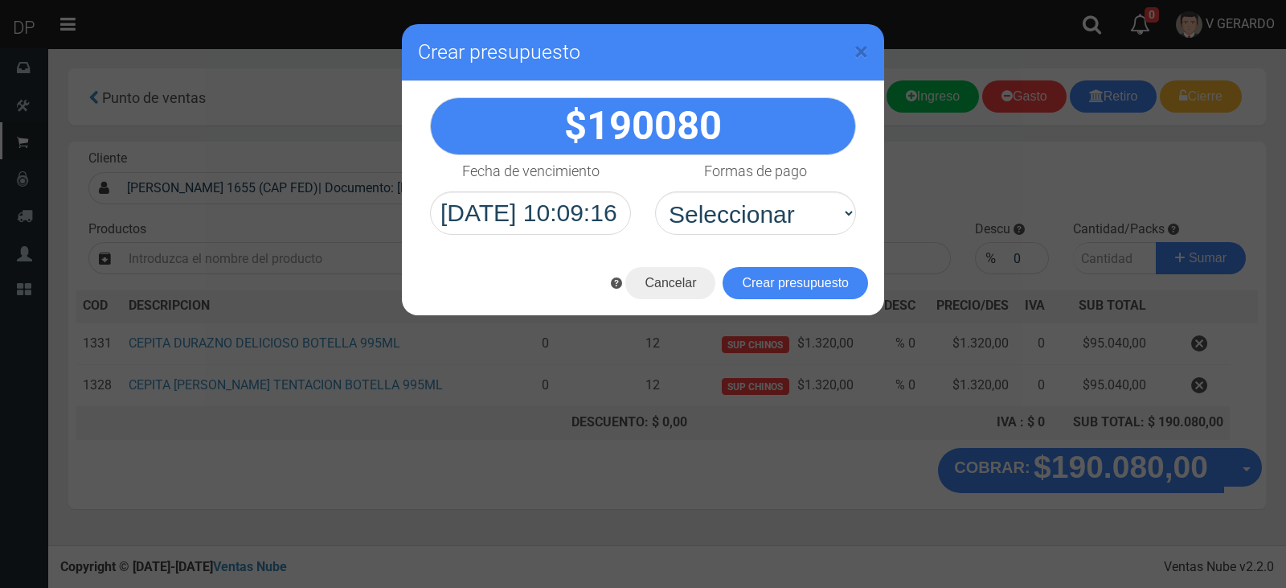
click at [791, 187] on div "Formas de pago Seleccionar Efectivo Tarjeta de Crédito Depósito Débito" at bounding box center [755, 195] width 225 height 80
drag, startPoint x: 789, startPoint y: 222, endPoint x: 789, endPoint y: 231, distance: 8.8
click at [789, 222] on select "Seleccionar Efectivo Tarjeta de Crédito Depósito Débito" at bounding box center [755, 212] width 201 height 43
select select "Efectivo"
click at [655, 191] on select "Seleccionar Efectivo Tarjeta de Crédito Depósito Débito" at bounding box center [755, 212] width 201 height 43
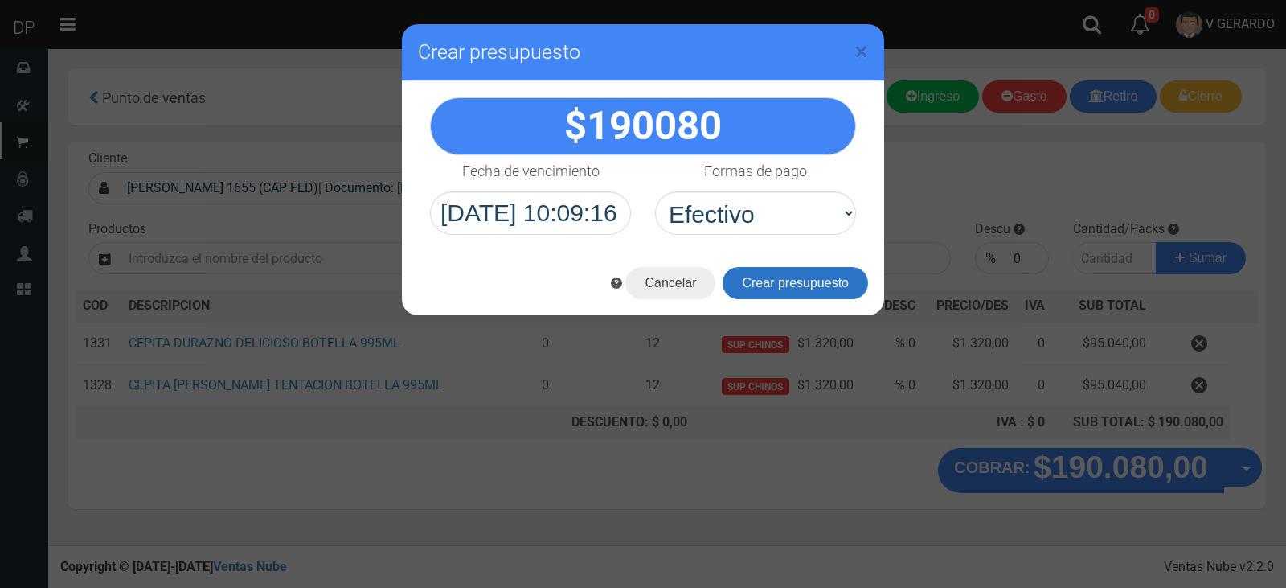
click at [806, 280] on button "Crear presupuesto" at bounding box center [796, 283] width 146 height 32
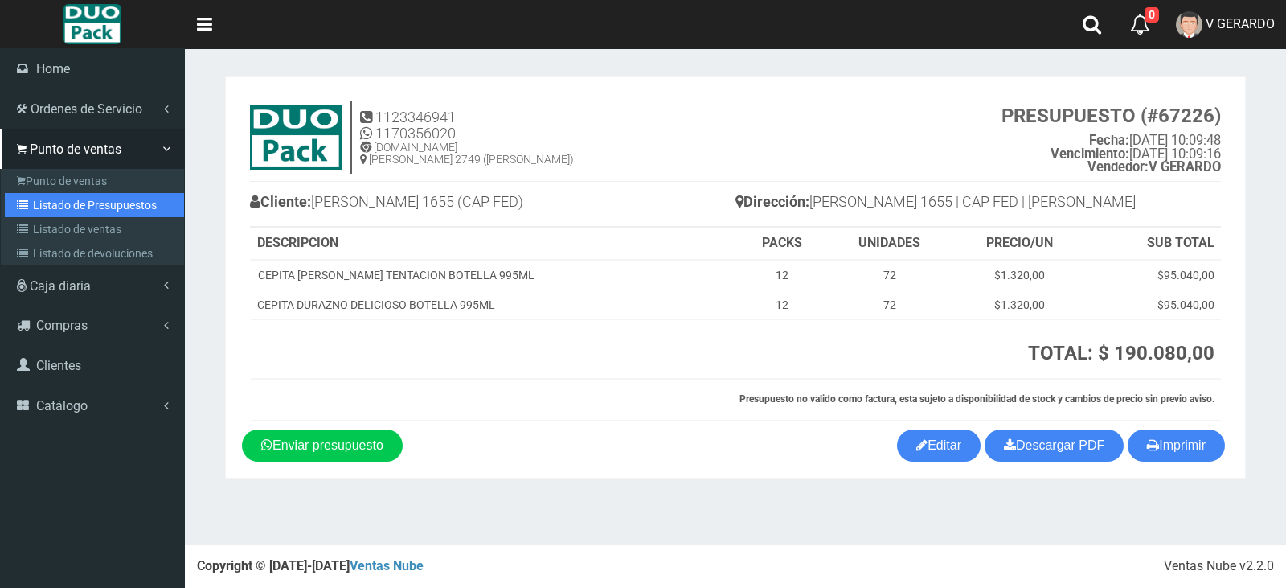
click at [72, 202] on link "Listado de Presupuestos" at bounding box center [94, 205] width 179 height 24
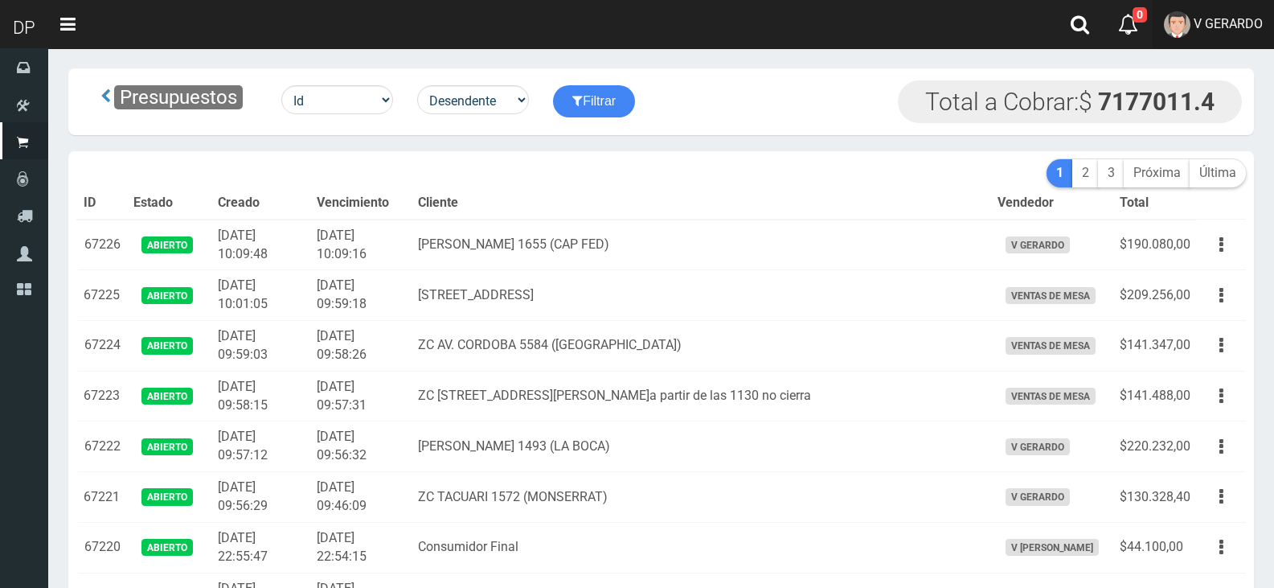
click at [1245, 34] on link "V GERARDO" at bounding box center [1213, 24] width 121 height 49
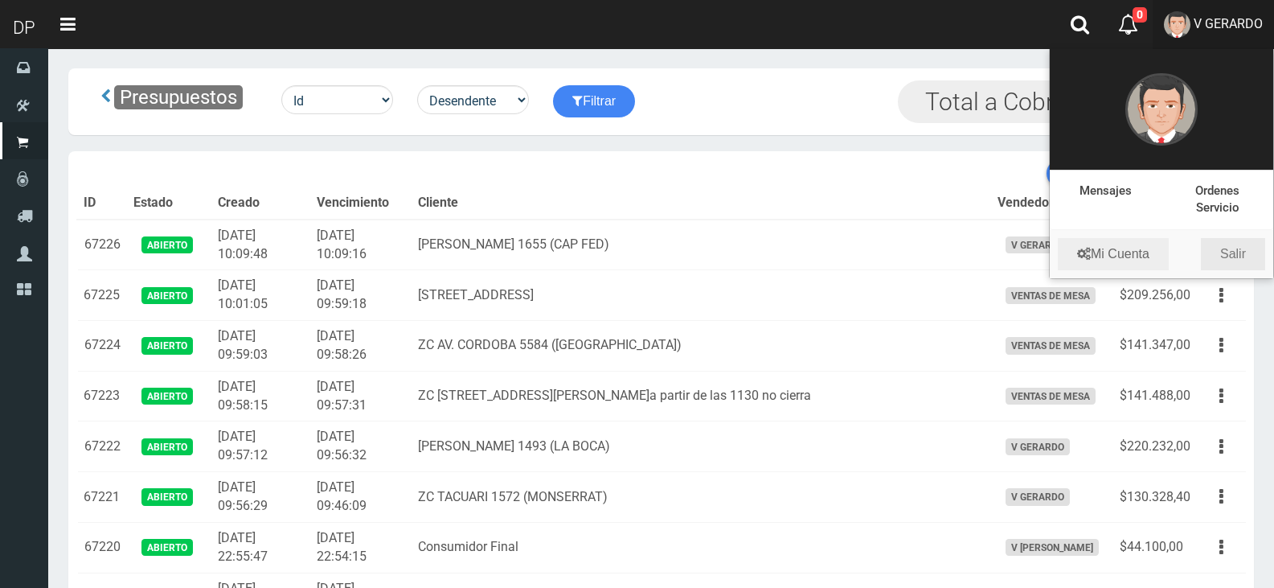
click at [1231, 255] on link "Salir" at bounding box center [1233, 254] width 64 height 32
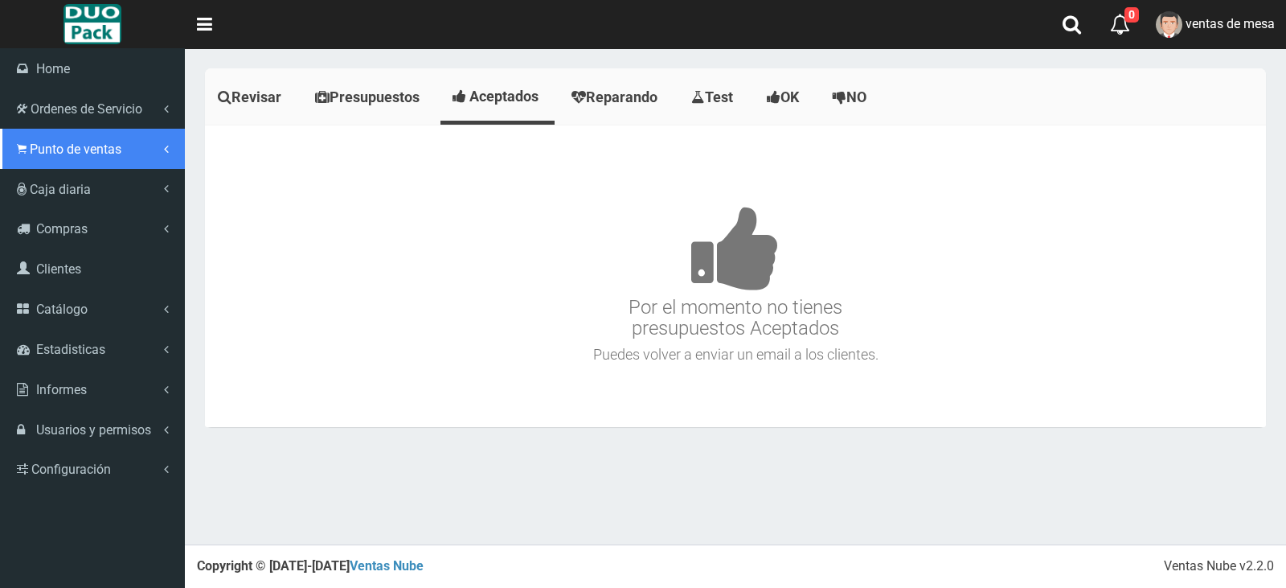
click at [62, 165] on link "Punto de ventas" at bounding box center [92, 149] width 185 height 40
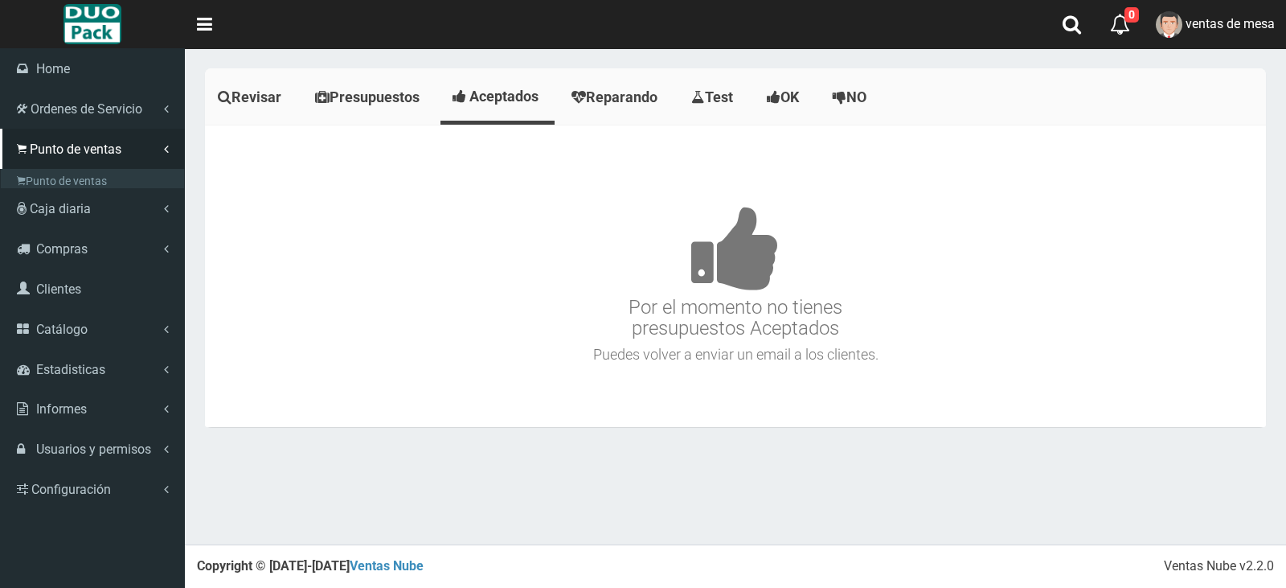
click at [92, 196] on link "Listado de Presupuestos" at bounding box center [94, 205] width 179 height 24
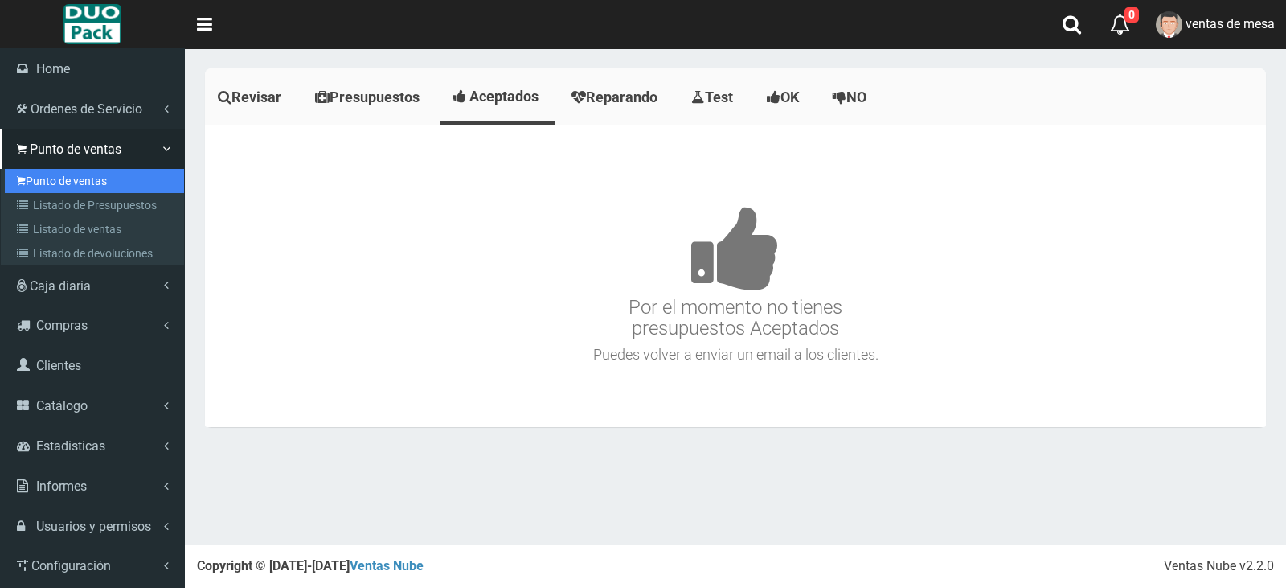
click at [105, 183] on link "Punto de ventas" at bounding box center [94, 181] width 179 height 24
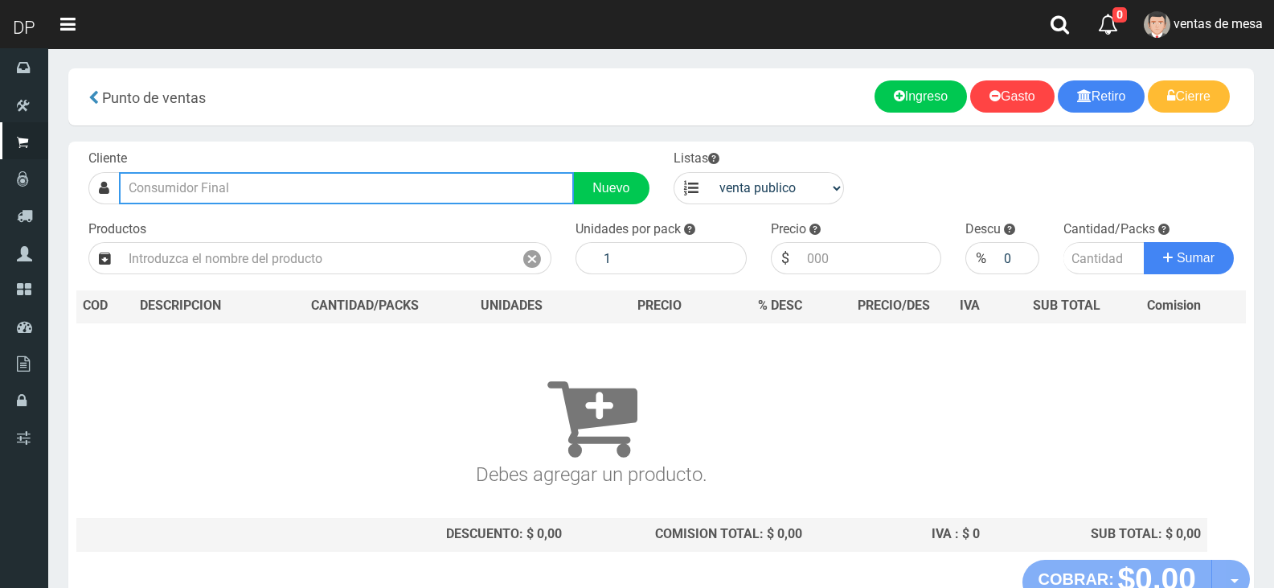
click at [487, 174] on input "text" at bounding box center [346, 188] width 455 height 32
click at [494, 177] on input "text" at bounding box center [346, 188] width 455 height 32
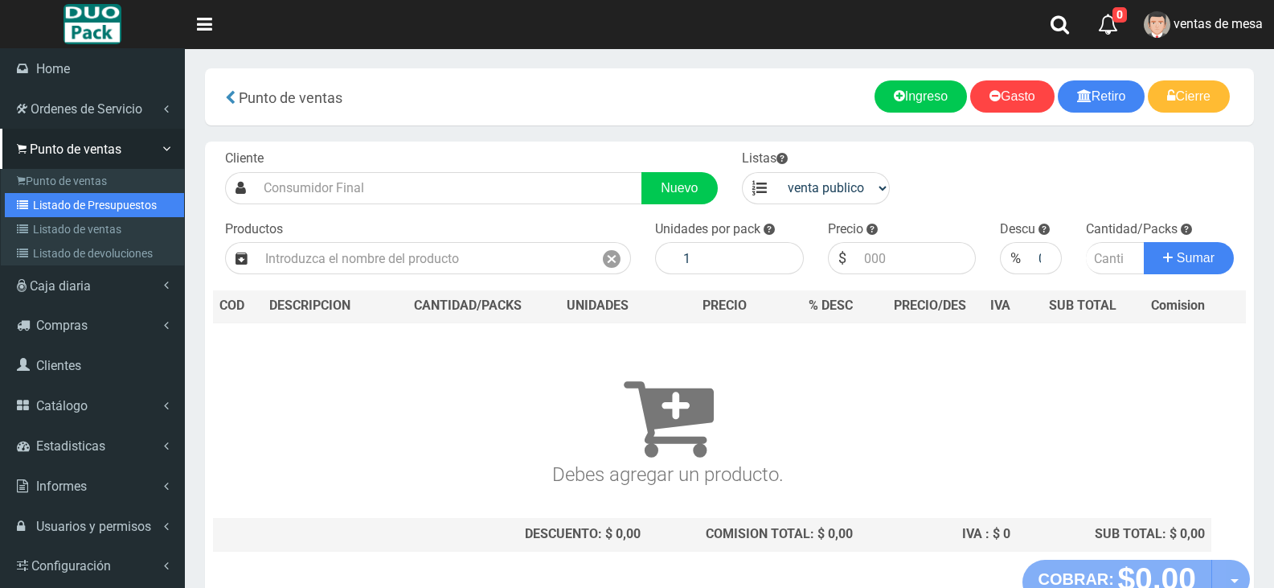
click at [46, 201] on link "Listado de Presupuestos" at bounding box center [94, 205] width 179 height 24
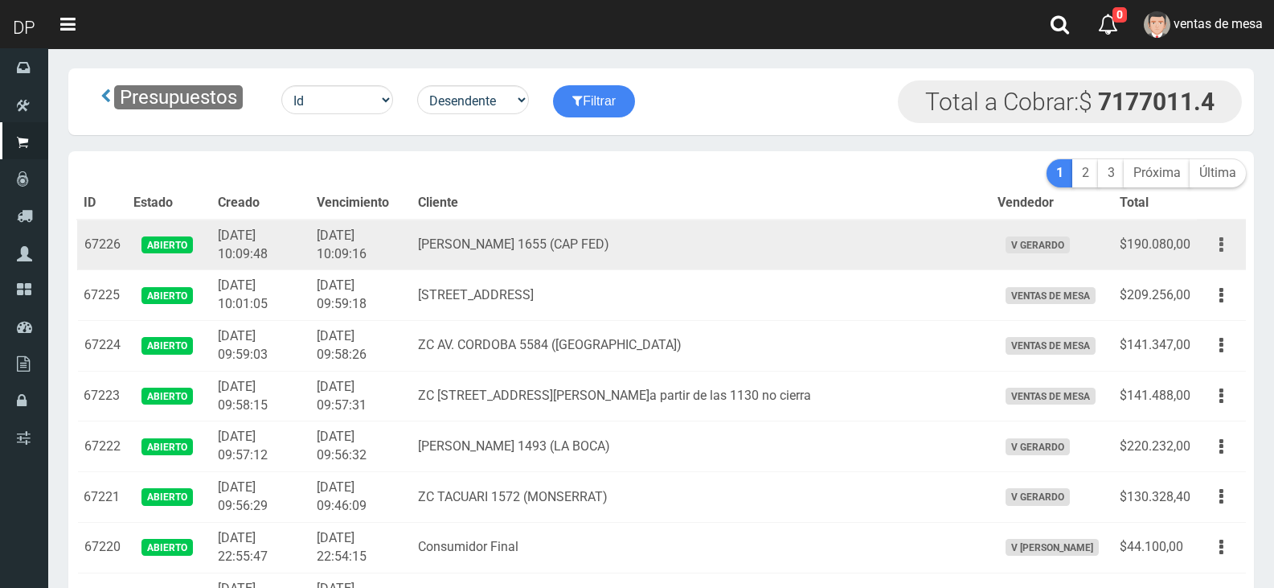
click at [1214, 252] on button "button" at bounding box center [1221, 245] width 36 height 28
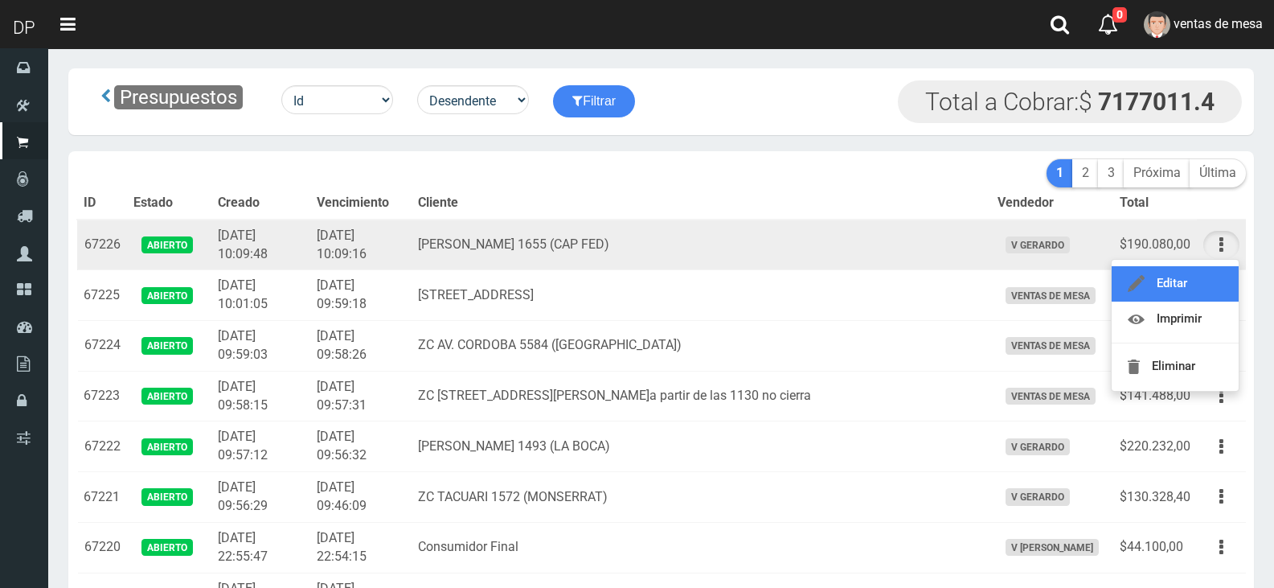
click at [1212, 271] on link "Editar" at bounding box center [1175, 283] width 127 height 35
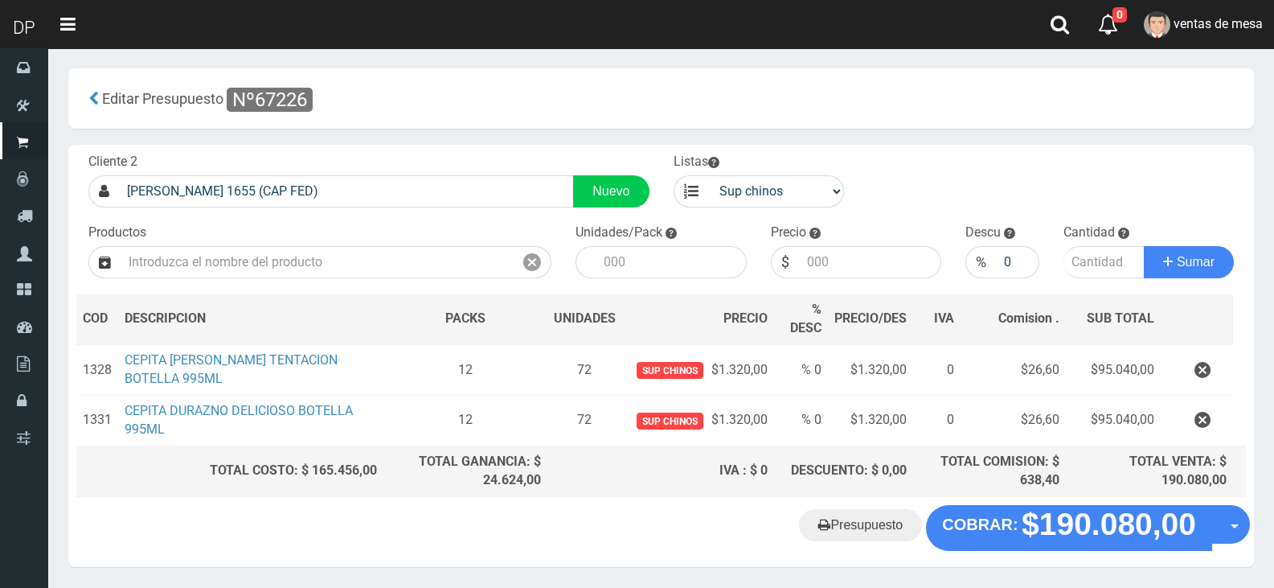
click at [342, 260] on input "text" at bounding box center [317, 262] width 393 height 32
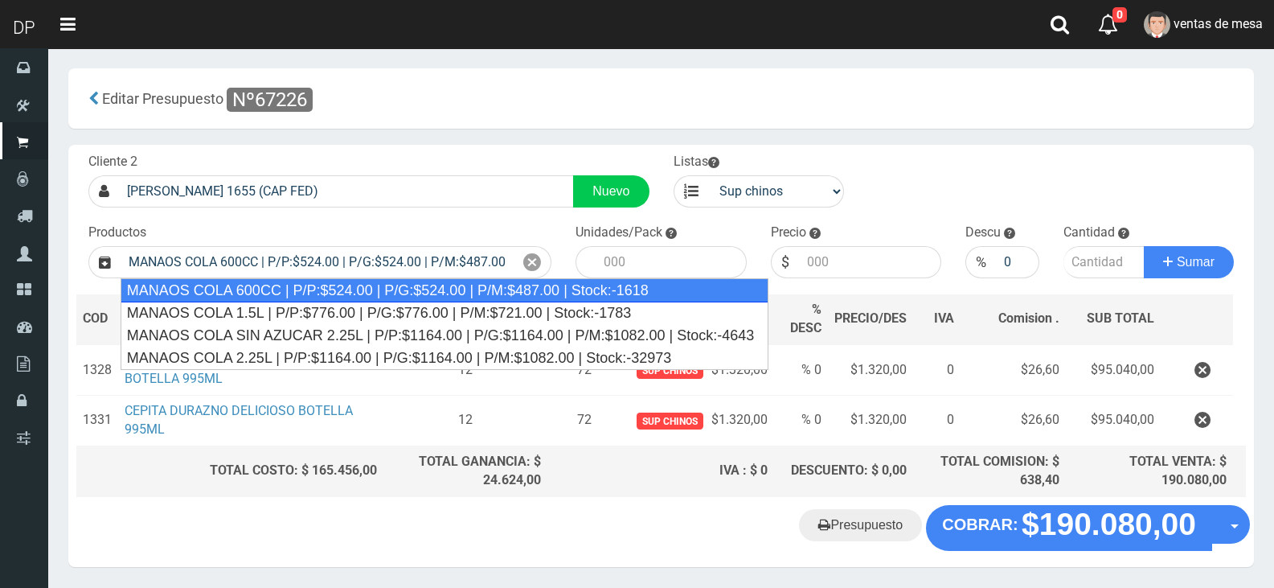
type input "MANAOS COLA 600CC | P/P:$524.00 | P/G:$524.00 | P/M:$487.00 | Stock:-1618"
type input "12"
type input "524.00"
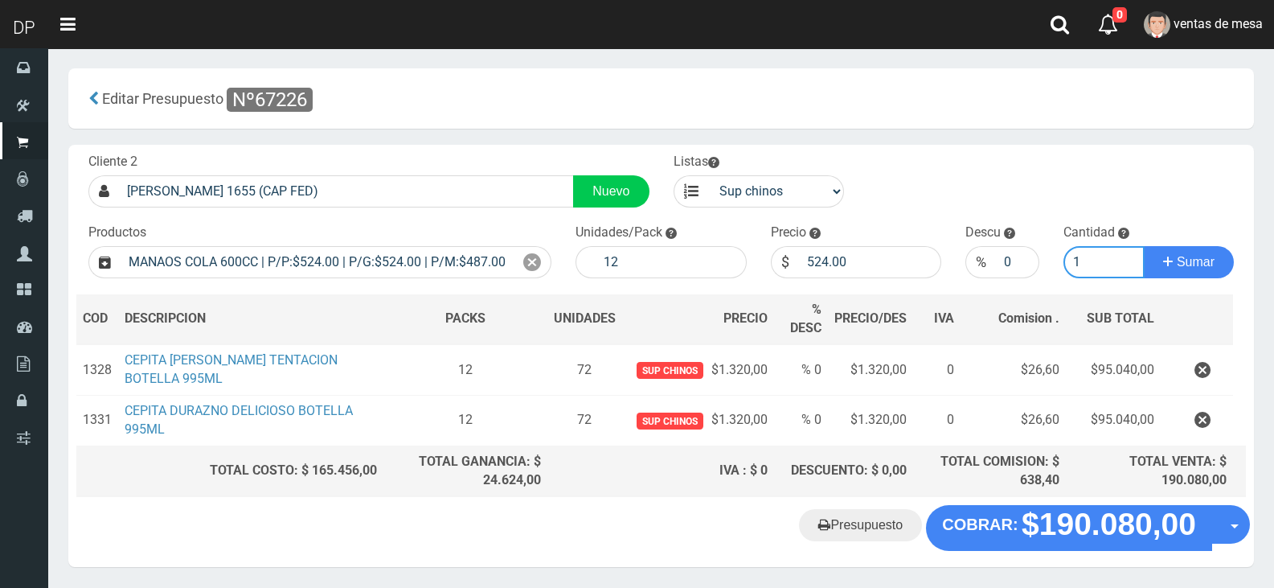
type input "1"
click at [1144, 246] on button "Sumar" at bounding box center [1189, 262] width 90 height 32
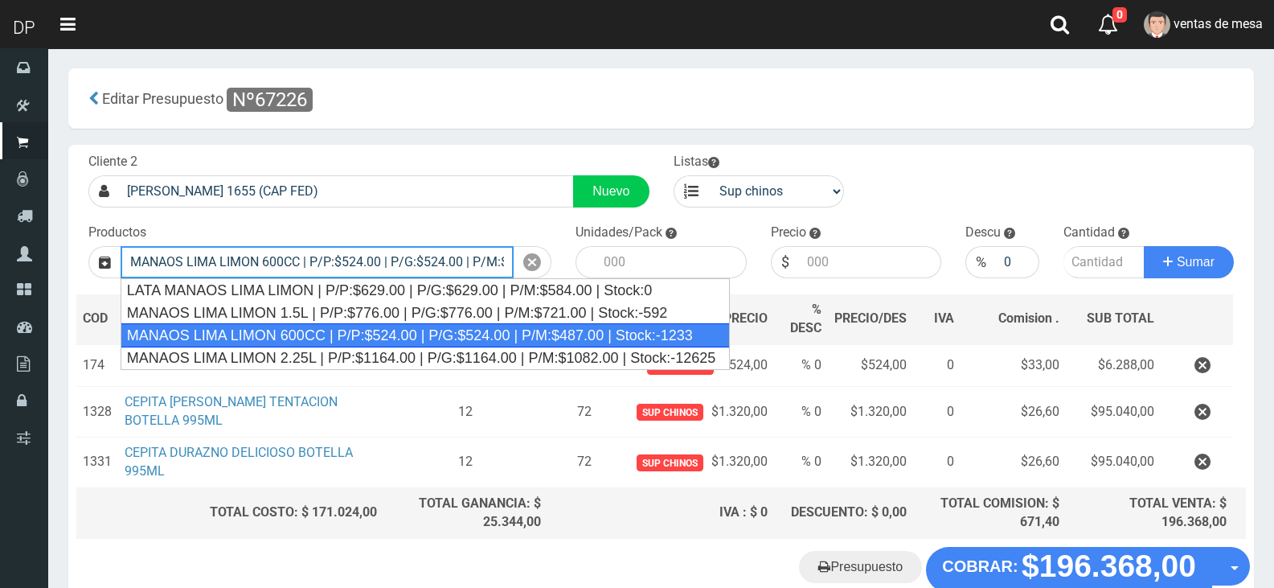
type input "MANAOS LIMA LIMON 600CC | P/P:$524.00 | P/G:$524.00 | P/M:$487.00 | Stock:-1233"
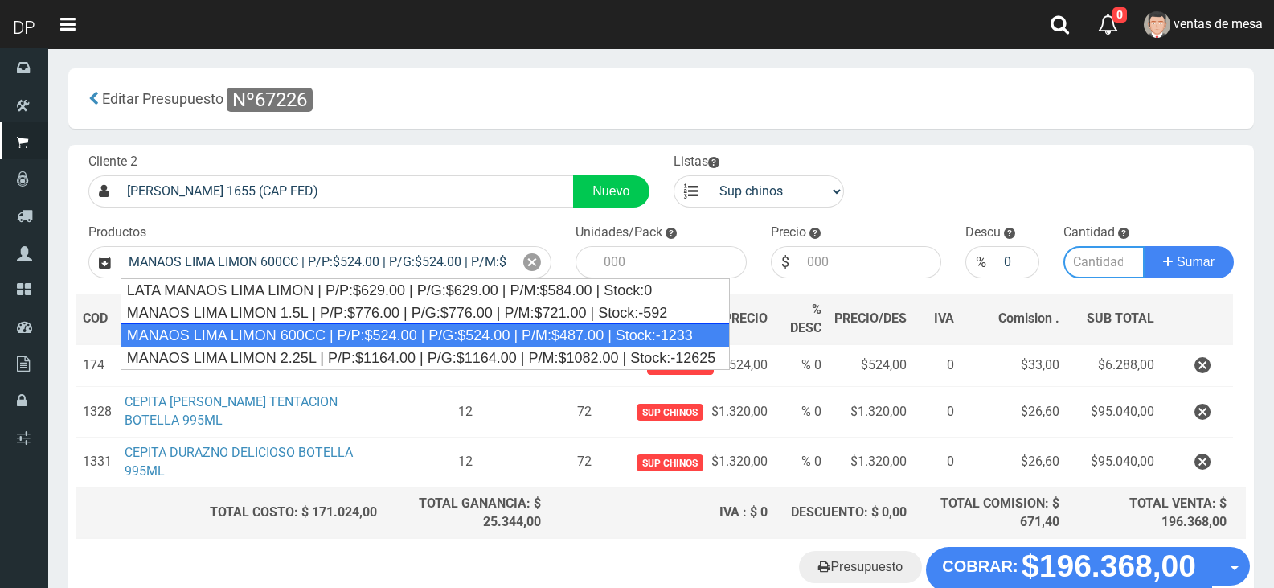
type input "12"
type input "524.00"
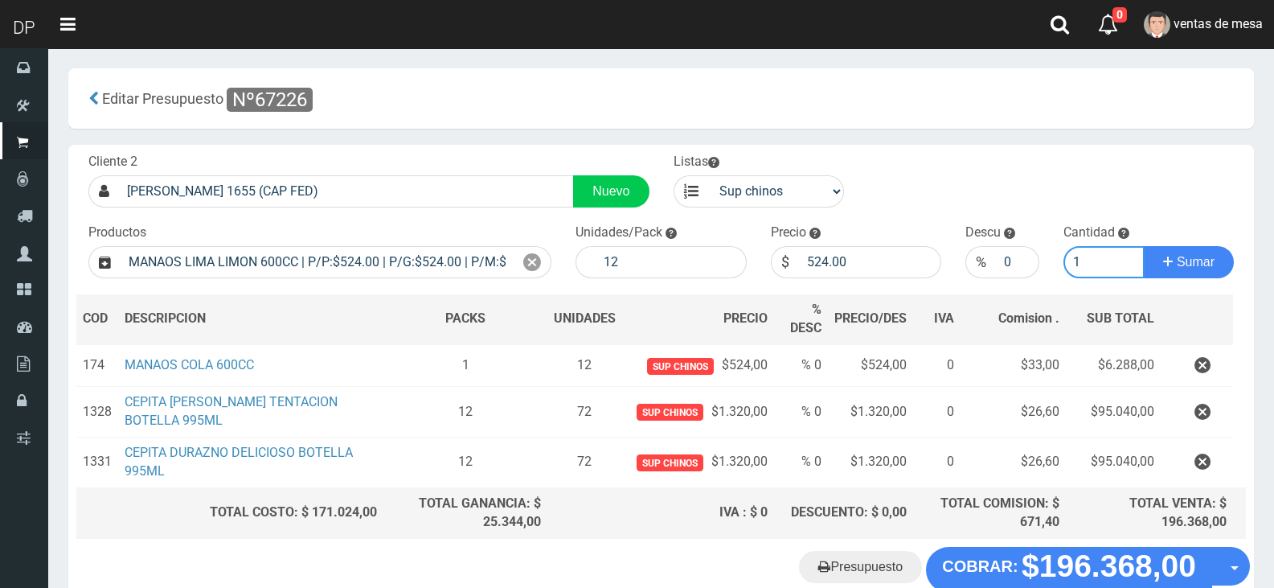
type input "1"
click at [1144, 246] on button "Sumar" at bounding box center [1189, 262] width 90 height 32
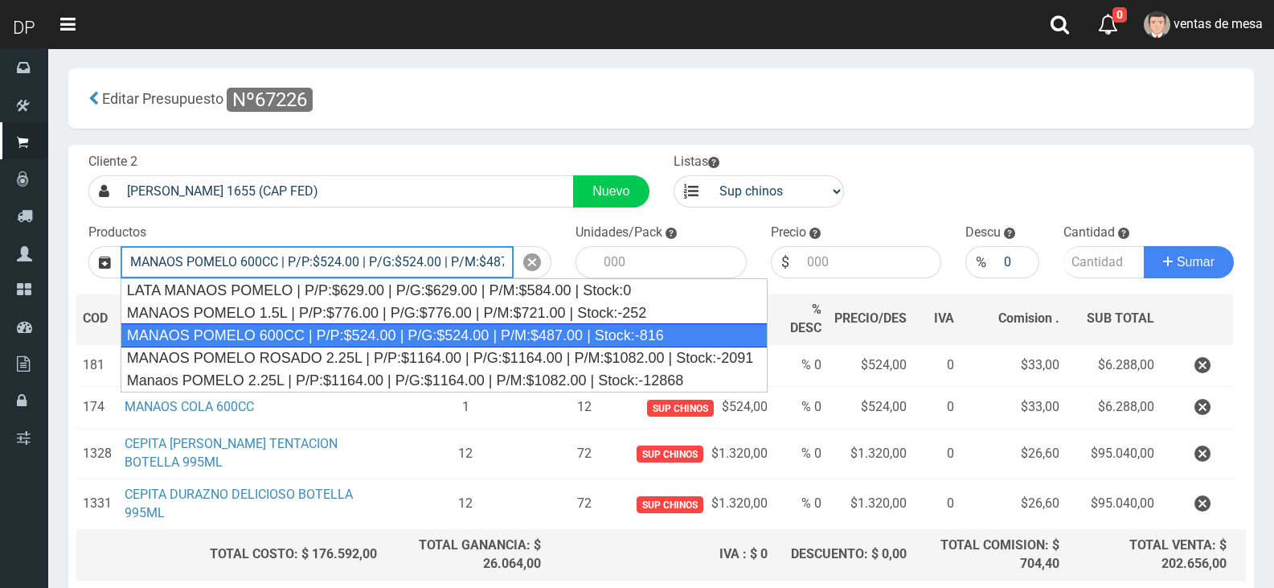
type input "MANAOS POMELO 600CC | P/P:$524.00 | P/G:$524.00 | P/M:$487.00 | Stock:-816"
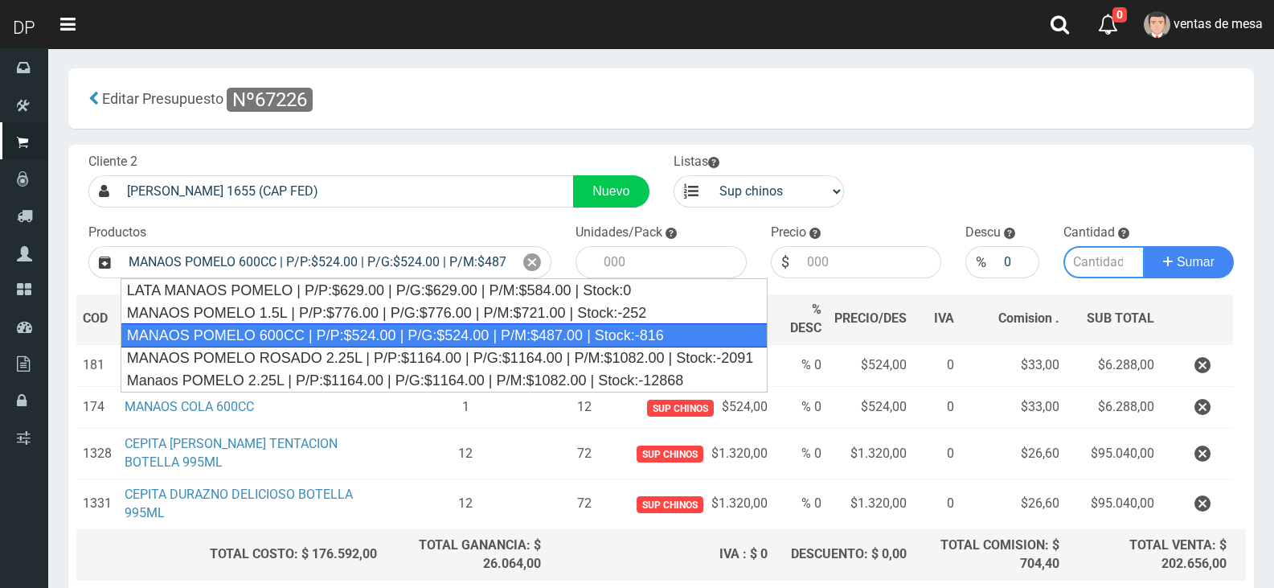
type input "12"
type input "524.00"
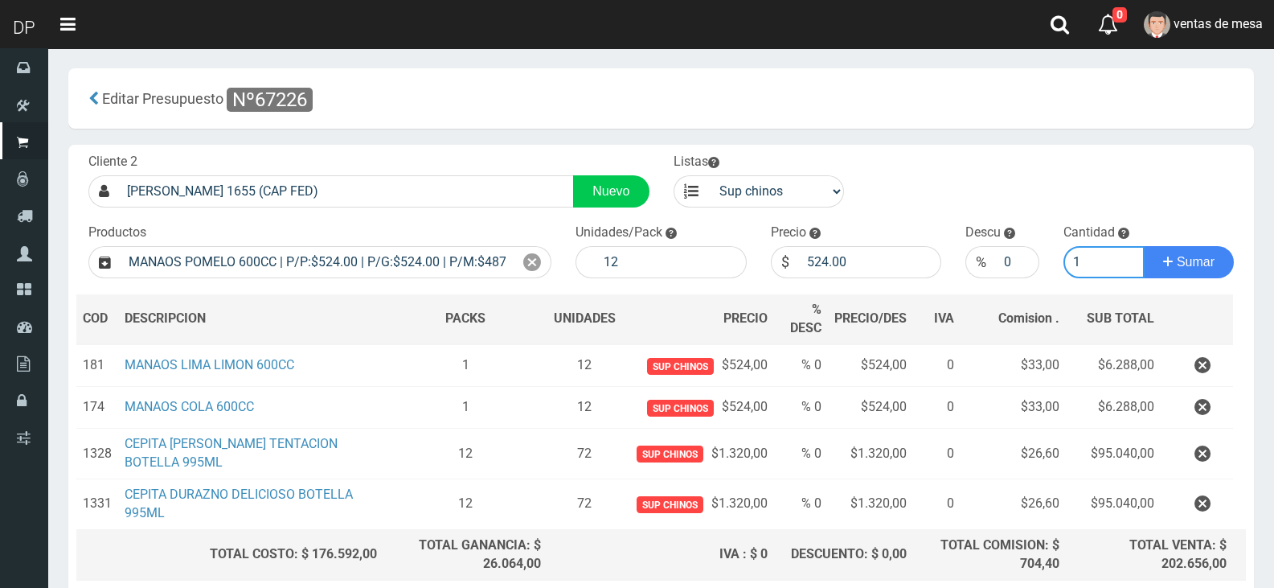
type input "1"
click at [1144, 246] on button "Sumar" at bounding box center [1189, 262] width 90 height 32
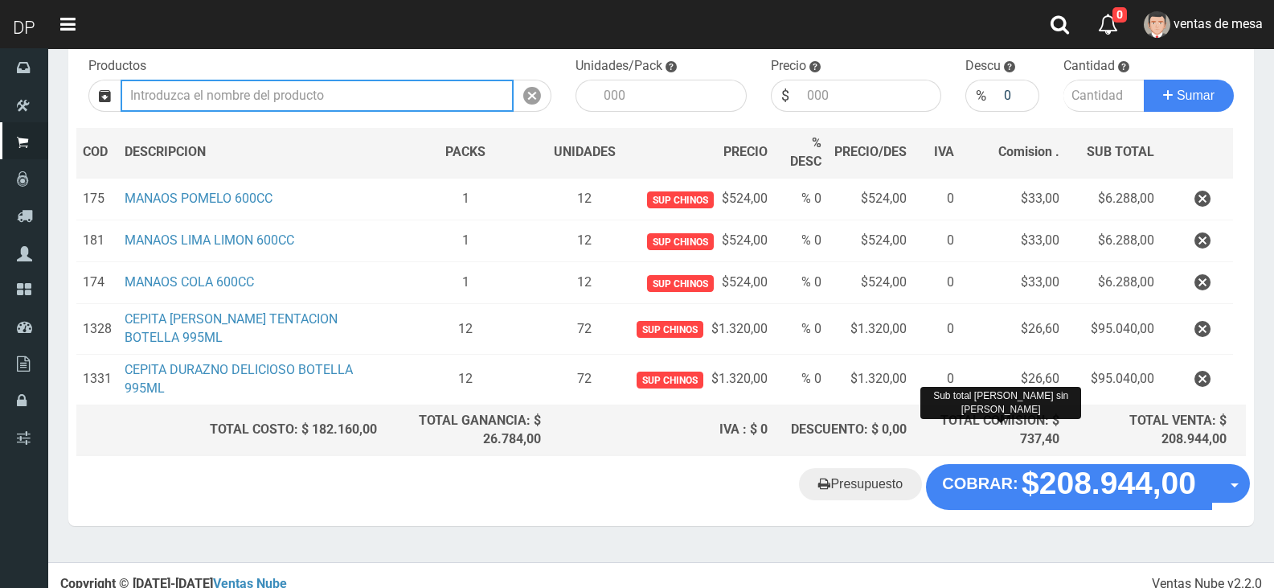
scroll to position [178, 0]
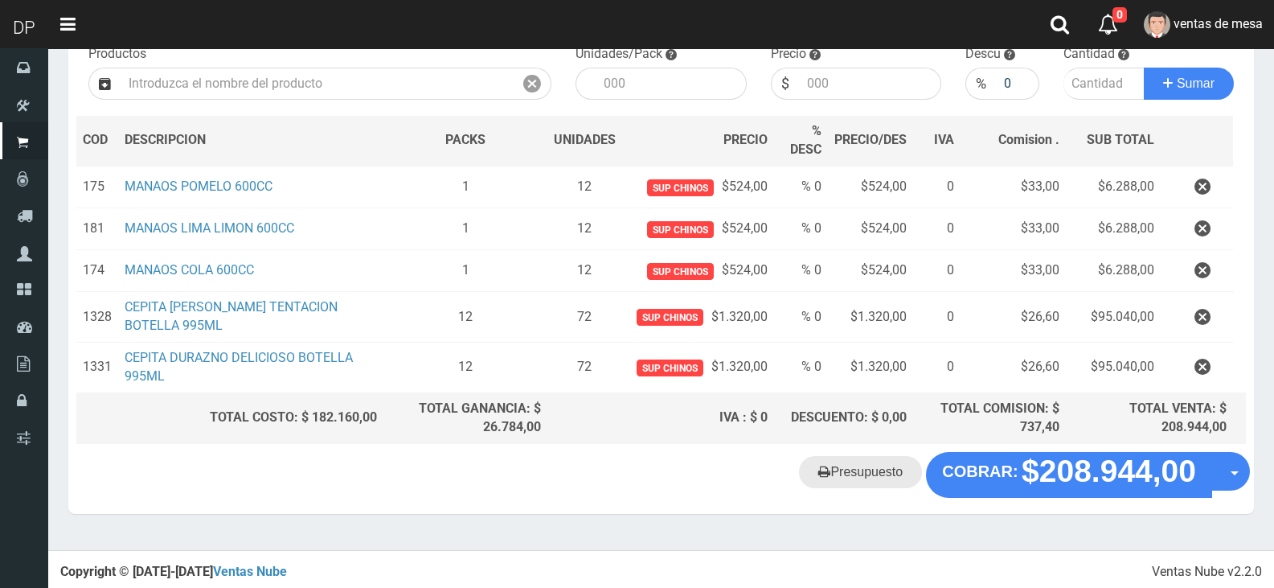
click at [843, 469] on link "Presupuesto" at bounding box center [860, 472] width 123 height 32
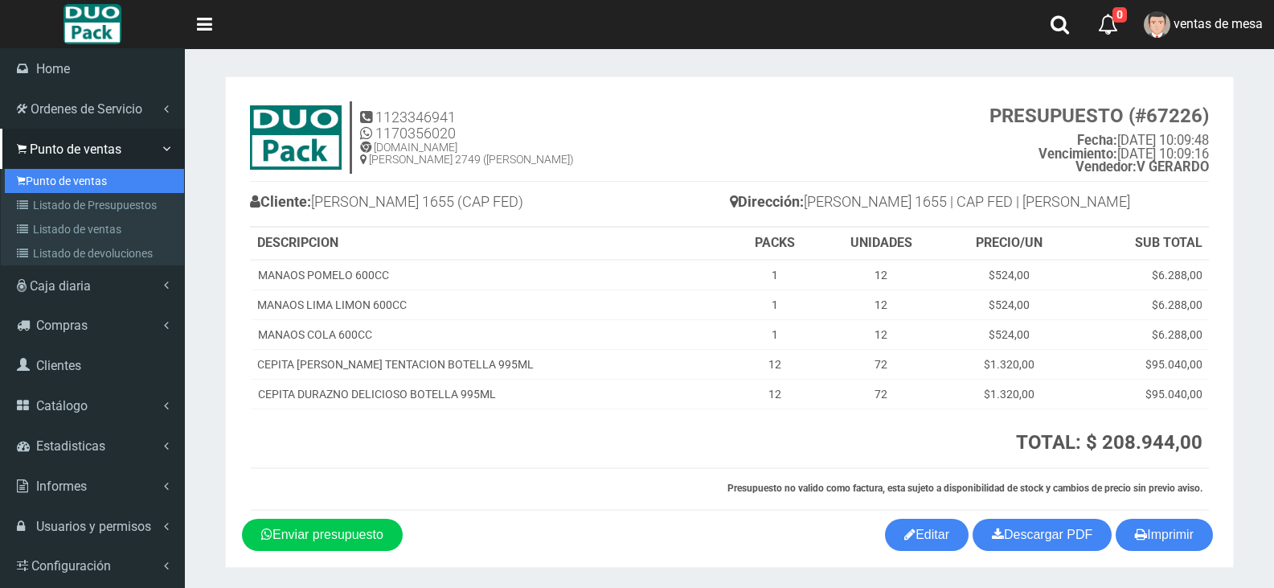
click at [31, 173] on link "Punto de ventas" at bounding box center [94, 181] width 179 height 24
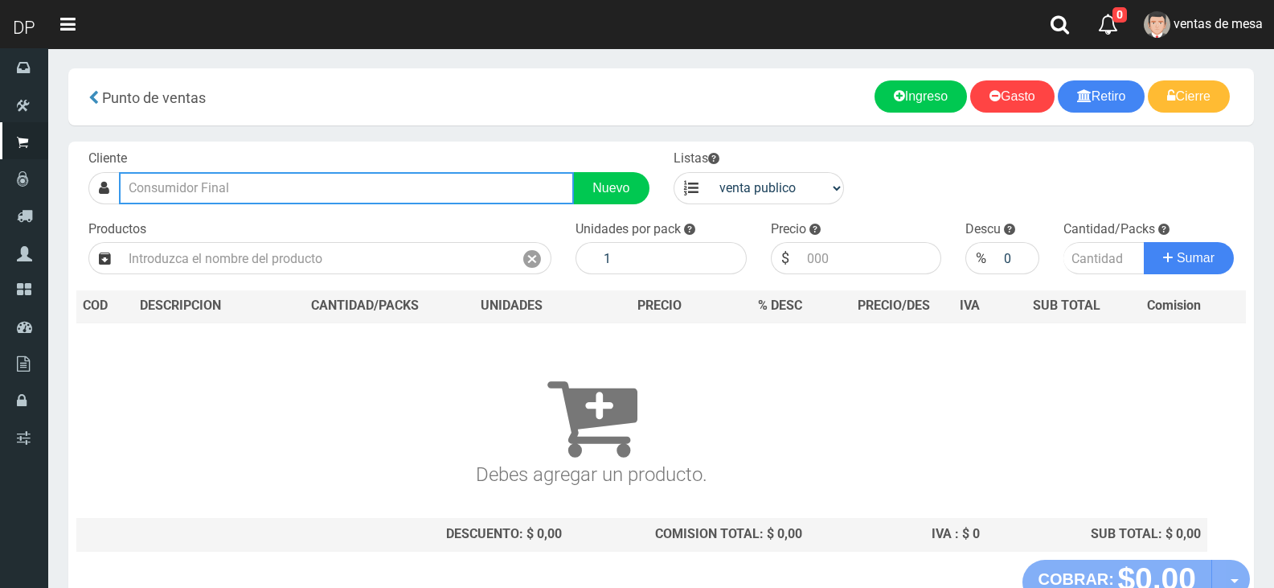
click at [535, 172] on input "text" at bounding box center [346, 188] width 455 height 32
click at [527, 188] on input "text" at bounding box center [346, 188] width 455 height 32
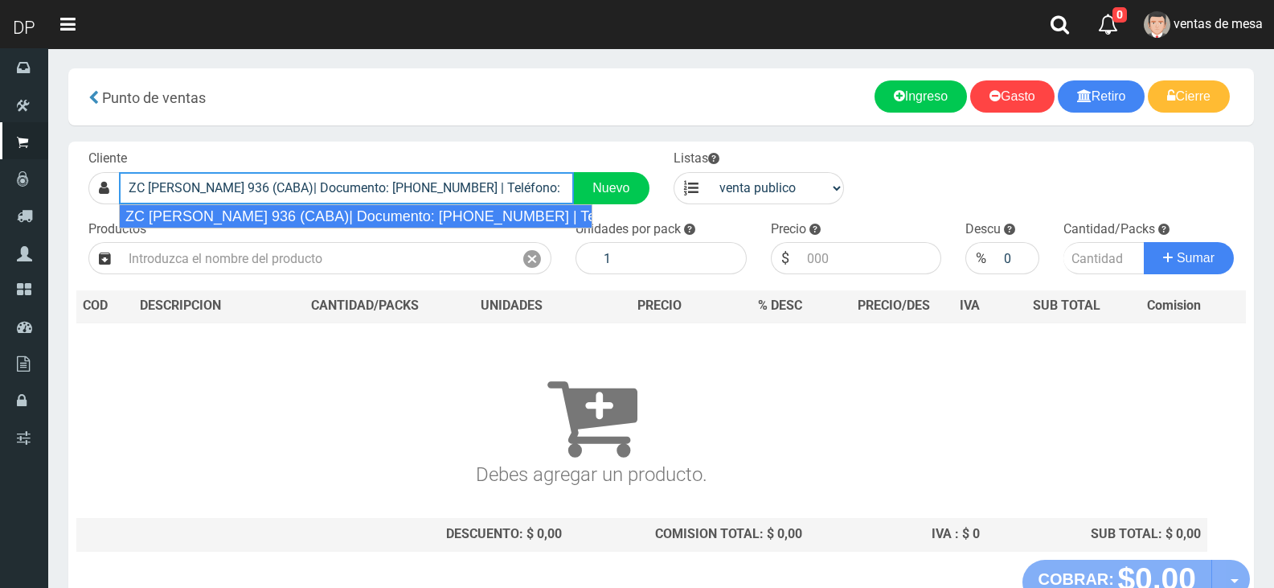
type input "ZC [PERSON_NAME] 936 (CABA)| Documento: [PHONE_NUMBER] | Teléfono:"
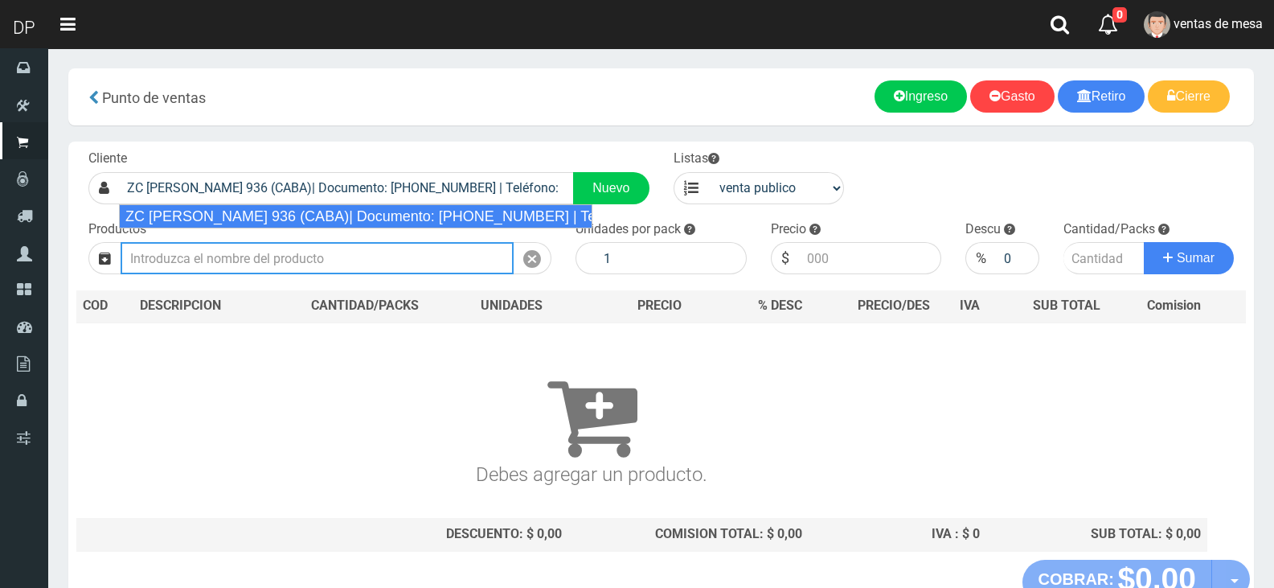
select select "2"
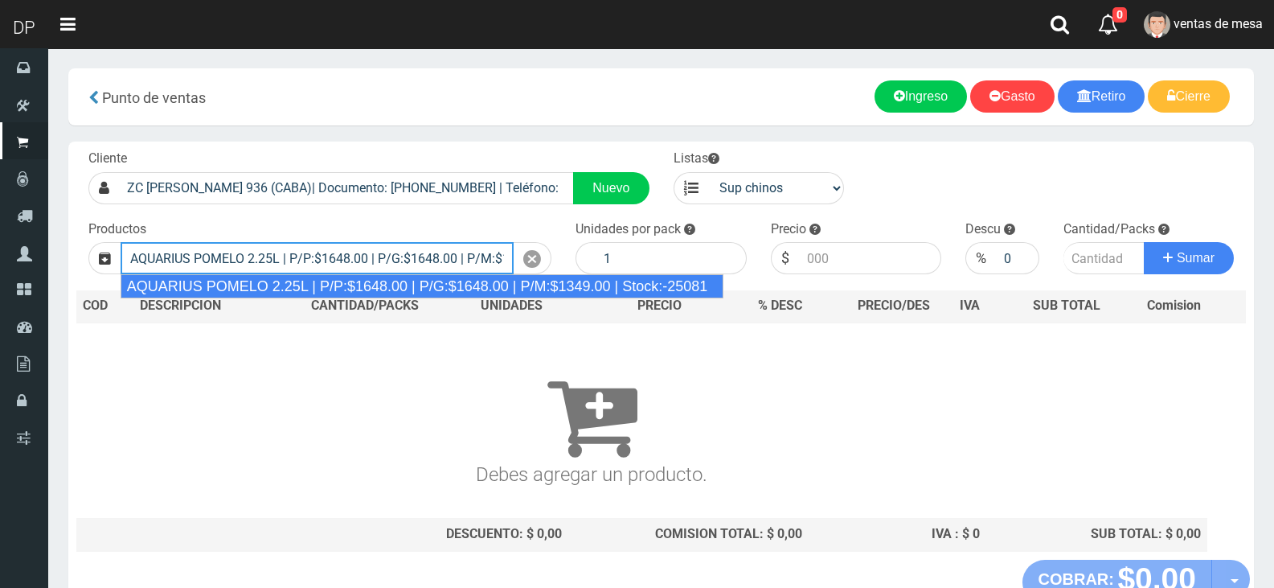
type input "AQUARIUS POMELO 2.25L | P/P:$1648.00 | P/G:$1648.00 | P/M:$1349.00 | Stock:-250…"
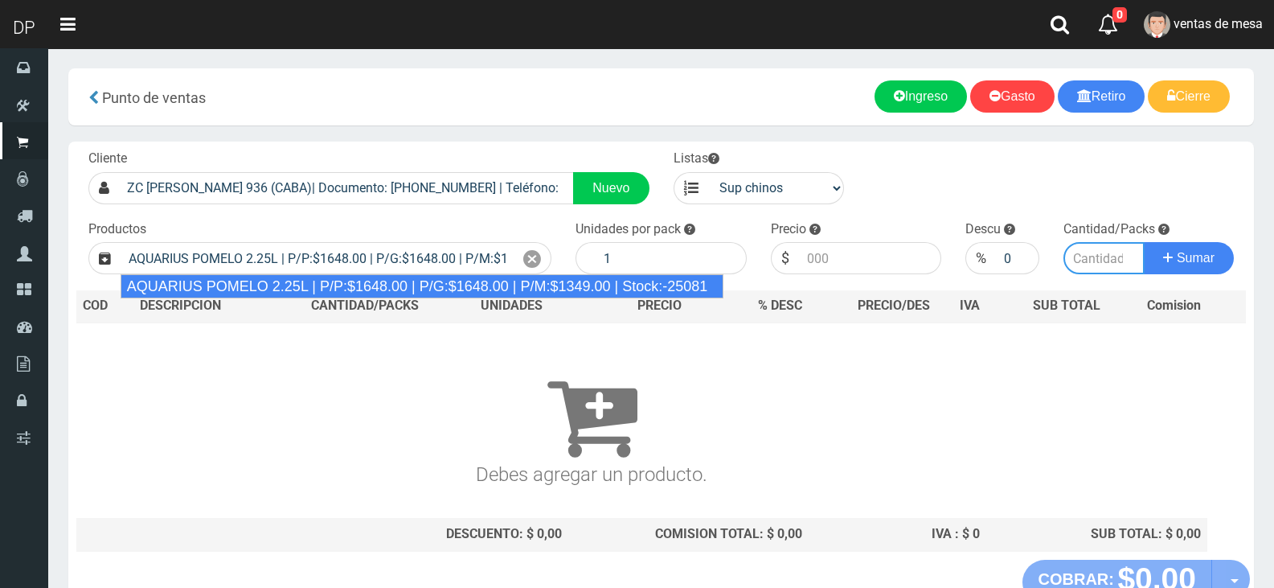
type input "6"
type input "1648.00"
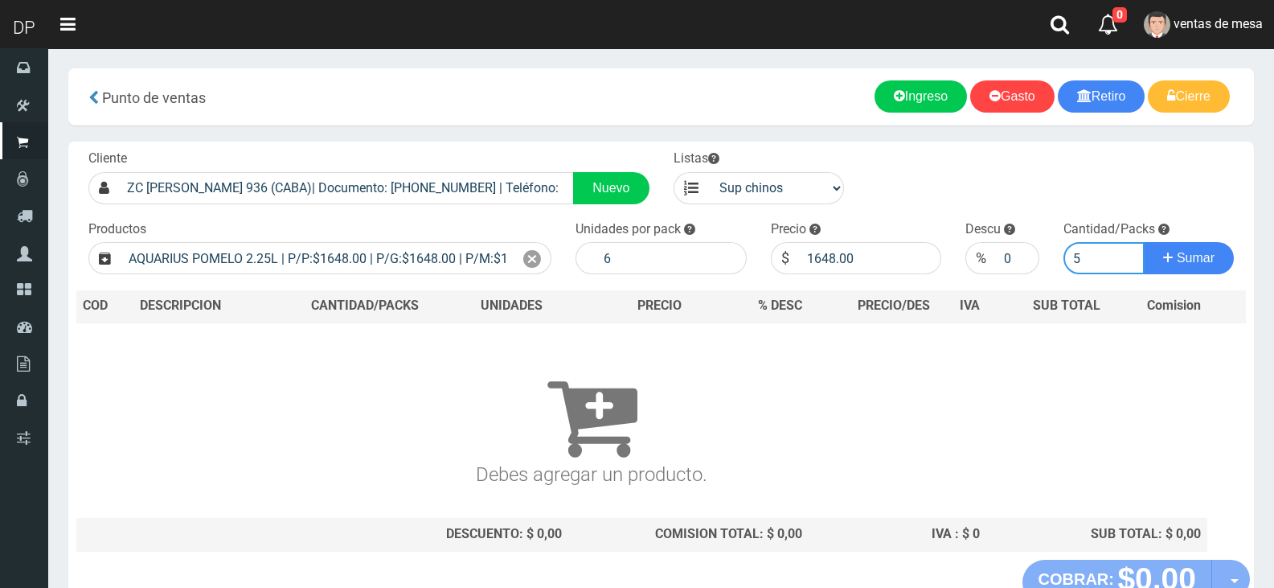
click at [1144, 242] on button "Sumar" at bounding box center [1189, 258] width 90 height 32
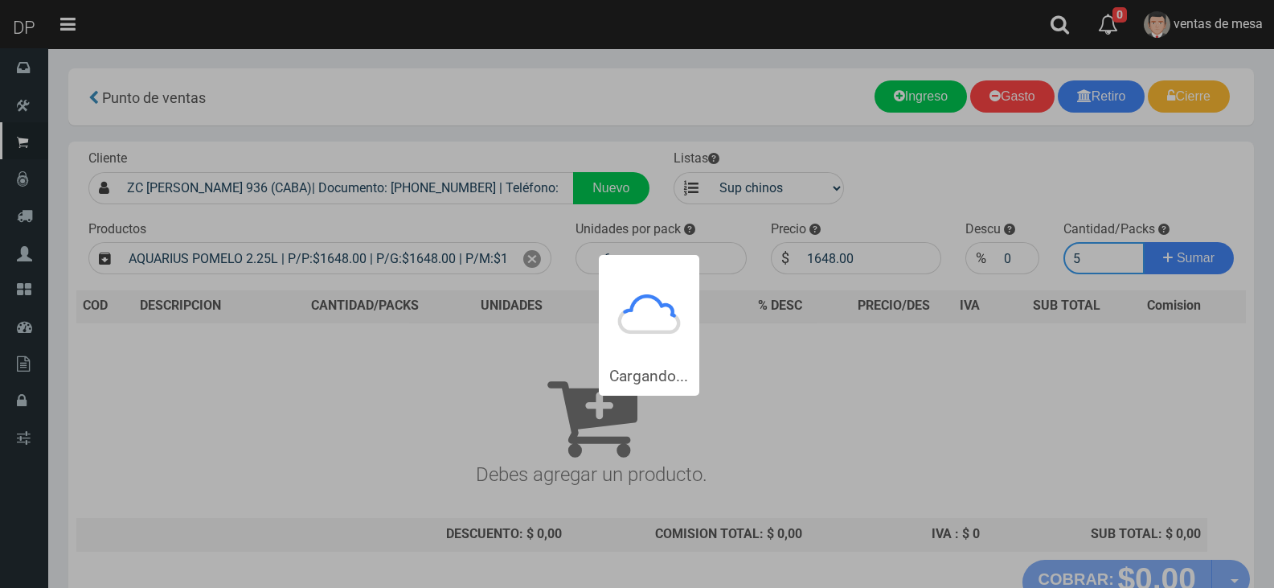
type input "51"
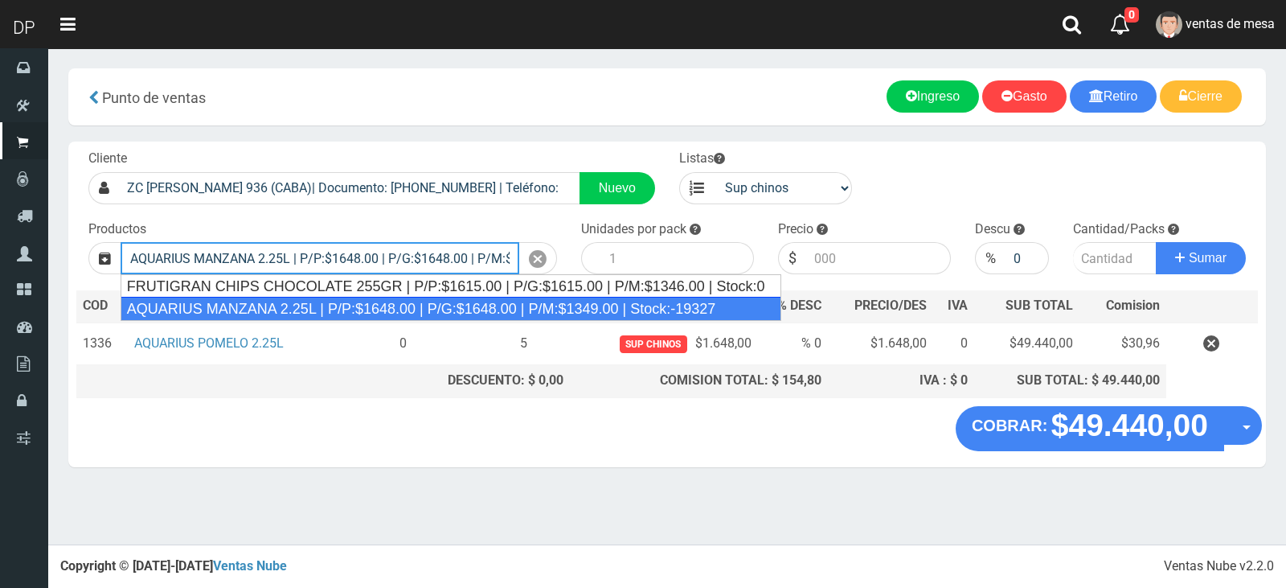
type input "AQUARIUS MANZANA 2.25L | P/P:$1648.00 | P/G:$1648.00 | P/M:$1349.00 | Stock:-19…"
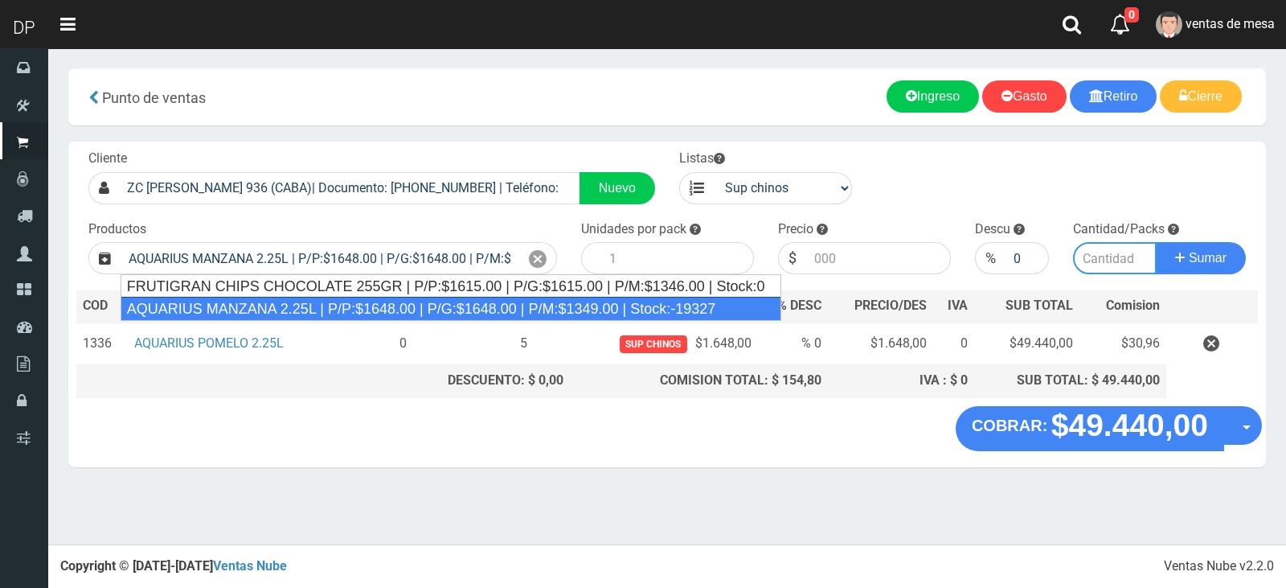
type input "6"
type input "1648.00"
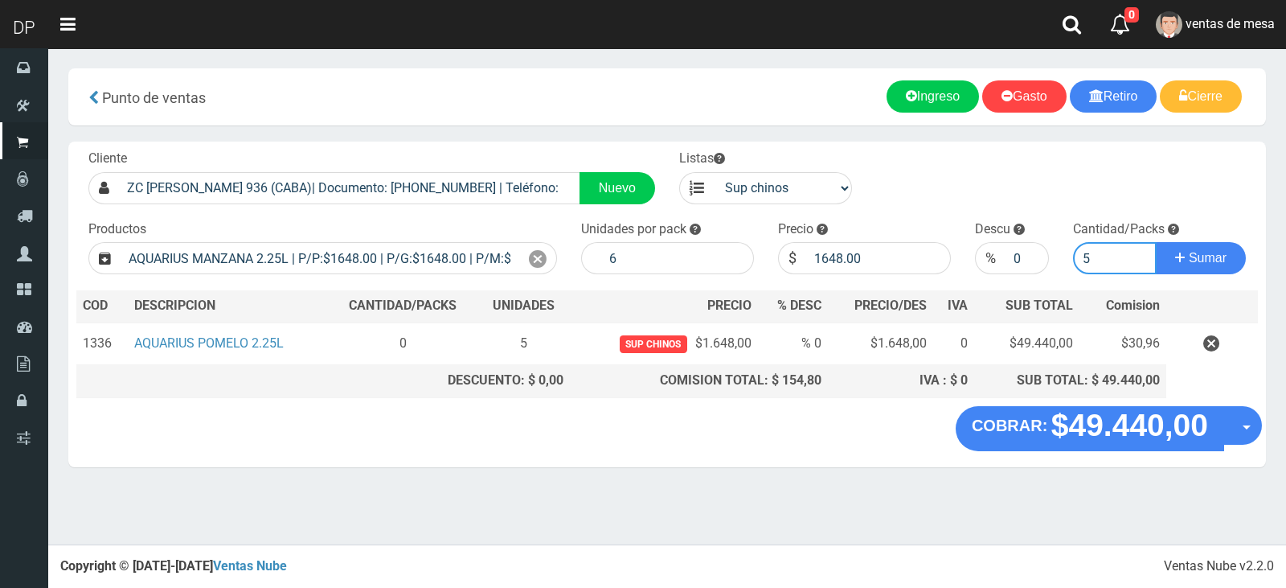
type input "5"
click at [1156, 242] on button "Sumar" at bounding box center [1201, 258] width 90 height 32
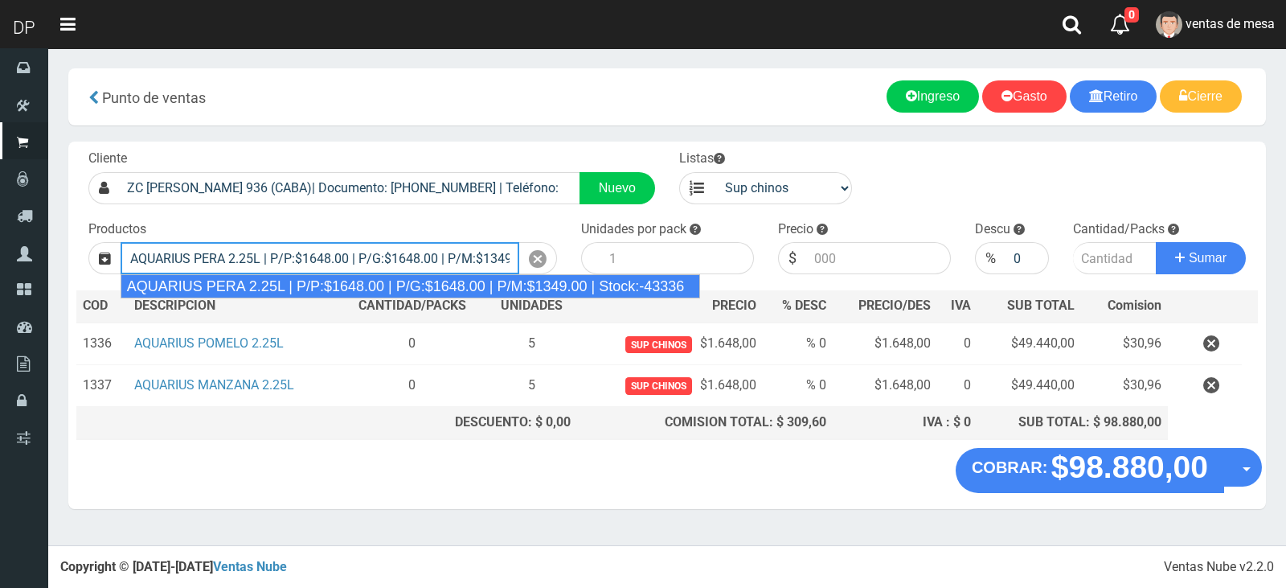
type input "AQUARIUS PERA 2.25L | P/P:$1648.00 | P/G:$1648.00 | P/M:$1349.00 | Stock:-43336"
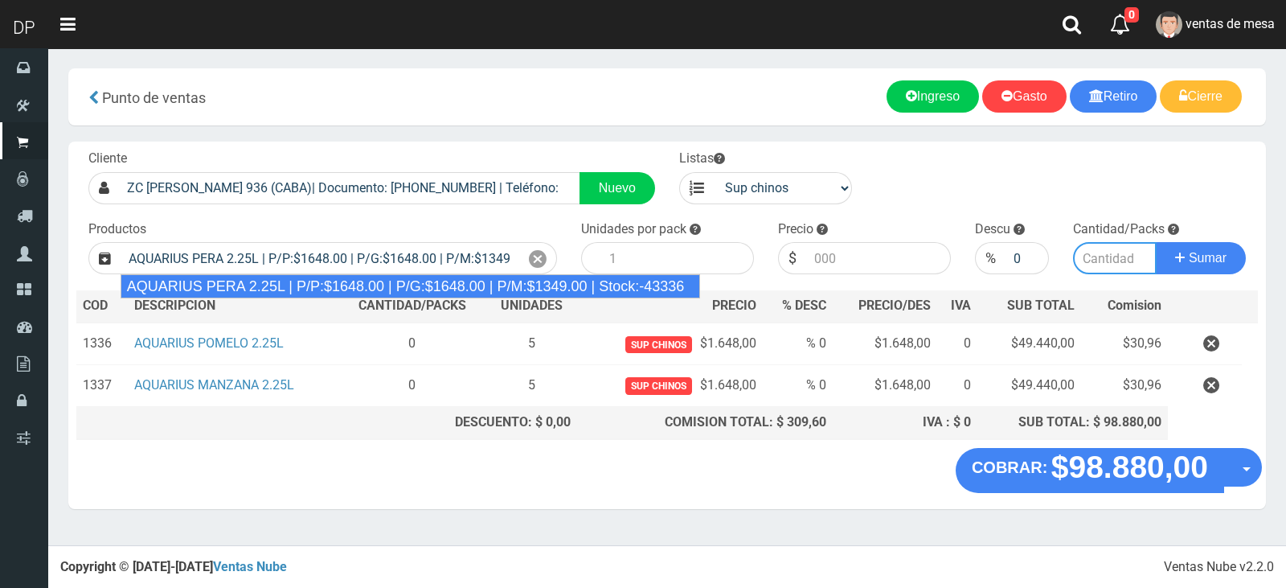
type input "6"
type input "1648.00"
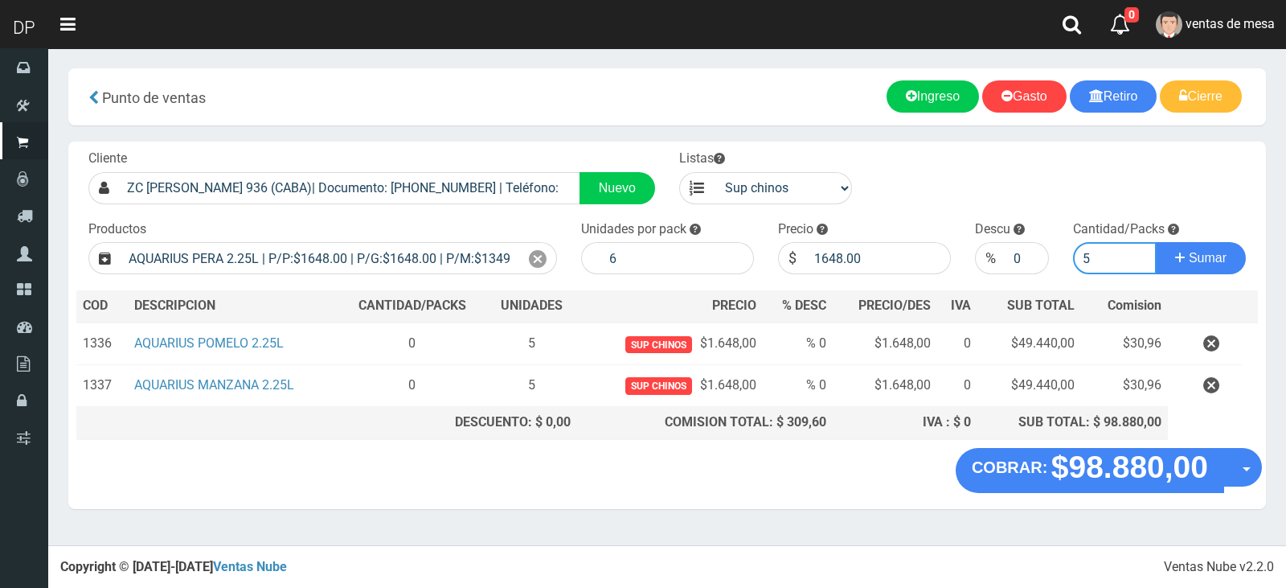
type input "5"
click at [1156, 242] on button "Sumar" at bounding box center [1201, 258] width 90 height 32
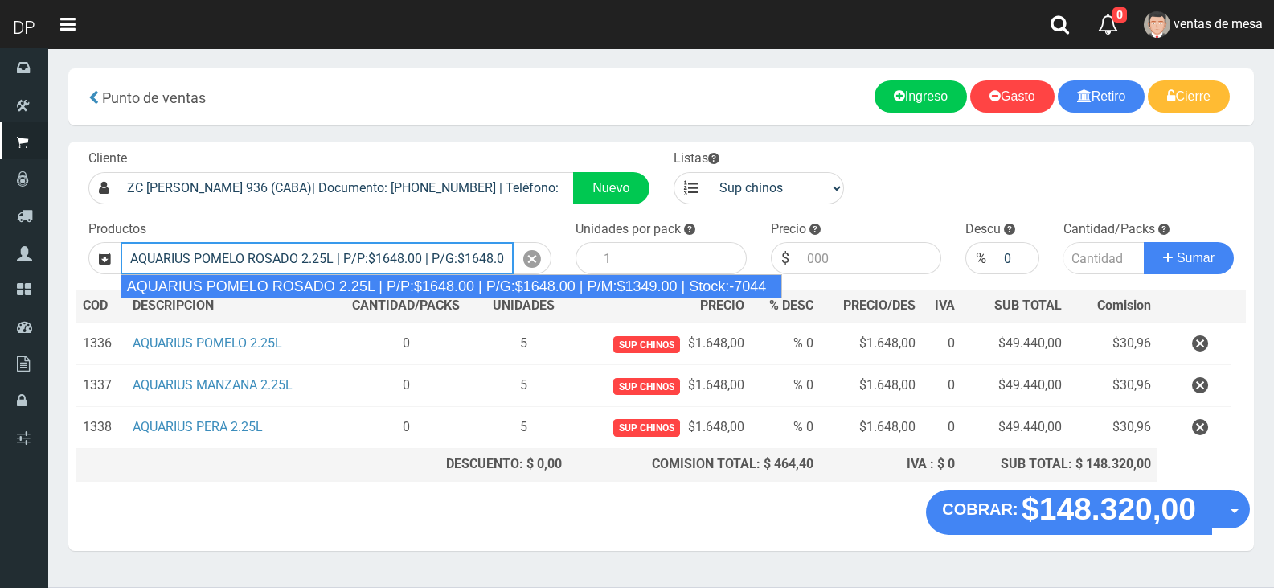
type input "AQUARIUS POMELO ROSADO 2.25L | P/P:$1648.00 | P/G:$1648.00 | P/M:$1349.00 | Sto…"
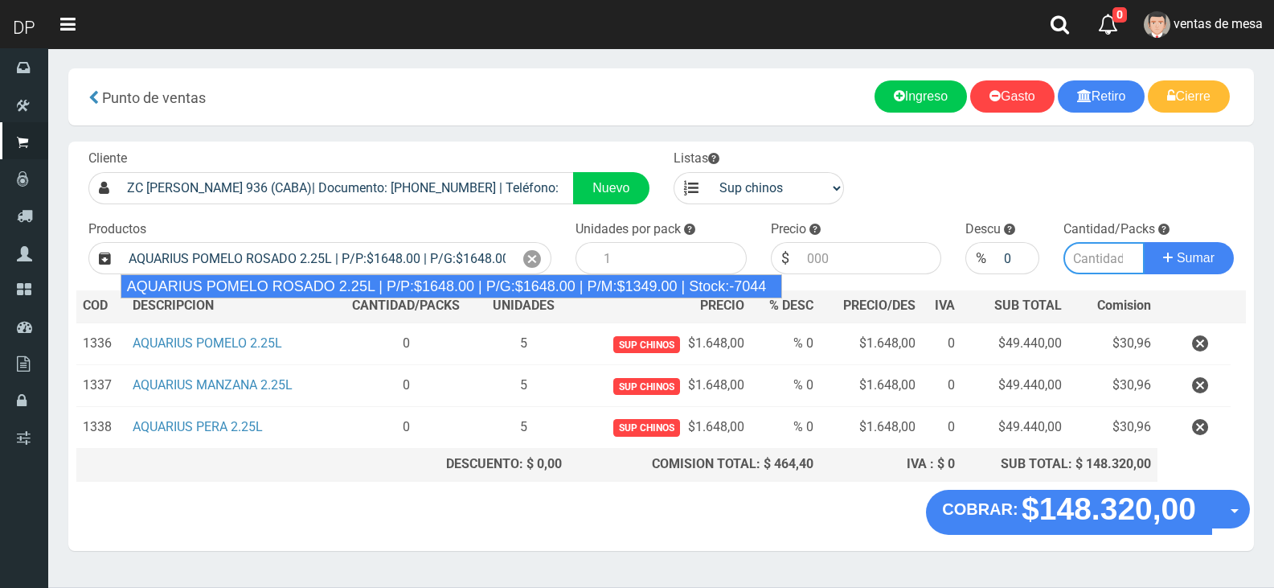
type input "6"
type input "1648.00"
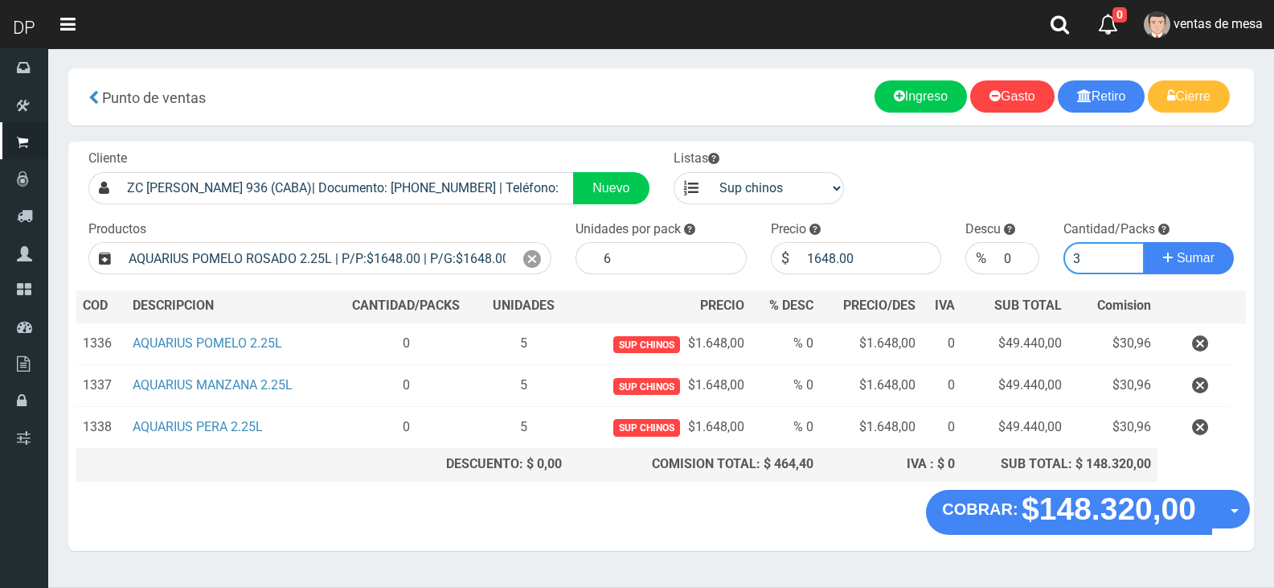
type input "3"
click at [1144, 242] on button "Sumar" at bounding box center [1189, 258] width 90 height 32
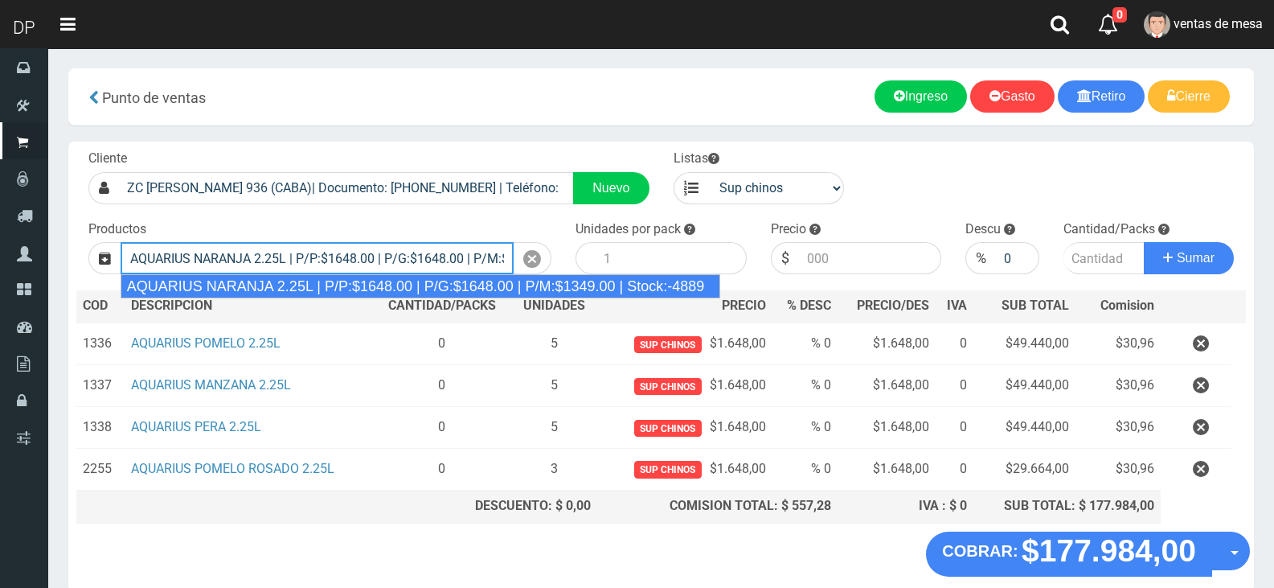
type input "AQUARIUS NARANJA 2.25L | P/P:$1648.00 | P/G:$1648.00 | P/M:$1349.00 | Stock:-48…"
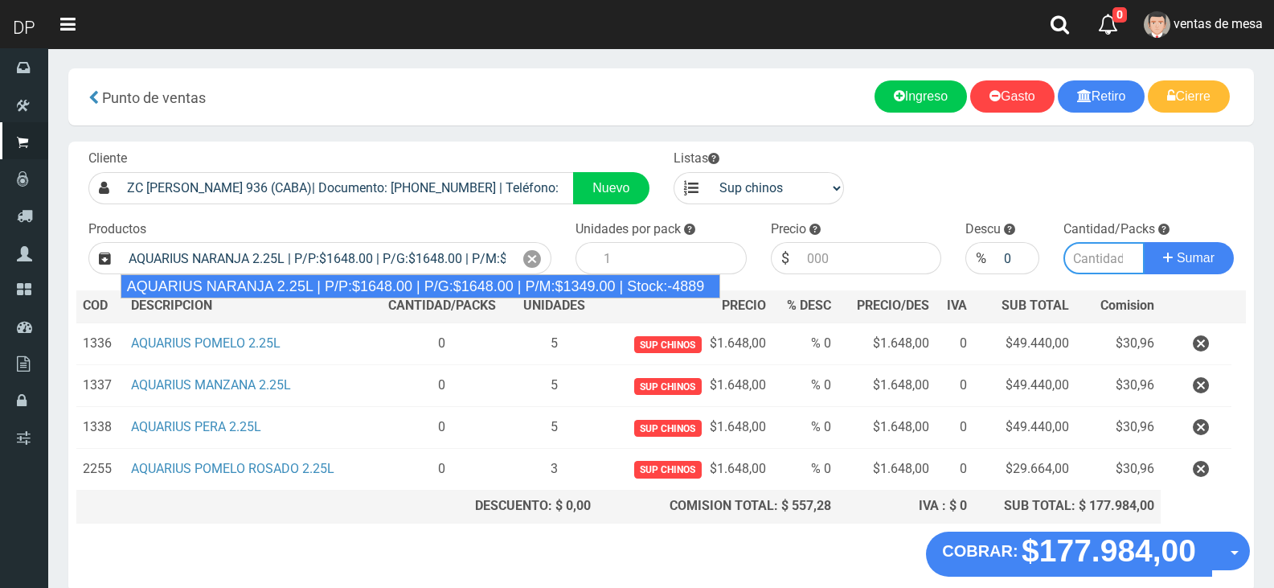
type input "6"
type input "1648.00"
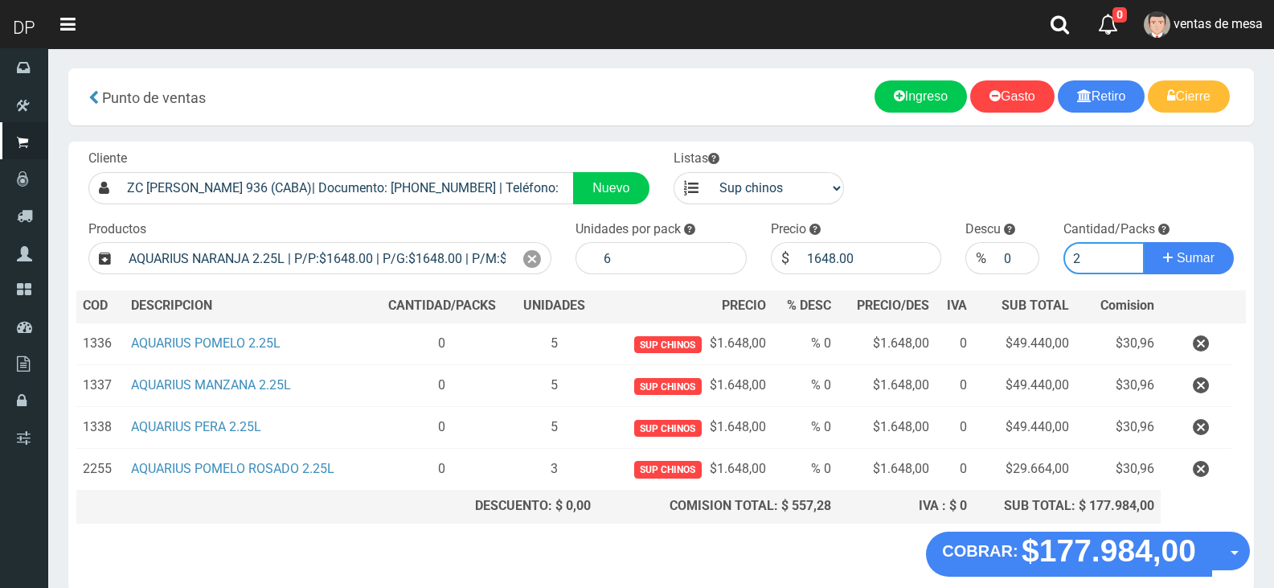
type input "2"
click at [1144, 242] on button "Sumar" at bounding box center [1189, 258] width 90 height 32
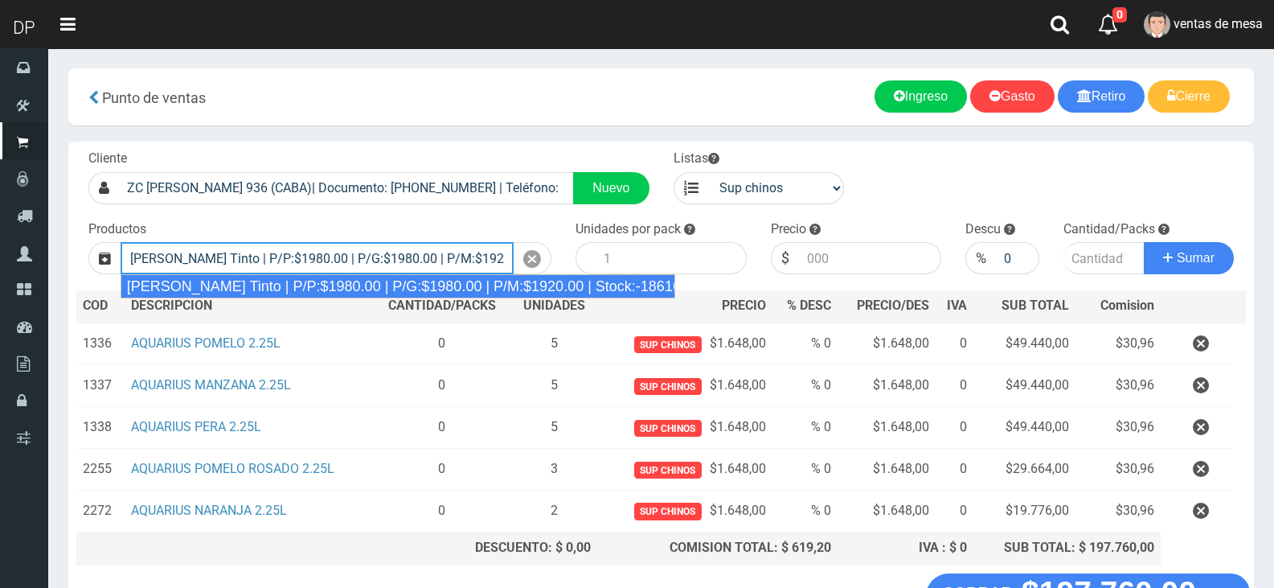
type input "Viñas de Balbo Tinto | P/P:$1980.00 | P/G:$1980.00 | P/M:$1920.00 | Stock:-18616"
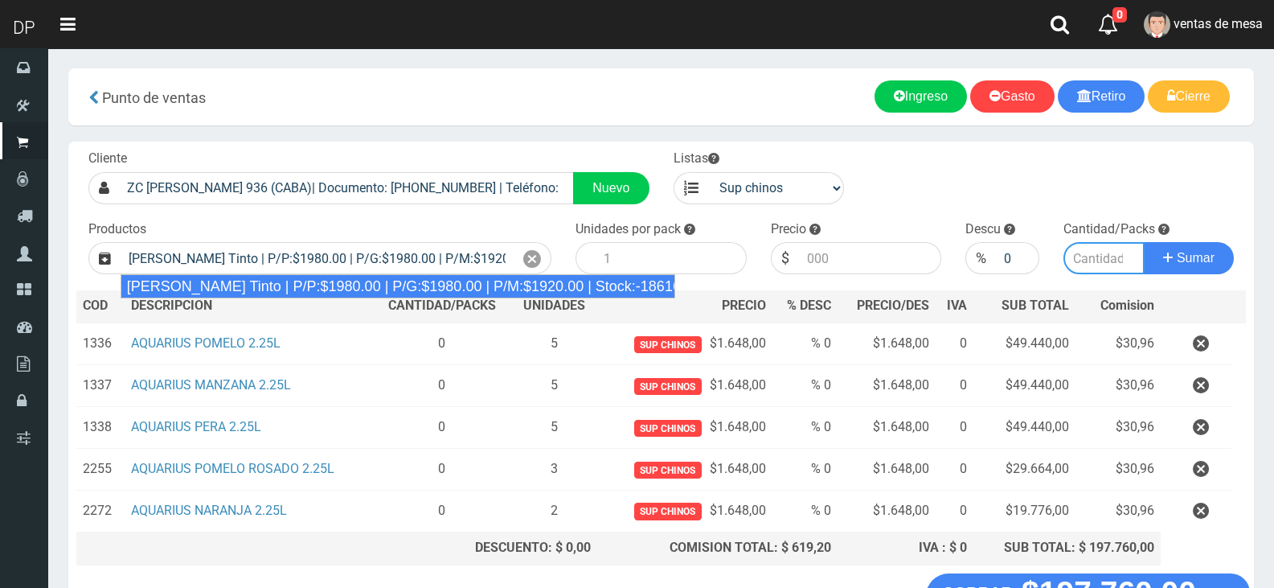
type input "6"
type input "1980.00"
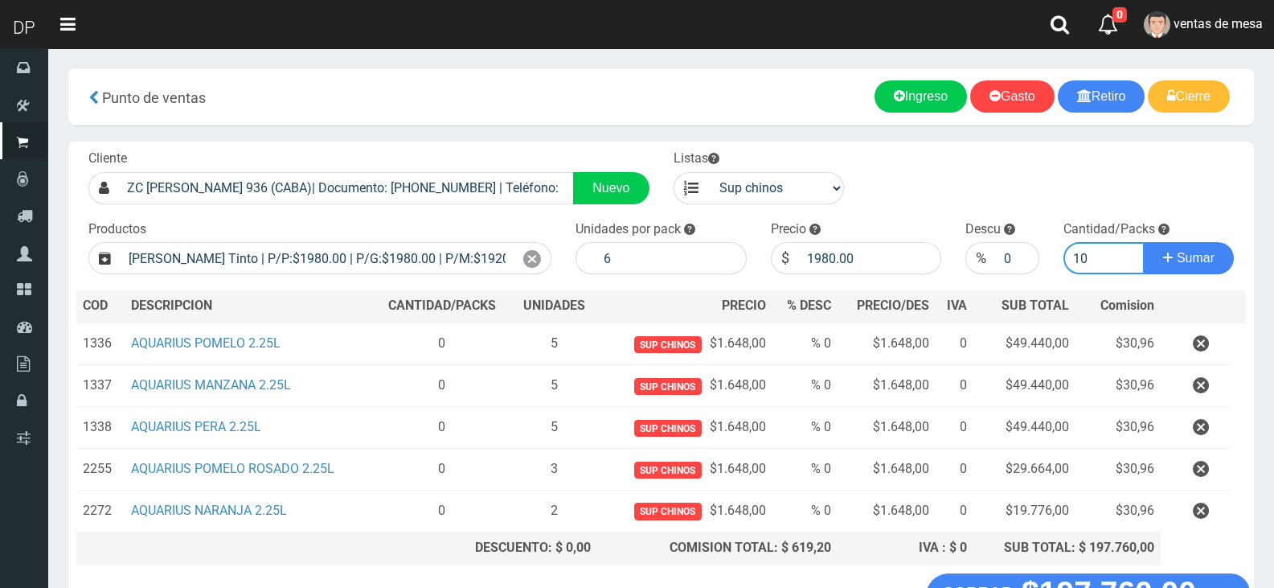
type input "10"
click at [1144, 242] on button "Sumar" at bounding box center [1189, 258] width 90 height 32
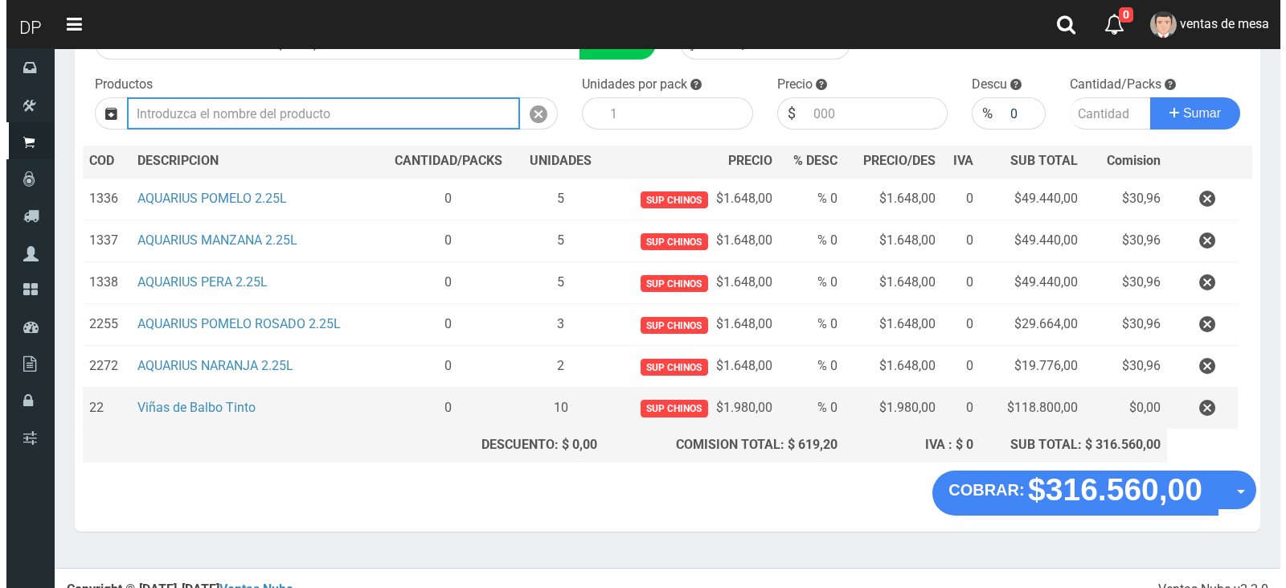
scroll to position [162, 0]
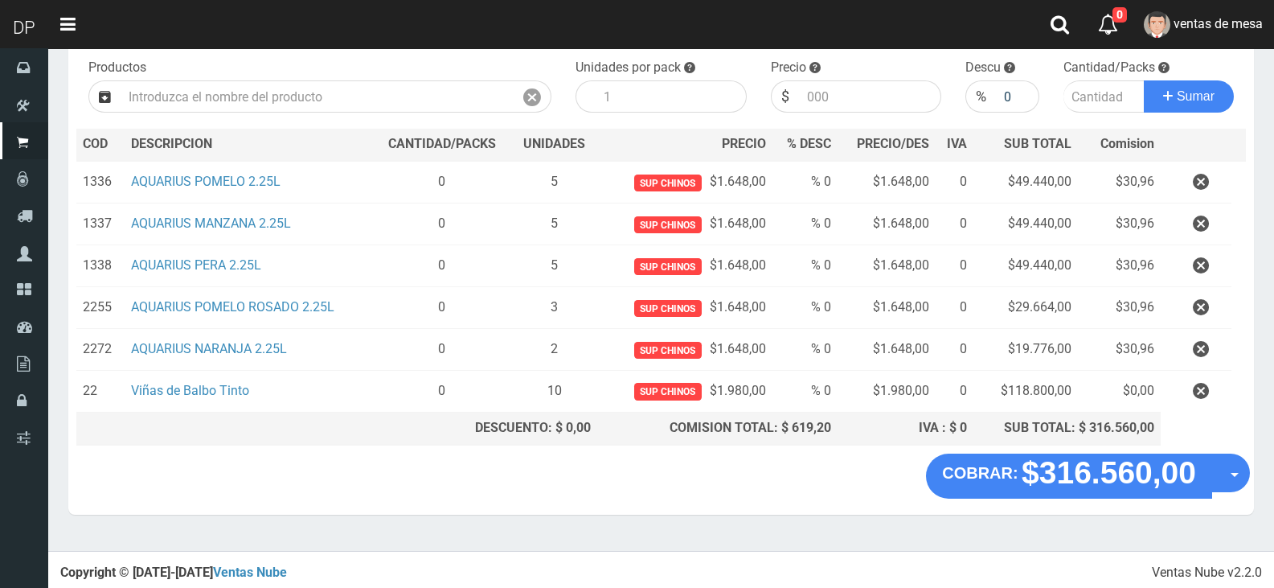
click at [1243, 480] on button "Opciones" at bounding box center [1231, 472] width 39 height 39
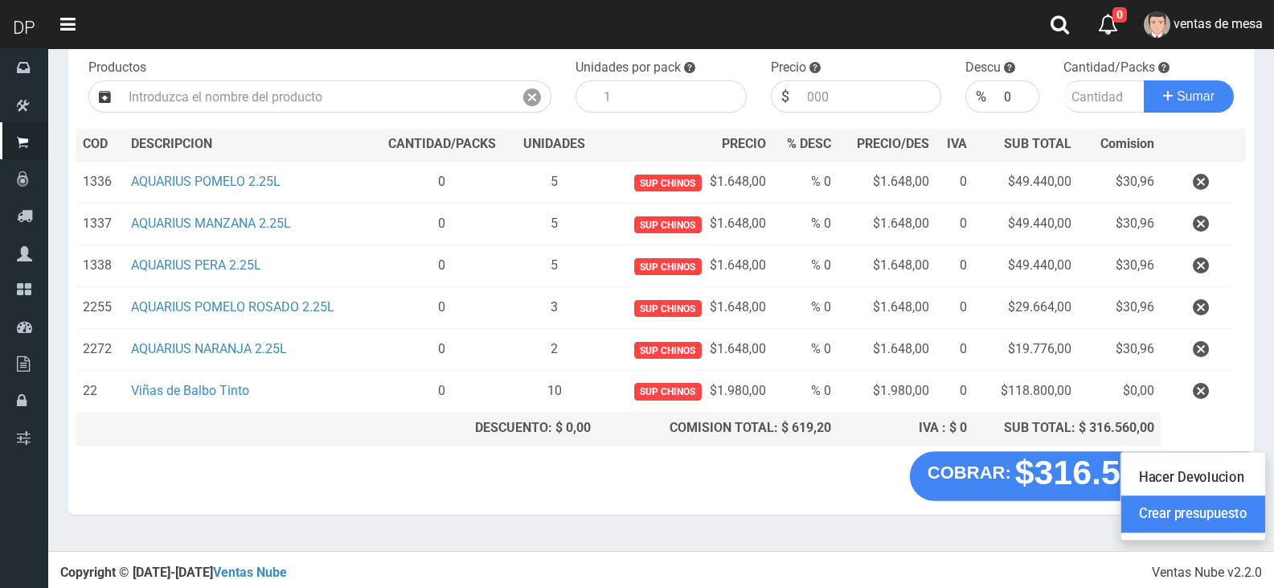
click at [1239, 504] on link "Crear presupuesto" at bounding box center [1193, 513] width 144 height 37
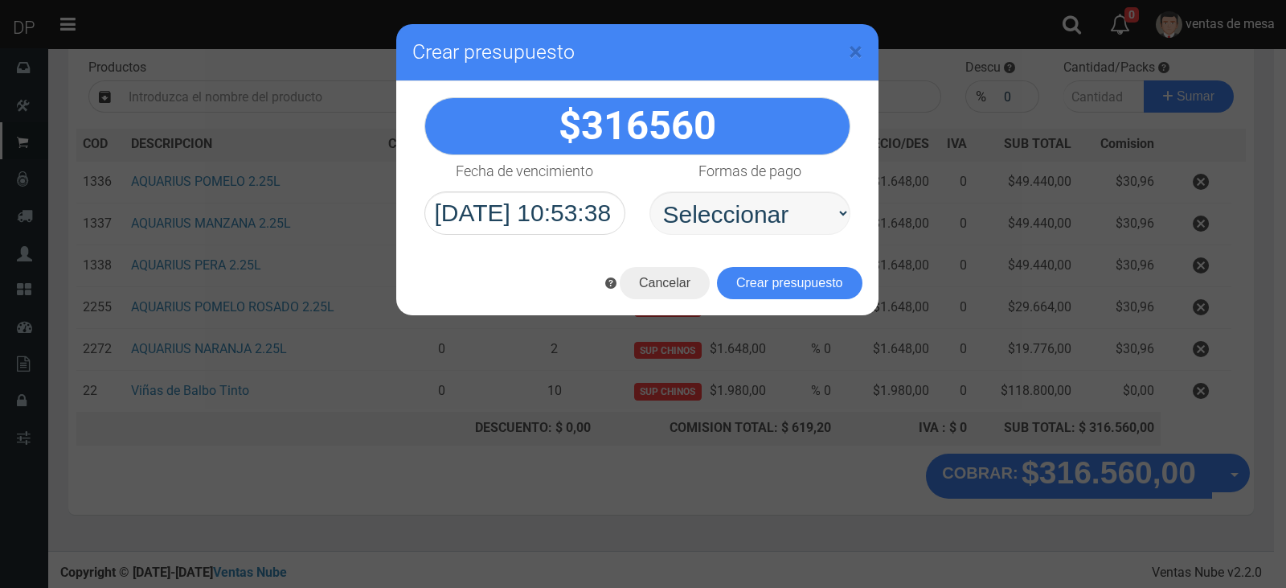
drag, startPoint x: 719, startPoint y: 195, endPoint x: 735, endPoint y: 225, distance: 33.8
click at [739, 231] on select "Seleccionar Efectivo Tarjeta de Crédito Depósito Débito" at bounding box center [750, 212] width 201 height 43
select select "Efectivo"
click at [650, 191] on select "Seleccionar Efectivo Tarjeta de Crédito Depósito Débito" at bounding box center [750, 212] width 201 height 43
click at [755, 276] on button "Crear presupuesto" at bounding box center [790, 283] width 146 height 32
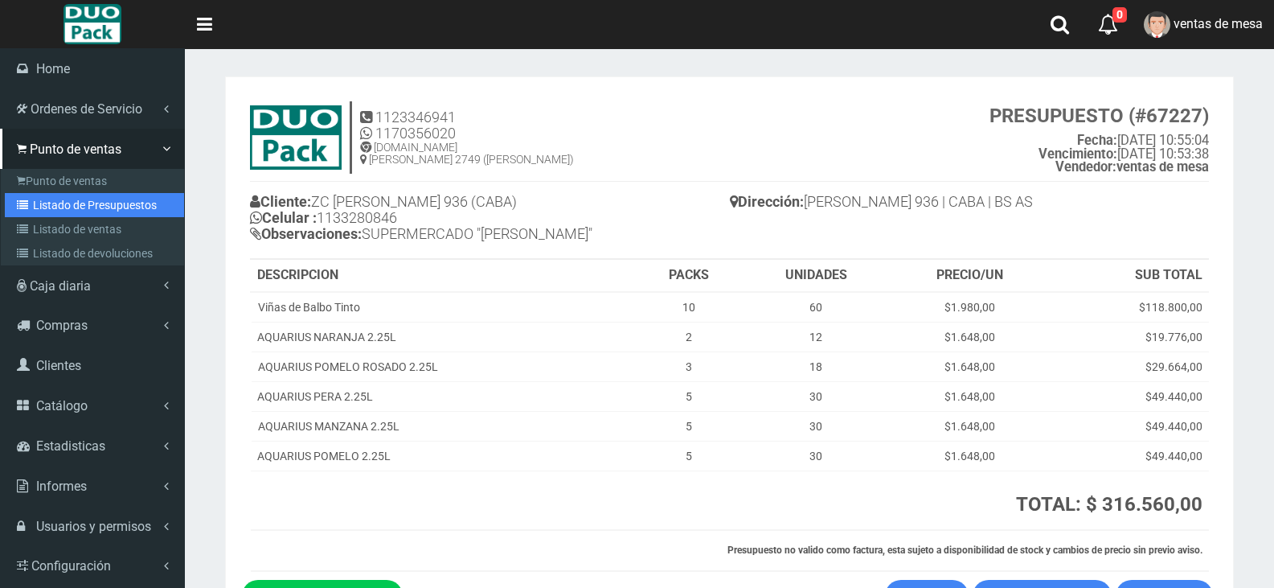
click at [28, 201] on icon at bounding box center [25, 204] width 16 height 11
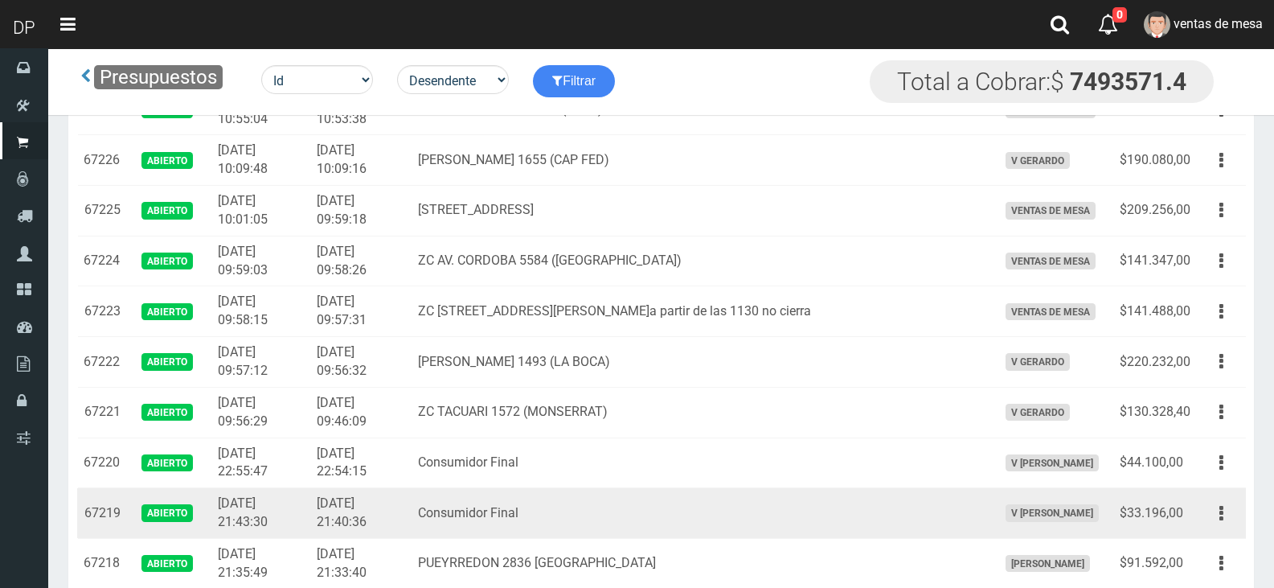
scroll to position [80, 0]
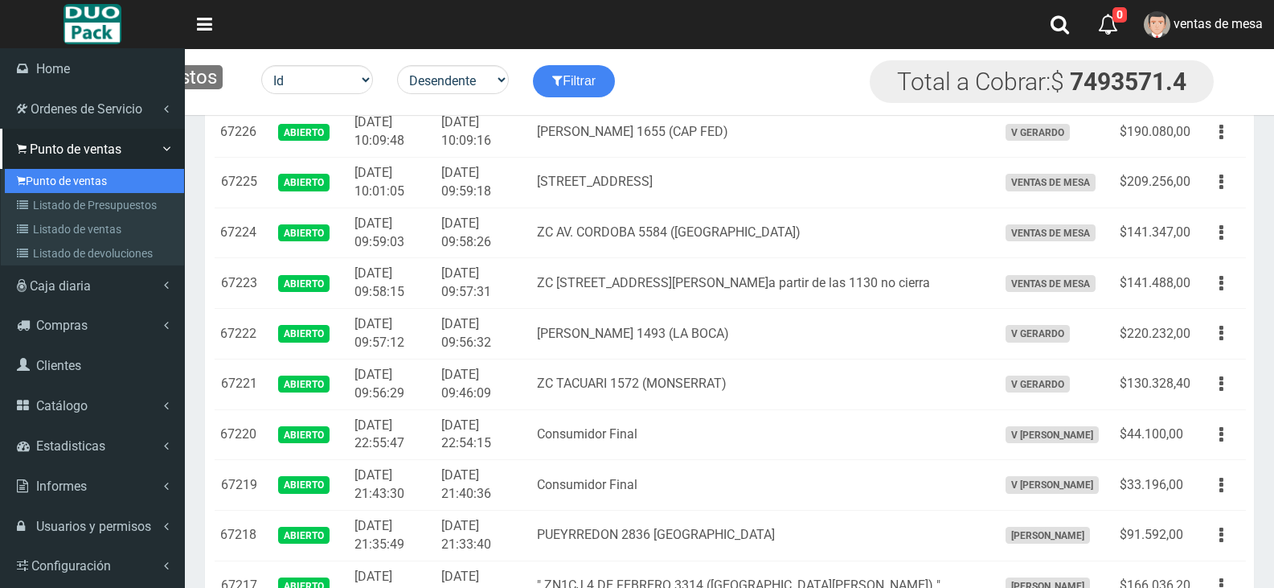
drag, startPoint x: 32, startPoint y: 178, endPoint x: 57, endPoint y: 182, distance: 25.2
click at [32, 178] on link "Punto de ventas" at bounding box center [94, 181] width 179 height 24
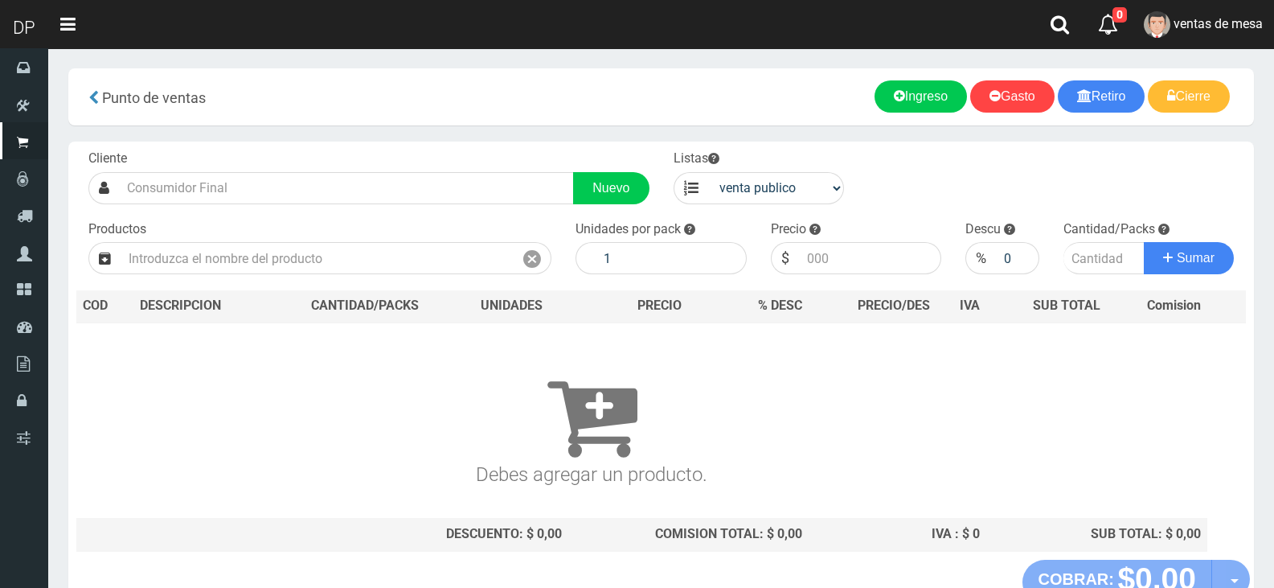
click at [371, 213] on div "Cliente Nuevo Listas venta publico Sup chinos reventas Productos" at bounding box center [661, 350] width 1186 height 418
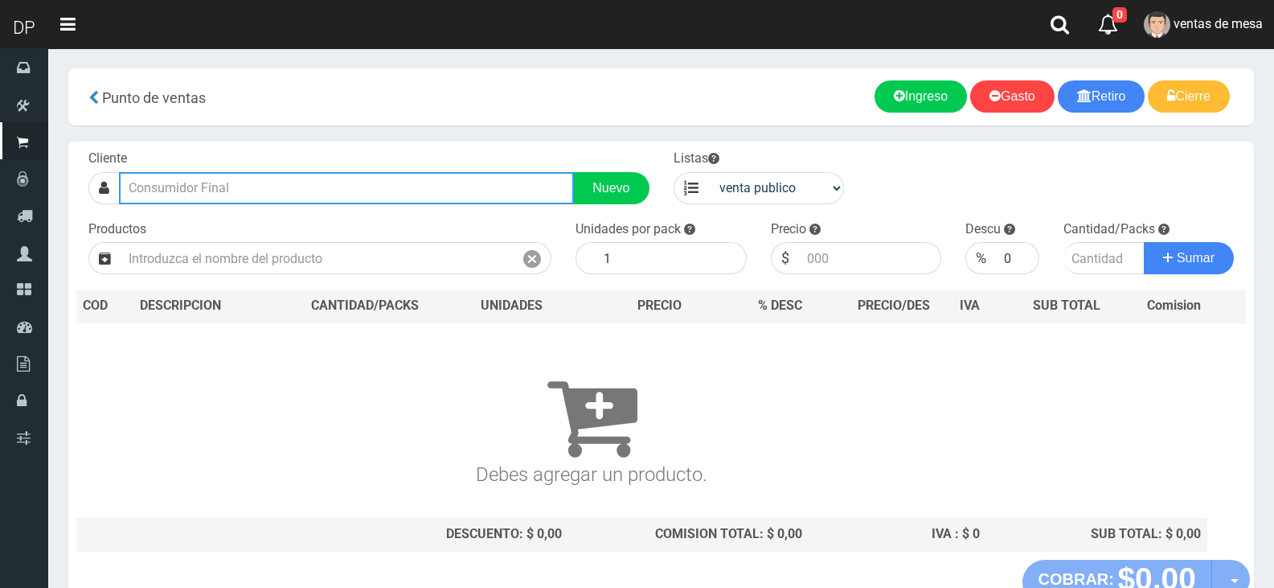
click at [373, 199] on input "text" at bounding box center [346, 188] width 455 height 32
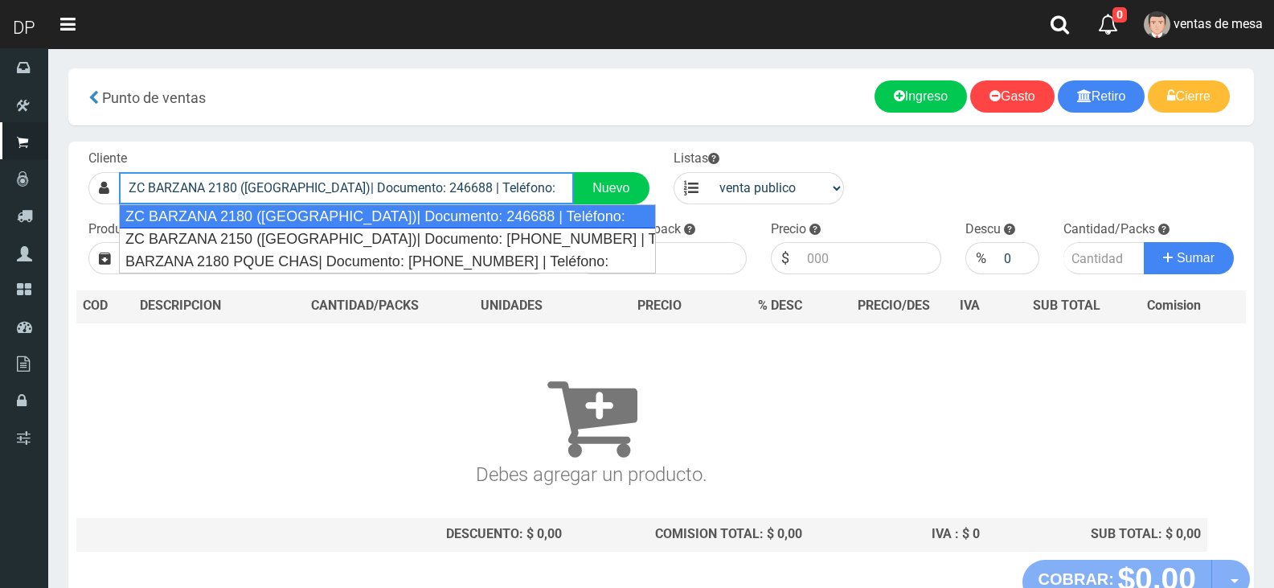
type input "ZC BARZANA 2180 ([GEOGRAPHIC_DATA])| Documento: 246688 | Teléfono:"
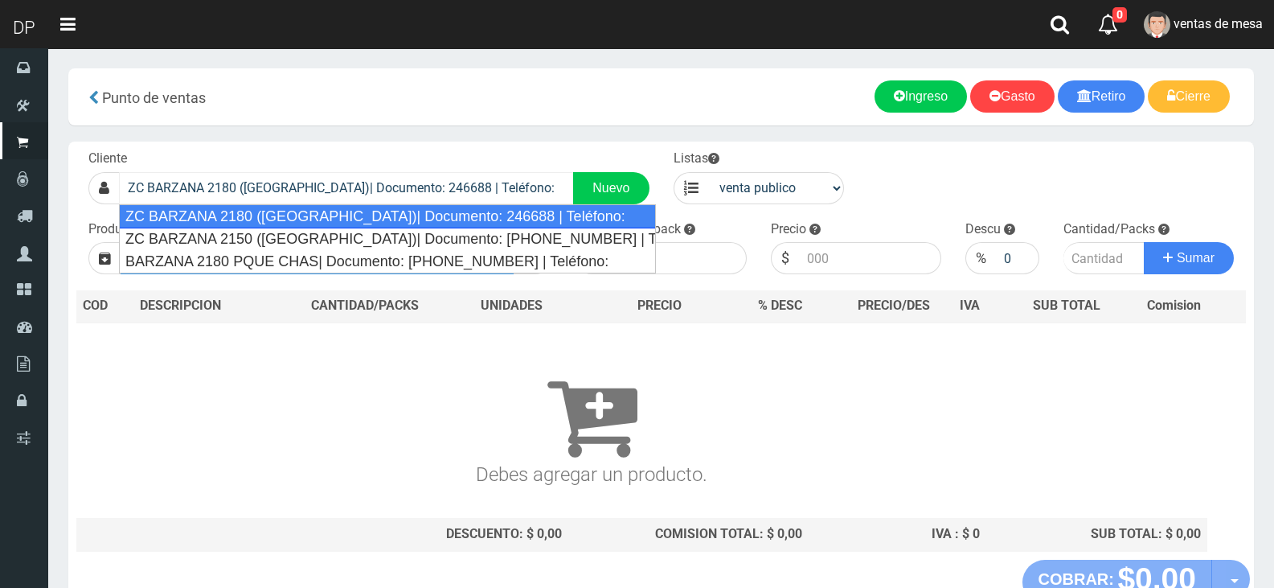
select select "2"
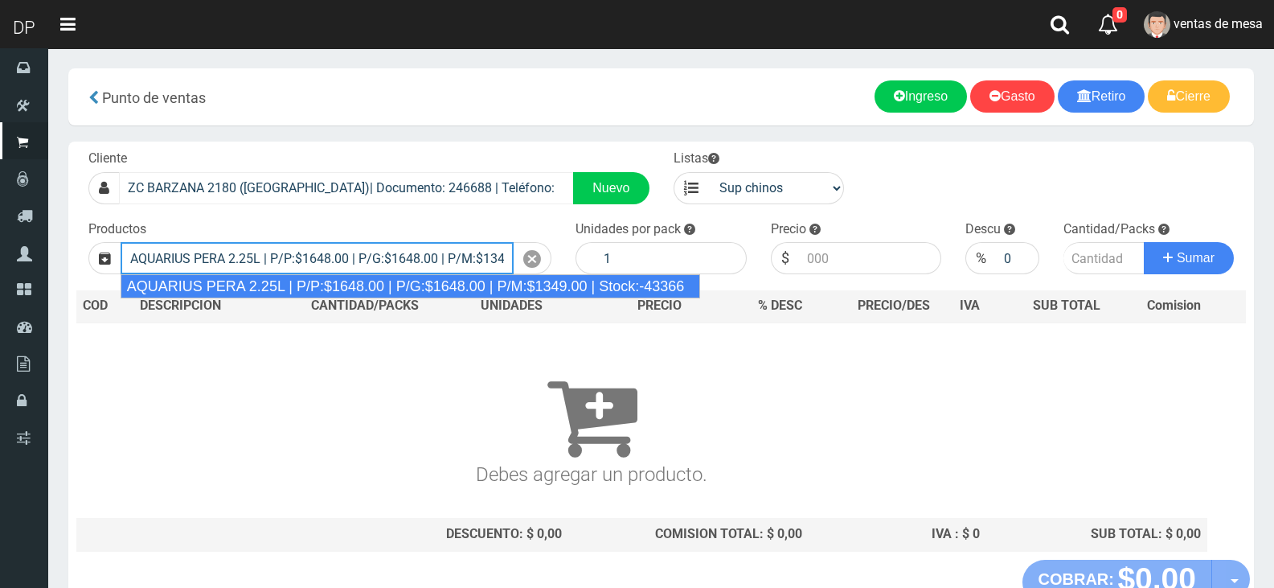
type input "AQUARIUS PERA 2.25L | P/P:$1648.00 | P/G:$1648.00 | P/M:$1349.00 | Stock:-43366"
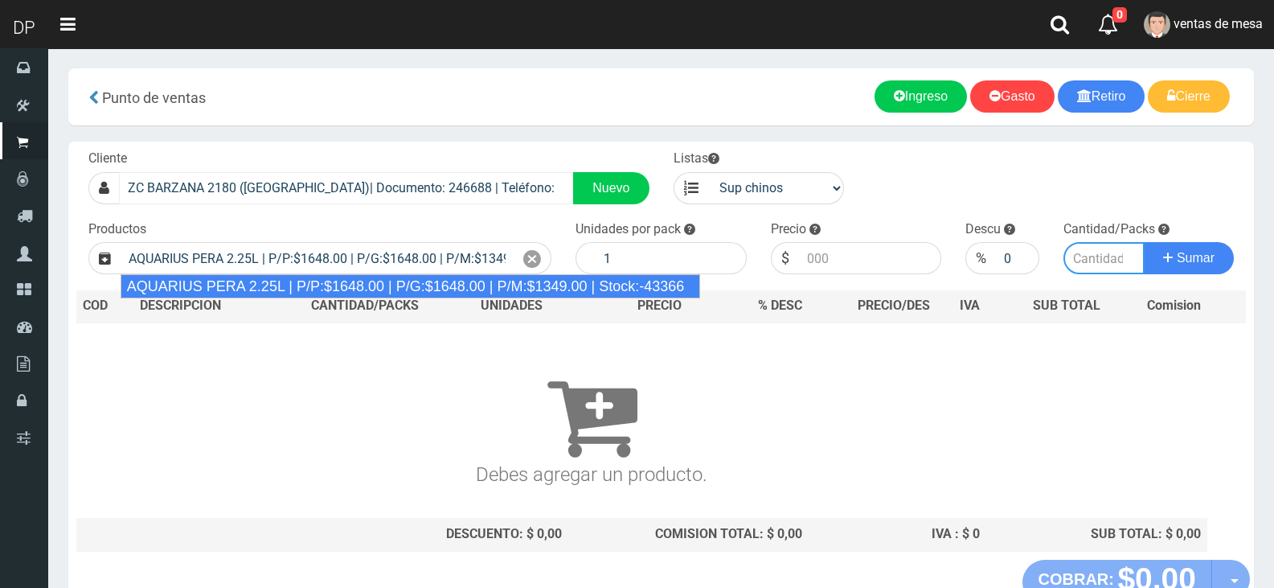
type input "6"
type input "1648.00"
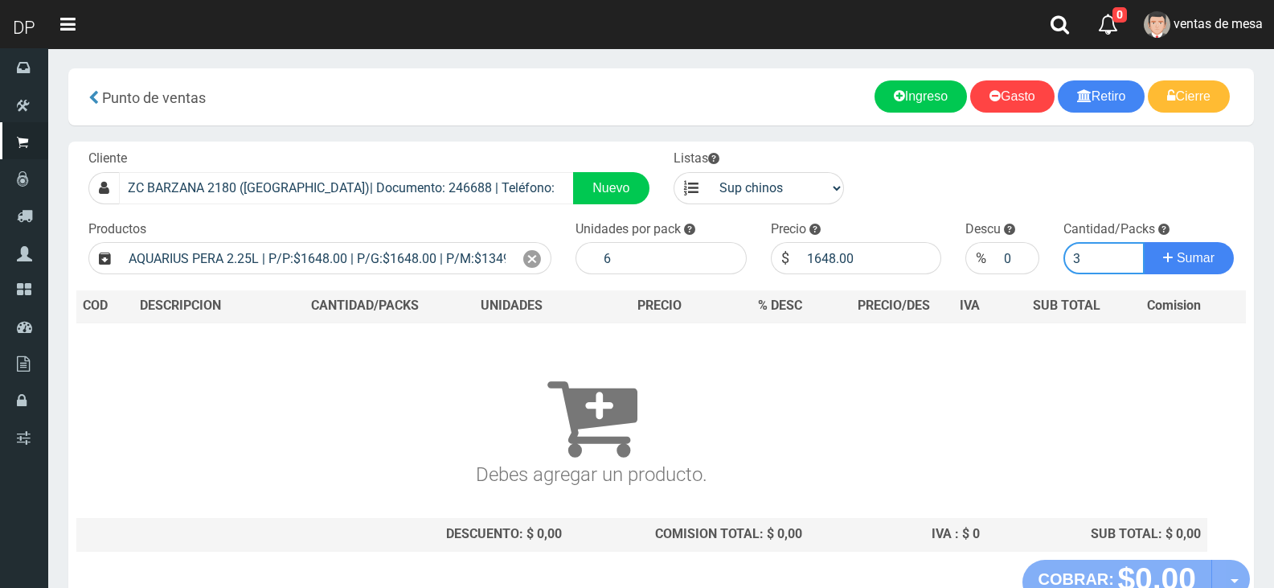
type input "3"
click at [1144, 242] on button "Sumar" at bounding box center [1189, 258] width 90 height 32
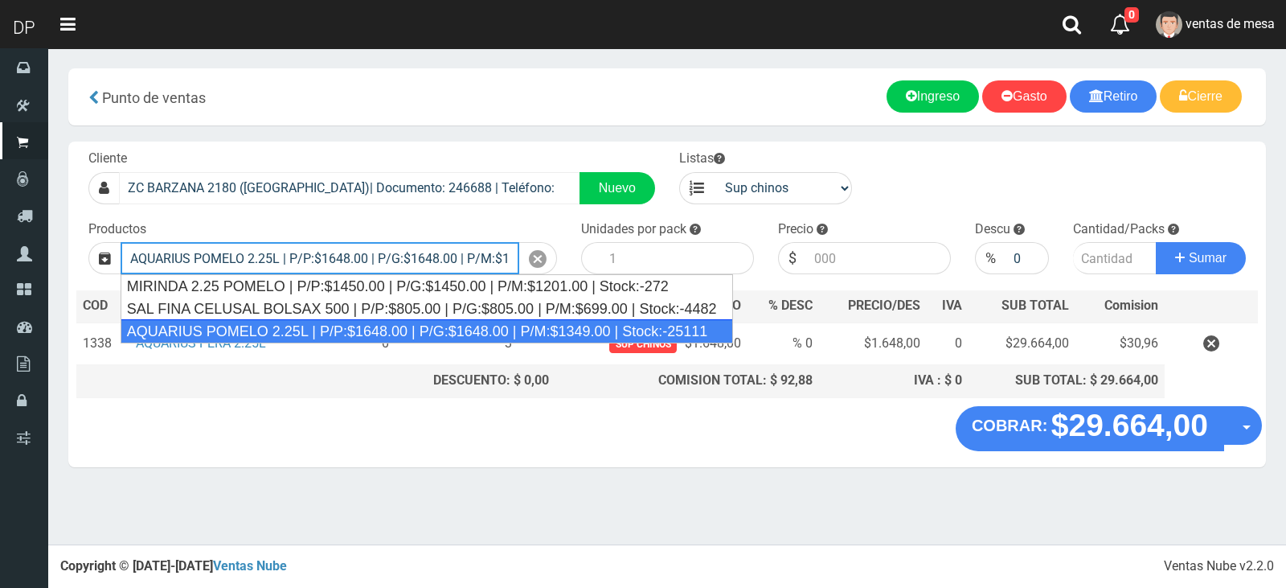
type input "AQUARIUS POMELO 2.25L | P/P:$1648.00 | P/G:$1648.00 | P/M:$1349.00 | Stock:-251…"
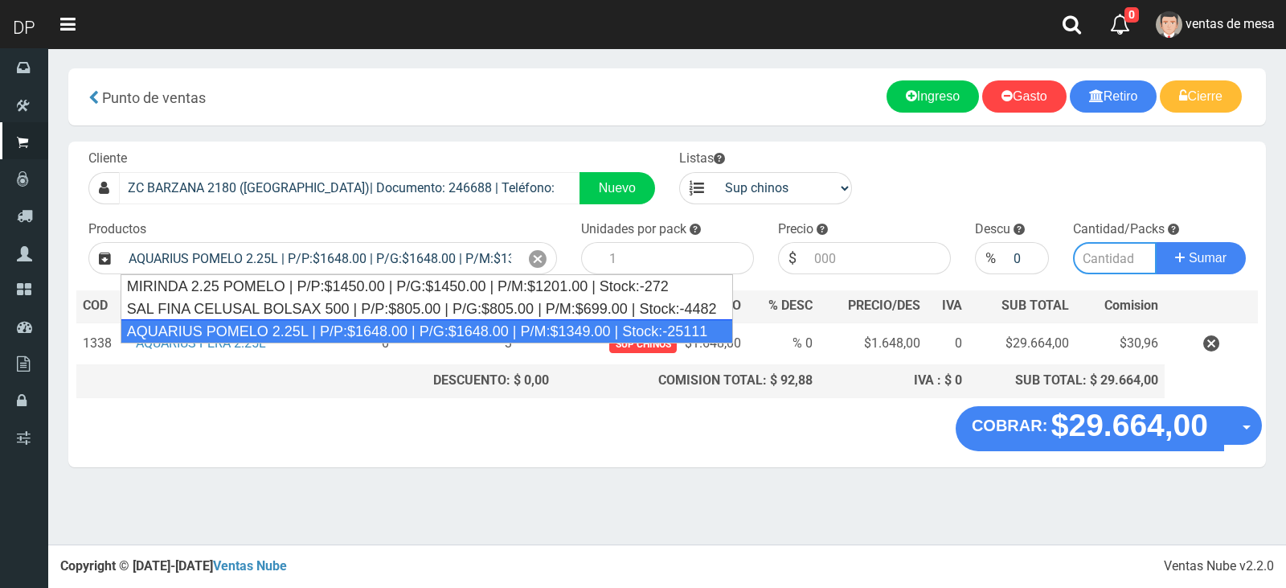
type input "6"
type input "1648.00"
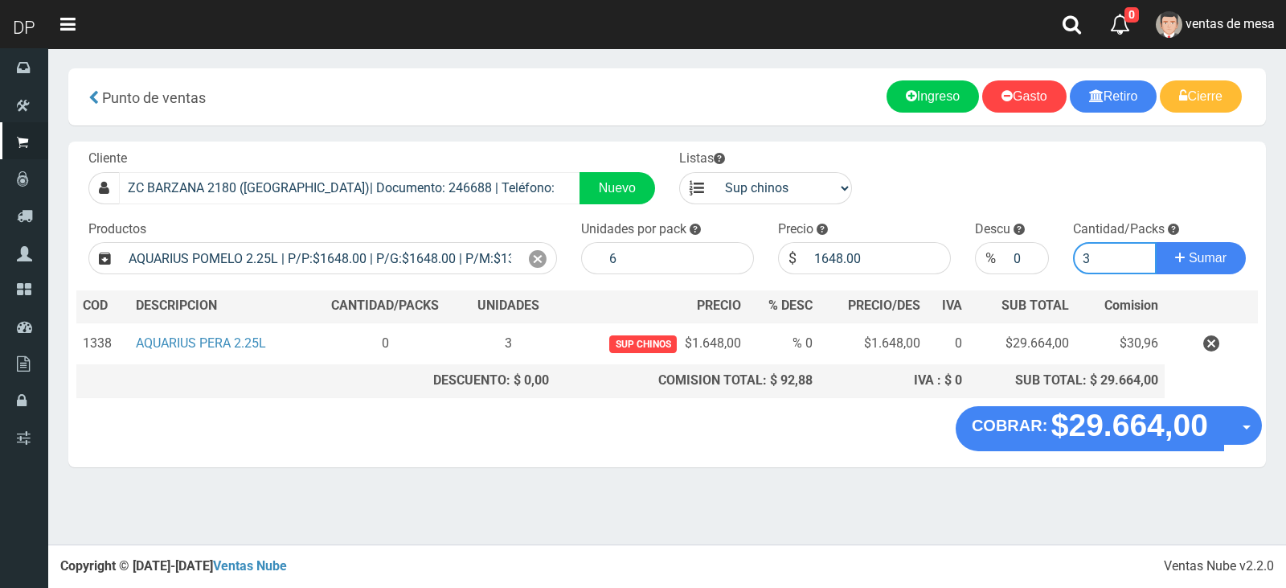
type input "3"
click at [1156, 242] on button "Sumar" at bounding box center [1201, 258] width 90 height 32
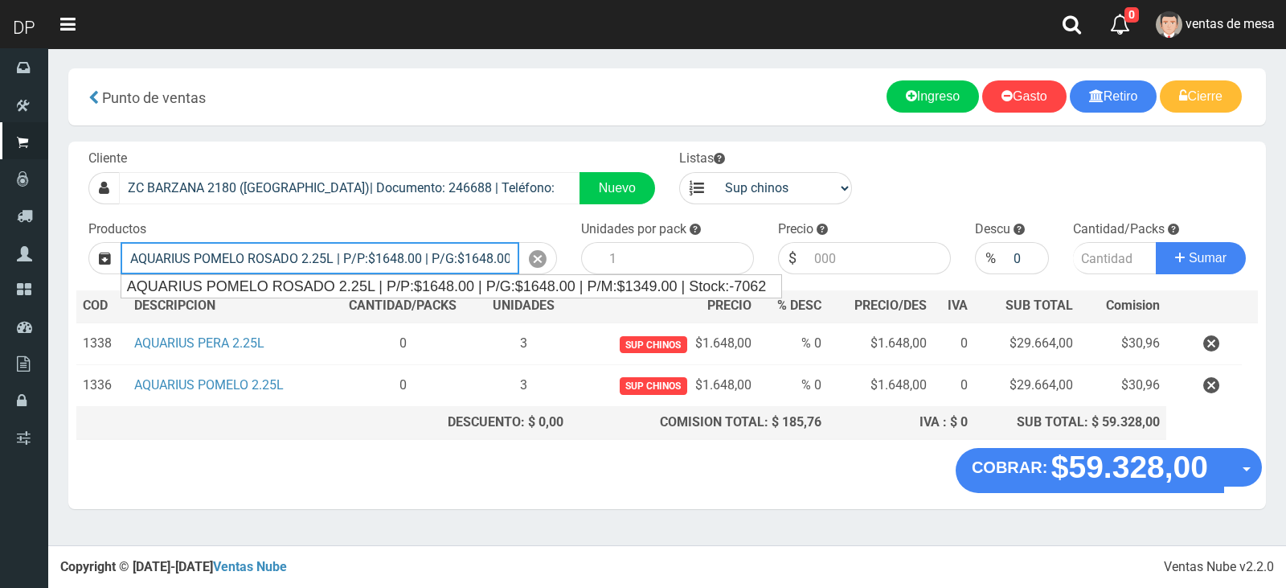
type input "AQUARIUS POMELO ROSADO 2.25L | P/P:$1648.00 | P/G:$1648.00 | P/M:$1349.00 | Sto…"
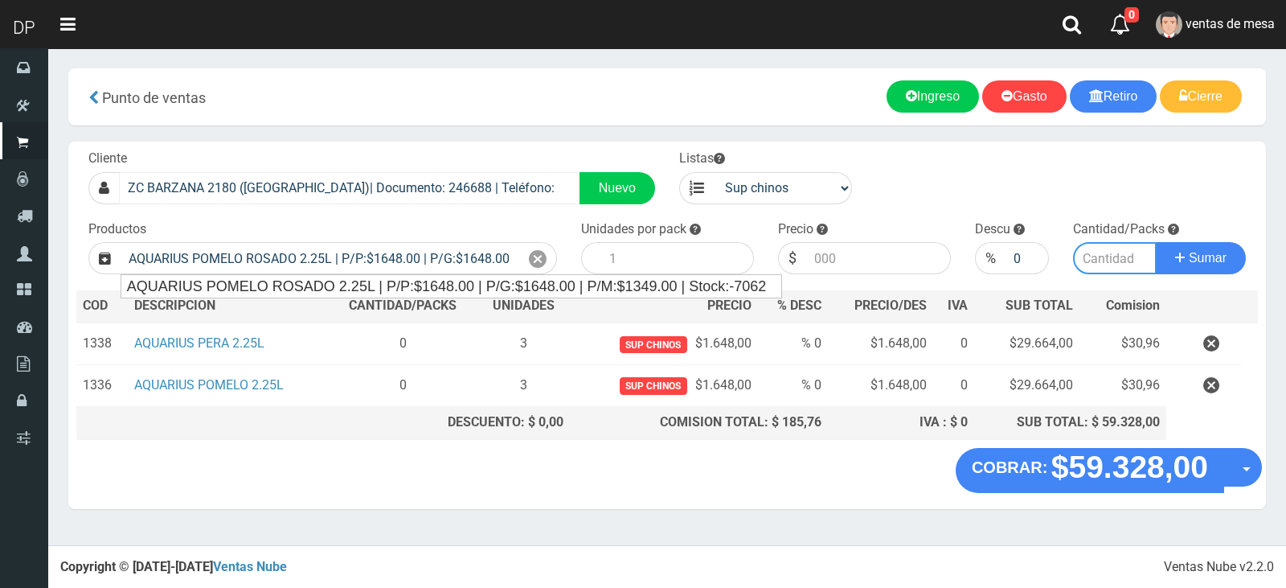
type input "6"
type input "1648.00"
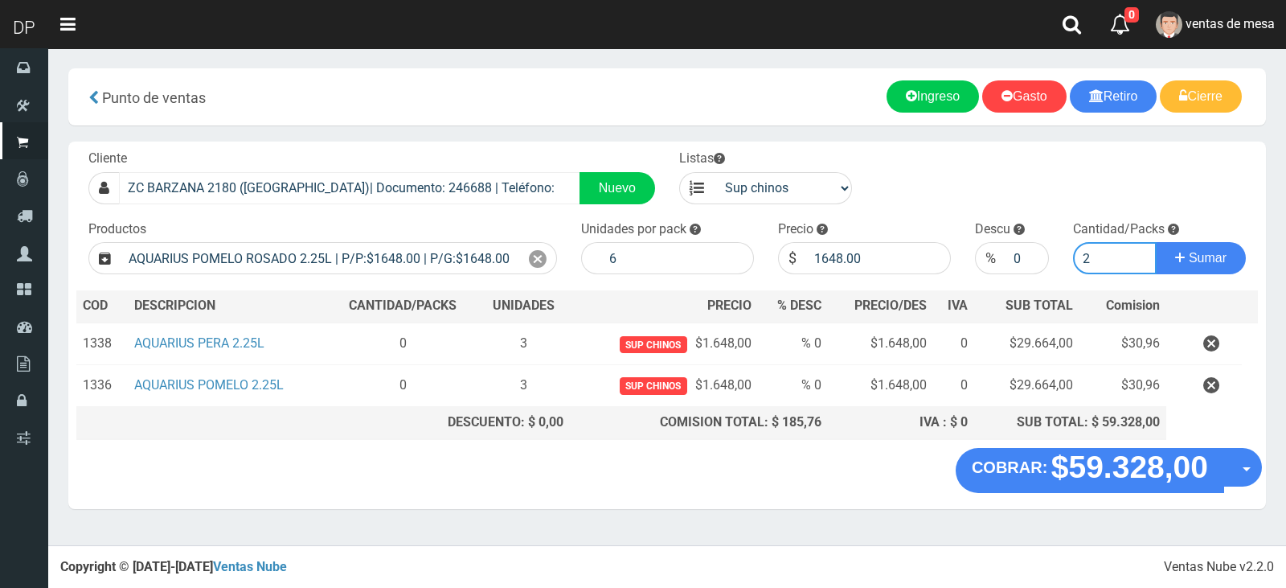
type input "2"
click at [1156, 242] on button "Sumar" at bounding box center [1201, 258] width 90 height 32
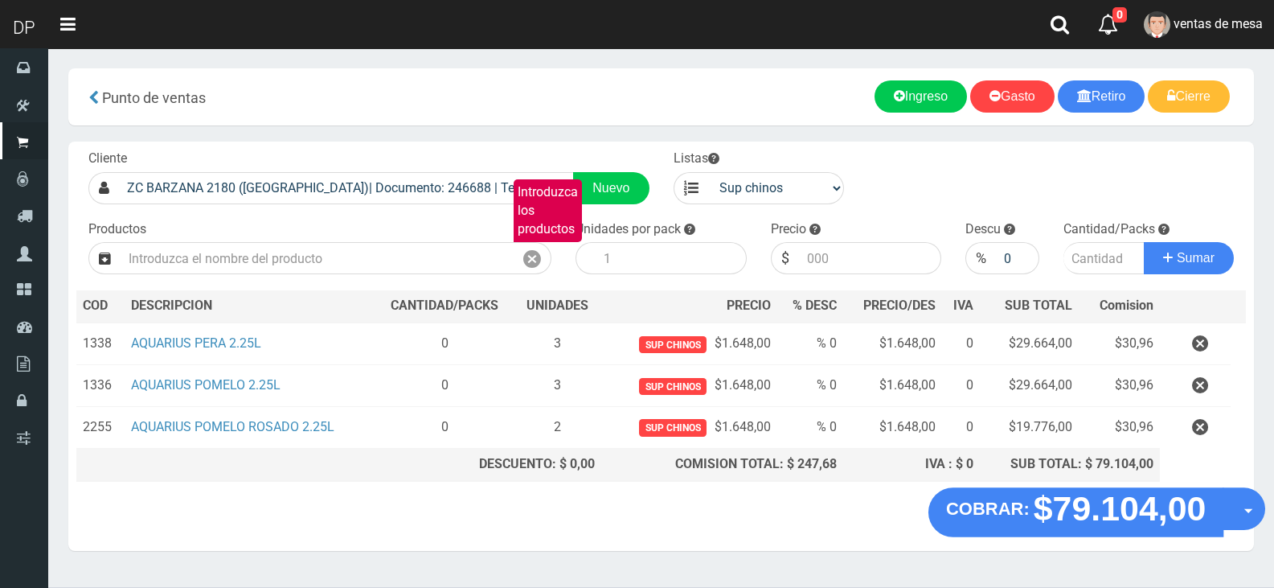
drag, startPoint x: 1232, startPoint y: 519, endPoint x: 1228, endPoint y: 535, distance: 16.6
click at [1232, 519] on button "Opciones" at bounding box center [1244, 508] width 43 height 43
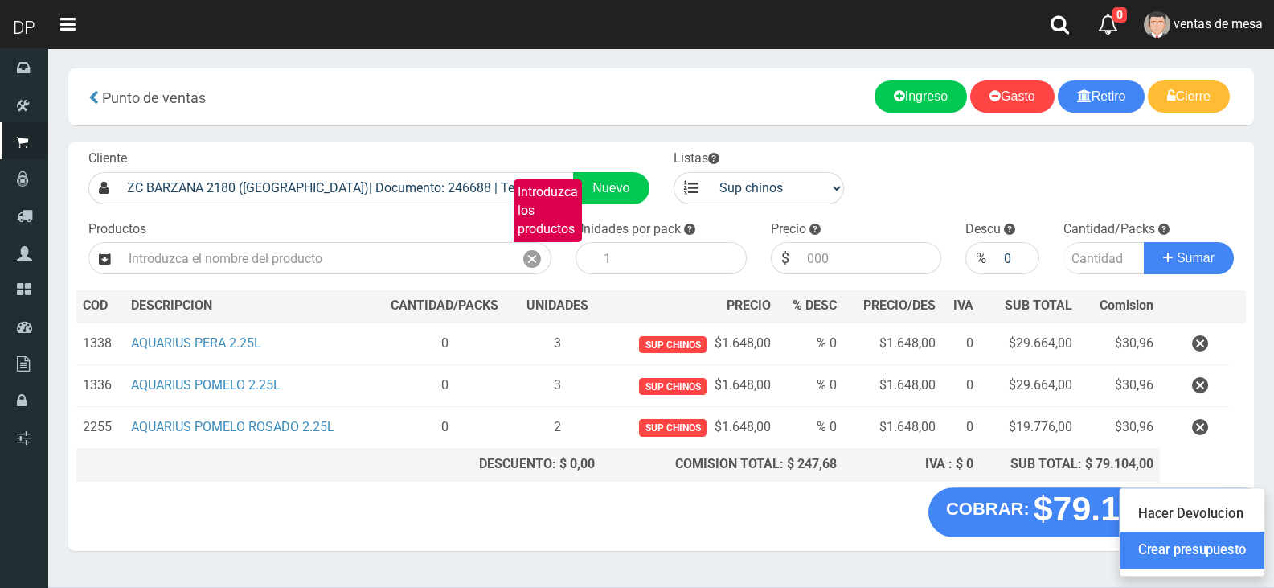
click at [1236, 546] on link "Crear presupuesto" at bounding box center [1193, 549] width 144 height 37
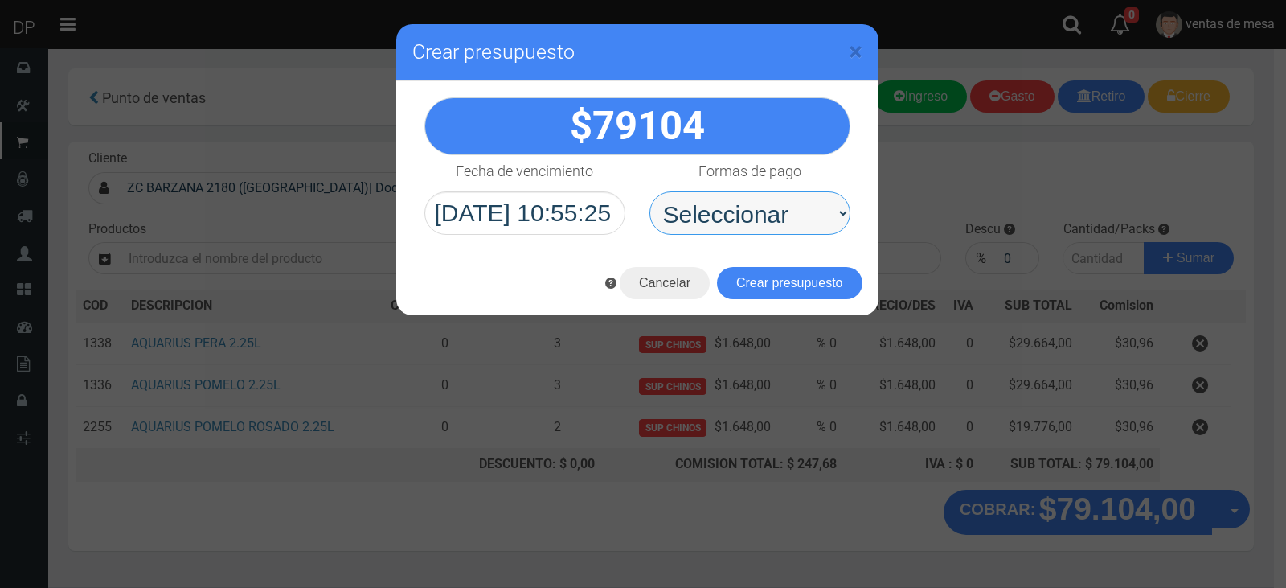
drag, startPoint x: 786, startPoint y: 202, endPoint x: 781, endPoint y: 232, distance: 30.3
click at [786, 202] on select "Seleccionar Efectivo Tarjeta de Crédito Depósito Débito" at bounding box center [750, 212] width 201 height 43
select select "Efectivo"
click at [650, 191] on select "Seleccionar Efectivo Tarjeta de Crédito Depósito Débito" at bounding box center [750, 212] width 201 height 43
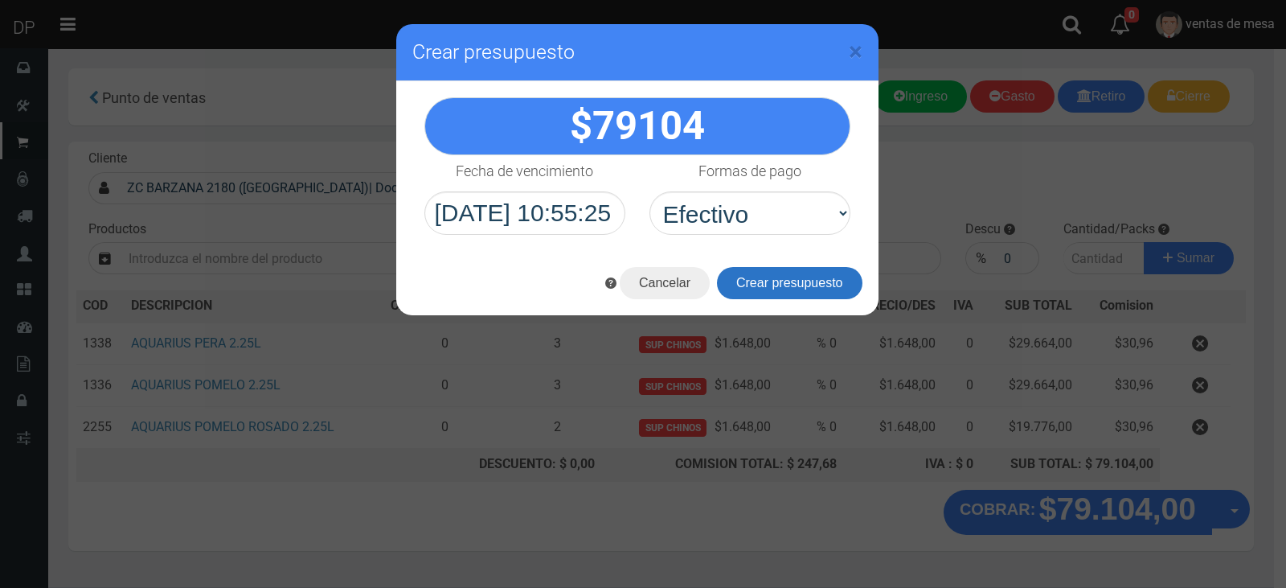
click at [790, 286] on button "Crear presupuesto" at bounding box center [790, 283] width 146 height 32
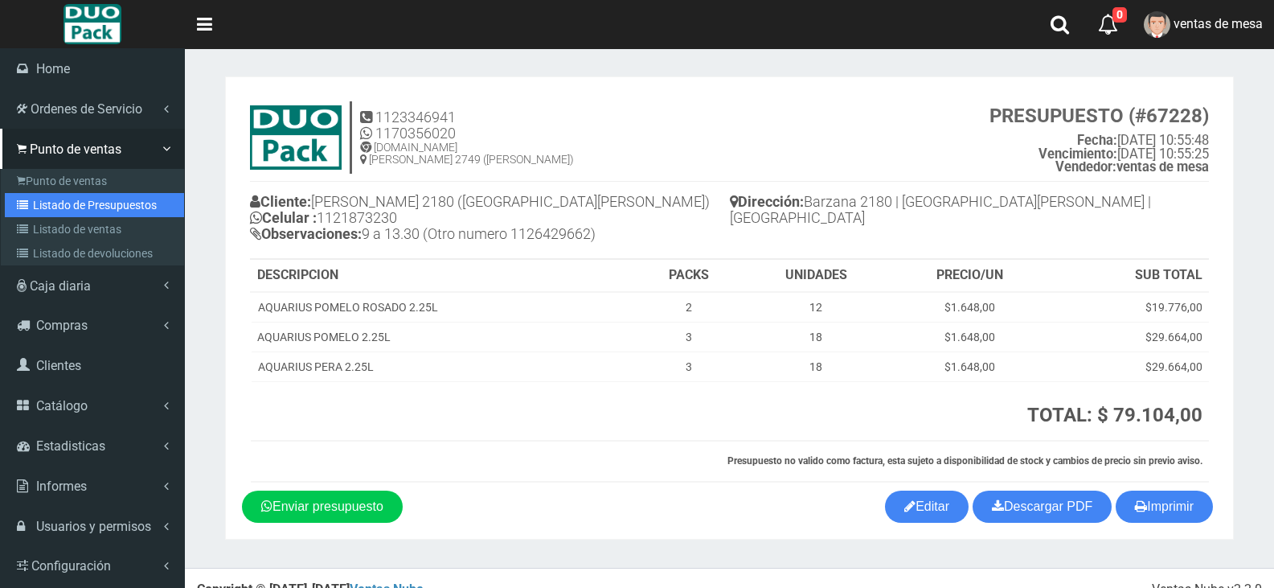
click at [43, 195] on link "Listado de Presupuestos" at bounding box center [94, 205] width 179 height 24
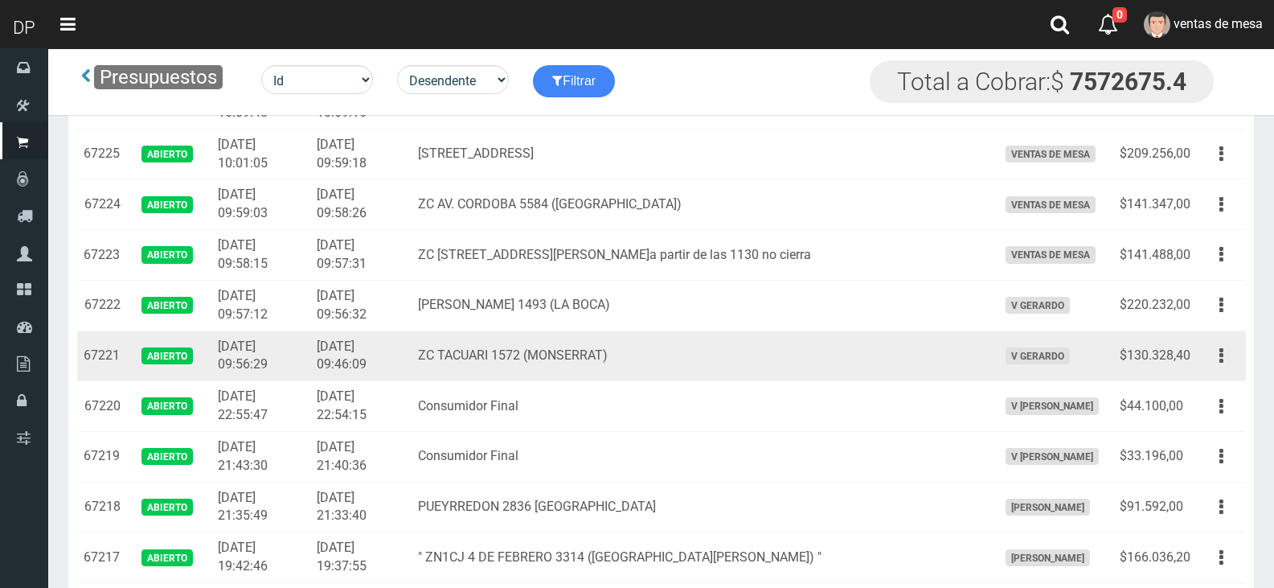
scroll to position [161, 0]
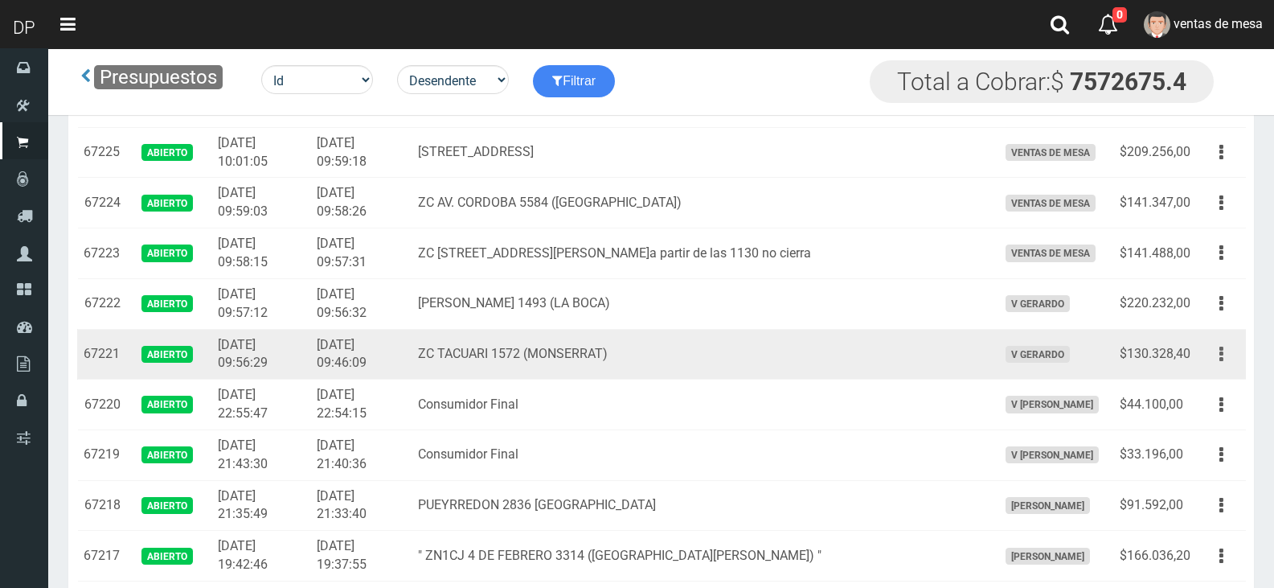
click at [1222, 353] on icon "button" at bounding box center [1222, 354] width 4 height 28
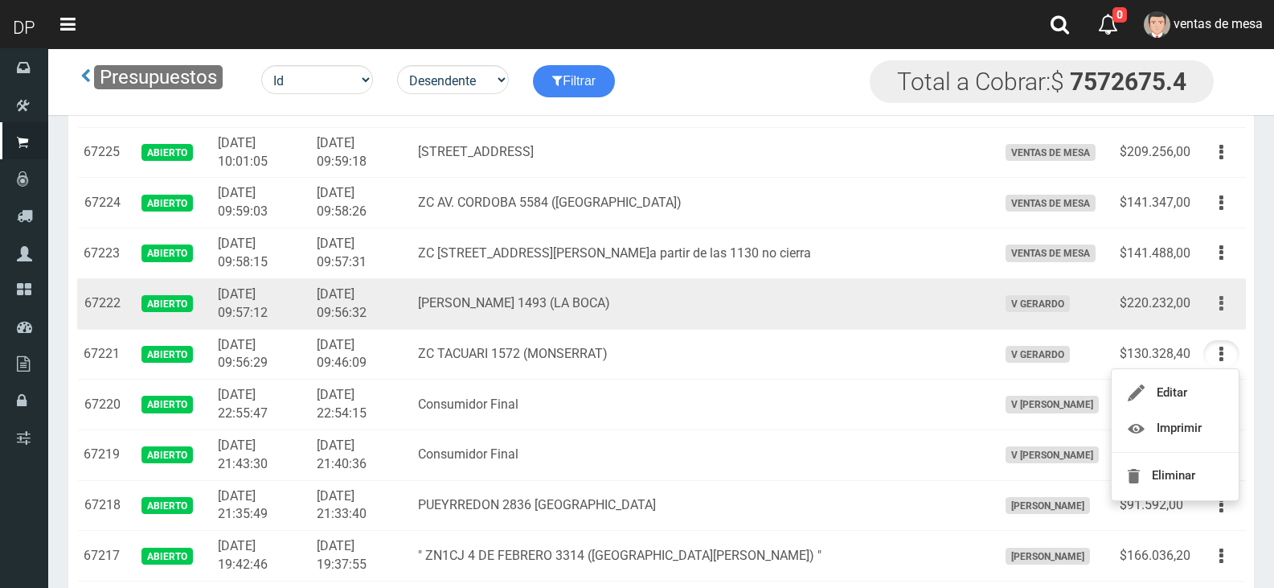
click at [1223, 305] on icon "button" at bounding box center [1222, 303] width 4 height 28
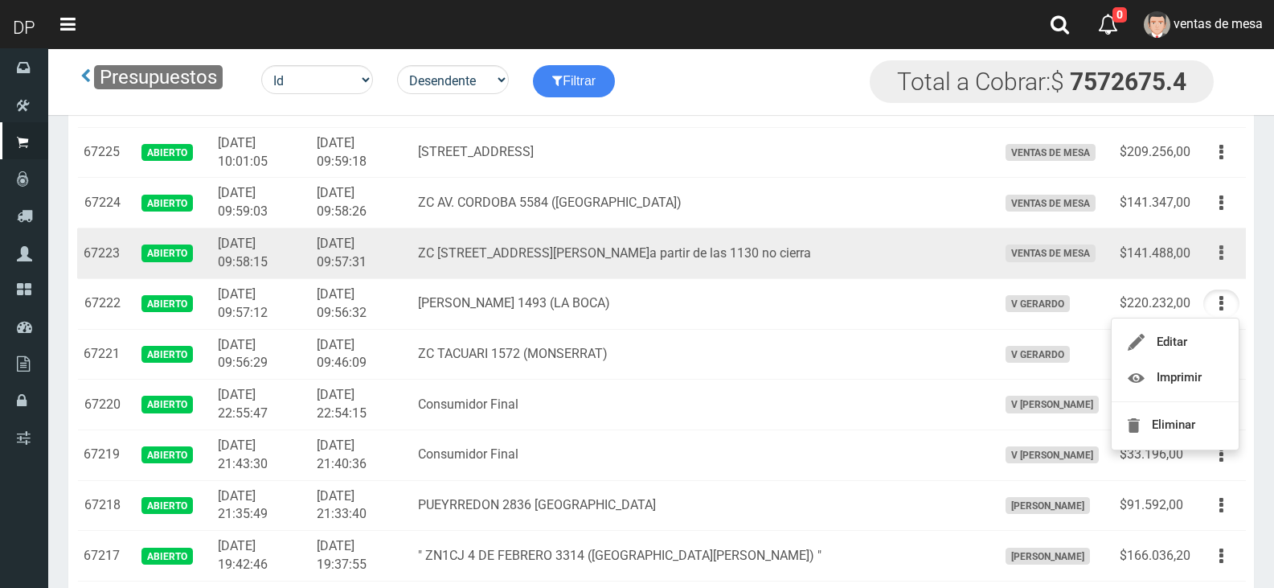
click at [1222, 248] on icon "button" at bounding box center [1222, 253] width 4 height 28
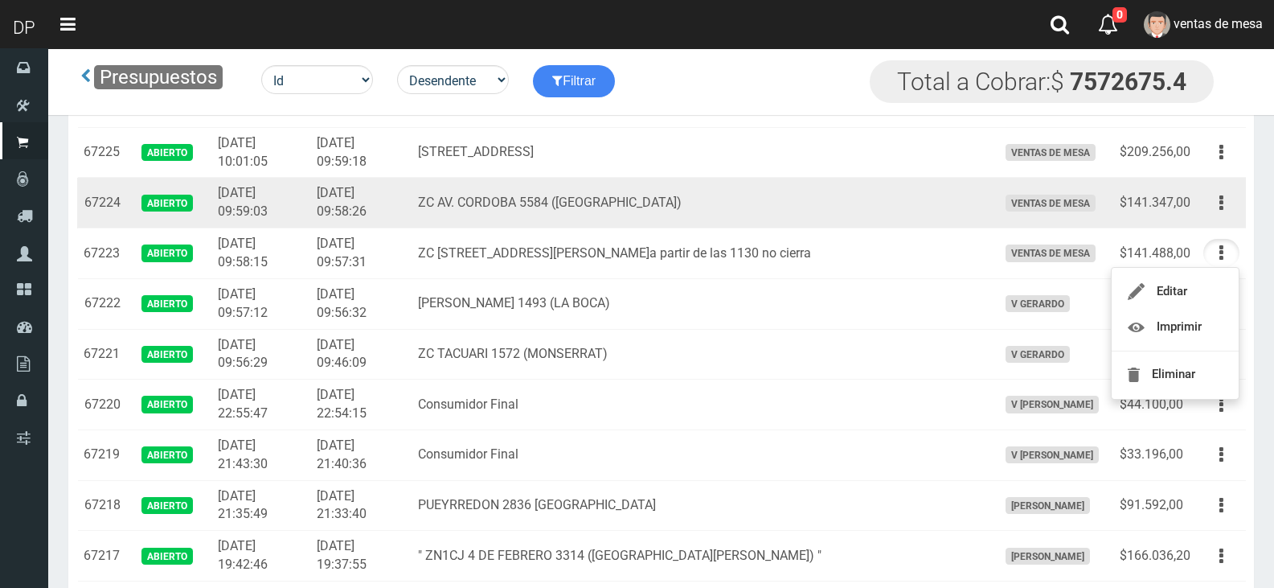
drag, startPoint x: 1230, startPoint y: 212, endPoint x: 1202, endPoint y: 273, distance: 67.3
click at [1230, 211] on button "button" at bounding box center [1221, 203] width 36 height 28
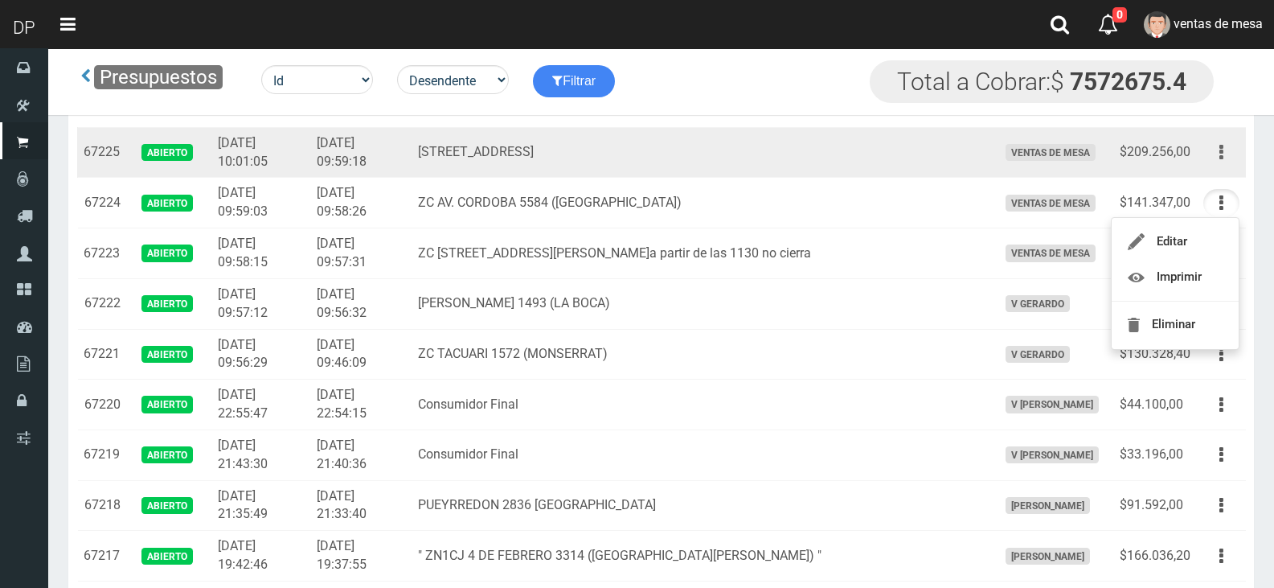
click at [1221, 150] on icon "button" at bounding box center [1222, 152] width 4 height 28
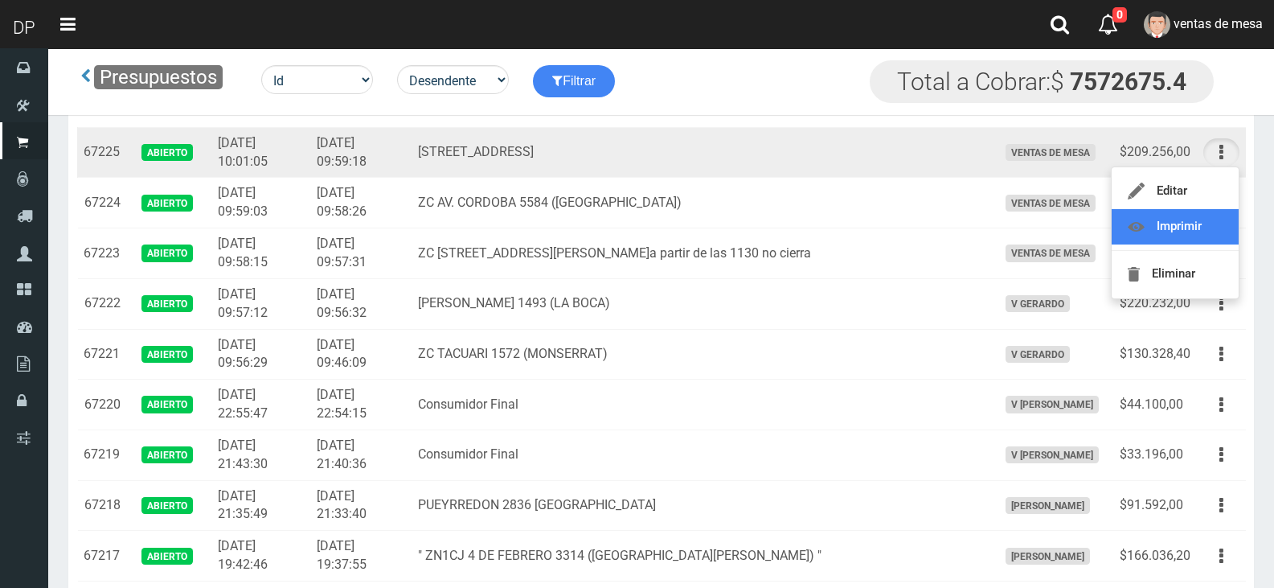
scroll to position [80, 0]
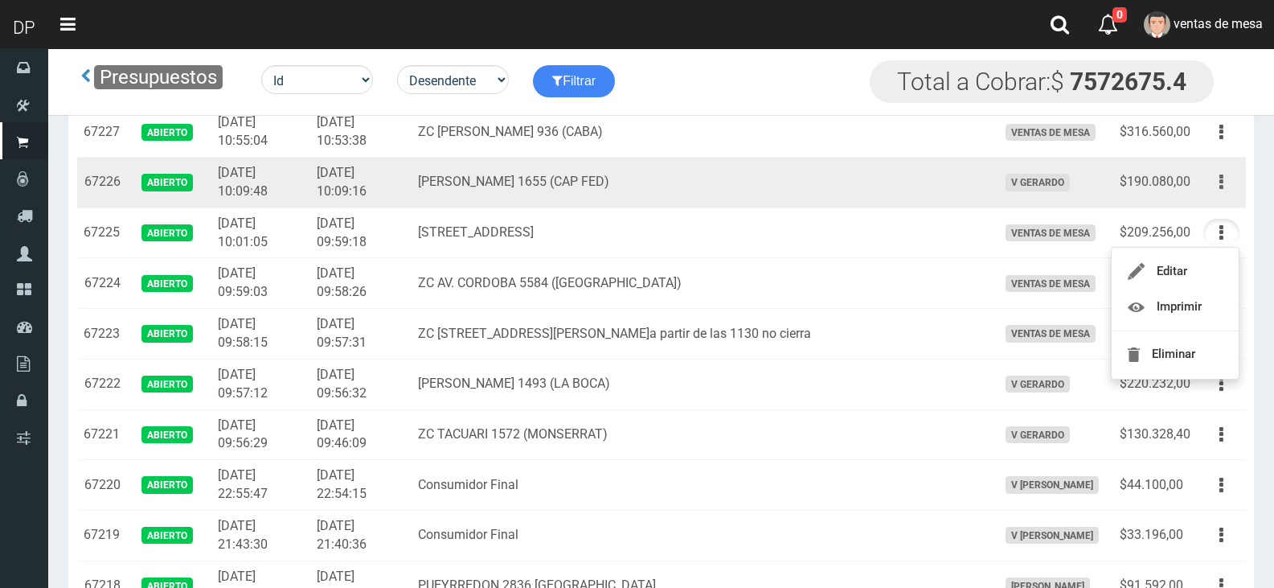
click at [1215, 185] on button "button" at bounding box center [1221, 182] width 36 height 28
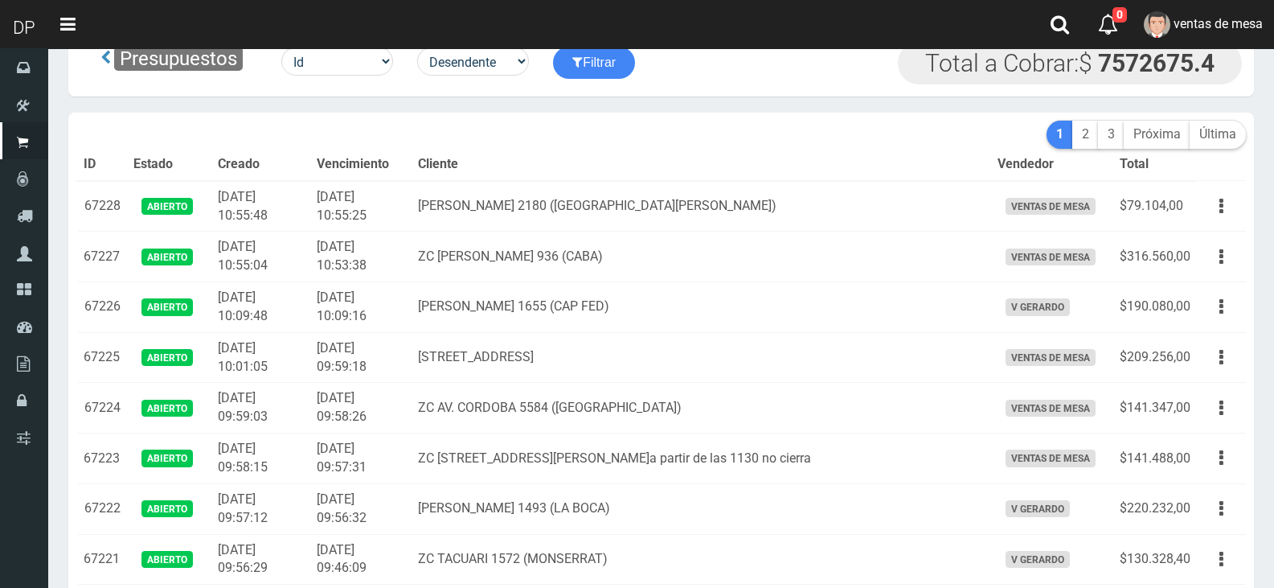
scroll to position [0, 0]
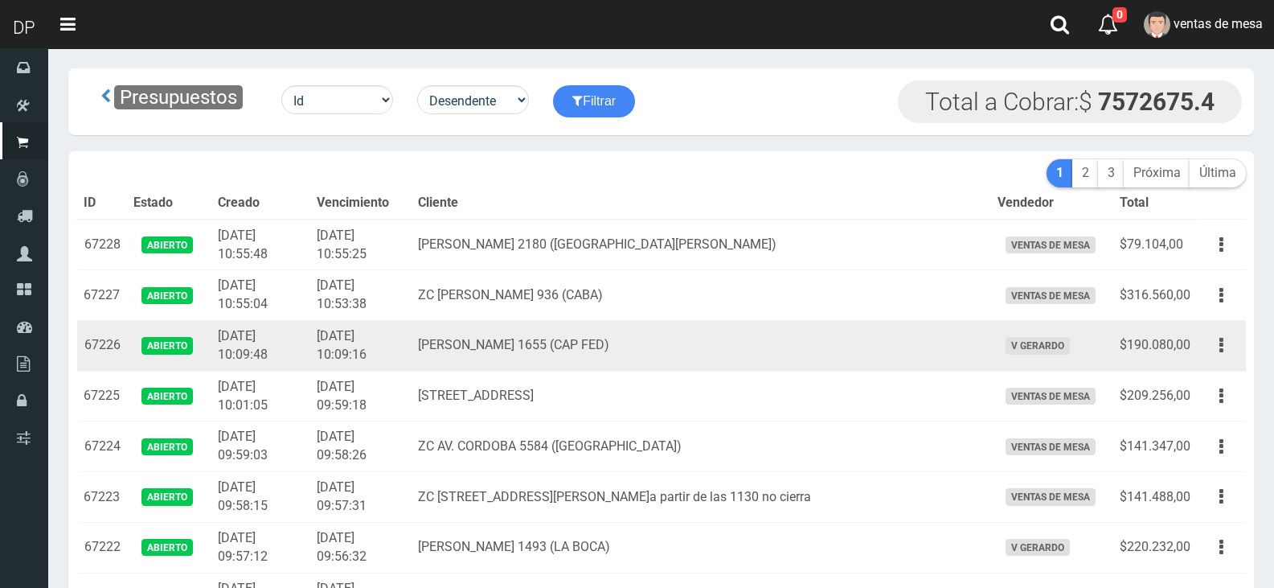
drag, startPoint x: 580, startPoint y: 340, endPoint x: 656, endPoint y: 346, distance: 75.8
click at [580, 340] on td "OLIDEN 1655 (CAP FED)" at bounding box center [702, 346] width 580 height 51
click at [1221, 346] on icon "button" at bounding box center [1222, 345] width 4 height 28
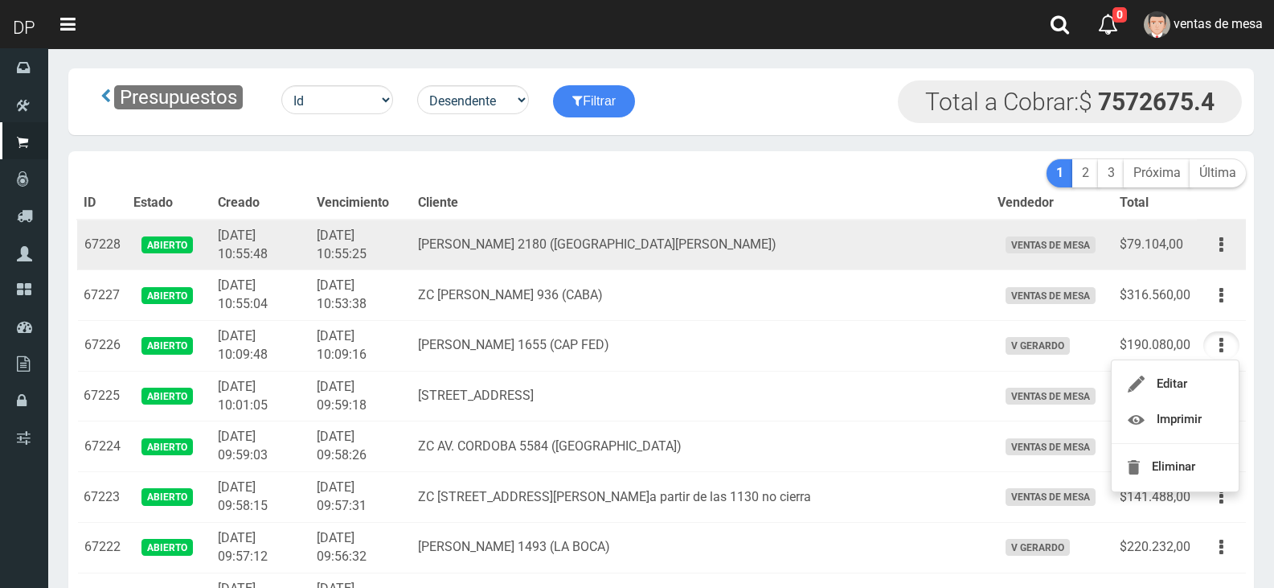
click at [991, 228] on td "ventas de mesa" at bounding box center [1052, 244] width 122 height 51
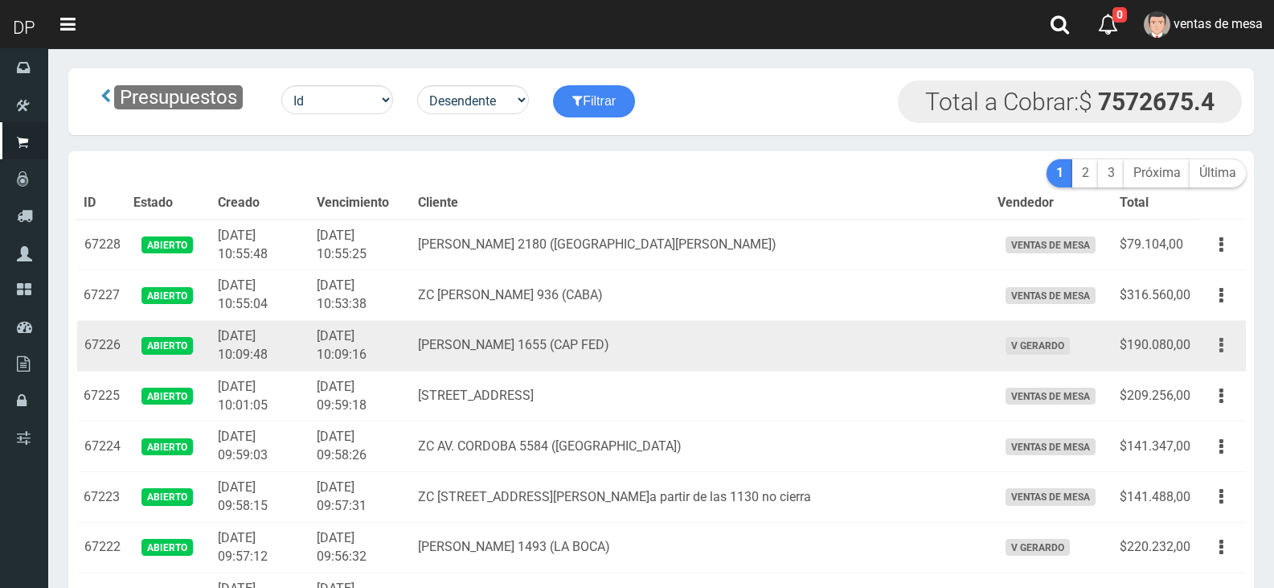
click at [1219, 355] on button "button" at bounding box center [1221, 345] width 36 height 28
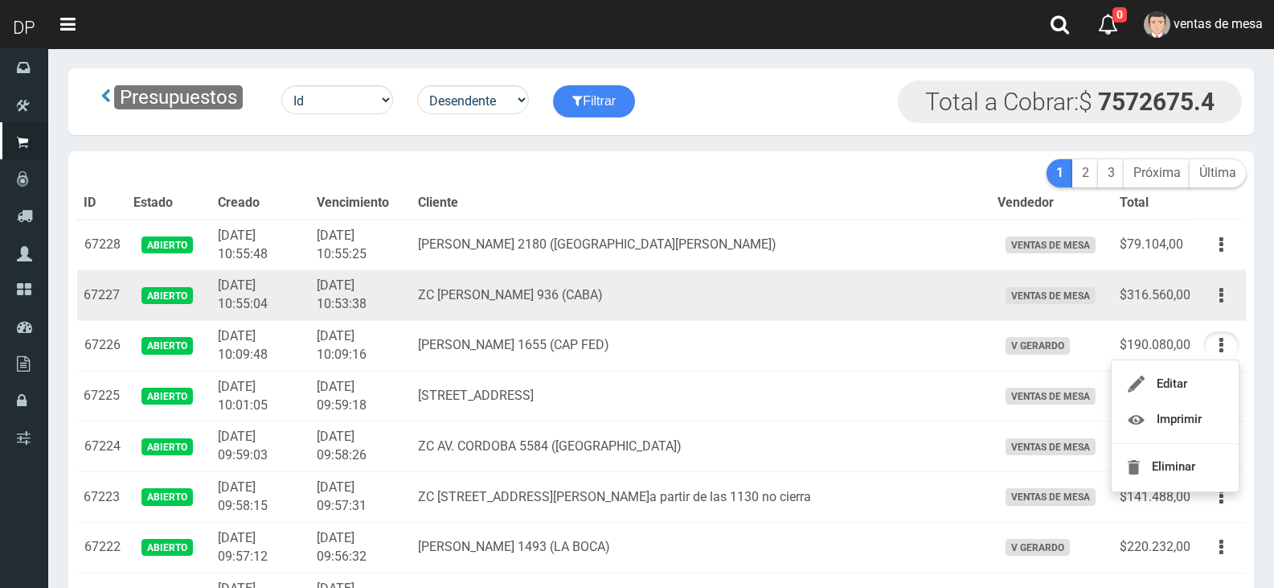
click at [1240, 299] on td "Editar Imprimir Eliminar" at bounding box center [1221, 295] width 49 height 51
click at [1224, 302] on button "button" at bounding box center [1221, 295] width 36 height 28
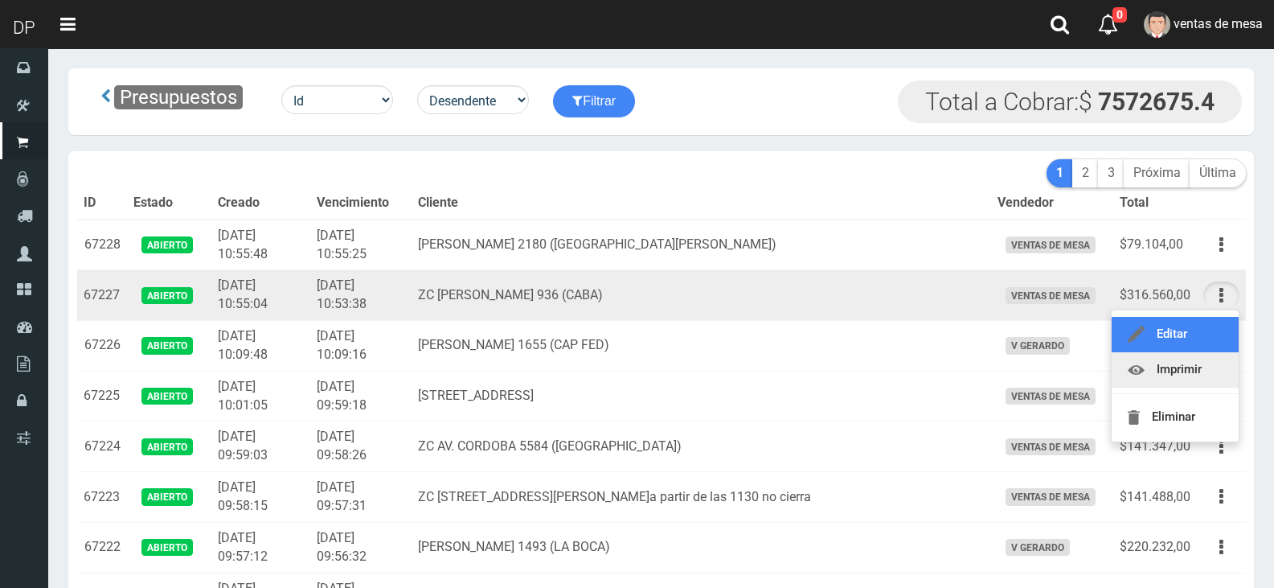
drag, startPoint x: 1211, startPoint y: 346, endPoint x: 1209, endPoint y: 359, distance: 13.0
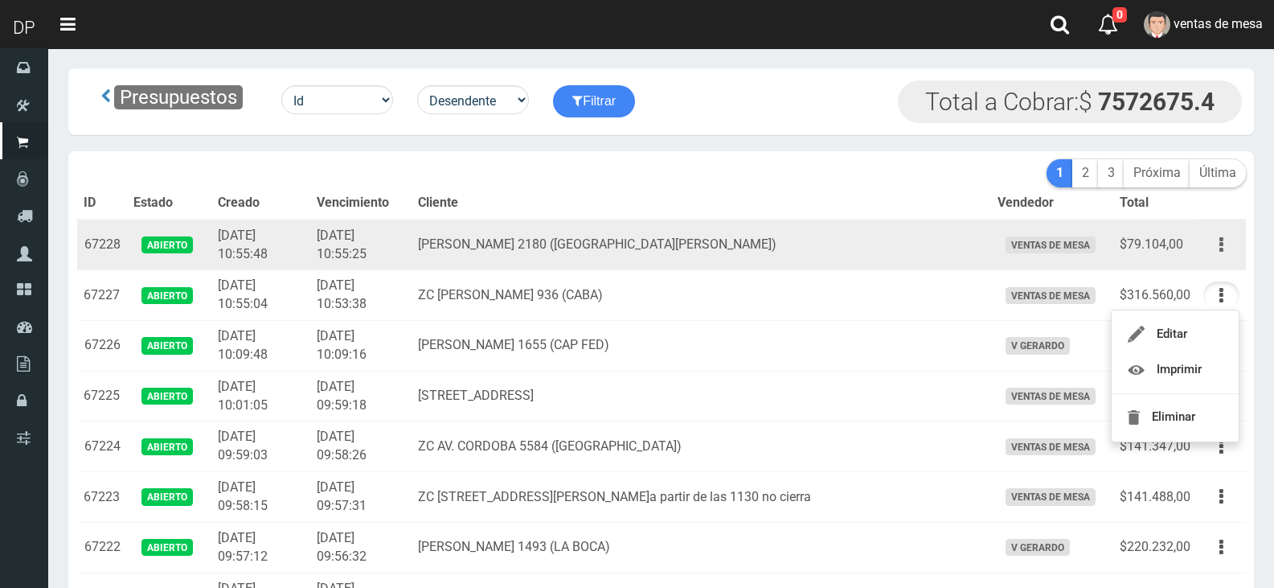
click at [1221, 236] on icon "button" at bounding box center [1222, 245] width 4 height 28
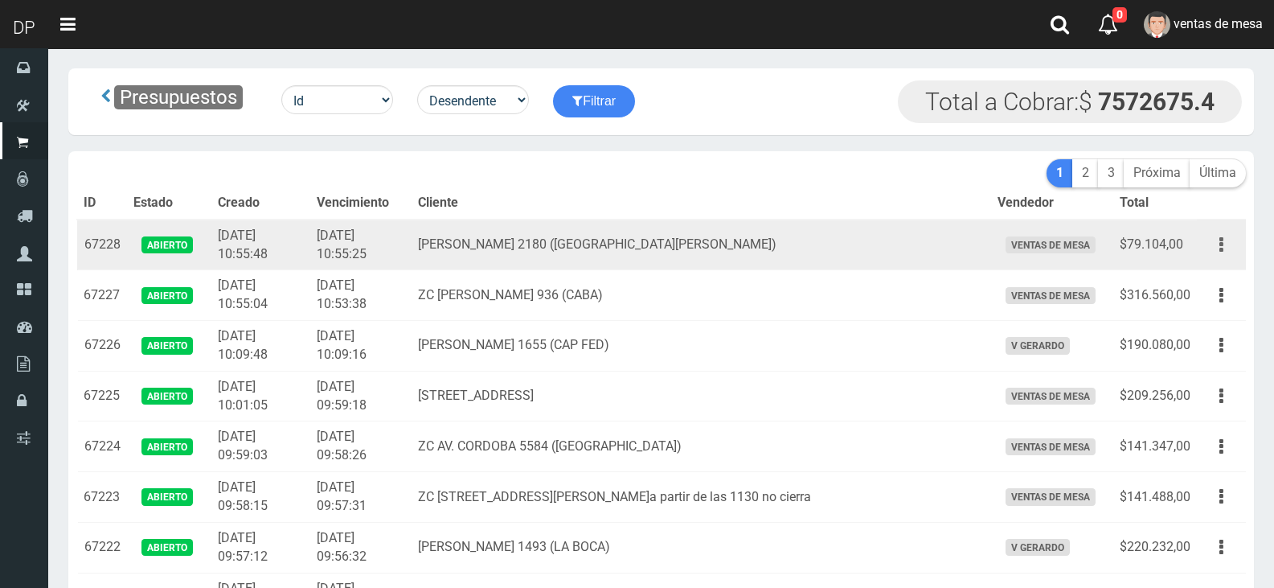
click at [1222, 236] on icon "button" at bounding box center [1222, 245] width 4 height 28
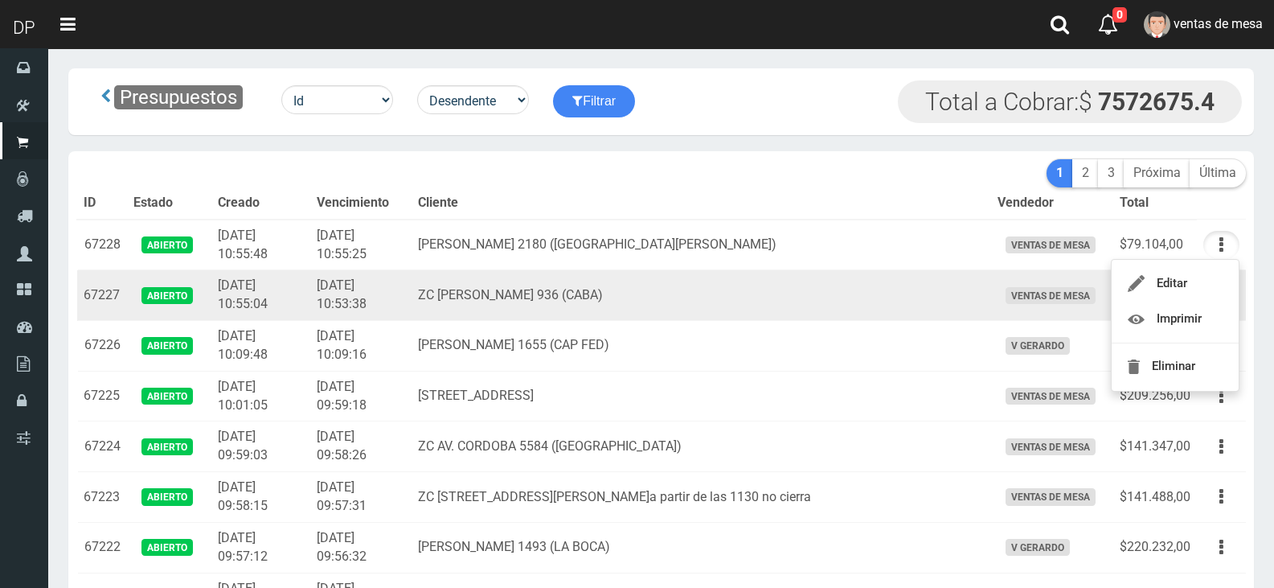
click at [613, 282] on td "ZC EMILIO MITRE 936 (CABA)" at bounding box center [702, 295] width 580 height 51
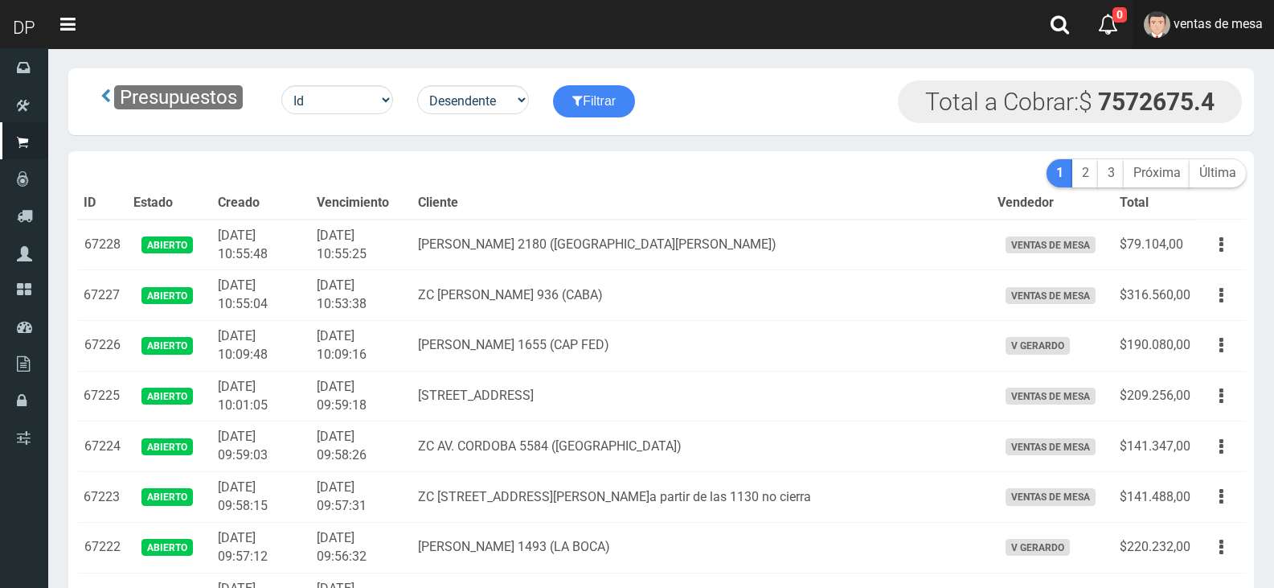
click at [1179, 42] on link "ventas de mesa" at bounding box center [1203, 24] width 141 height 49
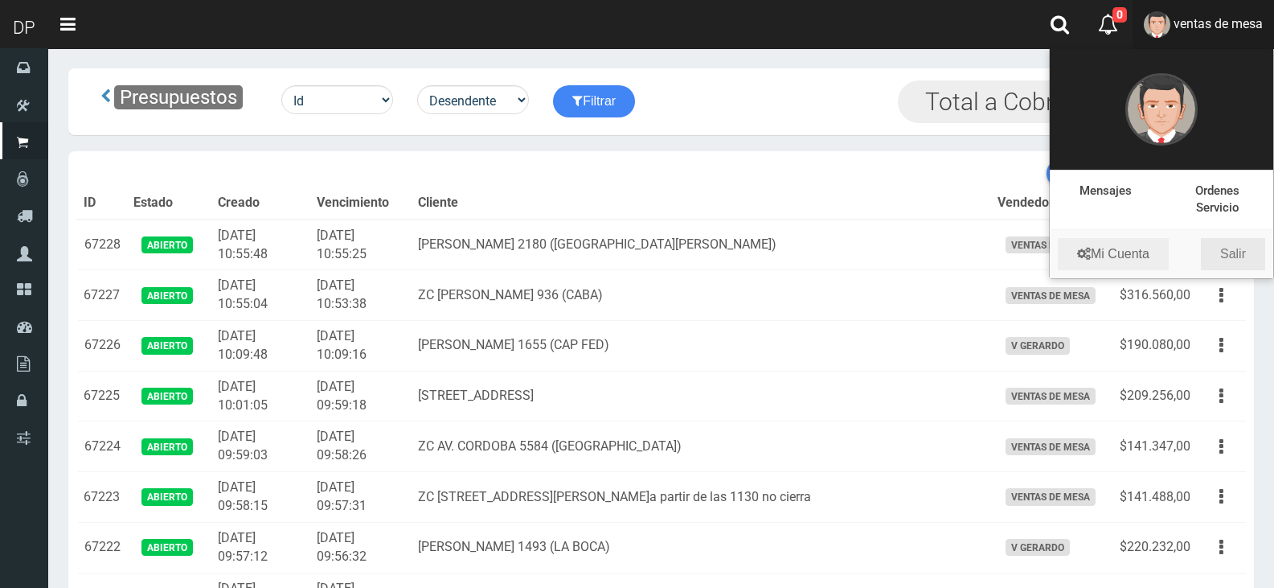
click at [1241, 256] on link "Salir" at bounding box center [1233, 254] width 64 height 32
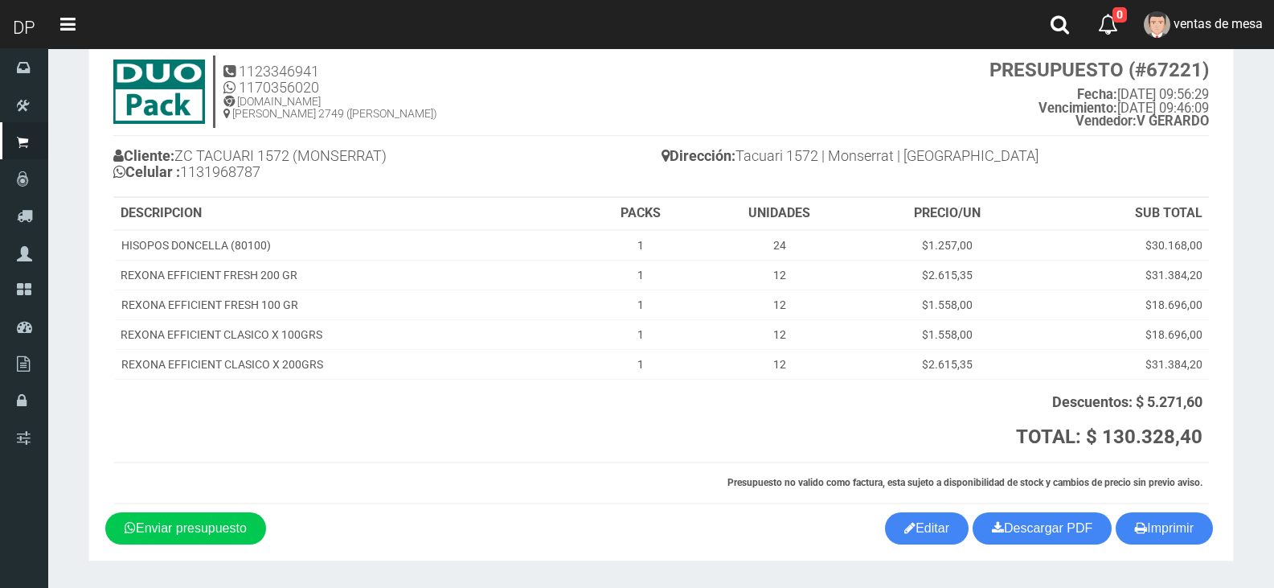
scroll to position [91, 0]
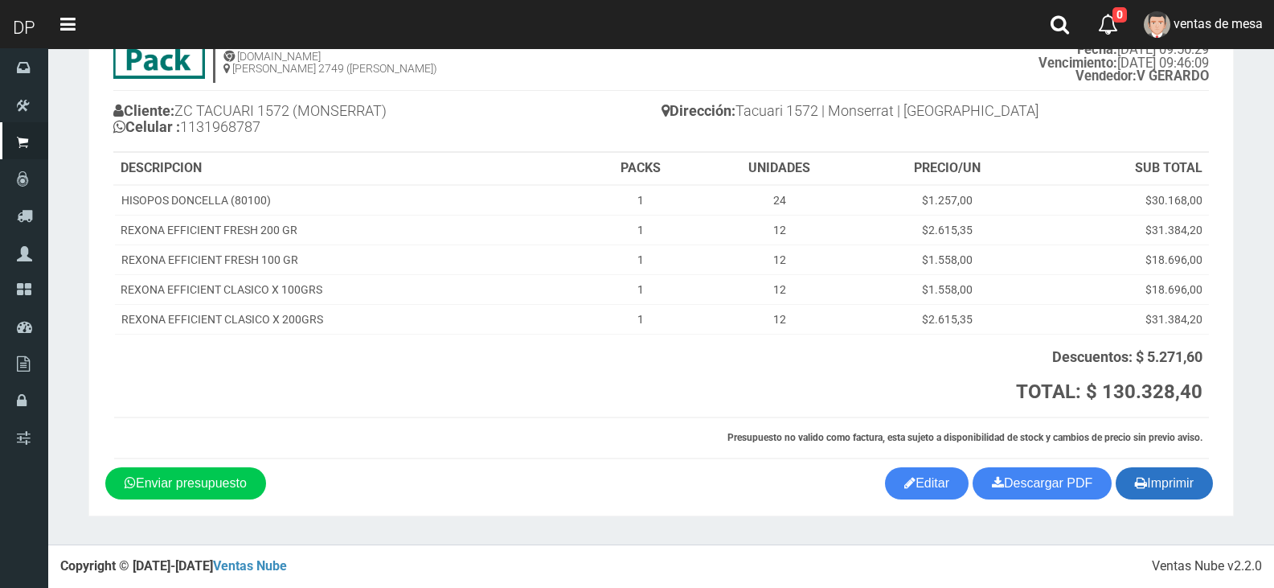
click at [1207, 477] on button "Imprimir" at bounding box center [1164, 483] width 97 height 32
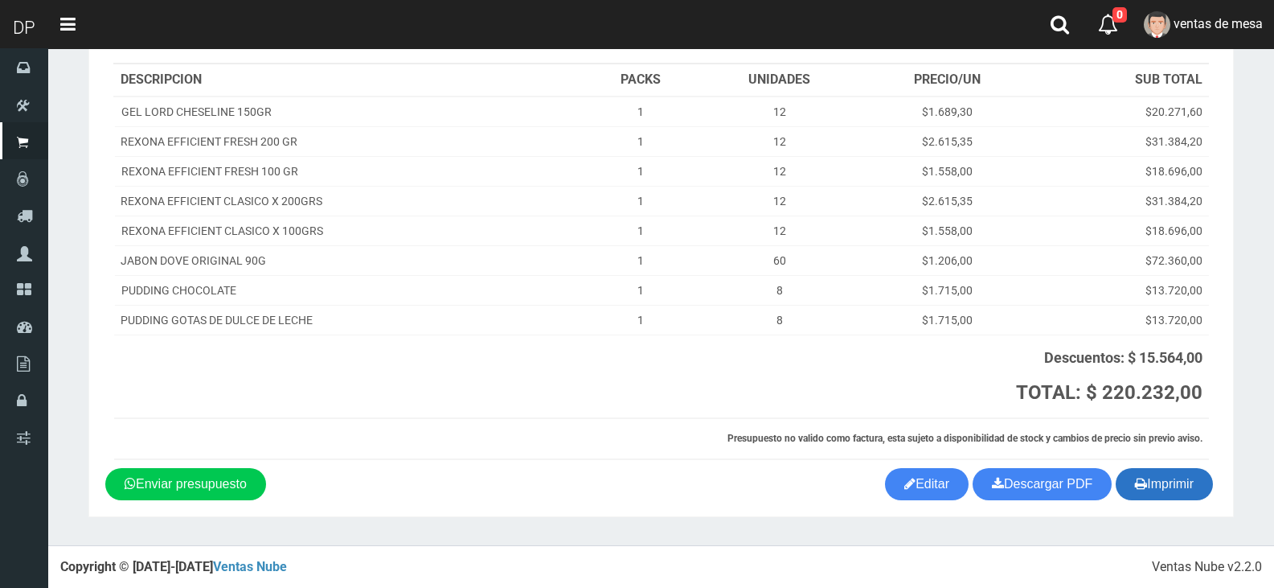
scroll to position [164, 0]
click at [1137, 476] on icon "button" at bounding box center [1141, 482] width 12 height 23
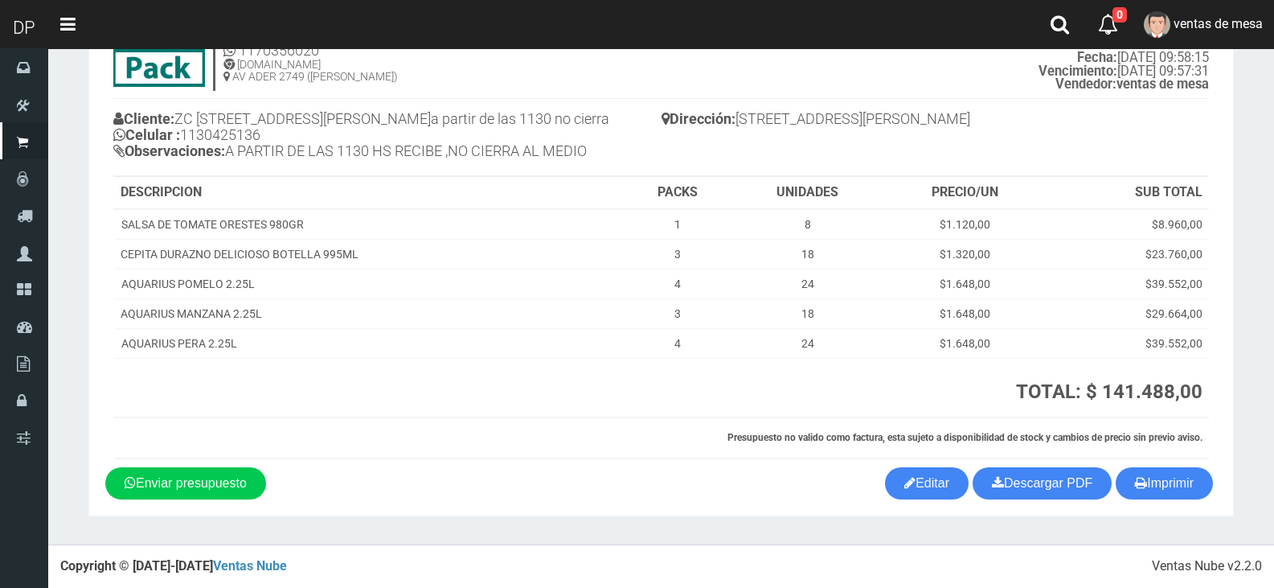
scroll to position [99, 0]
click at [1138, 469] on button "Imprimir" at bounding box center [1164, 483] width 97 height 32
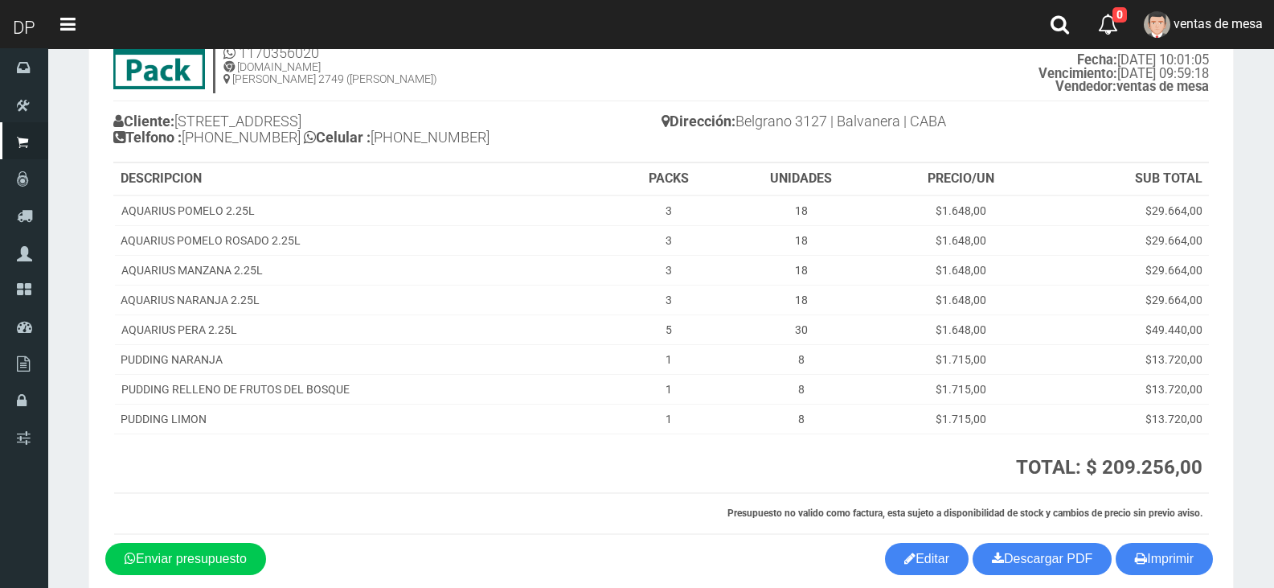
scroll to position [156, 0]
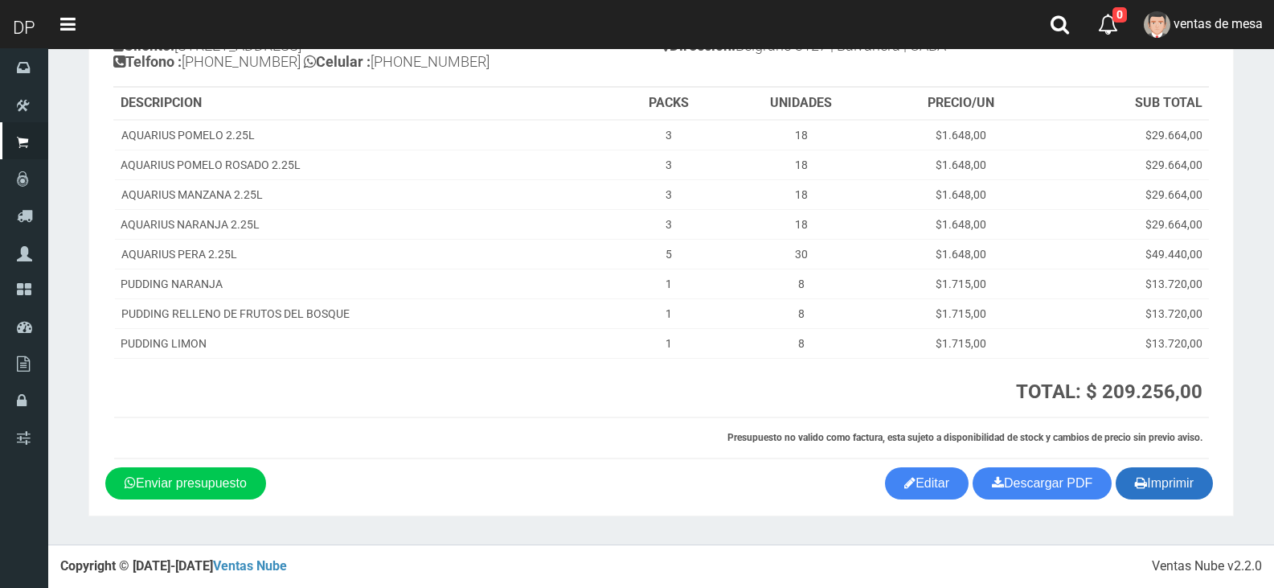
click at [1169, 480] on button "Imprimir" at bounding box center [1164, 483] width 97 height 32
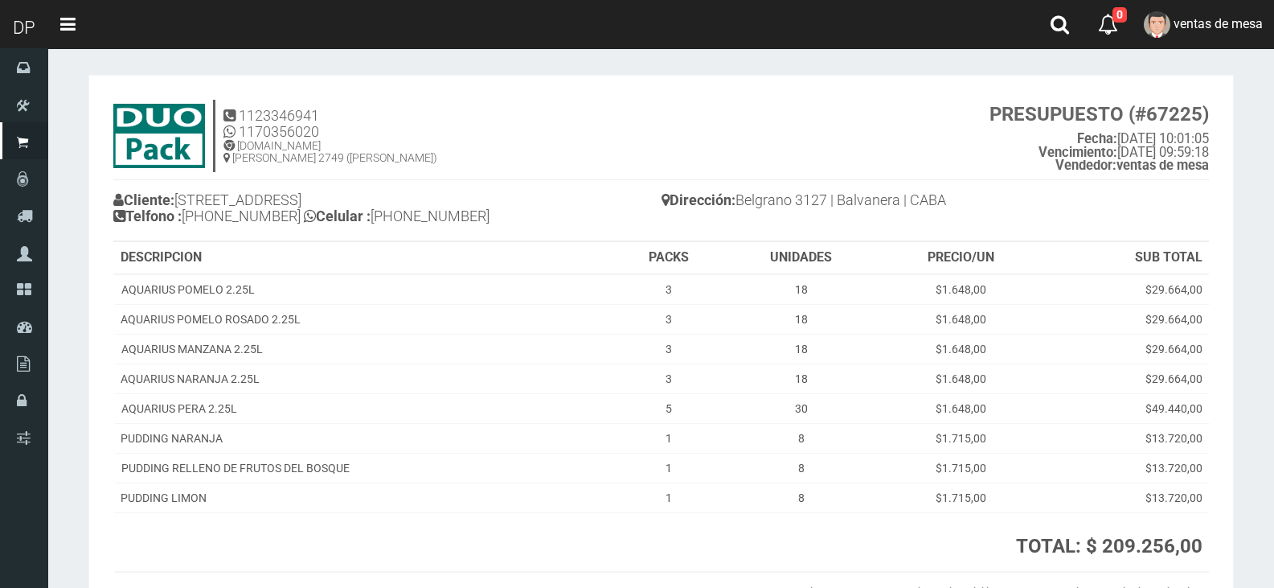
scroll to position [0, 0]
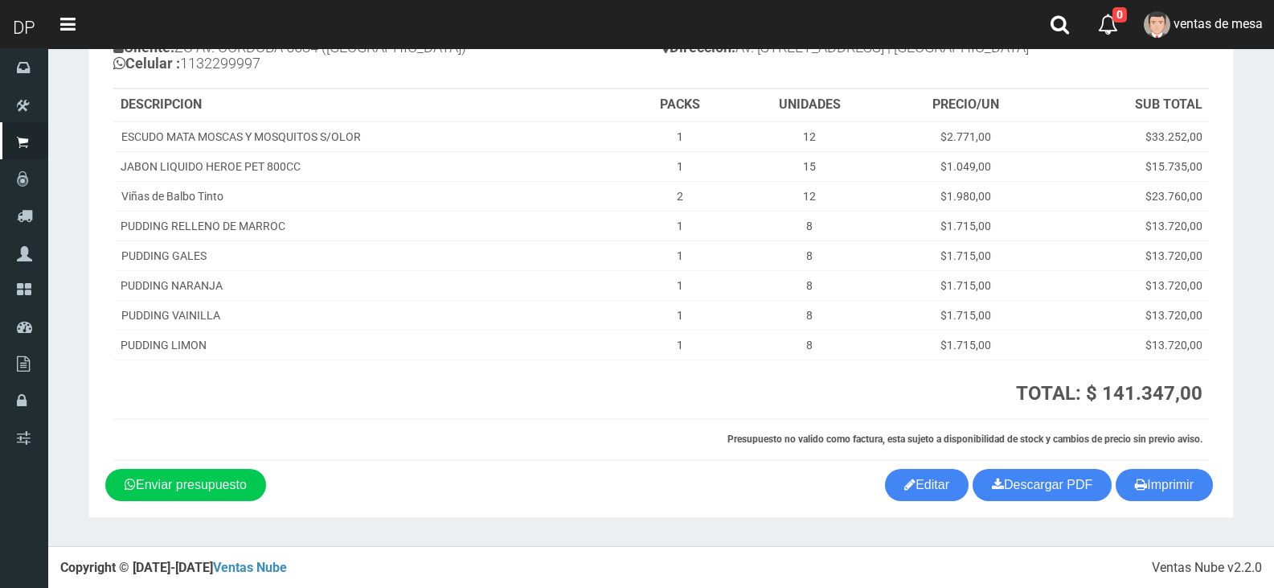
scroll to position [156, 0]
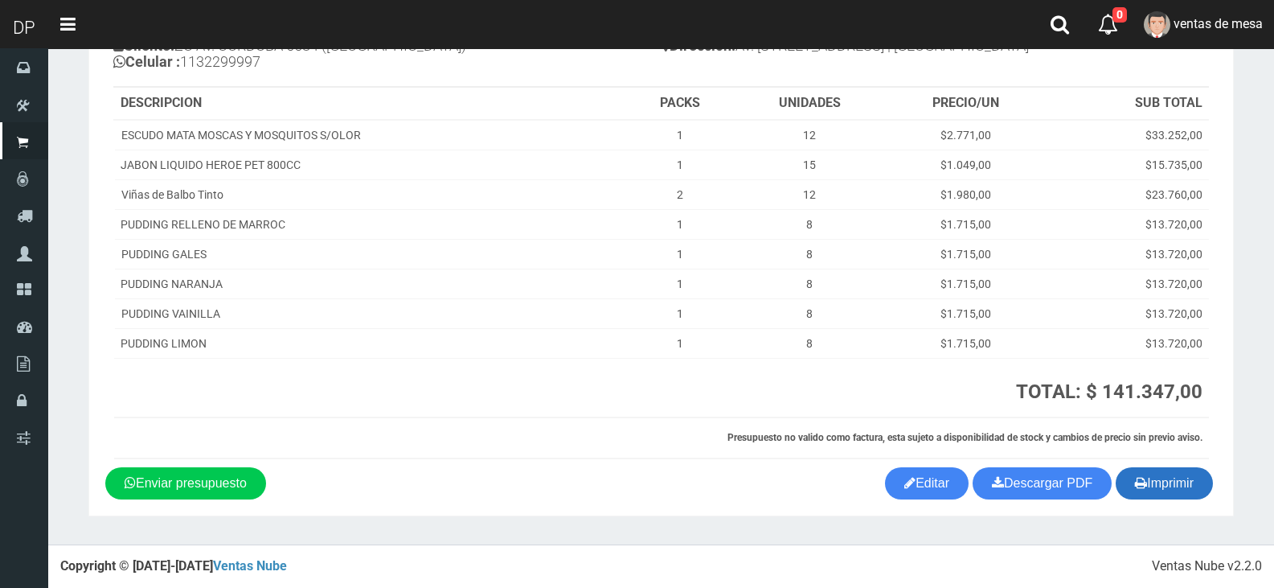
click at [1164, 486] on button "Imprimir" at bounding box center [1164, 483] width 97 height 32
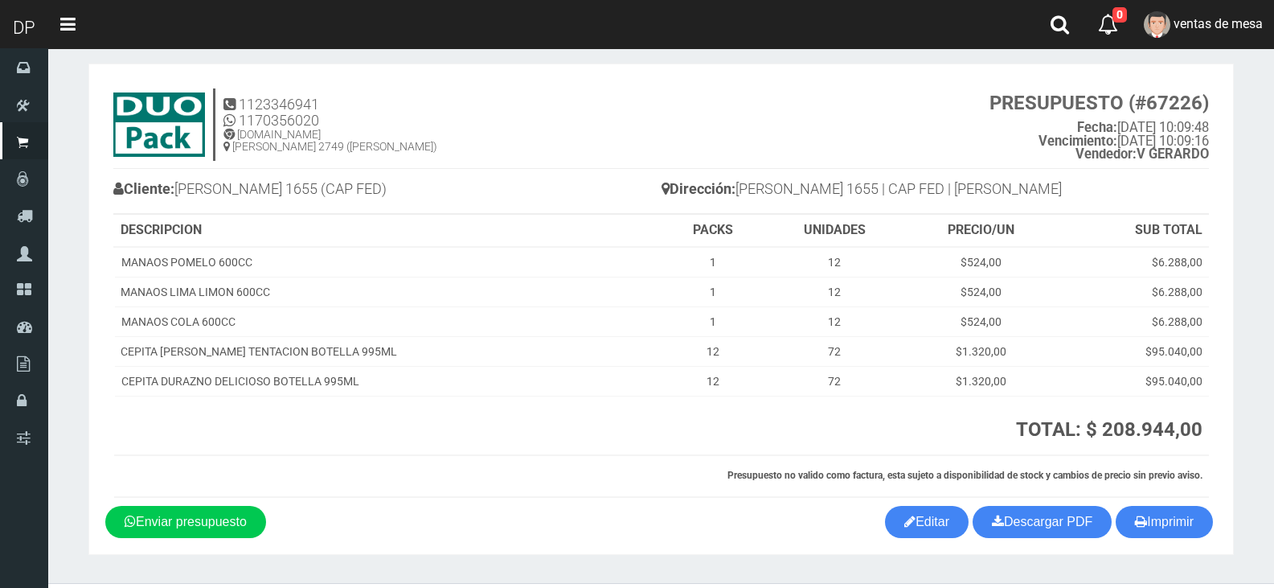
scroll to position [51, 0]
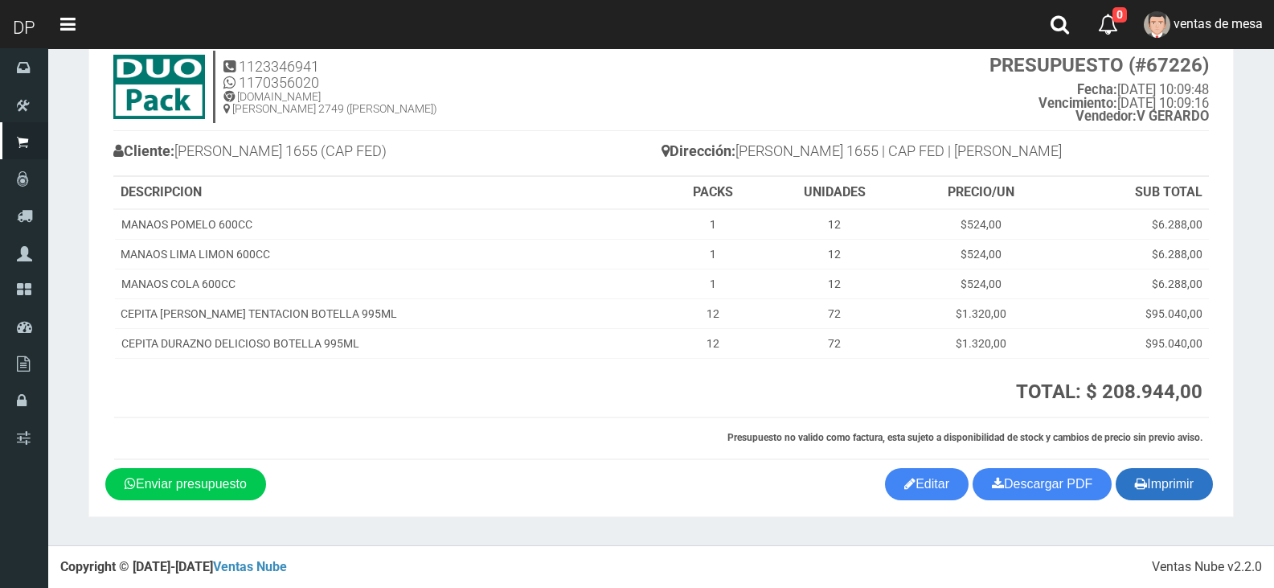
click at [1197, 480] on button "Imprimir" at bounding box center [1164, 484] width 97 height 32
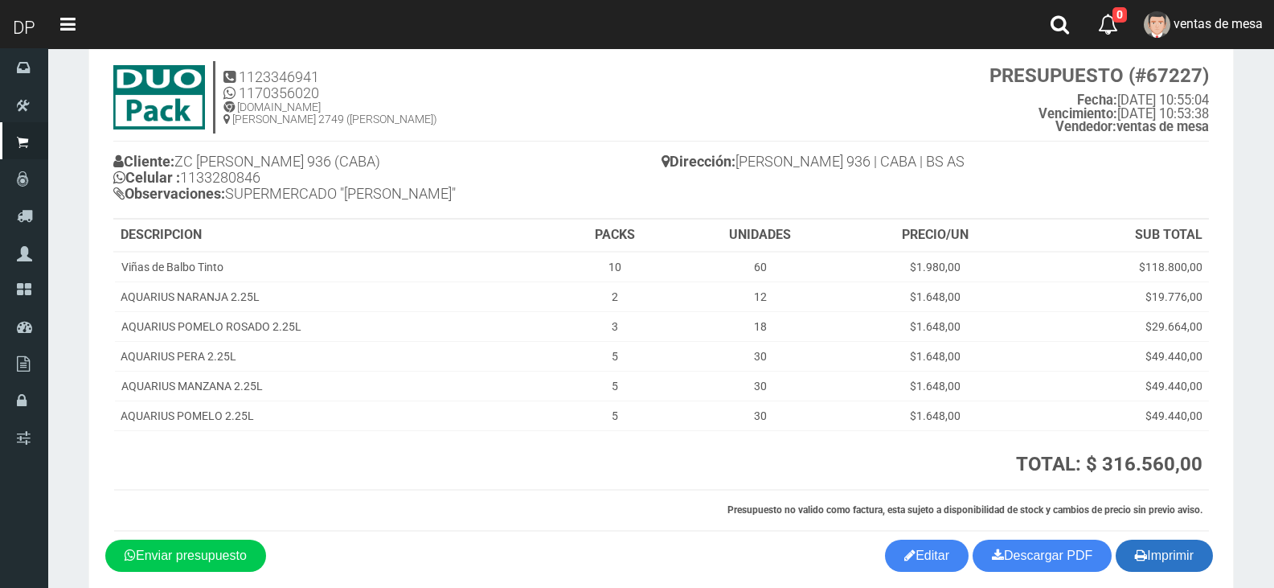
scroll to position [113, 0]
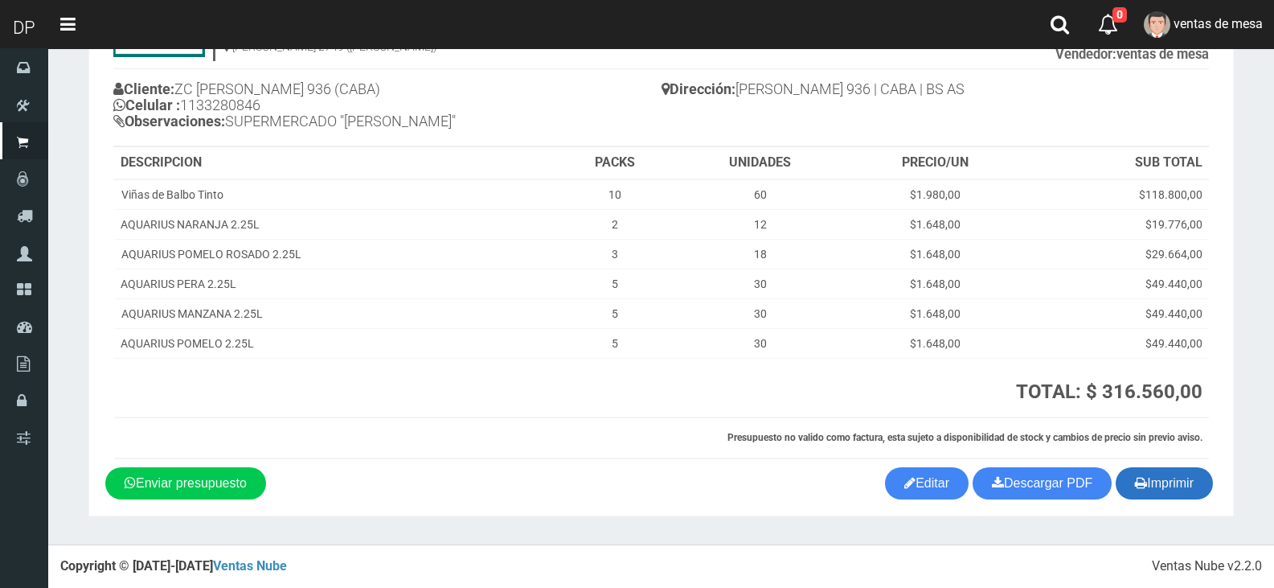
click at [1186, 484] on button "Imprimir" at bounding box center [1164, 483] width 97 height 32
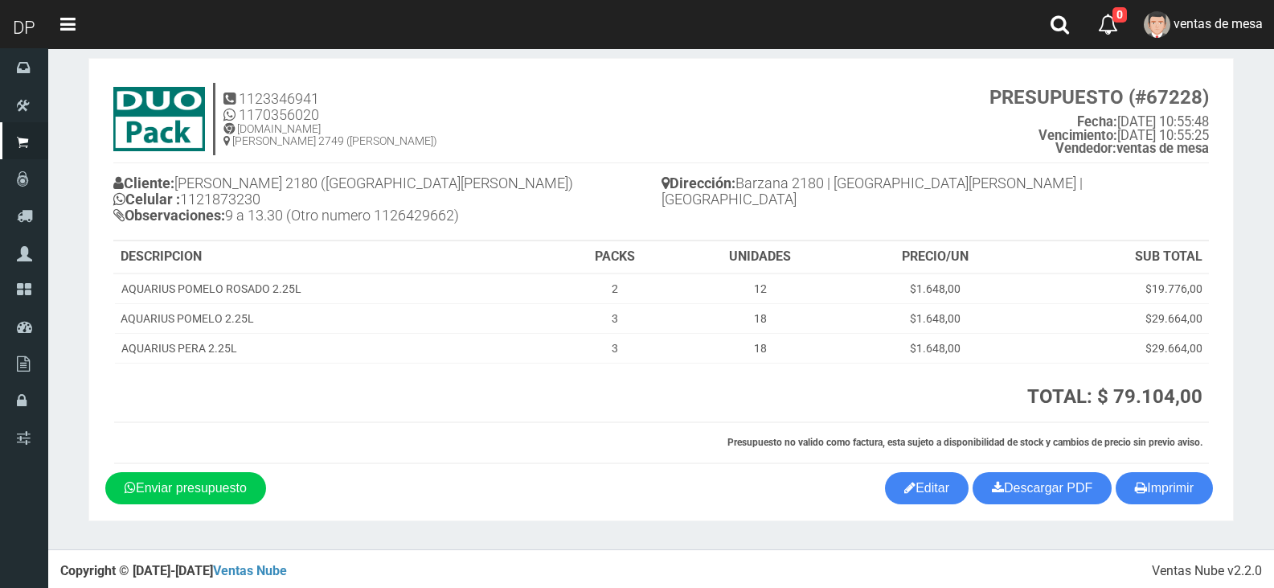
scroll to position [23, 0]
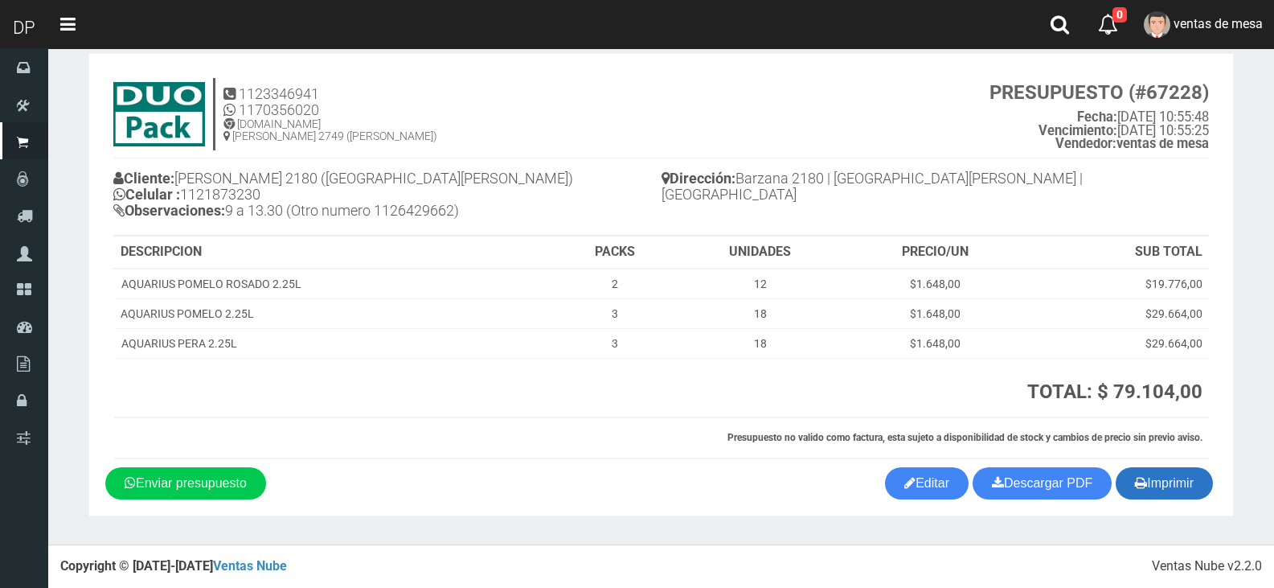
click at [1154, 490] on button "Imprimir" at bounding box center [1164, 483] width 97 height 32
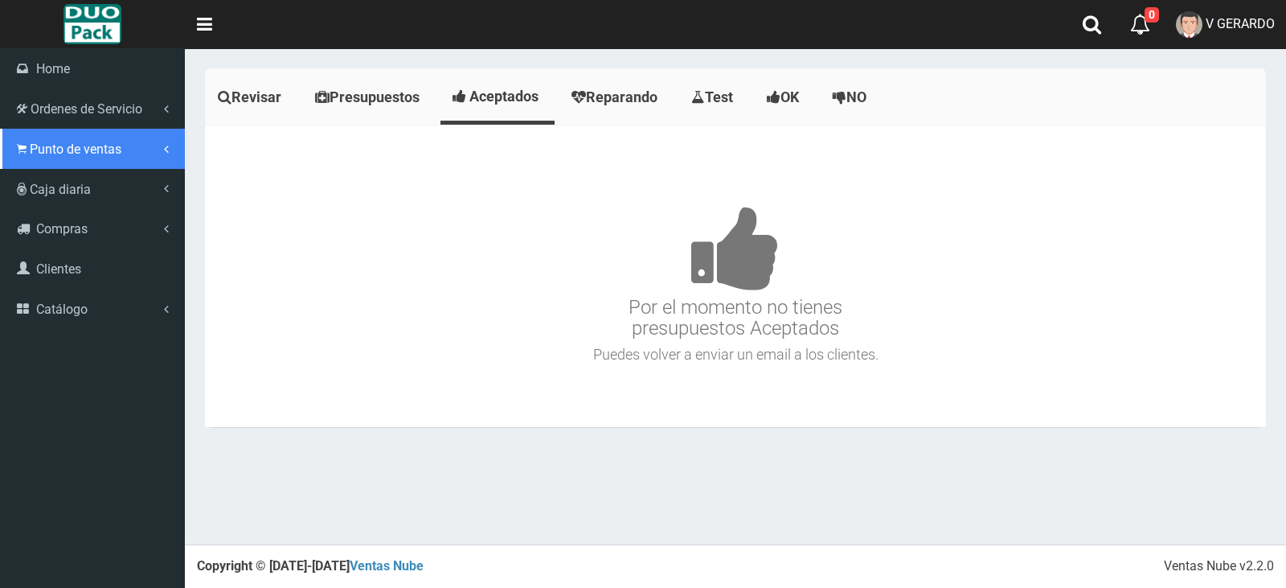
click at [91, 152] on span "Punto de ventas" at bounding box center [76, 148] width 92 height 15
click at [102, 176] on link "Punto de ventas" at bounding box center [94, 181] width 179 height 24
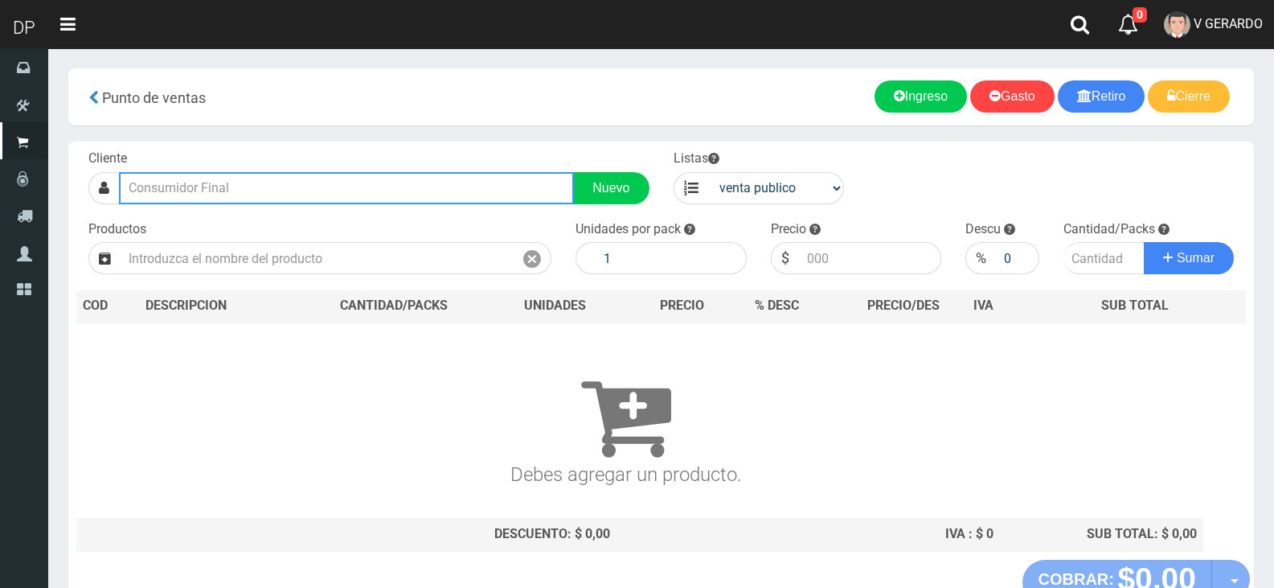
click at [301, 194] on input "text" at bounding box center [346, 188] width 455 height 32
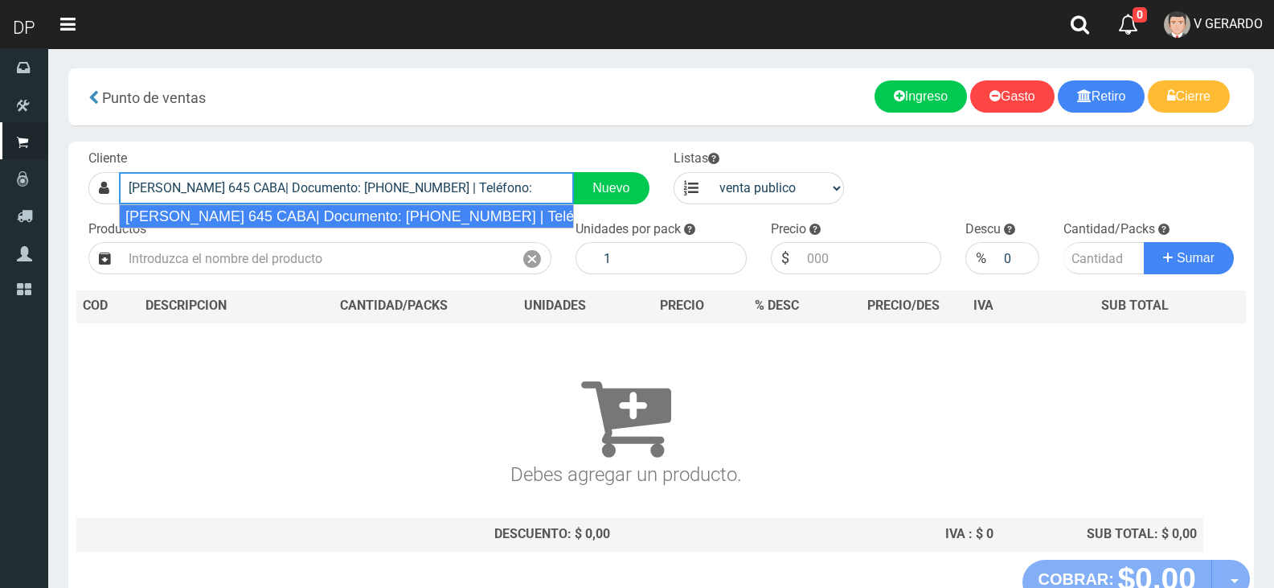
type input "SAENZ PEÑA 645 CABA| Documento: 64555555555 | Teléfono:"
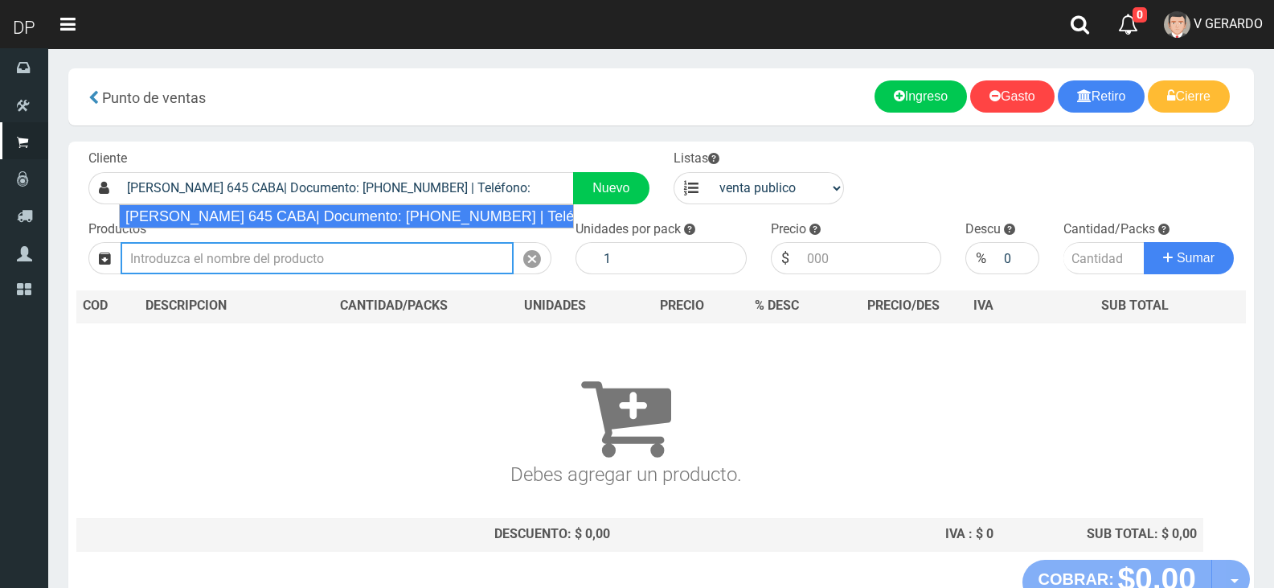
select select "2"
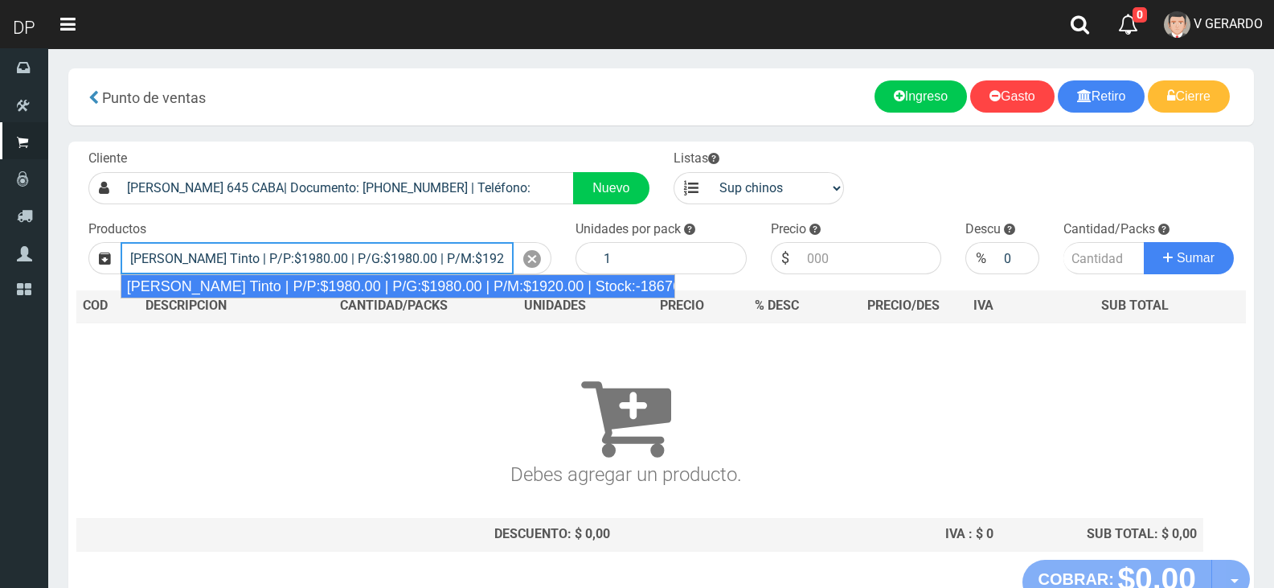
type input "Viñas de Balbo Tinto | P/P:$1980.00 | P/G:$1980.00 | P/M:$1920.00 | Stock:-18676"
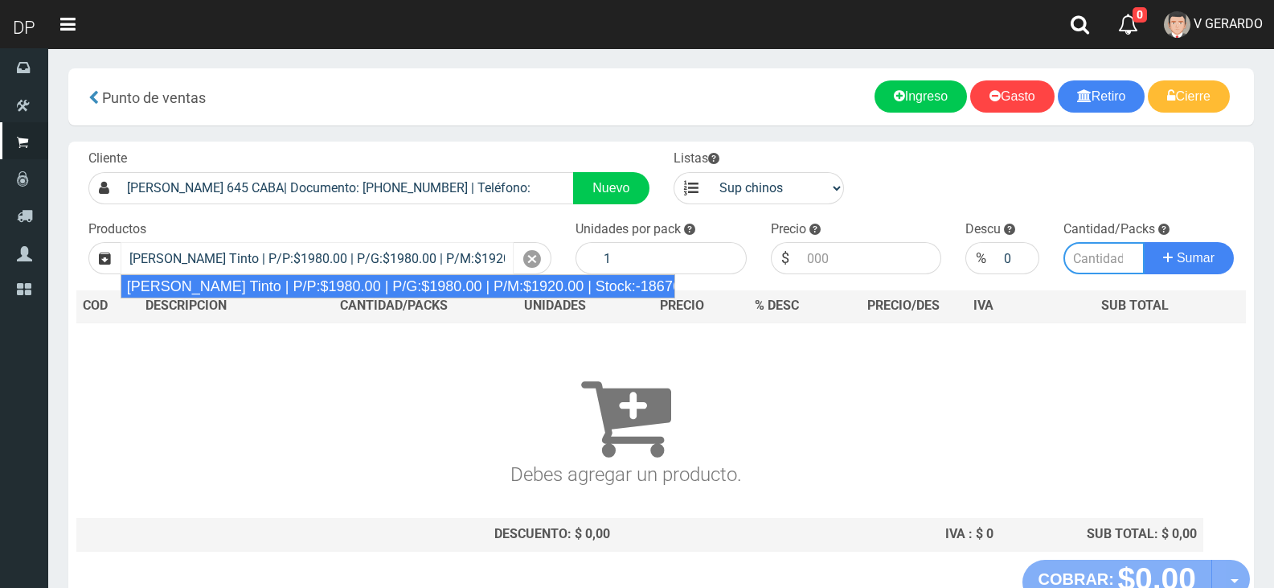
type input "6"
type input "1980.00"
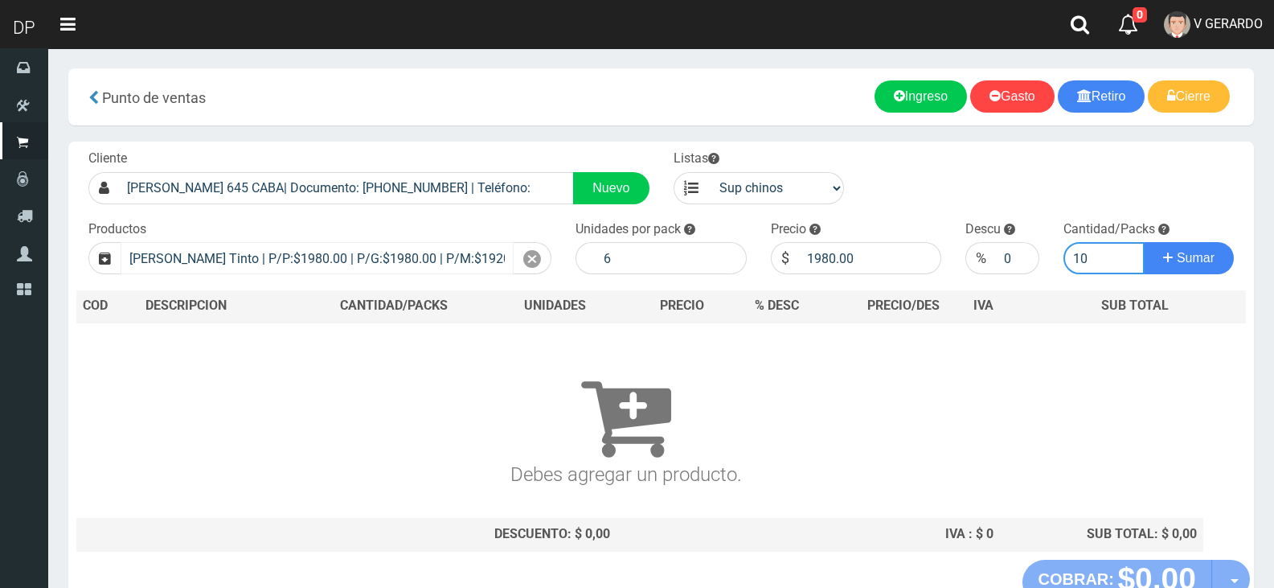
type input "10"
click at [1144, 242] on button "Sumar" at bounding box center [1189, 258] width 90 height 32
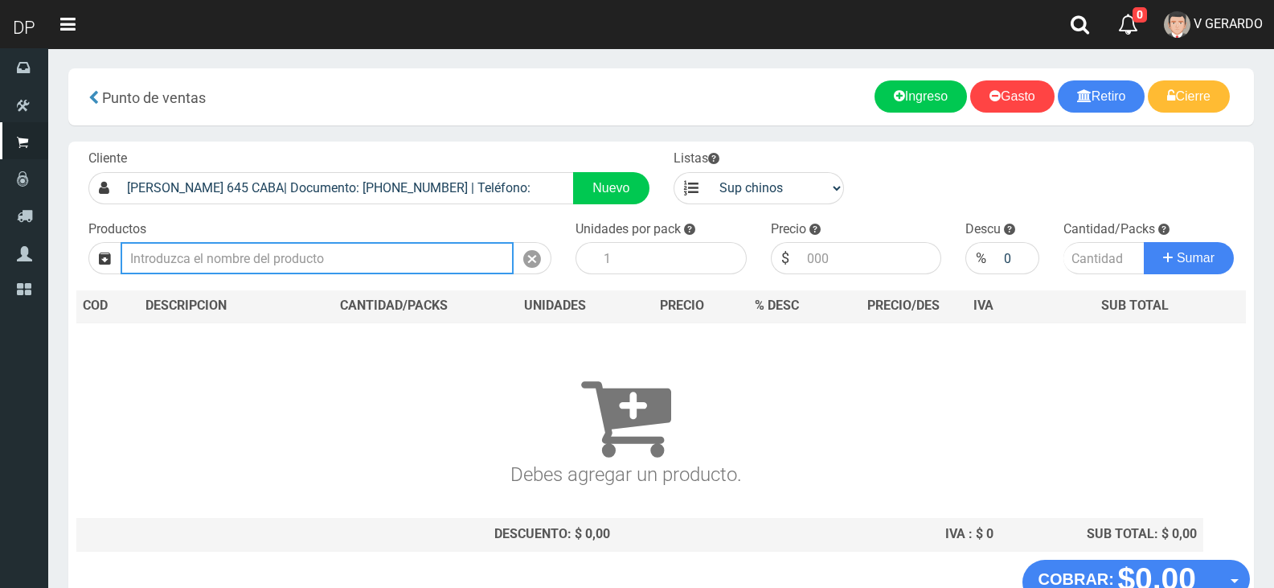
click at [201, 250] on input "text" at bounding box center [317, 258] width 393 height 32
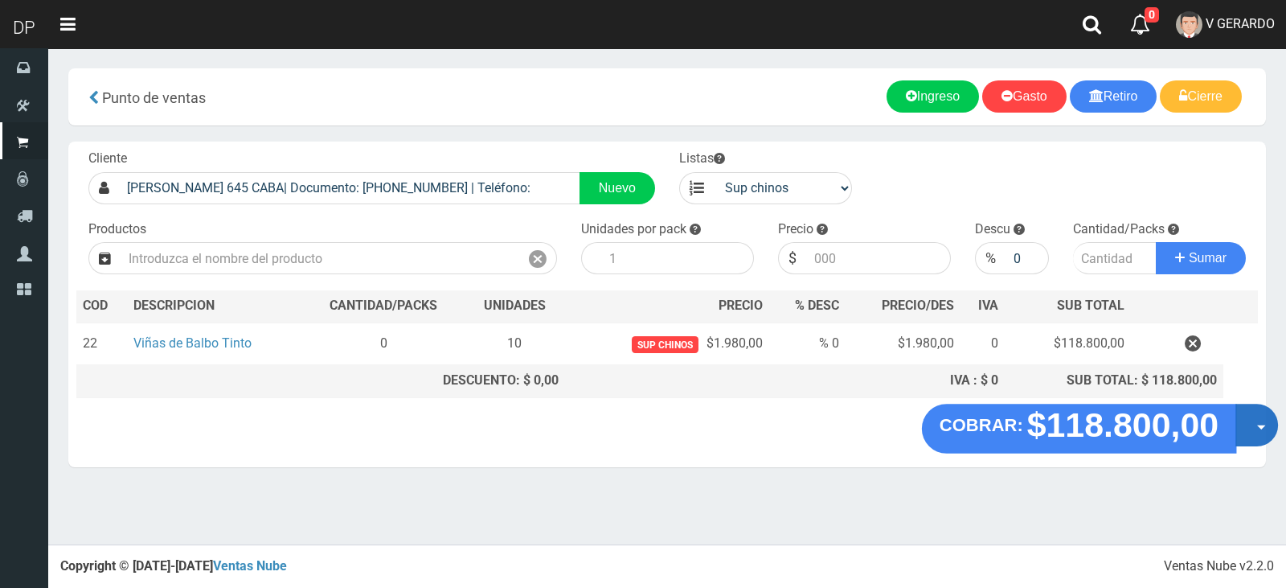
click at [1244, 414] on button "Opciones" at bounding box center [1257, 425] width 43 height 43
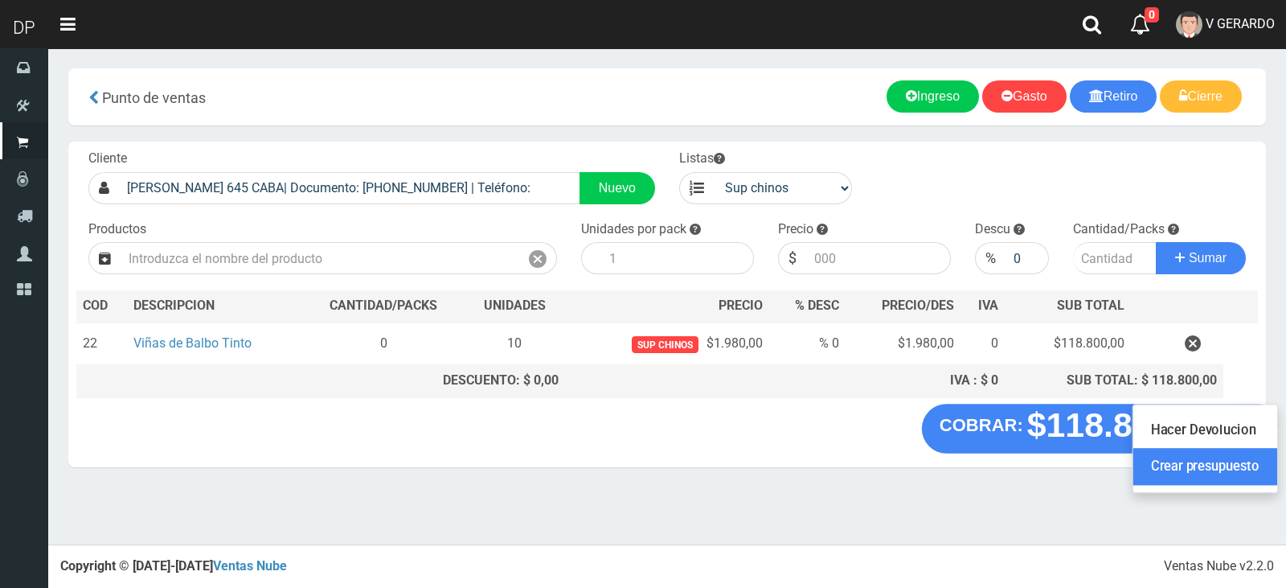
click at [1248, 482] on link "Crear presupuesto" at bounding box center [1206, 467] width 144 height 37
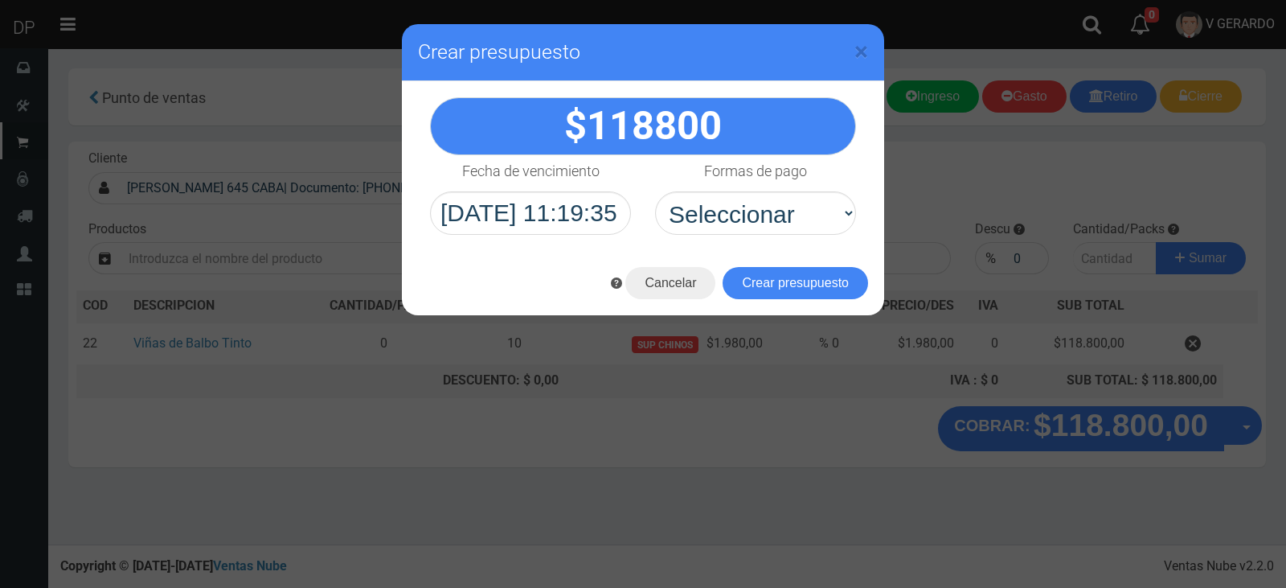
click at [732, 190] on div "Formas de pago Seleccionar Efectivo Tarjeta de Crédito Depósito Débito" at bounding box center [755, 195] width 225 height 80
drag, startPoint x: 737, startPoint y: 212, endPoint x: 741, endPoint y: 225, distance: 13.5
click at [737, 212] on select "Seleccionar Efectivo Tarjeta de Crédito Depósito Débito" at bounding box center [755, 212] width 201 height 43
select select "Efectivo"
click at [655, 191] on select "Seleccionar Efectivo Tarjeta de Crédito Depósito Débito" at bounding box center [755, 212] width 201 height 43
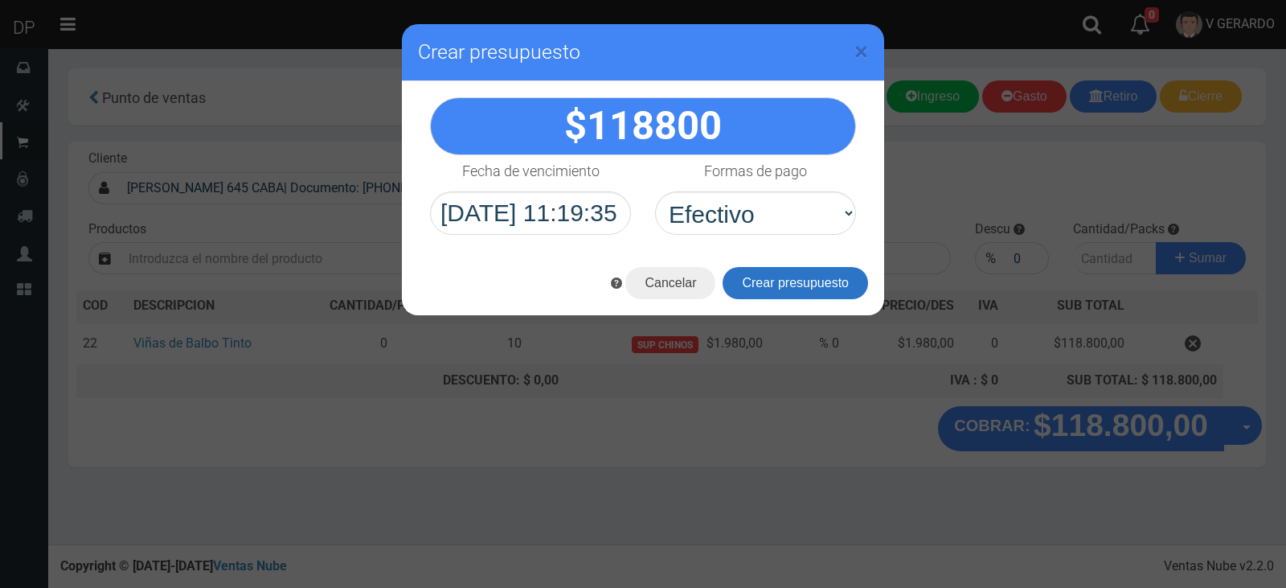
click at [776, 291] on button "Crear presupuesto" at bounding box center [796, 283] width 146 height 32
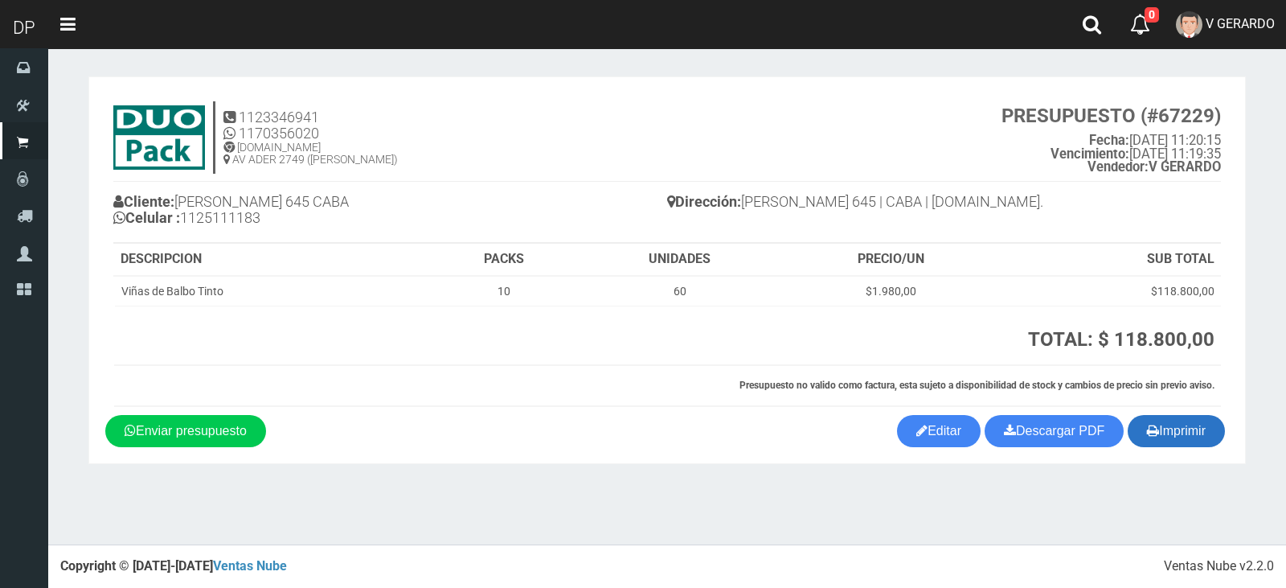
click at [1160, 416] on button "Imprimir" at bounding box center [1176, 431] width 97 height 32
drag, startPoint x: 182, startPoint y: 196, endPoint x: 336, endPoint y: 191, distance: 153.7
click at [336, 191] on h4 "Cliente: SAENZ PEÑA 645 CABA Celular : 1125111183" at bounding box center [390, 212] width 554 height 44
copy h4 "[PERSON_NAME] 645 CABA"
click at [1208, 422] on button "Imprimir" at bounding box center [1176, 431] width 97 height 32
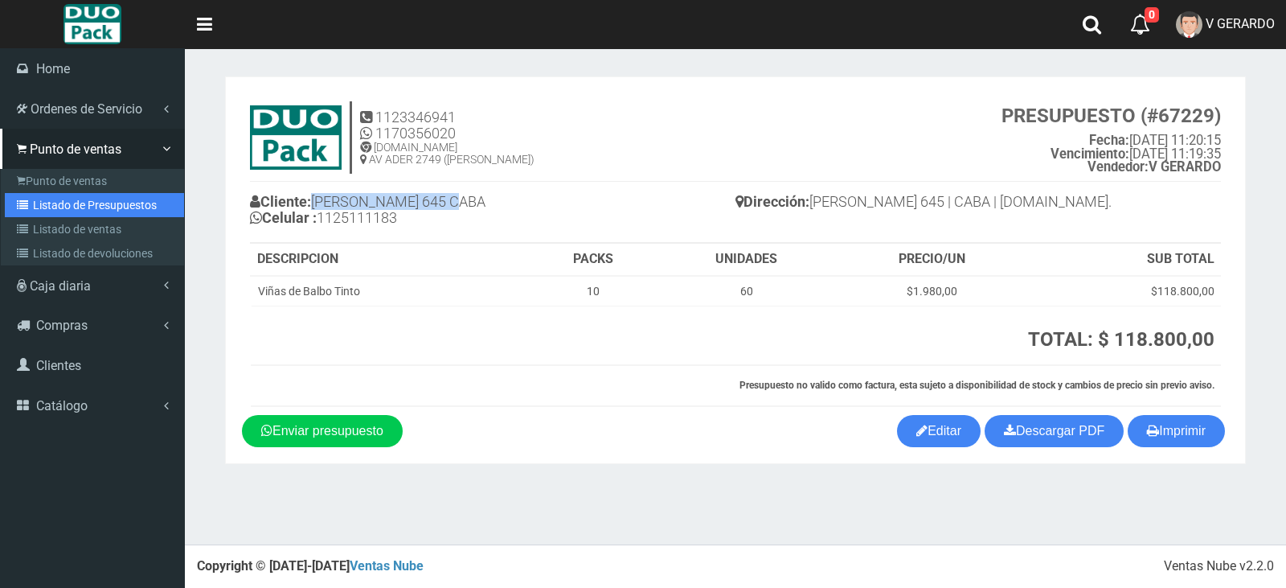
click at [96, 203] on link "Listado de Presupuestos" at bounding box center [94, 205] width 179 height 24
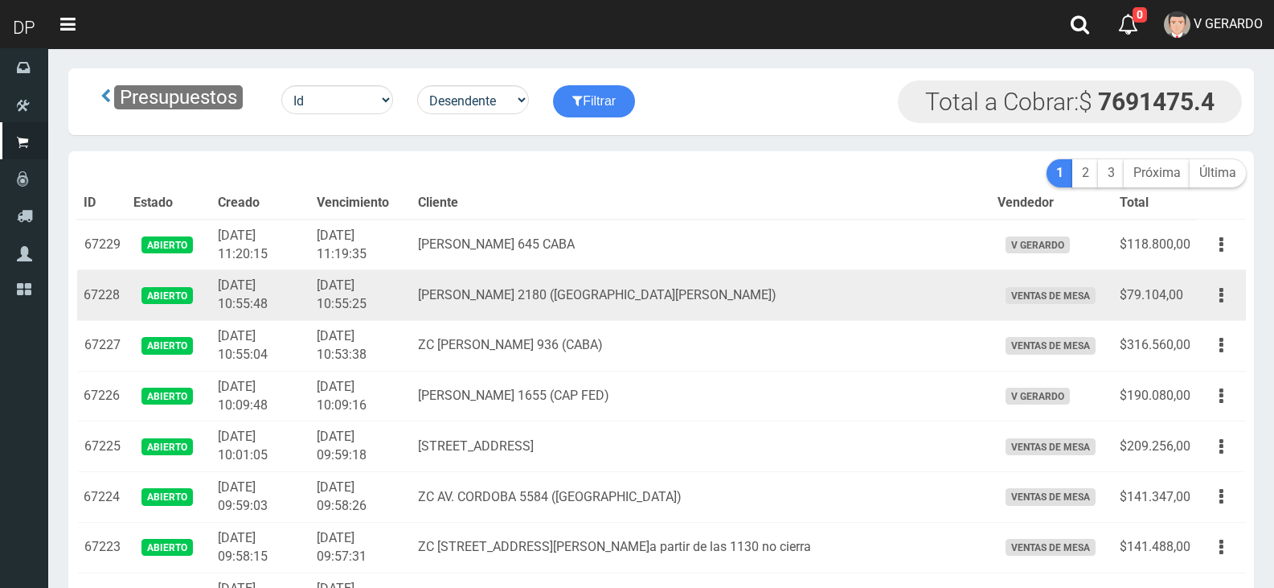
click at [1107, 309] on td "ventas de mesa" at bounding box center [1052, 295] width 122 height 51
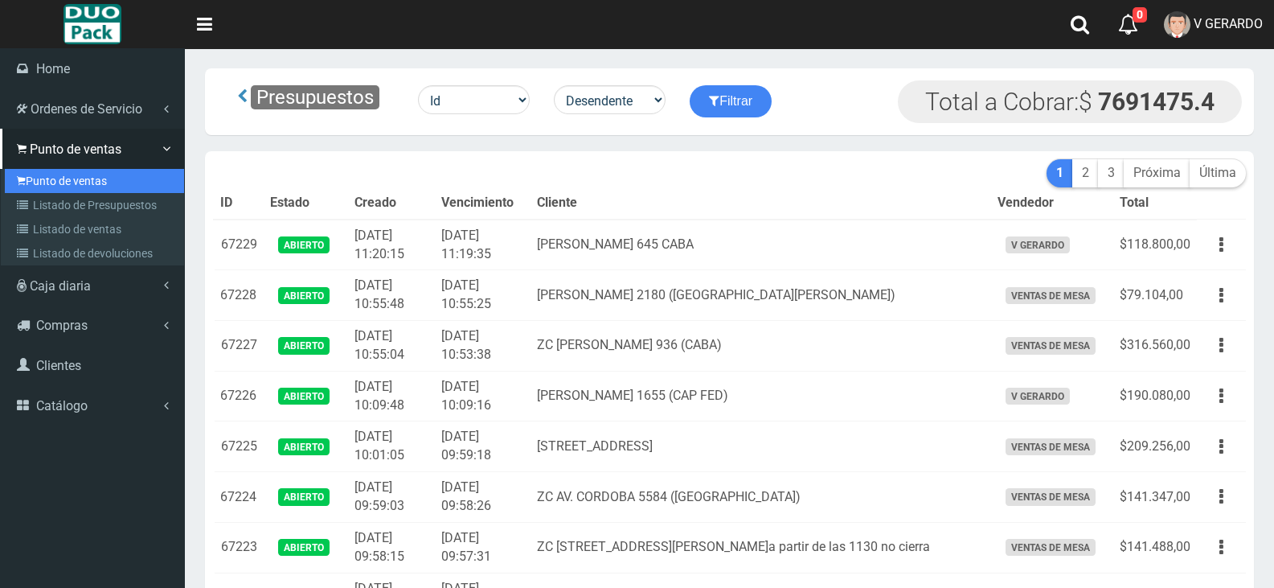
click at [39, 173] on link "Punto de ventas" at bounding box center [94, 181] width 179 height 24
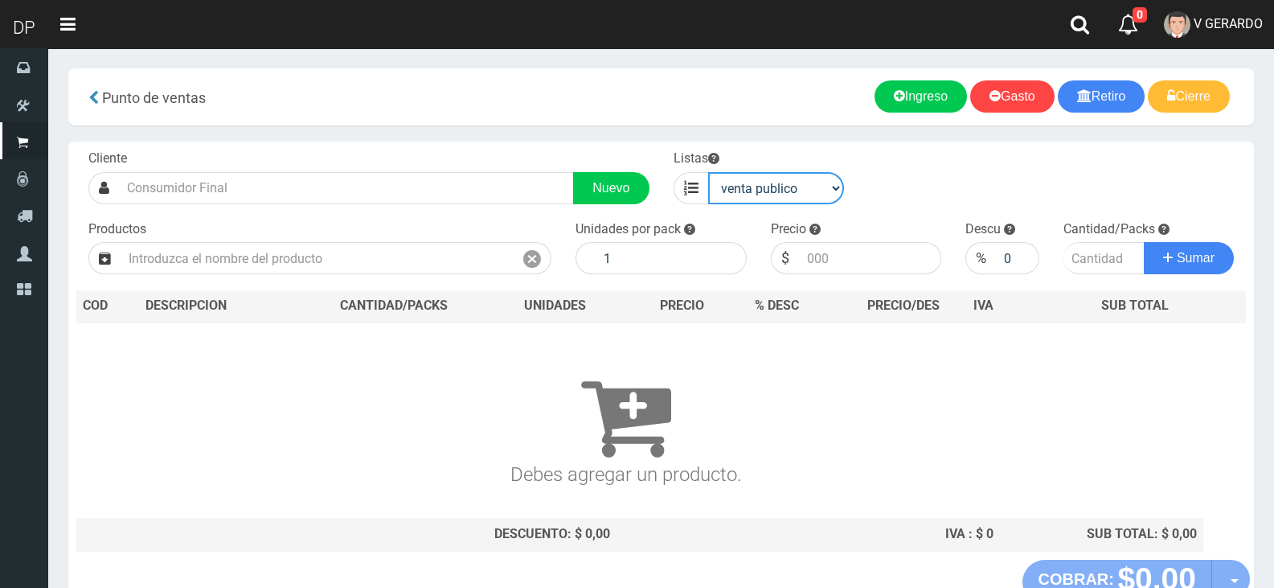
click at [737, 196] on select "venta publico Sup chinos reventas" at bounding box center [776, 188] width 137 height 32
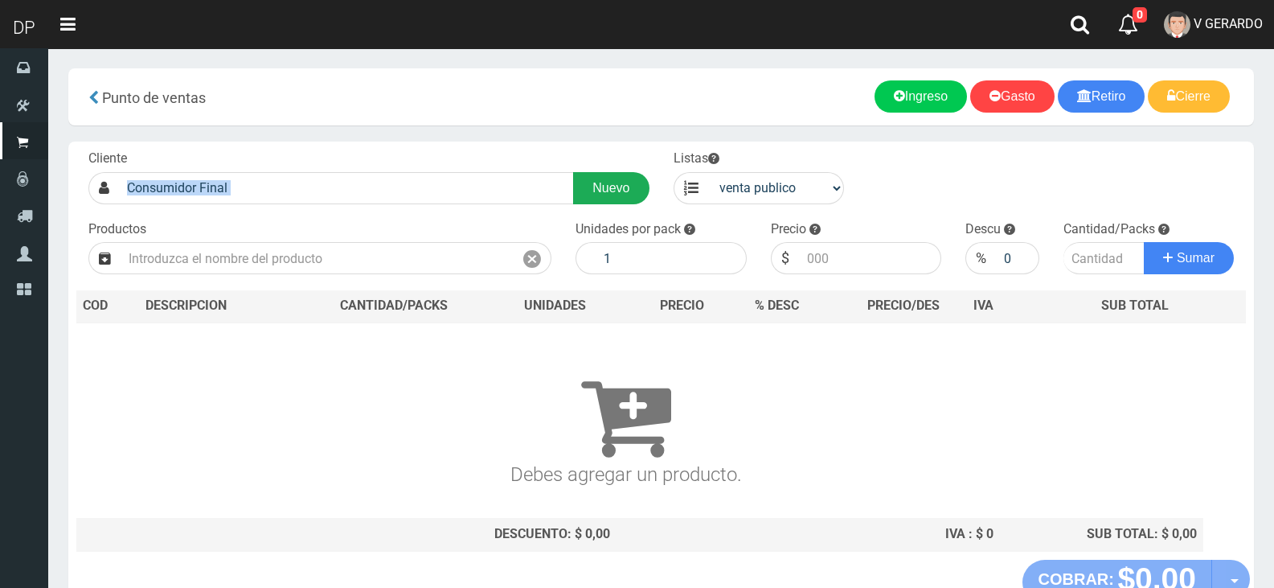
click at [646, 197] on div "Cliente Nuevo" at bounding box center [368, 177] width 585 height 55
click at [634, 196] on link "Nuevo" at bounding box center [611, 188] width 76 height 32
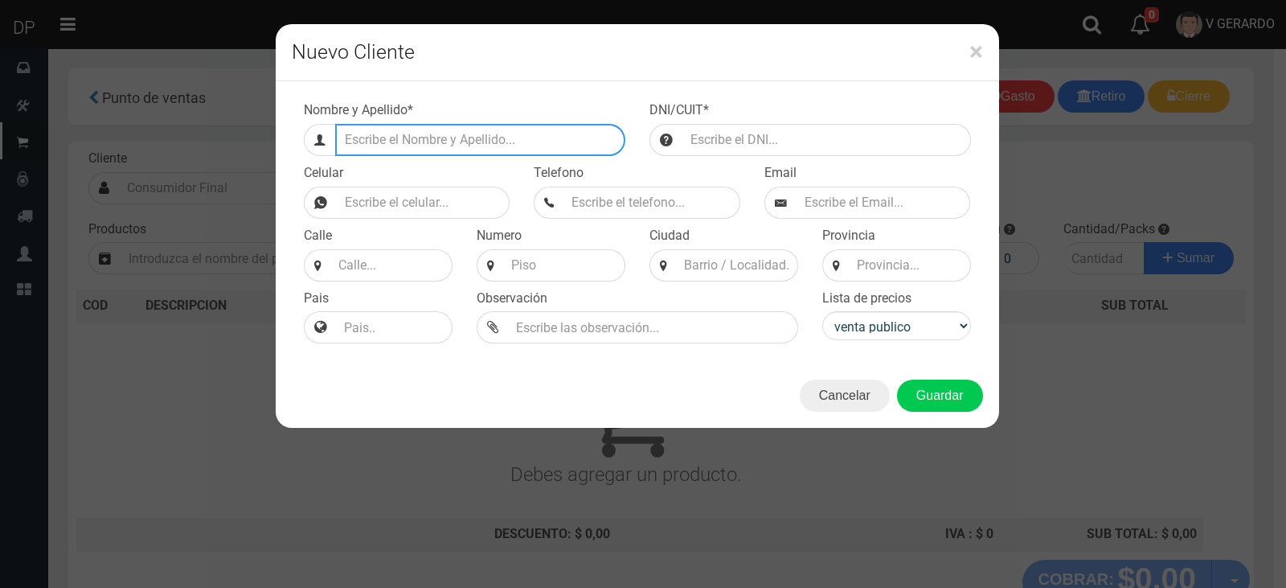
click at [452, 138] on input "Efectivo a retirar" at bounding box center [480, 140] width 290 height 32
type input "x"
type input "[PERSON_NAME] Y [PERSON_NAME] 1498 ([PERSON_NAME])"
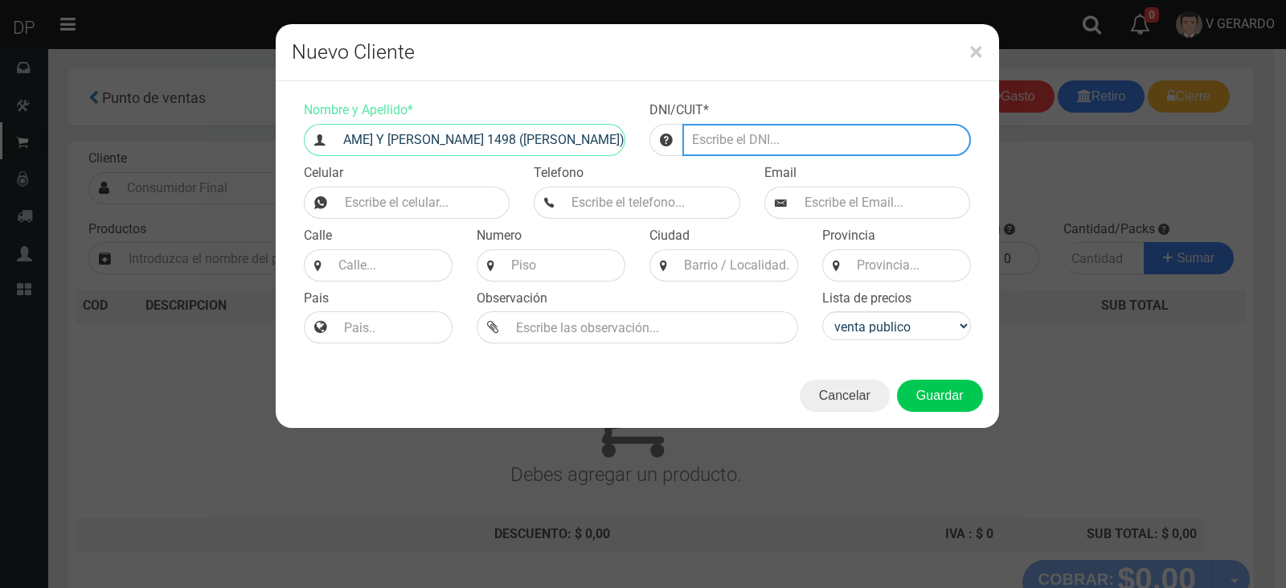
scroll to position [0, 0]
type input "44444444444445222222"
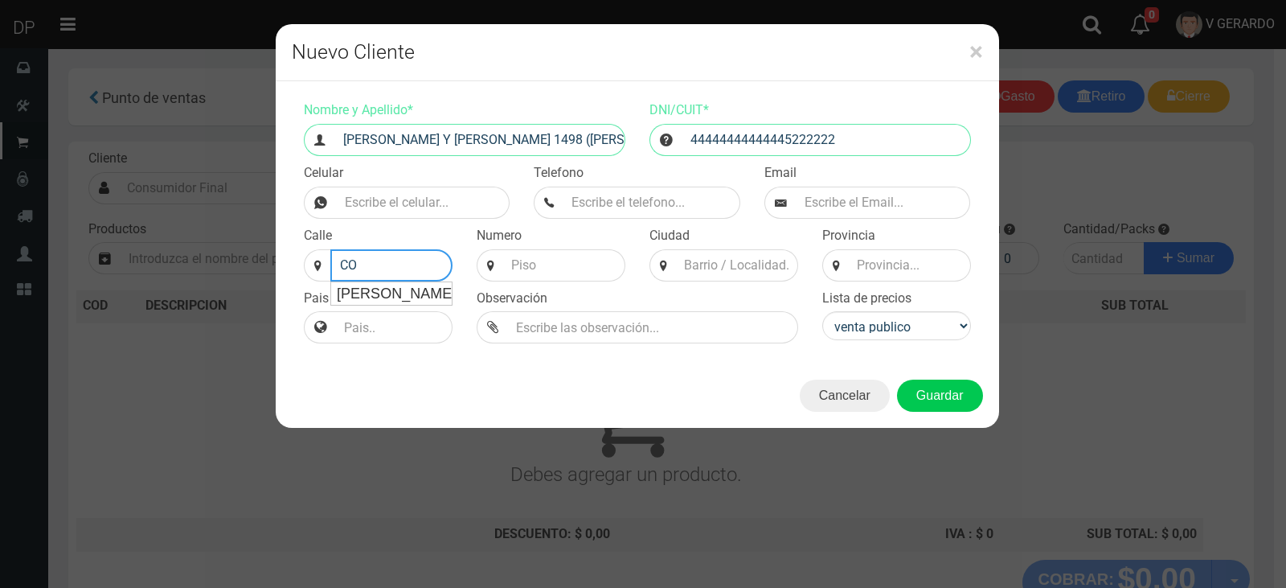
type input "C"
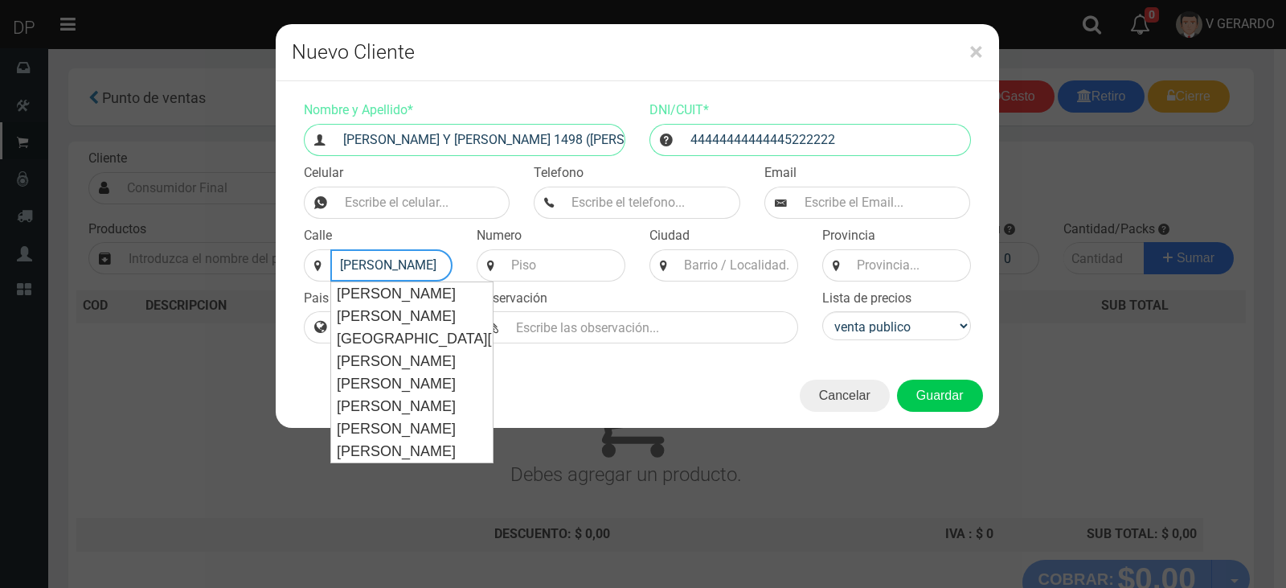
type input "J"
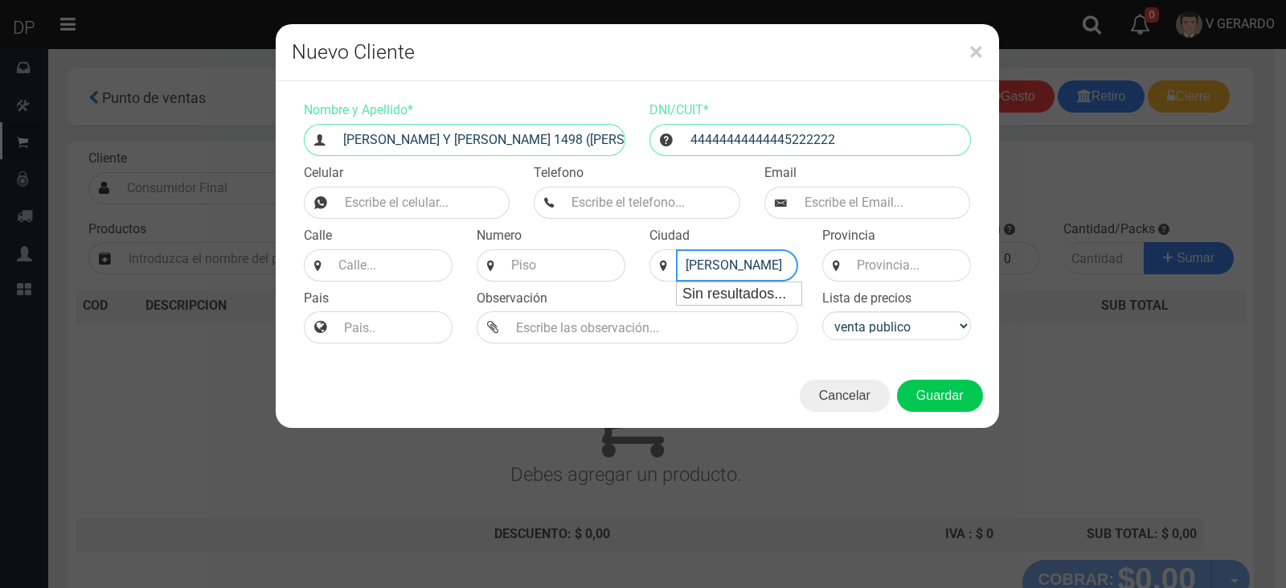
scroll to position [0, 4]
type input "JOSE INGENIEROS"
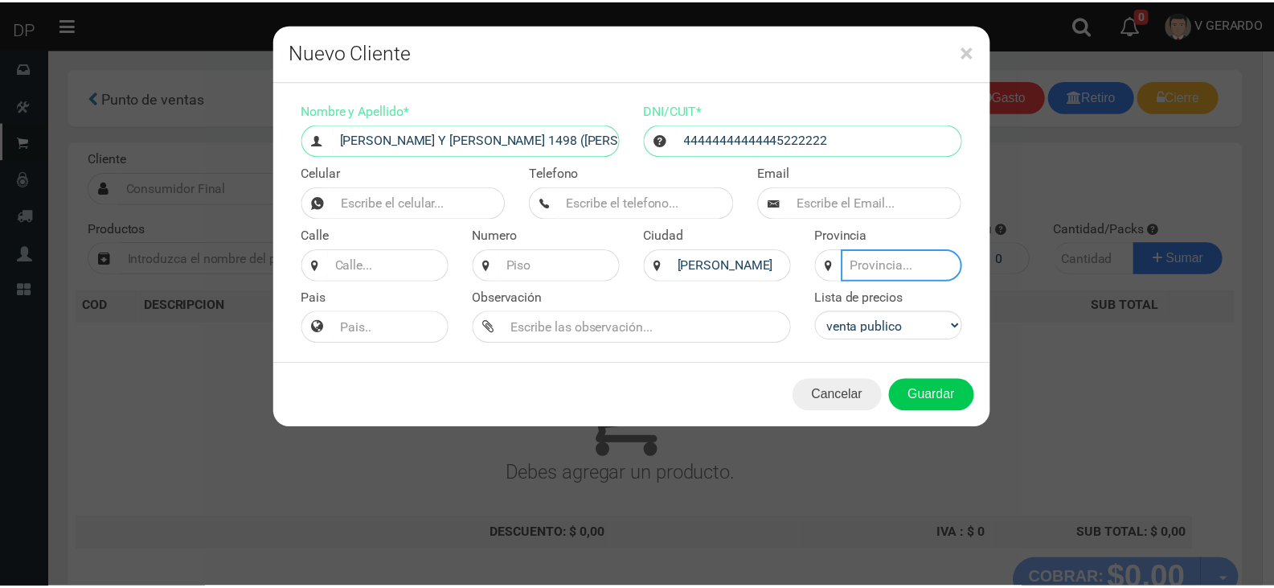
scroll to position [0, 0]
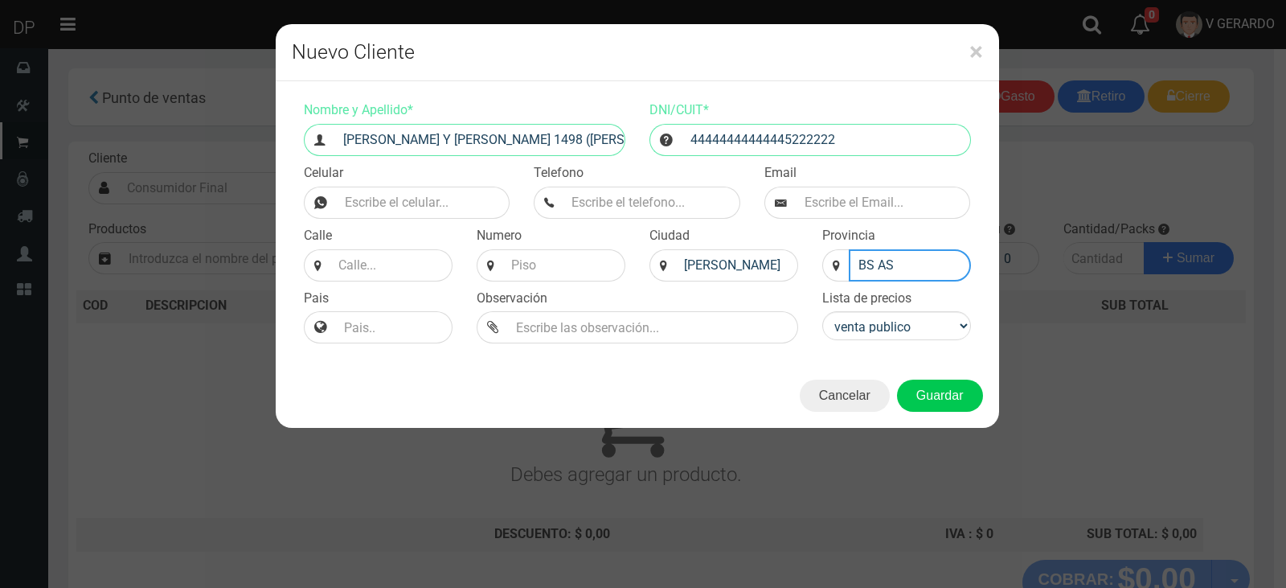
type input "BS AS"
select select "2"
click at [552, 352] on div "Nombre y Apellido * COMESAÑA Y JOSE INGENIEROS 1498 (JOSE INGENIEROS) DNI/CUIT …" at bounding box center [638, 222] width 724 height 282
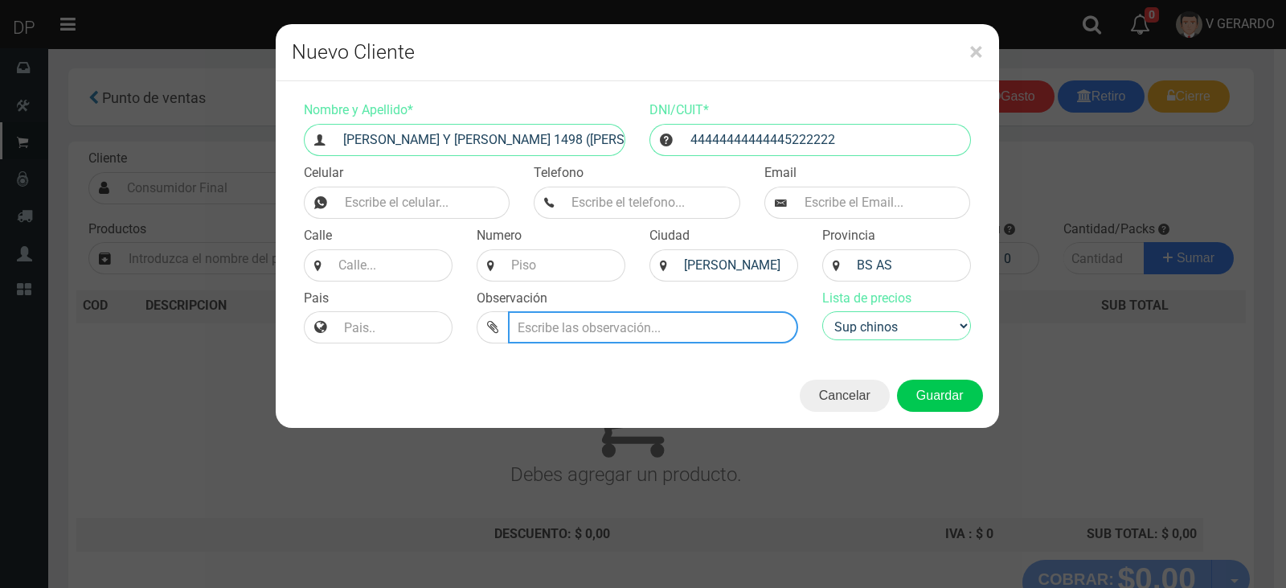
click at [554, 326] on input "text" at bounding box center [653, 327] width 290 height 32
click at [549, 324] on input "KIODCO" at bounding box center [653, 327] width 290 height 32
type input "KIOSCO"
click at [897, 379] on button "Guardar" at bounding box center [940, 395] width 86 height 32
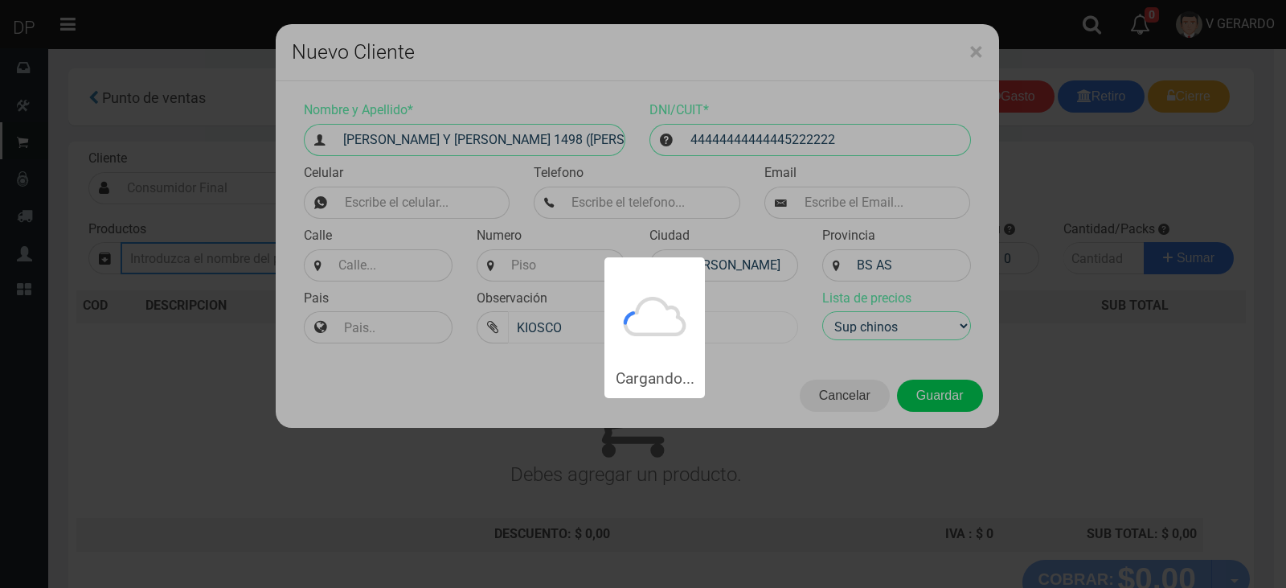
type input "COMESAÑA Y JOSE INGENIEROS 1498 (JOSE INGENIEROS) | Documento: 4444444444444522…"
select select "2"
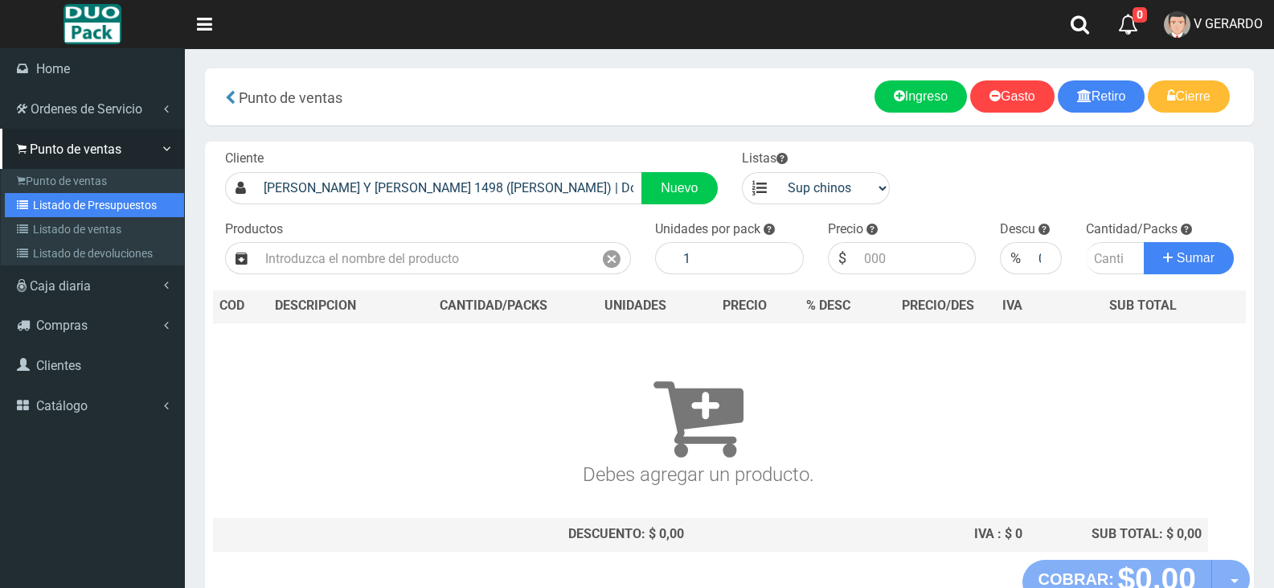
click at [41, 198] on link "Listado de Presupuestos" at bounding box center [94, 205] width 179 height 24
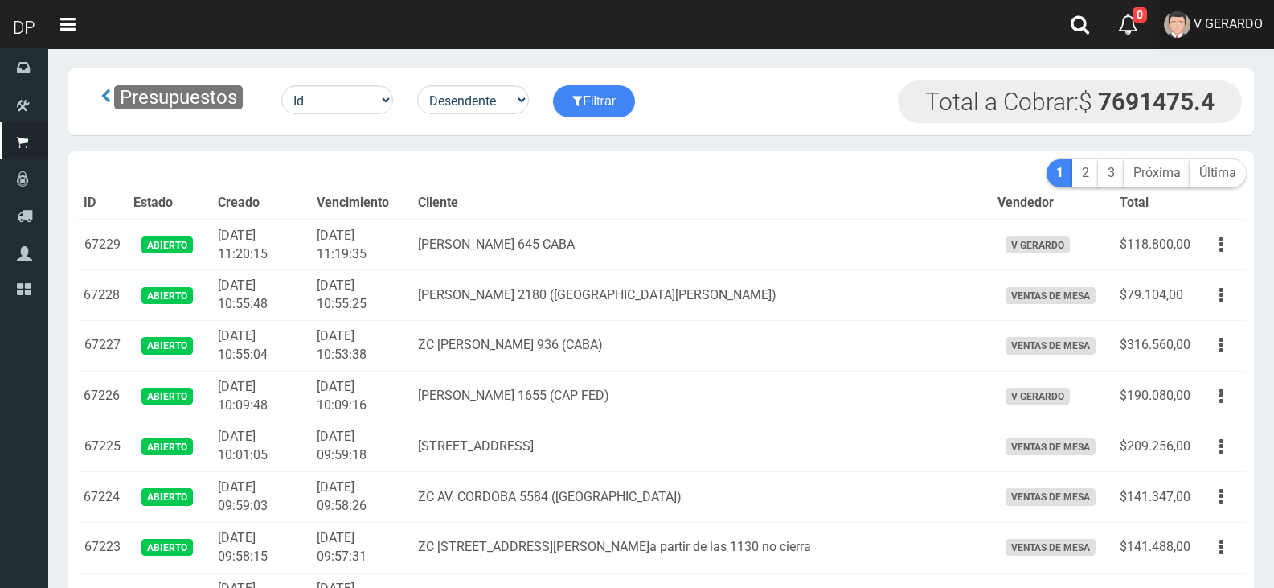
click at [1174, 34] on img at bounding box center [1177, 24] width 27 height 27
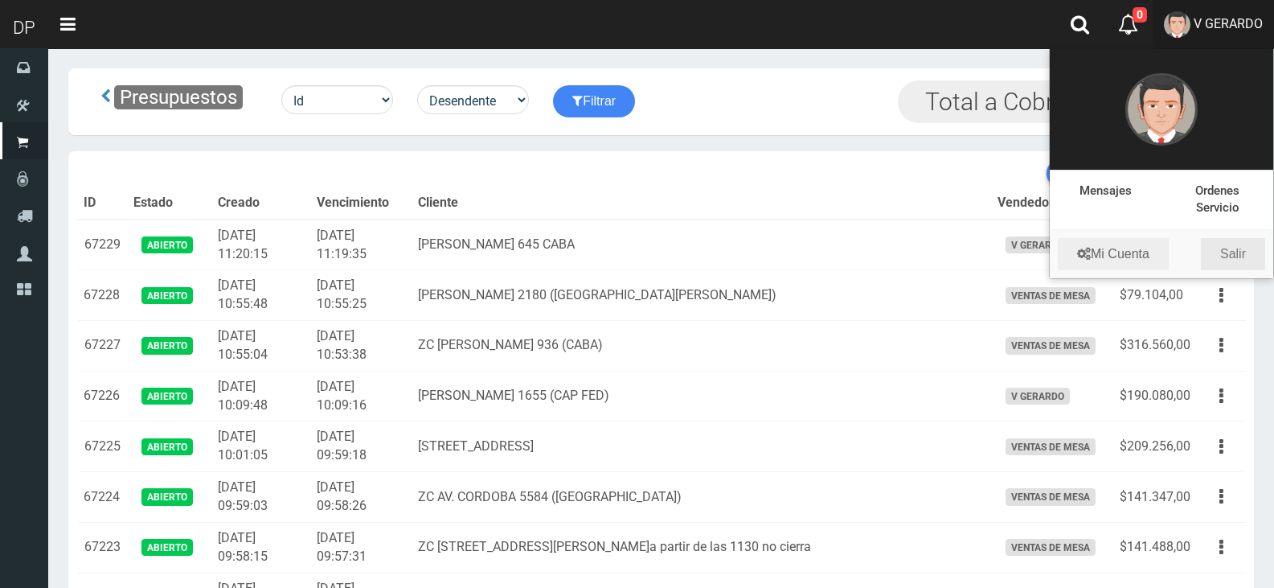
click at [1231, 244] on link "Salir" at bounding box center [1233, 254] width 64 height 32
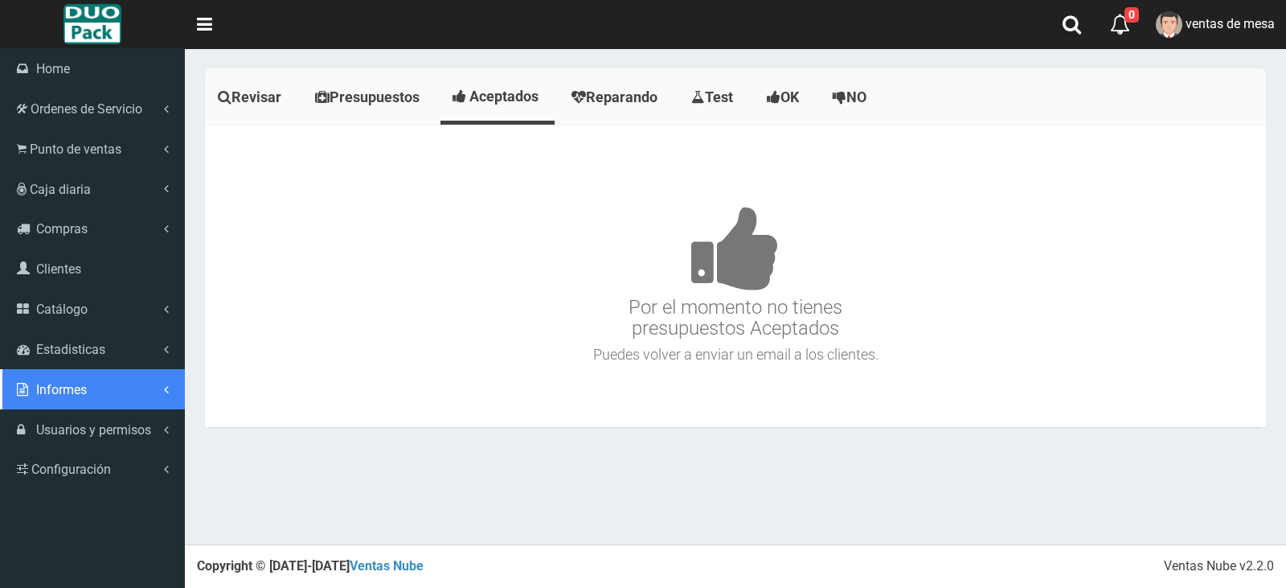
click at [57, 371] on link "Informes" at bounding box center [92, 389] width 185 height 40
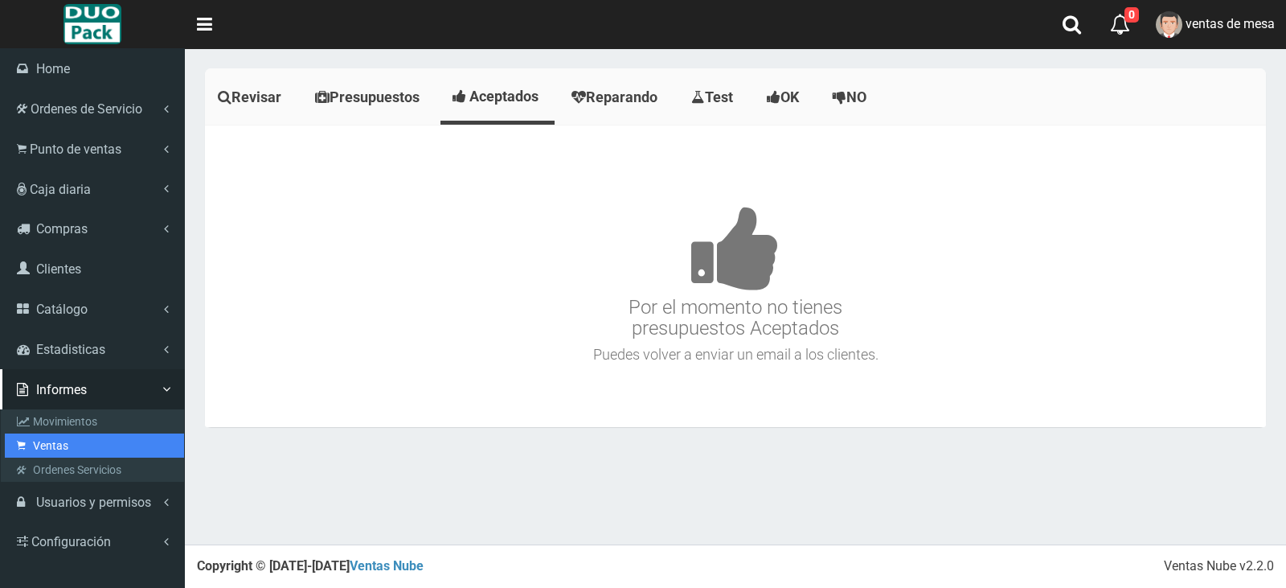
click at [72, 433] on link "Ventas" at bounding box center [94, 445] width 179 height 24
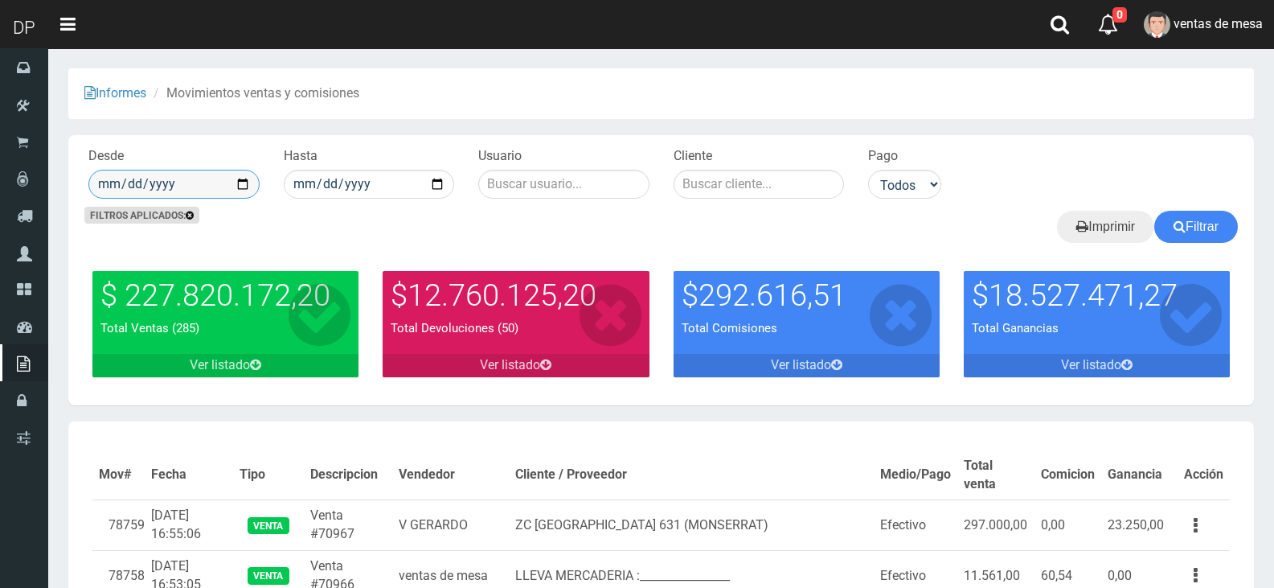
click at [246, 177] on input "date" at bounding box center [173, 184] width 171 height 29
type input "[DATE]"
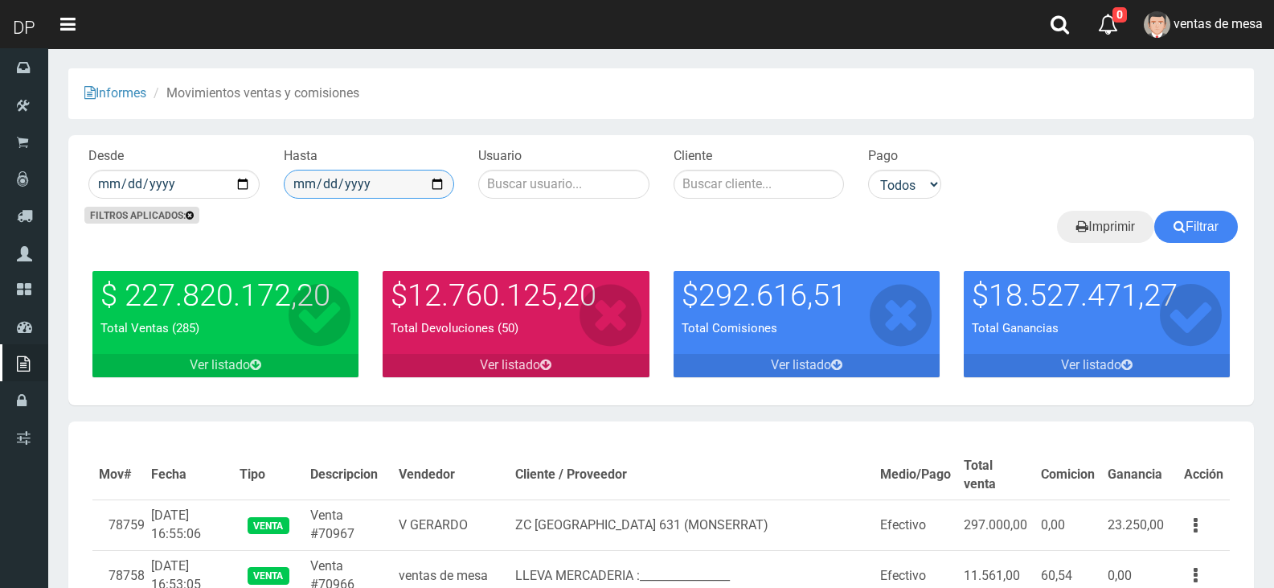
click at [432, 180] on input "date" at bounding box center [369, 184] width 171 height 29
type input "[DATE]"
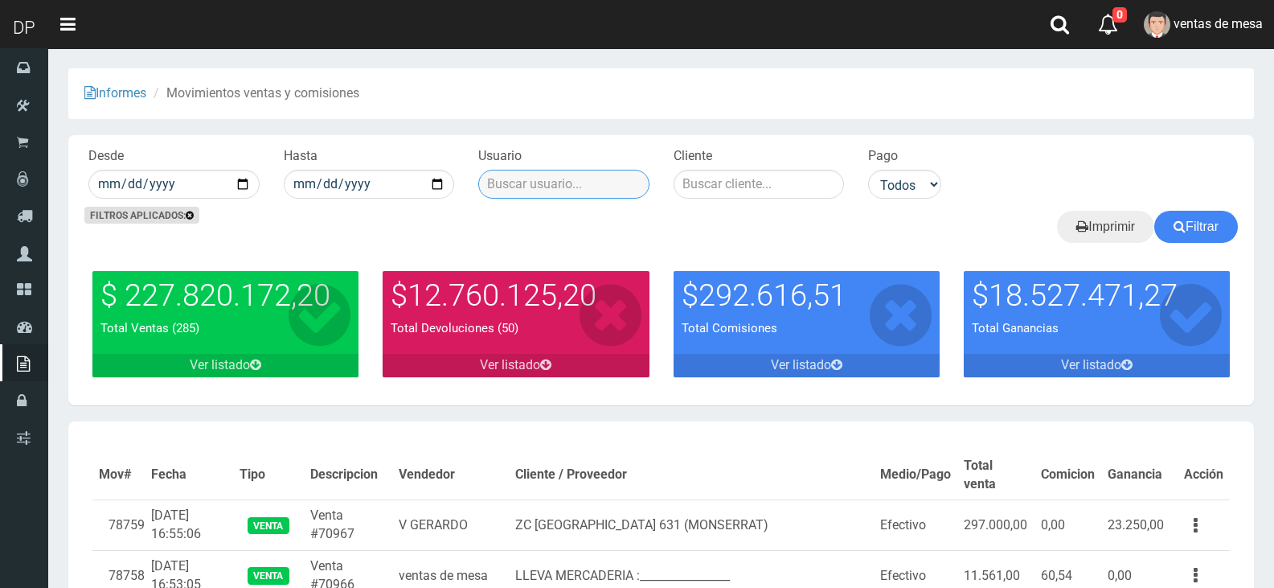
click at [498, 176] on input "text" at bounding box center [563, 184] width 171 height 29
click at [559, 208] on div "V [PERSON_NAME]" at bounding box center [567, 211] width 178 height 24
type input "V [PERSON_NAME]"
click at [1205, 222] on button "Filtrar" at bounding box center [1196, 227] width 84 height 32
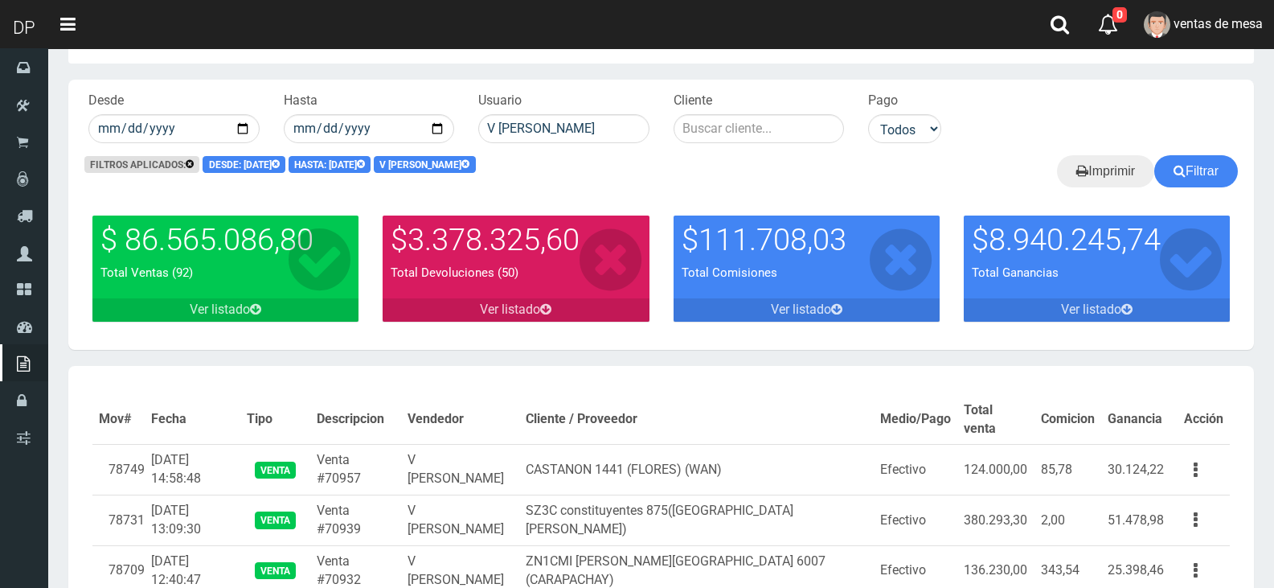
scroll to position [80, 0]
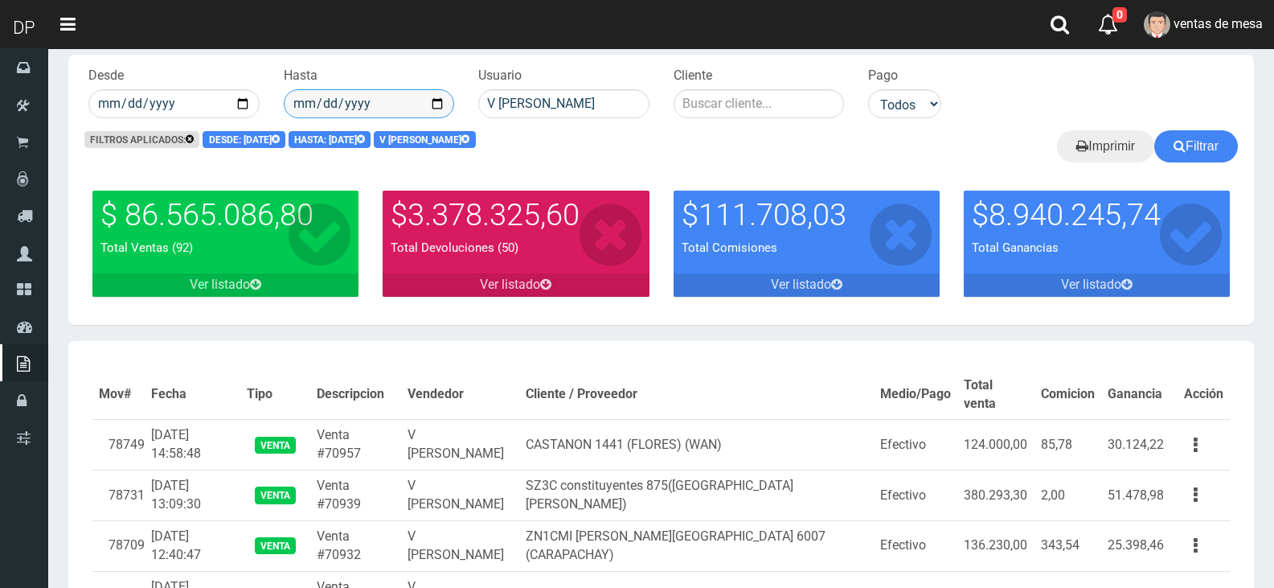
click at [442, 108] on input "[DATE]" at bounding box center [369, 103] width 171 height 29
type input "[DATE]"
click at [1207, 162] on div "Filtros aplicados: Desde: [DATE] Hasta: [DATE] V [PERSON_NAME] Filtrar Imprimir" at bounding box center [661, 154] width 1186 height 48
click at [1203, 149] on button "Filtrar" at bounding box center [1196, 146] width 84 height 32
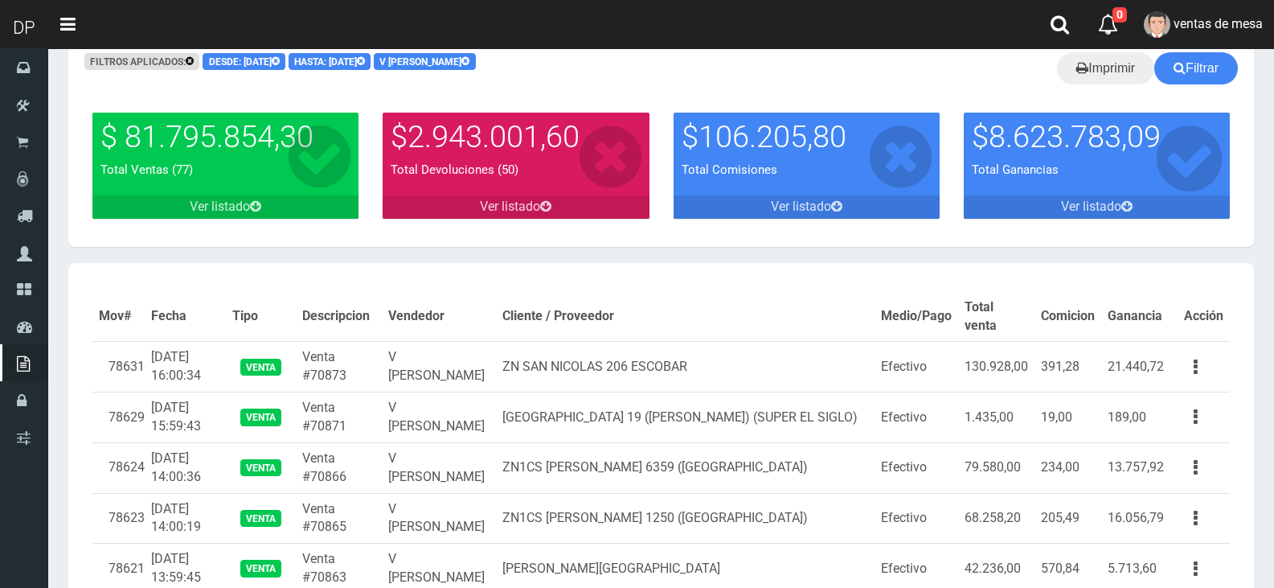
scroll to position [161, 0]
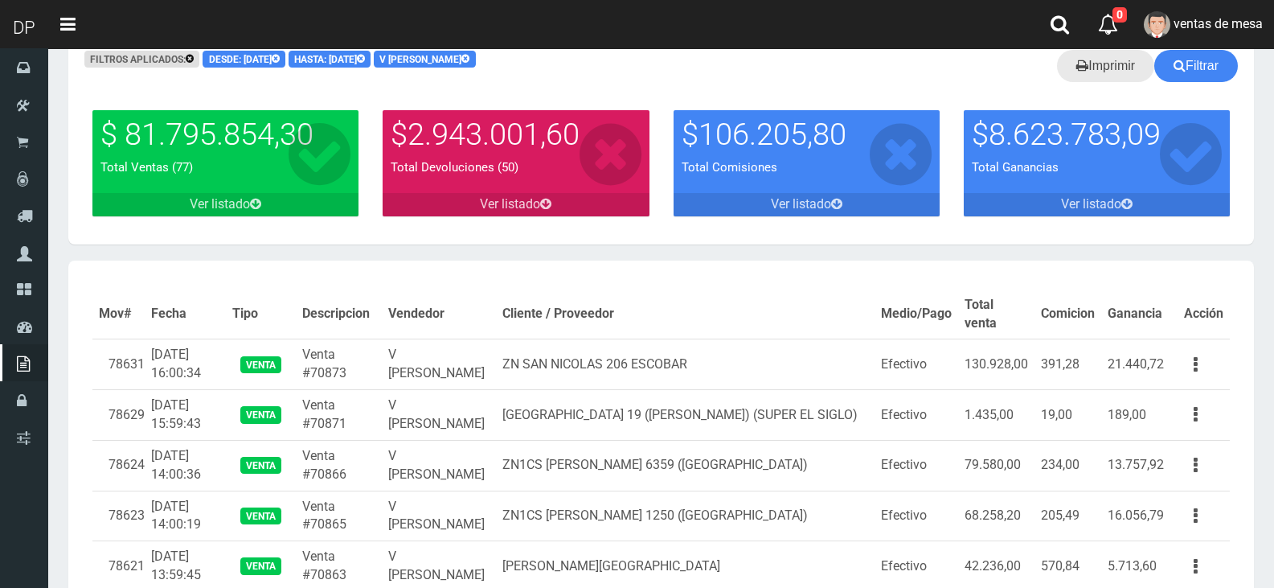
click at [1077, 51] on link "Imprimir" at bounding box center [1105, 66] width 97 height 32
click at [1193, 412] on button "button" at bounding box center [1196, 414] width 36 height 28
click at [1173, 457] on link "Ver" at bounding box center [1149, 453] width 127 height 35
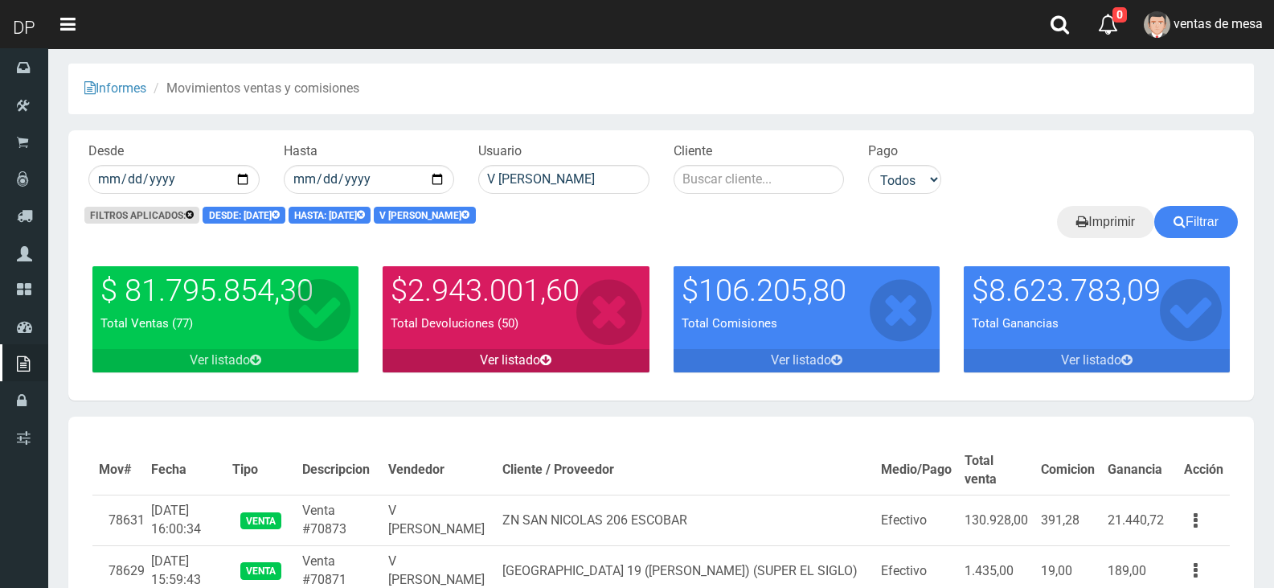
scroll to position [0, 0]
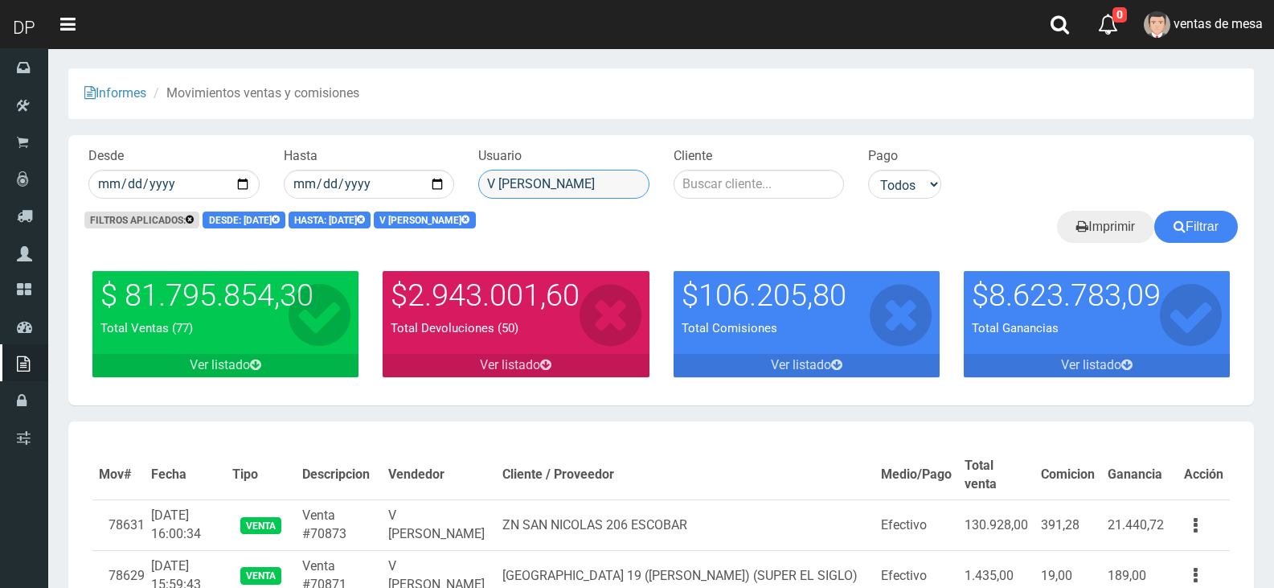
click at [598, 188] on input "V [PERSON_NAME]" at bounding box center [563, 184] width 171 height 29
type input "Betiana Paola Casco"
click at [1154, 211] on button "Filtrar" at bounding box center [1196, 227] width 84 height 32
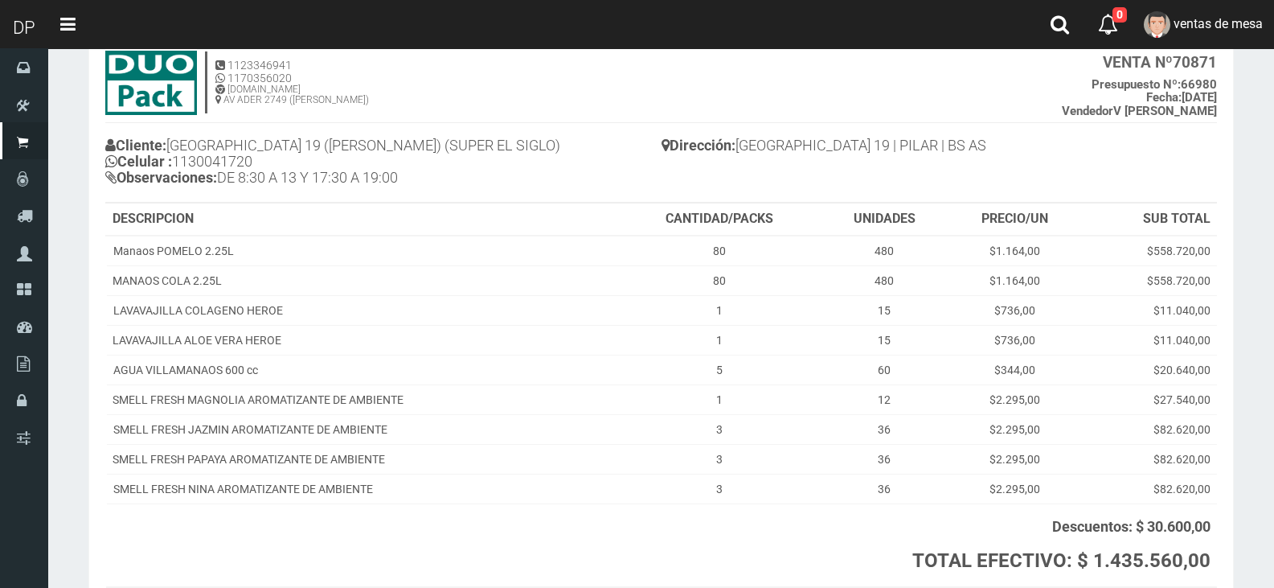
scroll to position [222, 0]
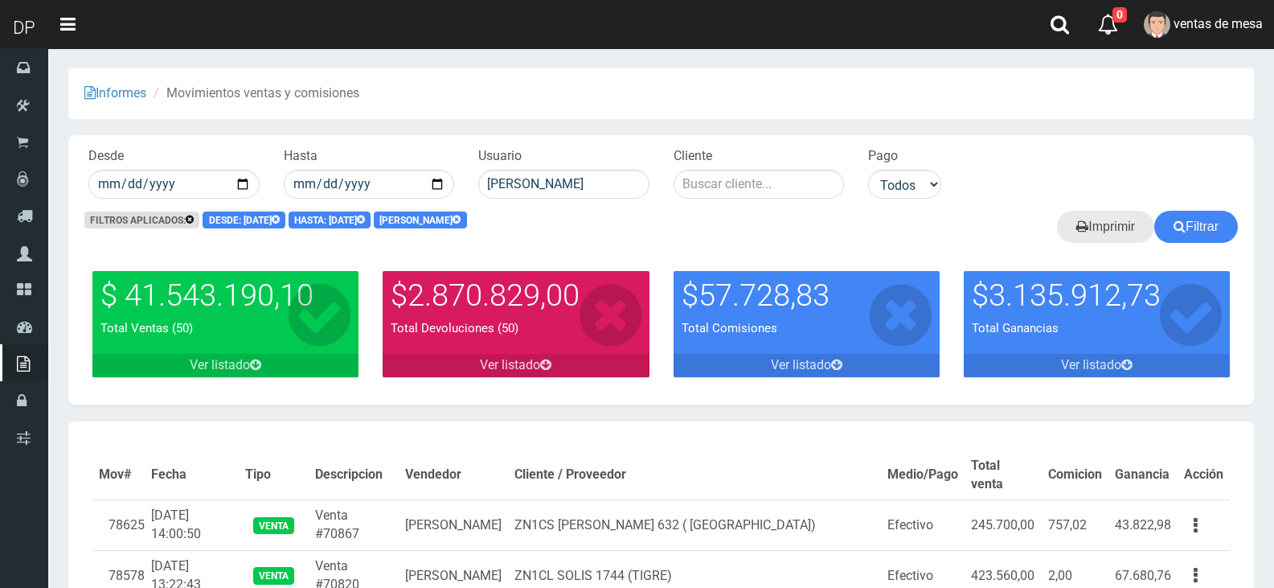
click at [1089, 232] on link "Imprimir" at bounding box center [1105, 227] width 97 height 32
click at [568, 178] on input "Betiana Paola Casco" at bounding box center [563, 184] width 171 height 29
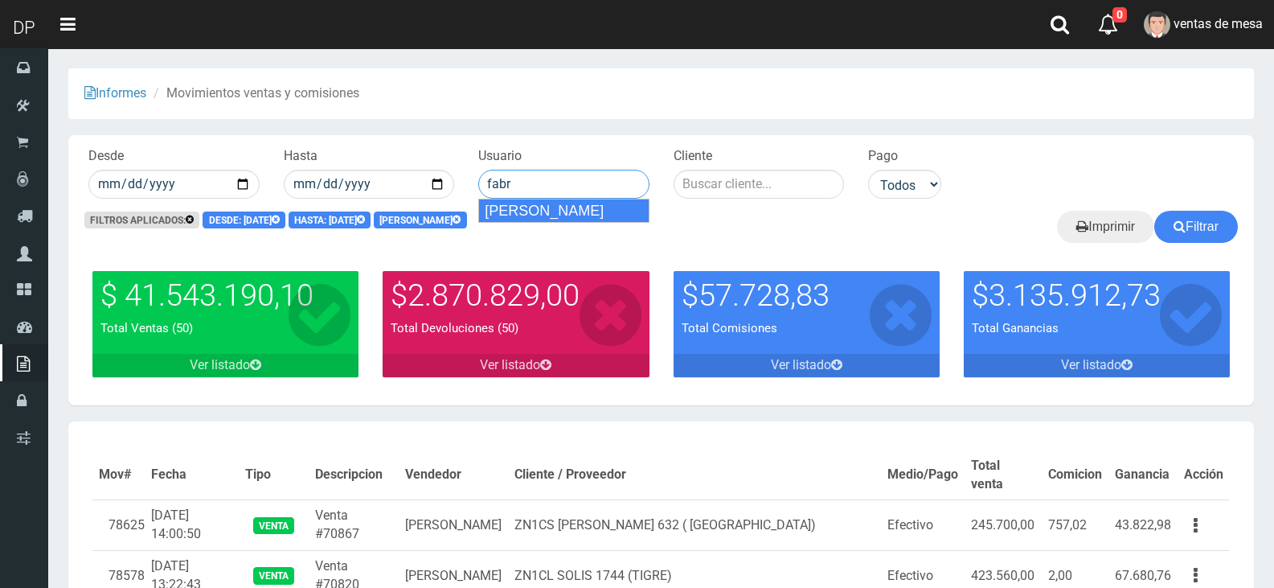
click at [606, 207] on div "FABRIZIO DURE" at bounding box center [563, 211] width 171 height 24
type input "FABRIZIO DURE"
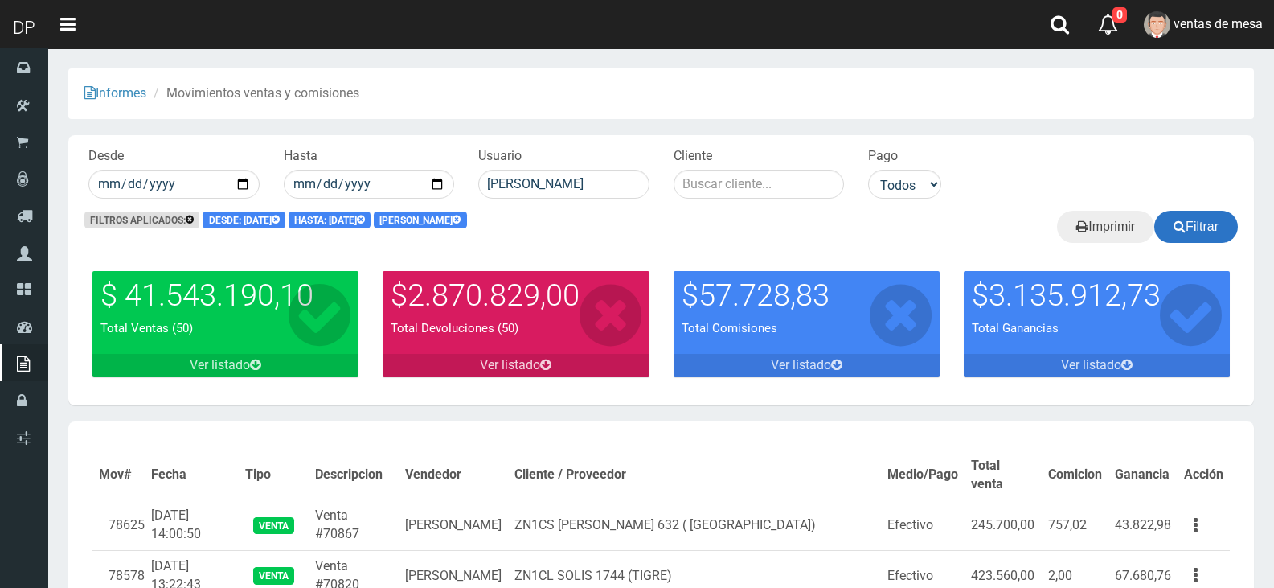
click at [1190, 244] on div "Filtros aplicados: Desde: 2025-09-01 Hasta: 2025-10-01 Betiana Paola Casco Filt…" at bounding box center [661, 235] width 1186 height 48
click at [1192, 237] on button "Filtrar" at bounding box center [1196, 227] width 84 height 32
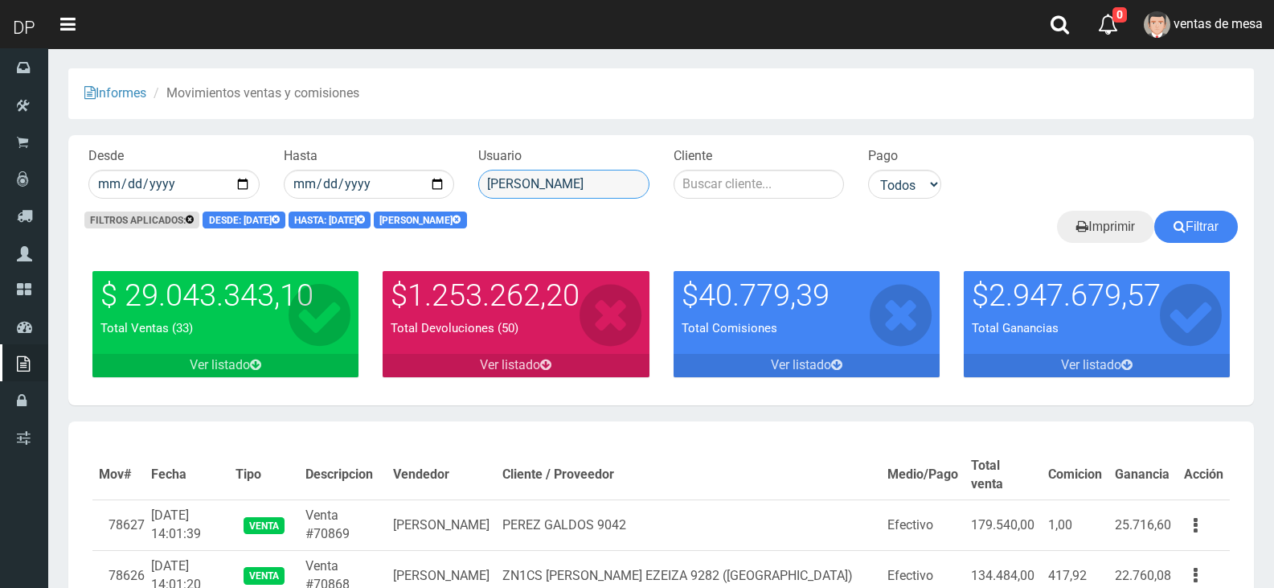
click at [577, 191] on input "[PERSON_NAME]" at bounding box center [563, 184] width 171 height 29
click at [579, 215] on div "[PERSON_NAME]" at bounding box center [563, 211] width 171 height 24
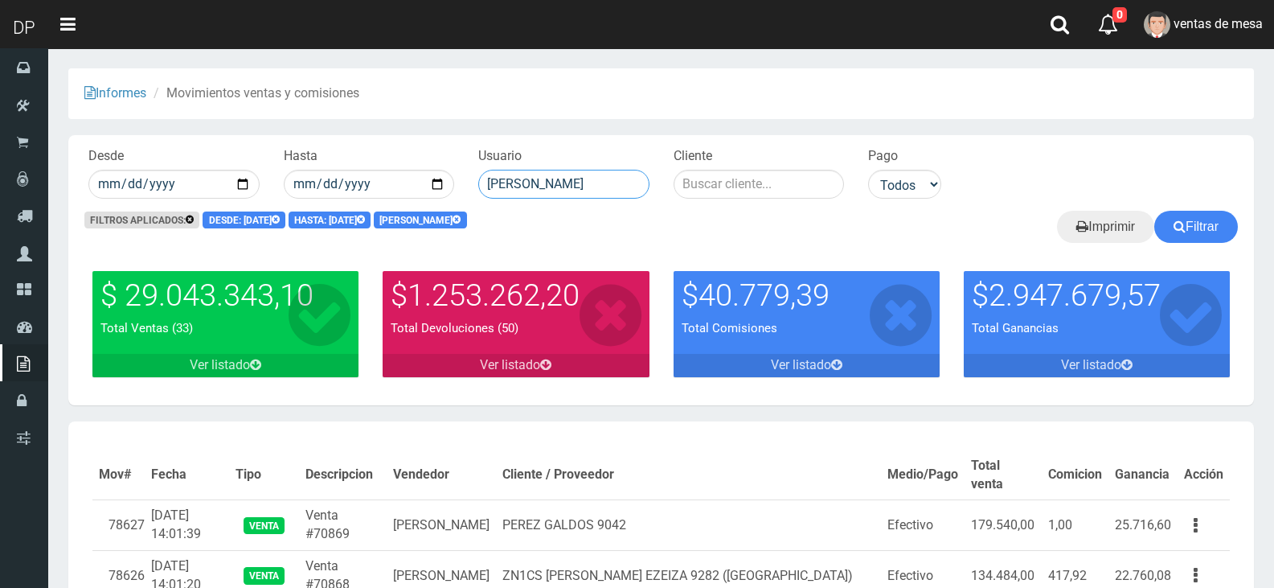
type input "[PERSON_NAME]"
click at [1154, 211] on button "Filtrar" at bounding box center [1196, 227] width 84 height 32
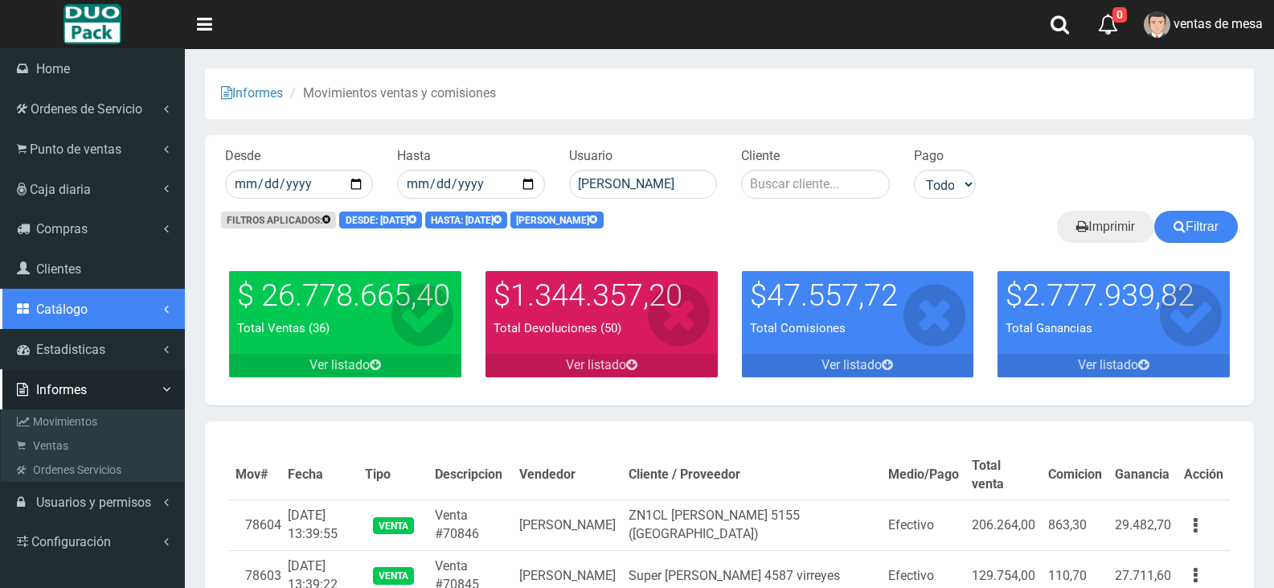
click at [92, 320] on link "Catálogo" at bounding box center [92, 309] width 185 height 40
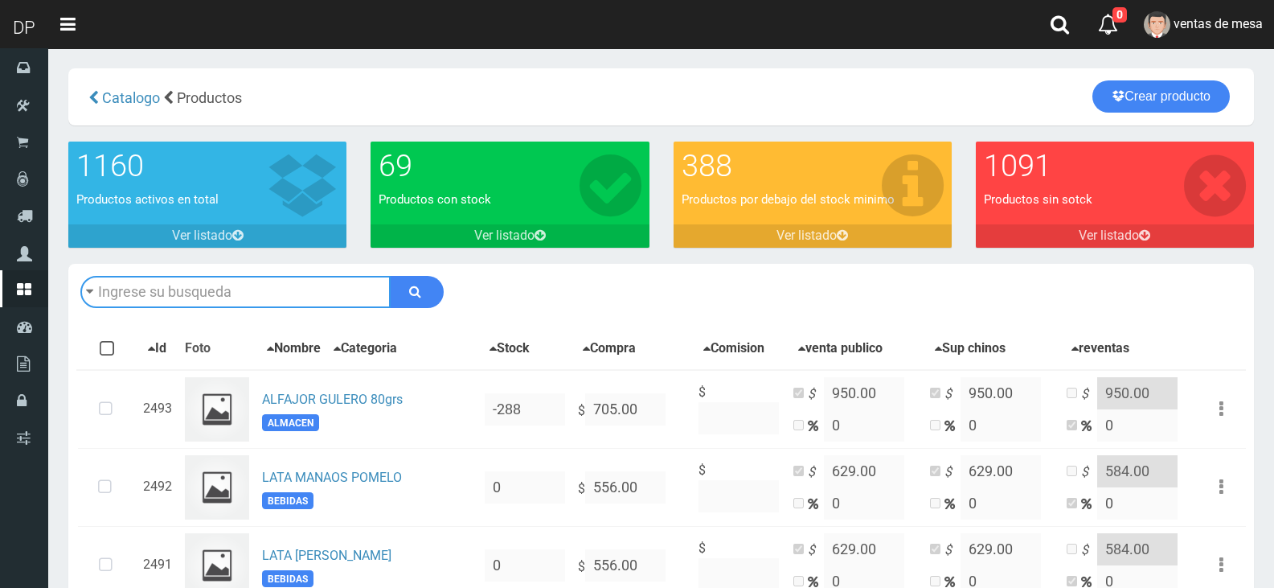
click at [233, 288] on input "text" at bounding box center [235, 292] width 310 height 32
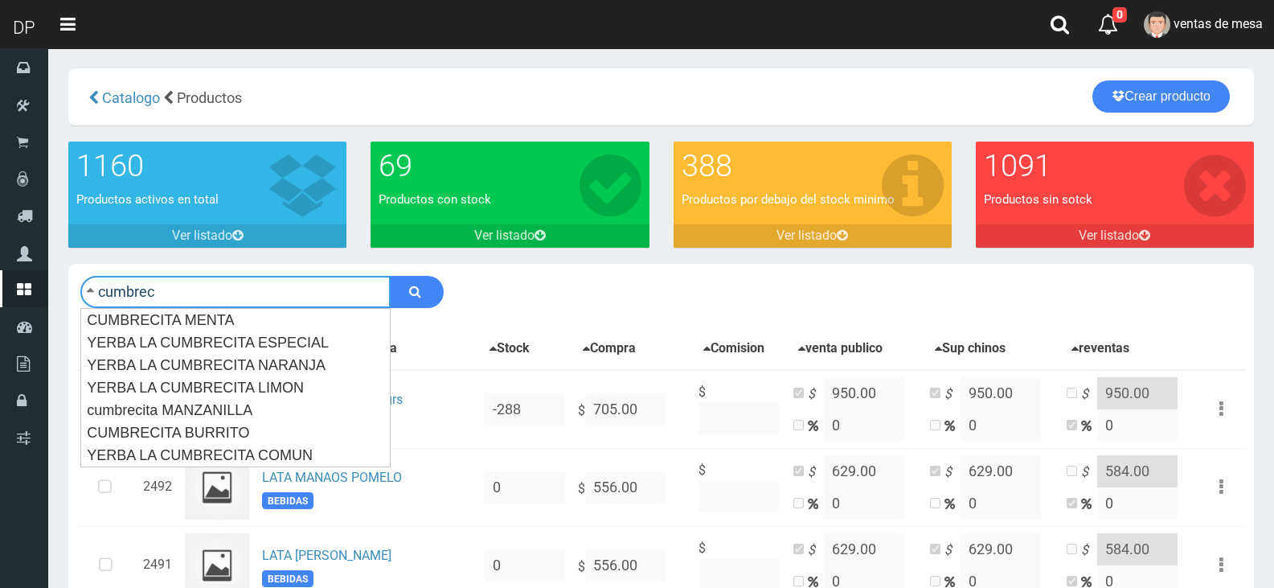
type input "cumbrec"
click at [390, 276] on button "submit" at bounding box center [417, 292] width 54 height 32
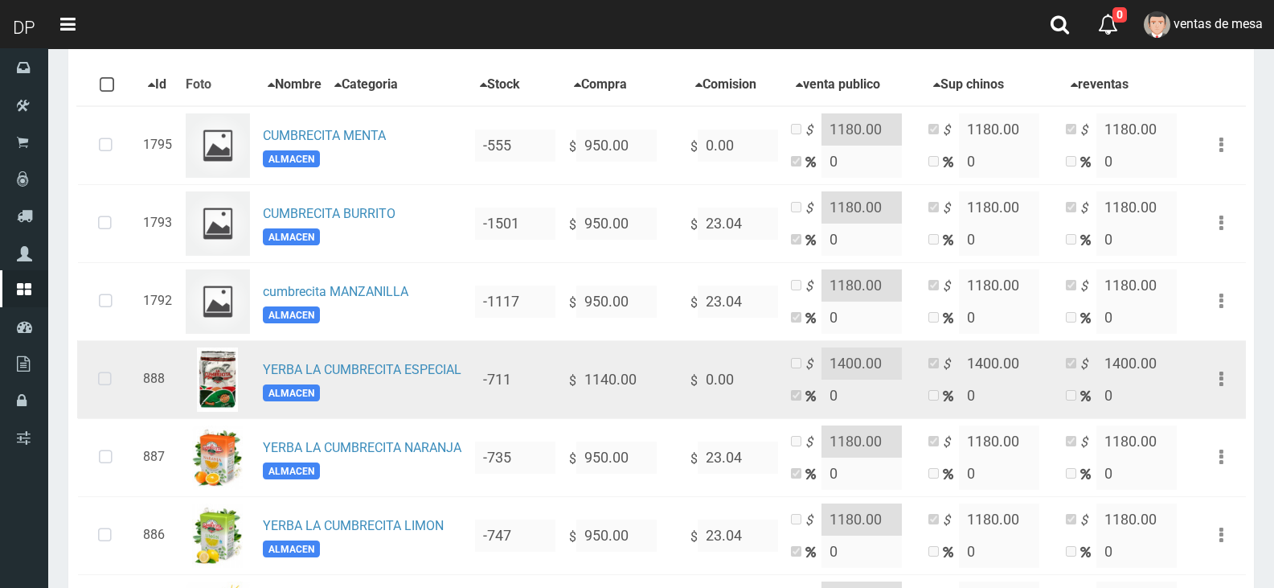
scroll to position [161, 0]
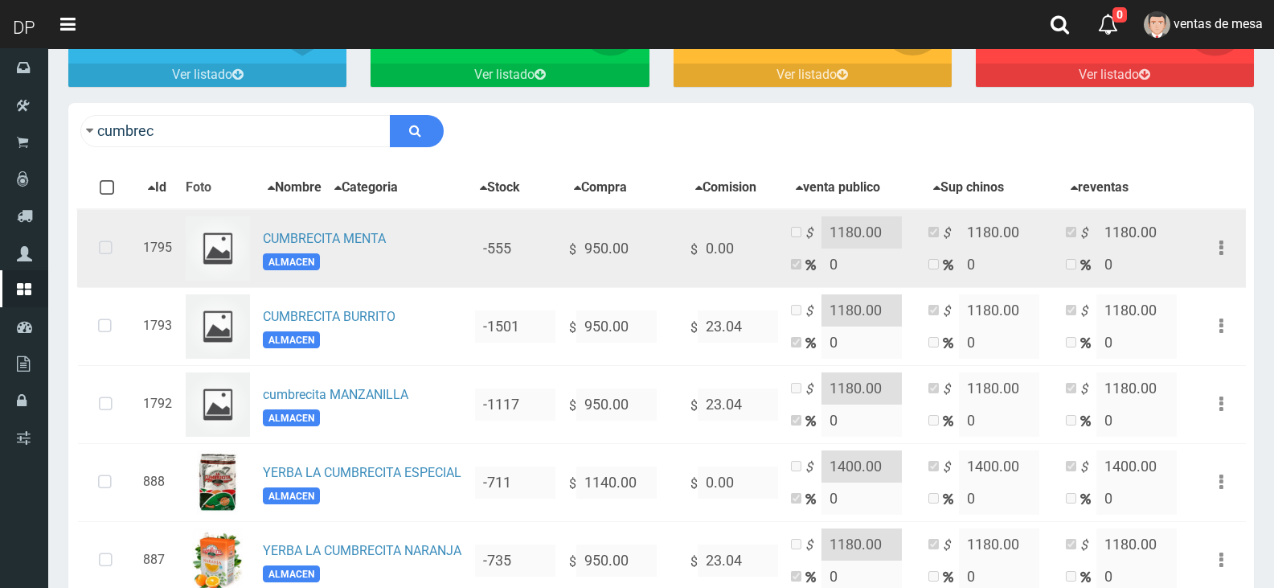
click at [705, 249] on tbody "1795 CUMBRECITA MENTA ALMACEN -555 $ 950.00 $ 0.00 $ 1180.00 0 $ 1180.00 0 $ 11…" at bounding box center [661, 482] width 1169 height 547
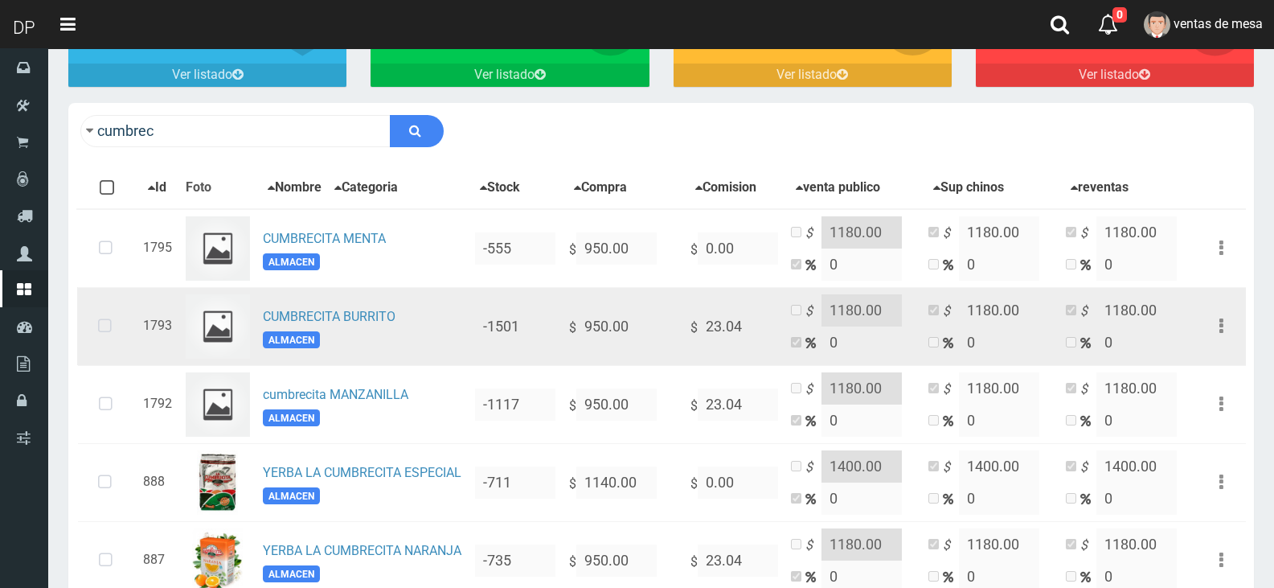
click at [742, 364] on tbody "1795 CUMBRECITA MENTA ALMACEN -555 $ 950.00 $ 0.00 $ 1180.00 0 $ 1180.00 0 $ 11…" at bounding box center [661, 482] width 1169 height 547
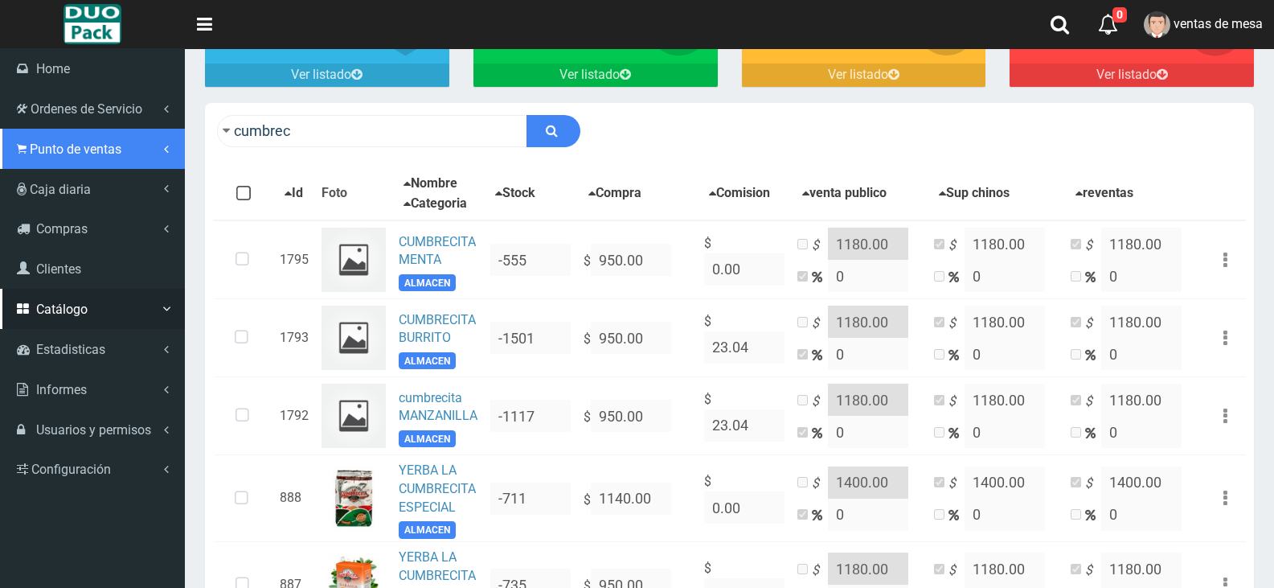
click at [77, 141] on span "Punto de ventas" at bounding box center [76, 148] width 92 height 15
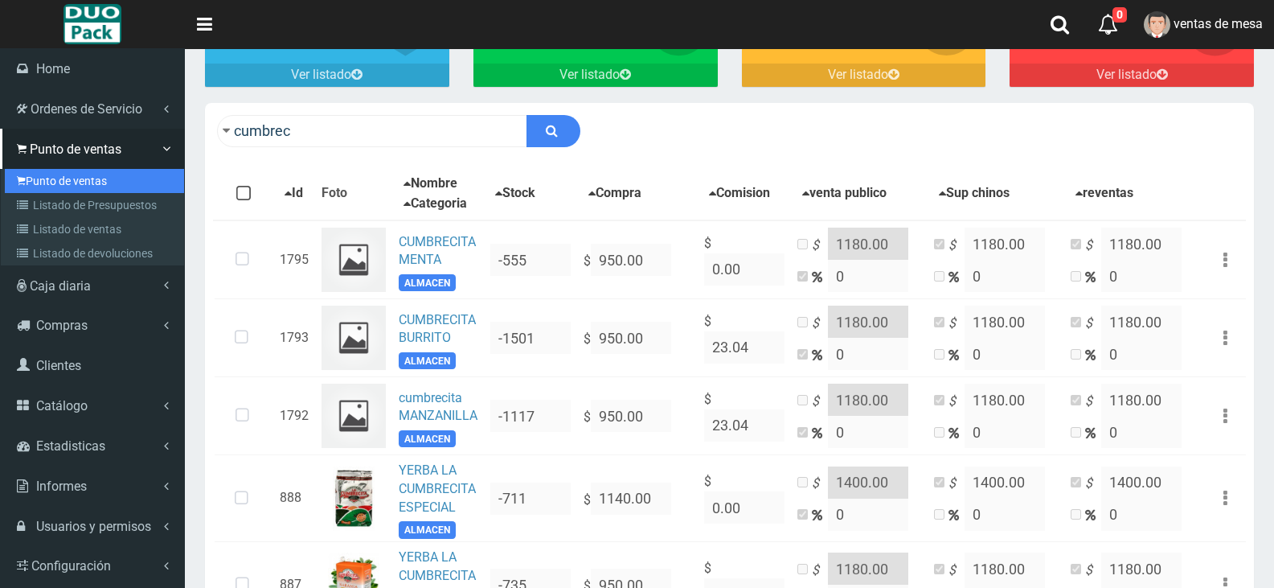
click at [93, 174] on link "Punto de ventas" at bounding box center [94, 181] width 179 height 24
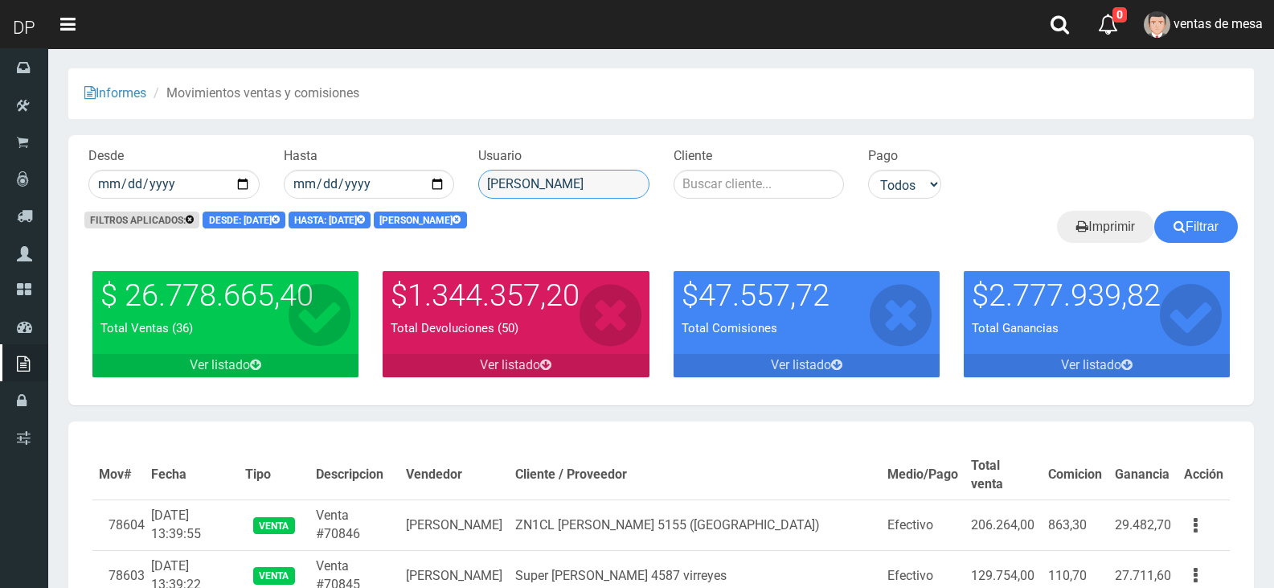
click at [546, 187] on input "[PERSON_NAME]" at bounding box center [563, 184] width 171 height 29
click at [550, 184] on input "[PERSON_NAME]" at bounding box center [563, 184] width 171 height 29
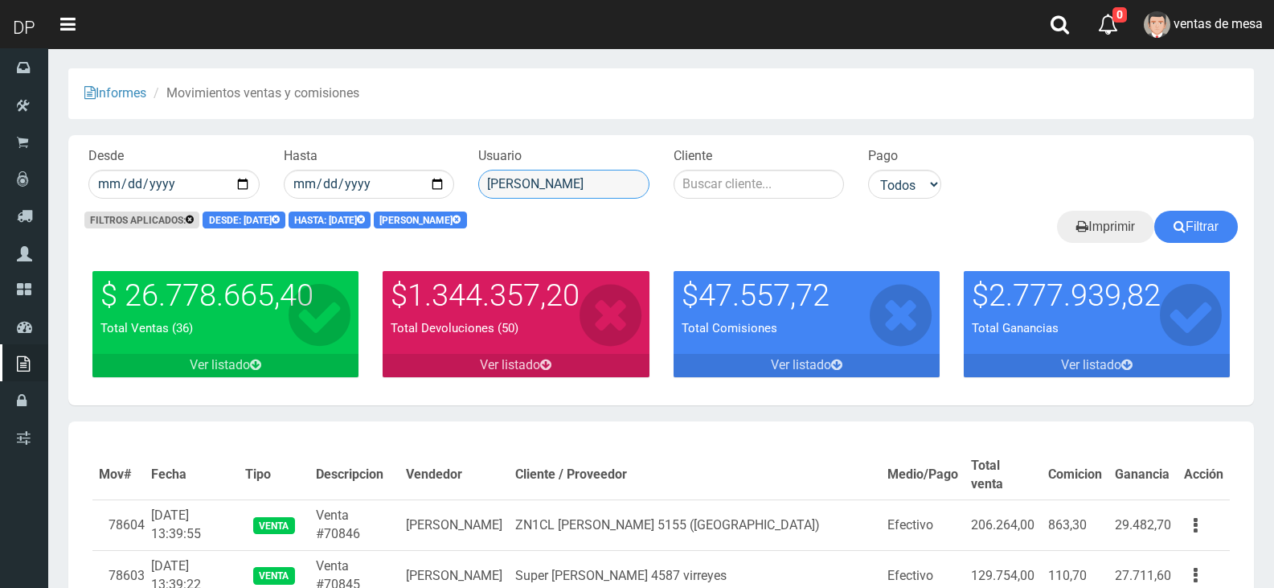
click at [550, 184] on input "[PERSON_NAME]" at bounding box center [563, 184] width 171 height 29
type input "[PERSON_NAME]"
click at [1154, 211] on button "Filtrar" at bounding box center [1196, 227] width 84 height 32
click at [638, 197] on input "[PERSON_NAME]" at bounding box center [563, 184] width 171 height 29
click at [635, 195] on input "AXELL MOYA" at bounding box center [563, 184] width 171 height 29
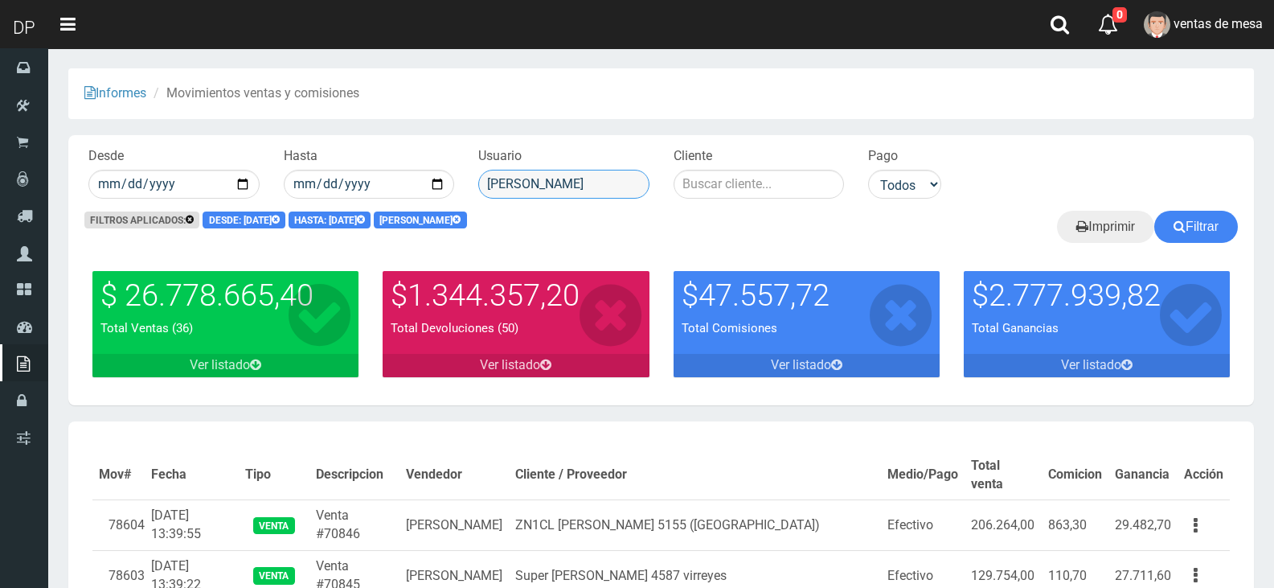
click at [635, 195] on input "AXELL MOYA" at bounding box center [563, 184] width 171 height 29
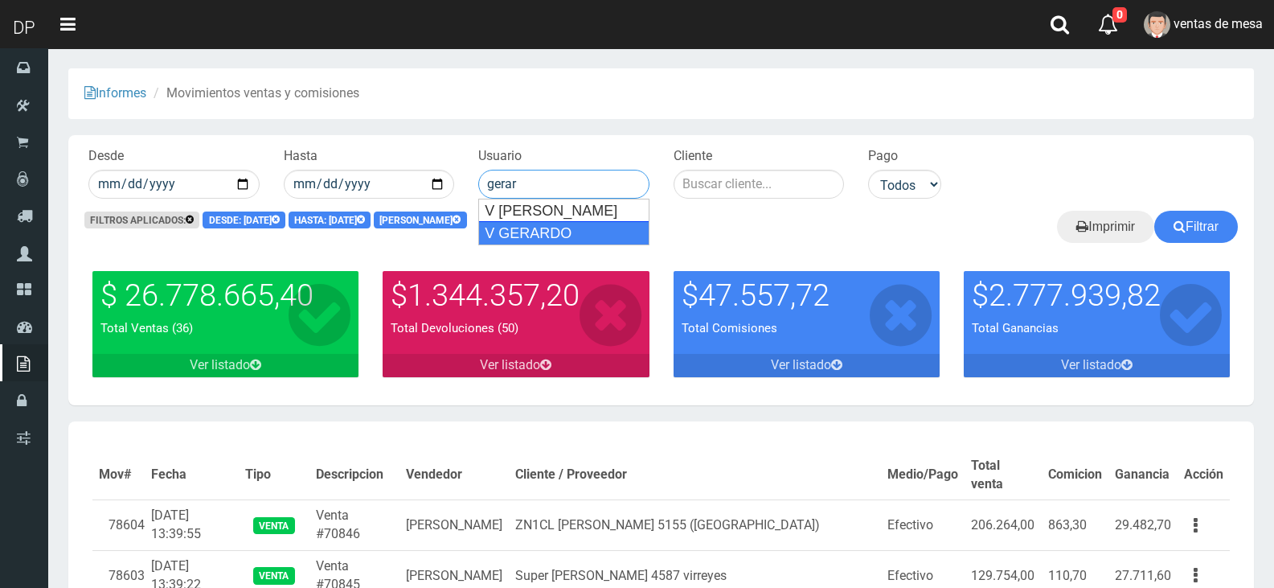
click at [592, 233] on div "V GERARDO" at bounding box center [563, 233] width 171 height 24
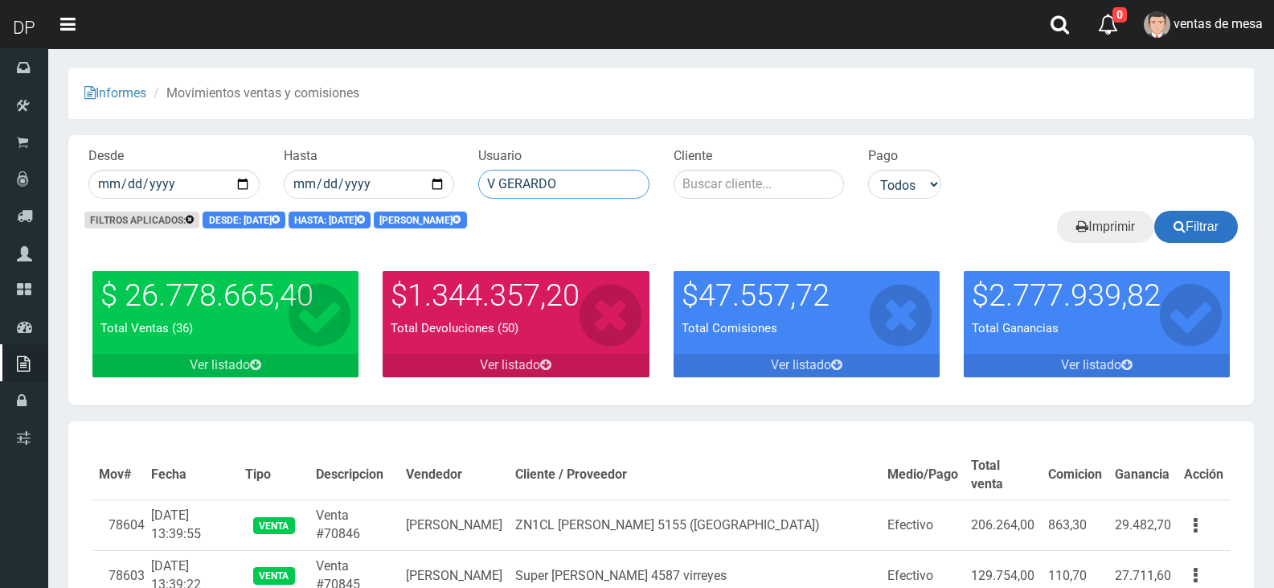
type input "V GERARDO"
click at [1228, 235] on button "Filtrar" at bounding box center [1196, 227] width 84 height 32
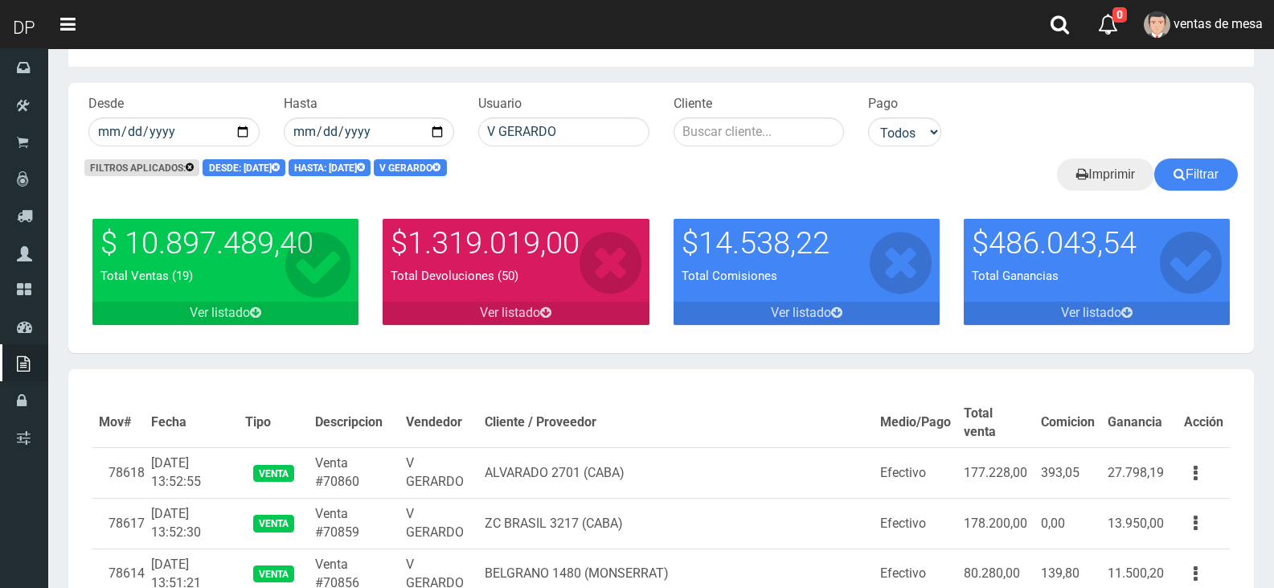
scroll to position [80, 0]
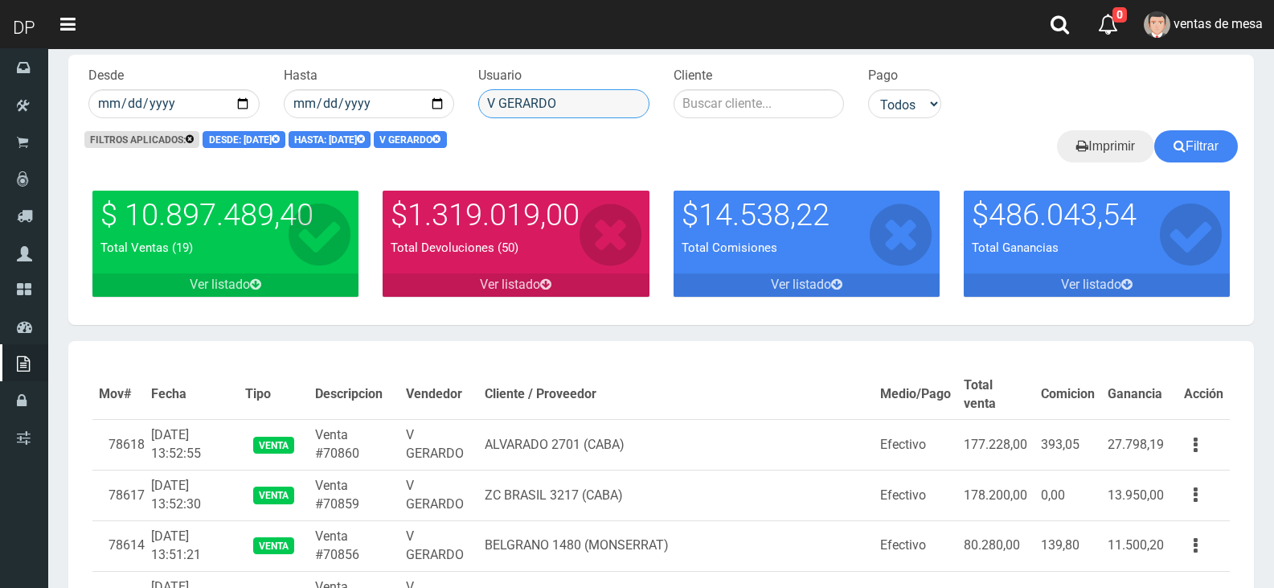
click at [541, 112] on input "V GERARDO" at bounding box center [563, 103] width 171 height 29
type input "[PERSON_NAME]"
click at [1154, 130] on button "Filtrar" at bounding box center [1196, 146] width 84 height 32
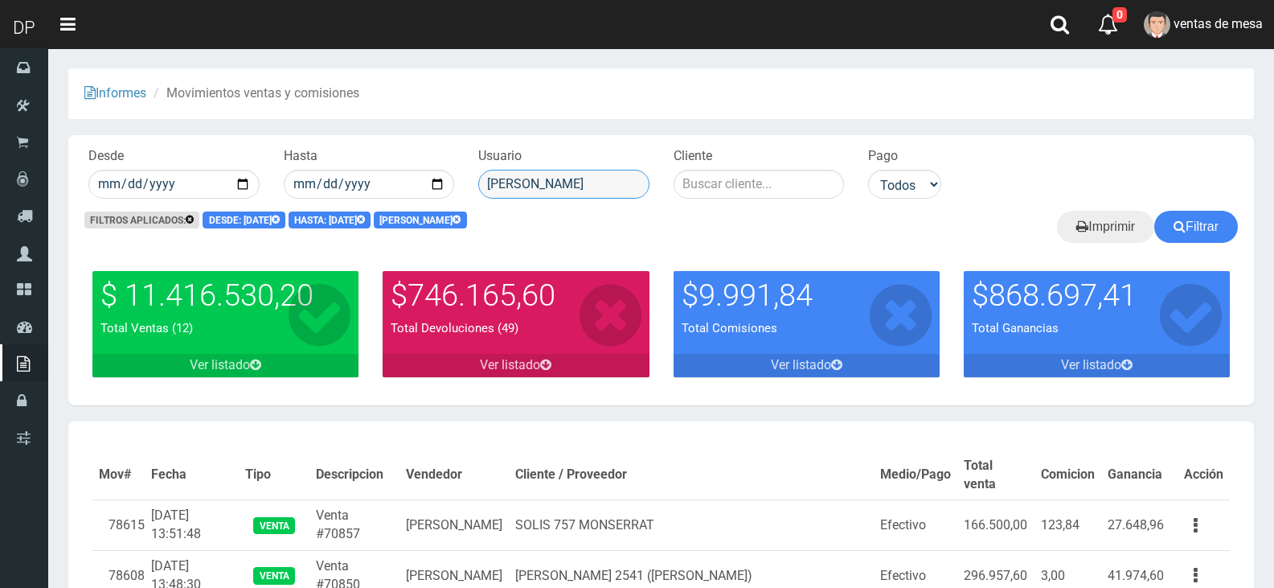
click at [560, 192] on input "MARCELO AVALOS" at bounding box center [563, 184] width 171 height 29
click at [578, 211] on div "[PERSON_NAME]" at bounding box center [563, 211] width 171 height 24
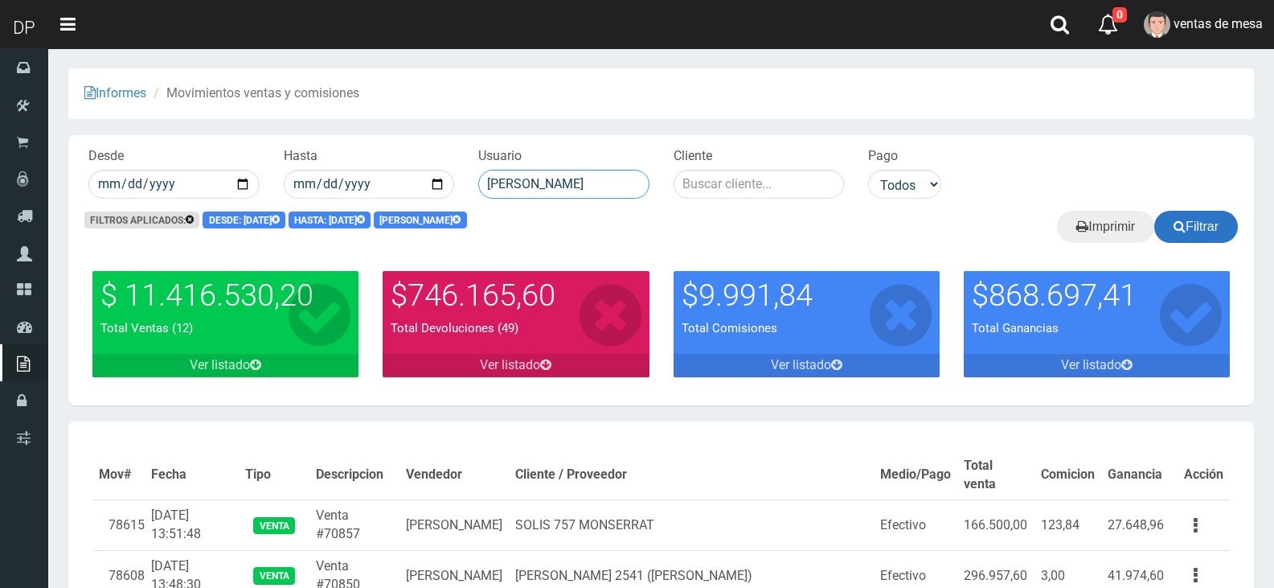
type input "[PERSON_NAME]"
drag, startPoint x: 1167, startPoint y: 232, endPoint x: 1156, endPoint y: 240, distance: 13.8
click at [1167, 232] on button "Filtrar" at bounding box center [1196, 227] width 84 height 32
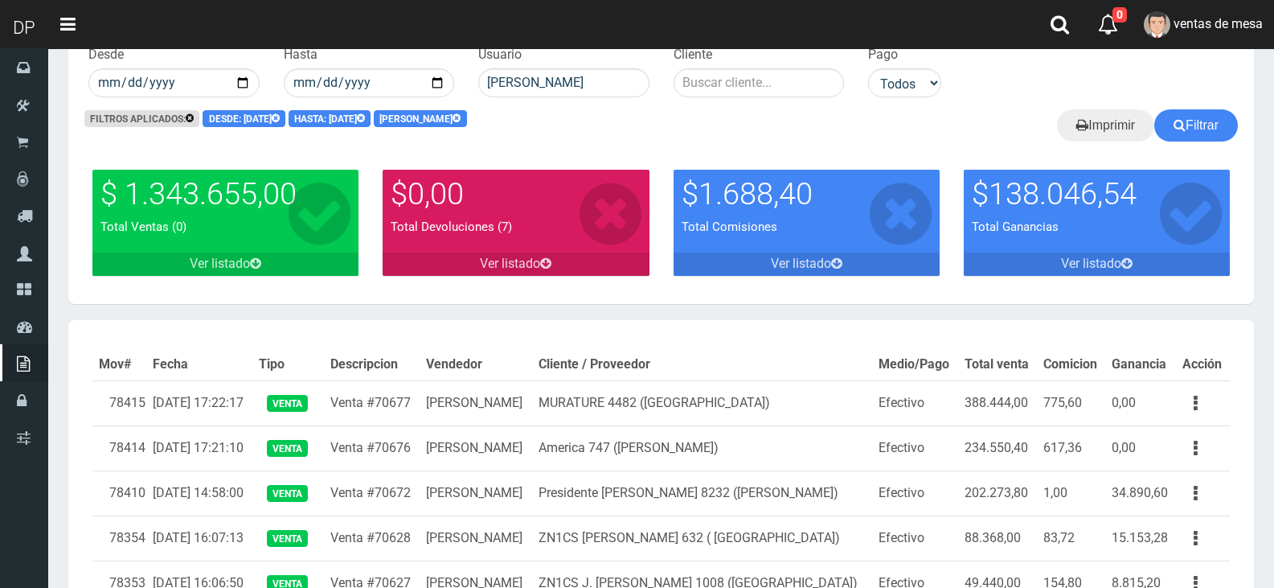
scroll to position [81, 0]
